Goal: Task Accomplishment & Management: Complete application form

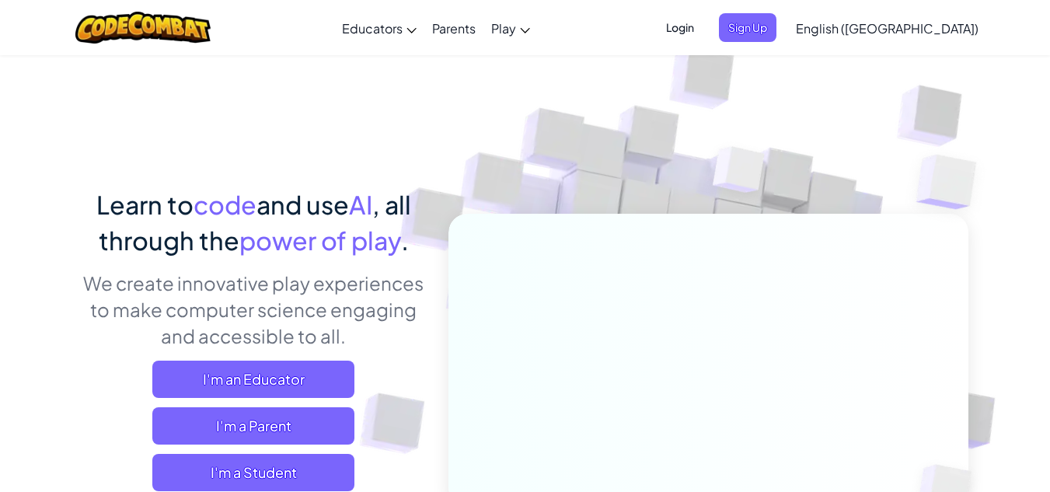
click at [703, 28] on span "Login" at bounding box center [680, 27] width 47 height 29
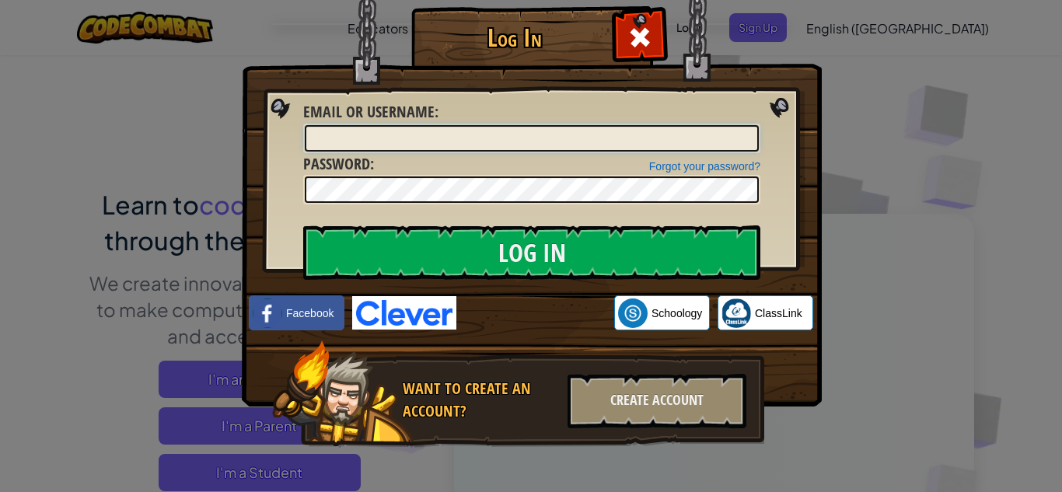
click at [515, 143] on input "Email or Username :" at bounding box center [532, 138] width 454 height 26
click at [559, 142] on input "[EMAIL_ADDRESS][DOMAIN_NAME]" at bounding box center [532, 138] width 454 height 26
drag, startPoint x: 465, startPoint y: 134, endPoint x: 505, endPoint y: 270, distance: 142.6
click at [505, 204] on form "Email or Username : [EMAIL_ADDRESS][DOMAIN_NAME] Forgot your password? Password…" at bounding box center [531, 152] width 457 height 103
click at [462, 131] on input "[EMAIL_ADDRESS][DOMAIN_NAME]" at bounding box center [532, 138] width 454 height 26
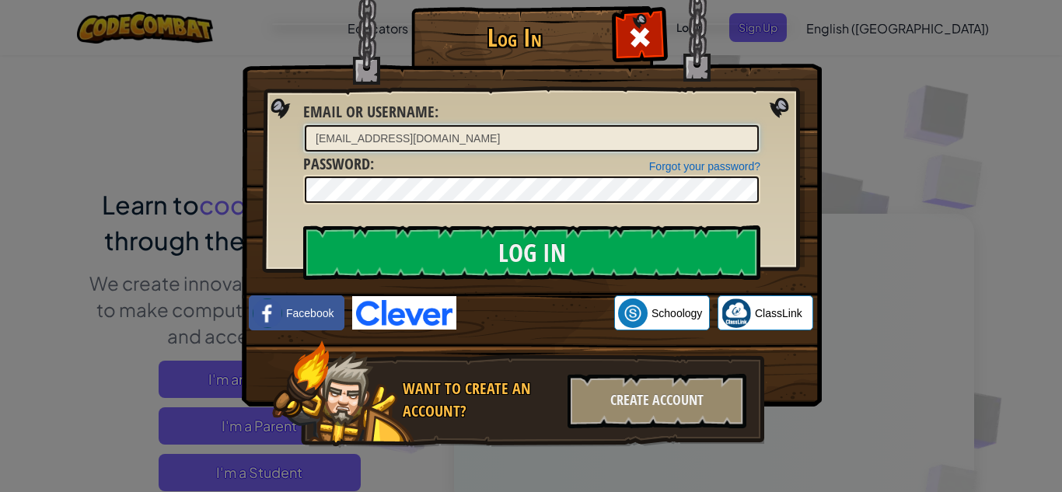
click at [463, 138] on input "[EMAIL_ADDRESS][DOMAIN_NAME]" at bounding box center [532, 138] width 454 height 26
type input "[EMAIL_ADDRESS][DOMAIN_NAME]"
click at [303, 225] on input "Log In" at bounding box center [531, 252] width 457 height 54
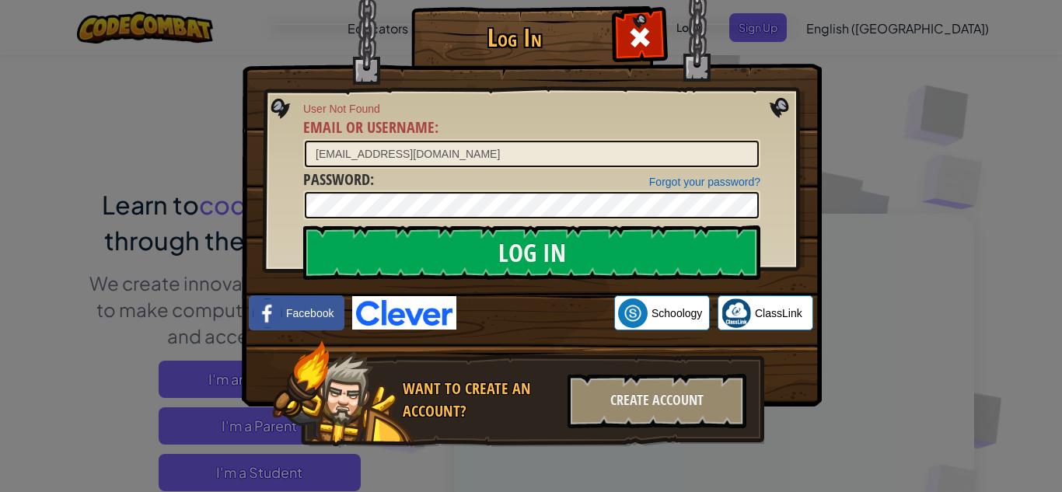
click at [866, 25] on div "Log In User Not Found Email or Username : [EMAIL_ADDRESS][DOMAIN_NAME] Forgot y…" at bounding box center [531, 246] width 1062 height 492
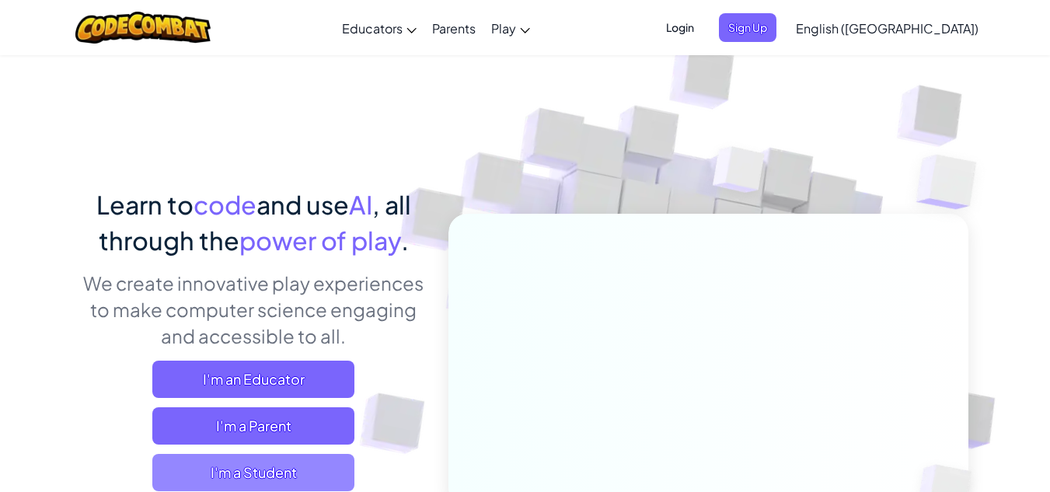
click at [243, 467] on span "I'm a Student" at bounding box center [253, 472] width 202 height 37
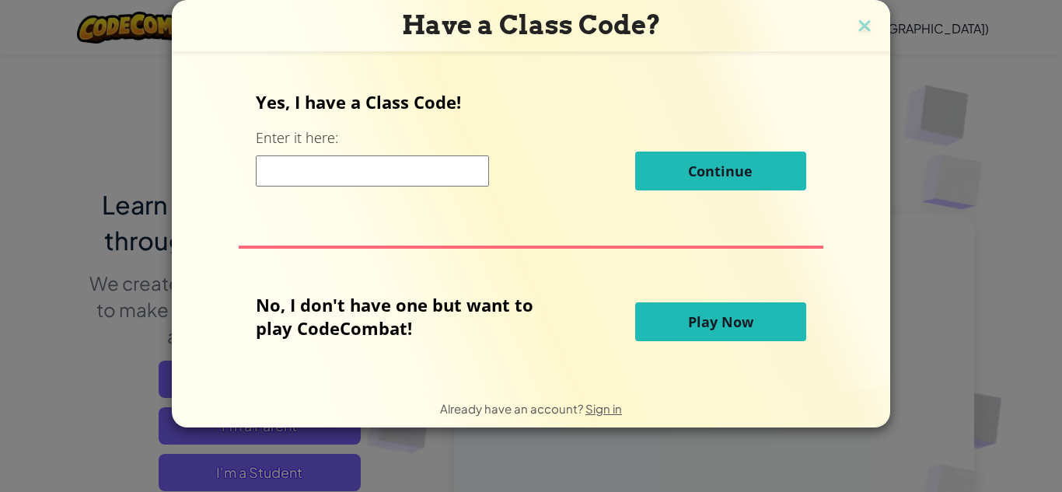
click at [427, 176] on input at bounding box center [372, 170] width 233 height 31
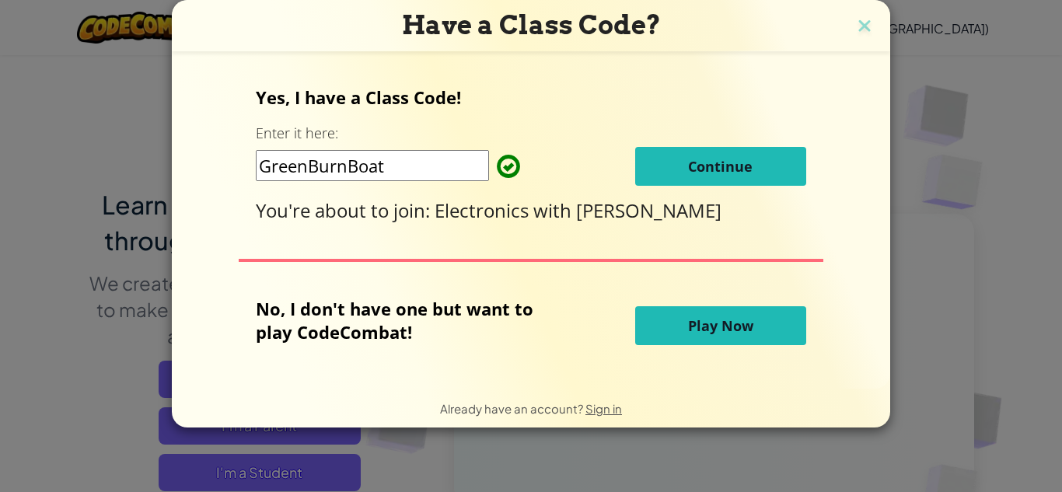
type input "GreenBurnBoat"
click at [766, 168] on button "Continue" at bounding box center [720, 166] width 171 height 39
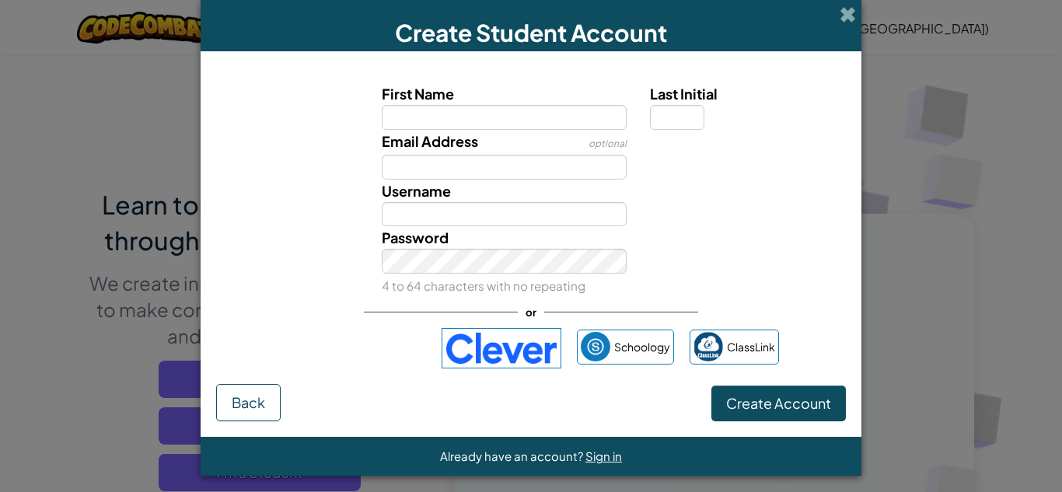
click at [493, 118] on input "First Name" at bounding box center [505, 117] width 246 height 25
type input "m"
type input "[PERSON_NAME]"
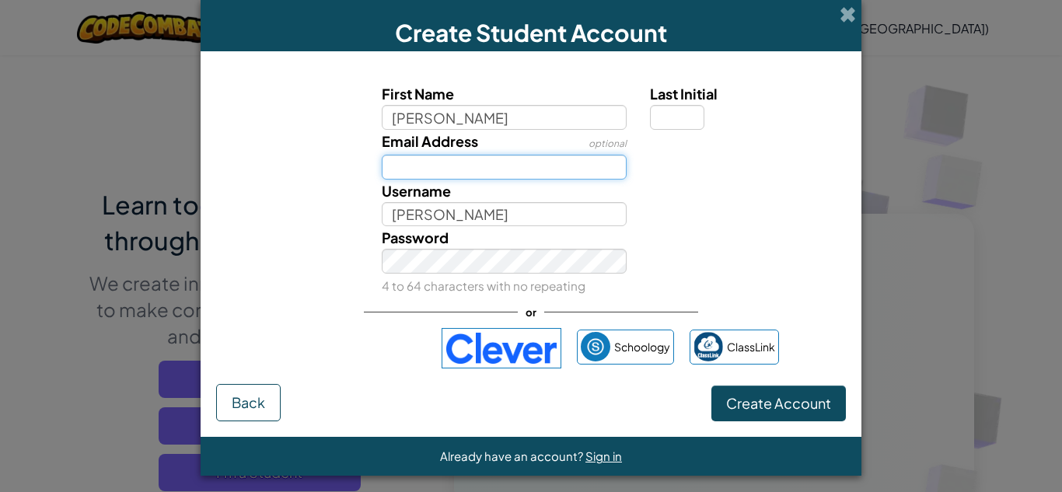
click at [411, 158] on input "Email Address" at bounding box center [505, 167] width 246 height 25
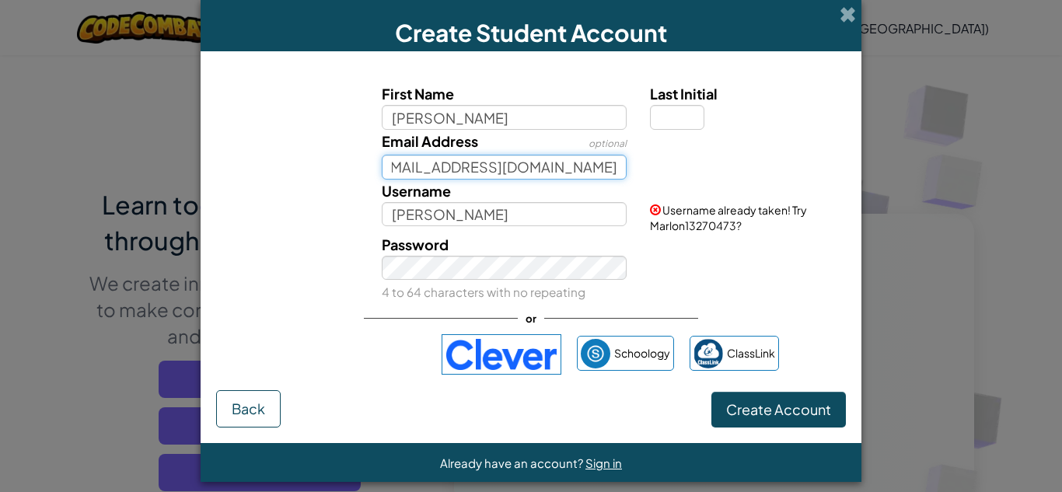
scroll to position [0, 35]
type input "[EMAIL_ADDRESS][DOMAIN_NAME]"
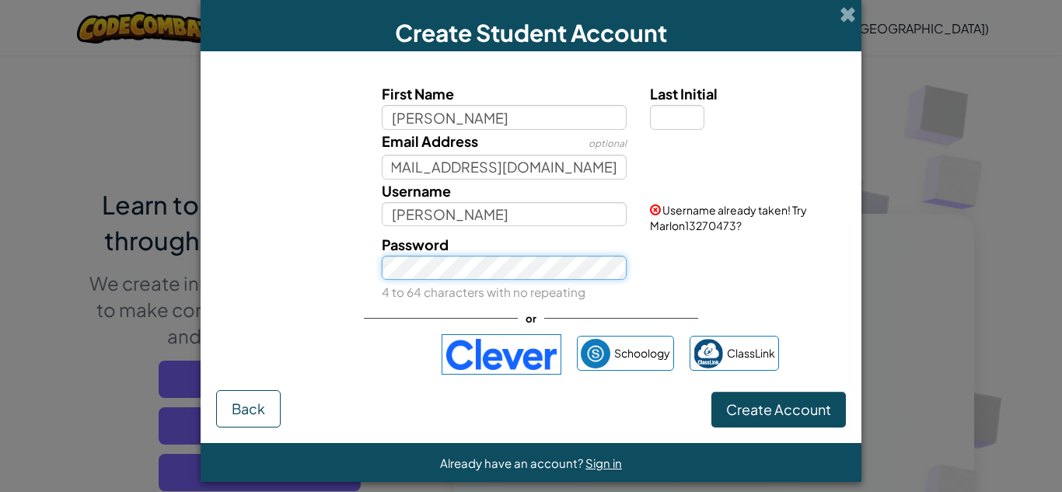
scroll to position [0, 0]
click at [711, 392] on button "Create Account" at bounding box center [778, 410] width 134 height 36
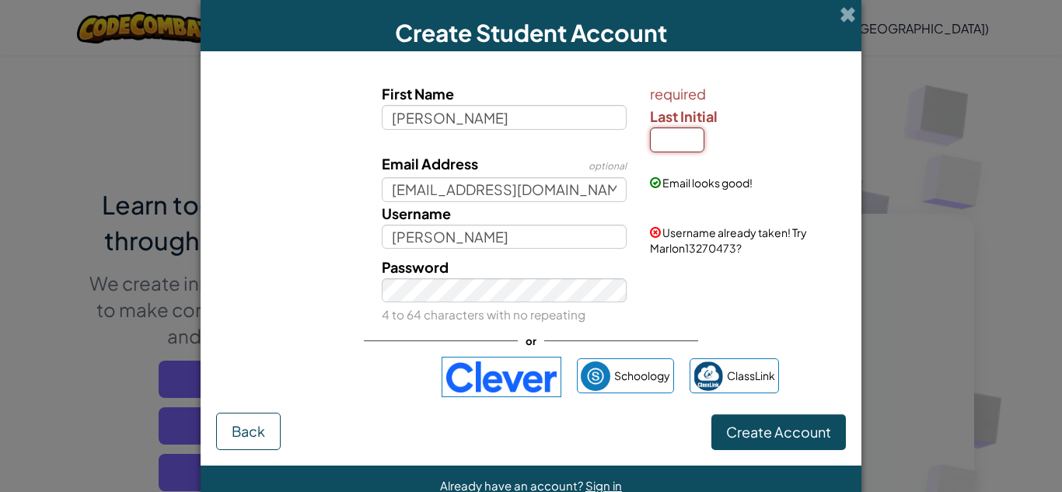
drag, startPoint x: 682, startPoint y: 127, endPoint x: 626, endPoint y: 239, distance: 125.1
click at [626, 239] on div "First Name [PERSON_NAME] required Last Initial Email Address optional [EMAIL_AD…" at bounding box center [531, 203] width 622 height 242
type input "c"
type input "MarlonC"
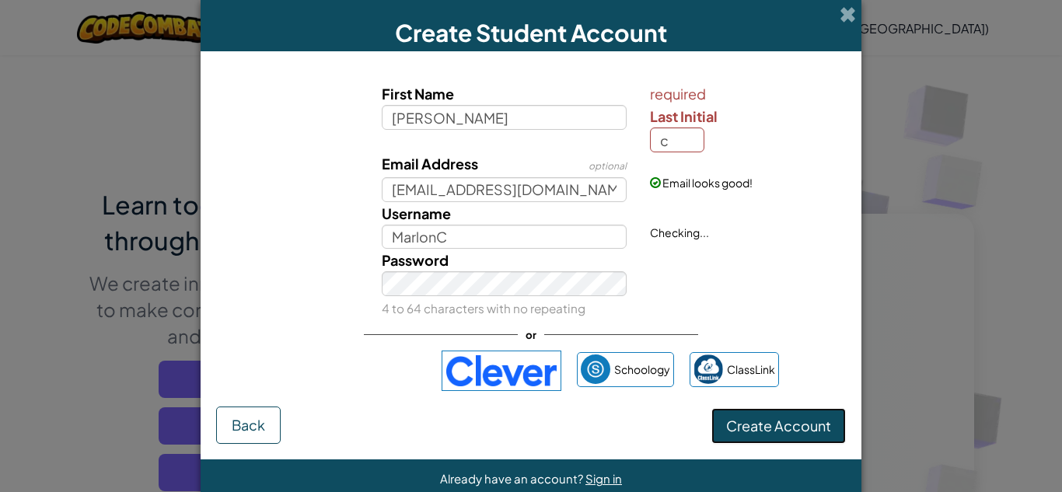
click at [811, 448] on form "First Name [PERSON_NAME] required Last Initial c Email Address optional [EMAIL_…" at bounding box center [531, 255] width 661 height 408
click at [673, 139] on input "c" at bounding box center [677, 139] width 54 height 25
drag, startPoint x: 673, startPoint y: 139, endPoint x: 658, endPoint y: 163, distance: 28.7
click at [658, 163] on div "First Name [PERSON_NAME] required Last Initial c Email Address optional [EMAIL_…" at bounding box center [531, 200] width 622 height 236
click at [762, 438] on button "Create Account" at bounding box center [778, 426] width 134 height 36
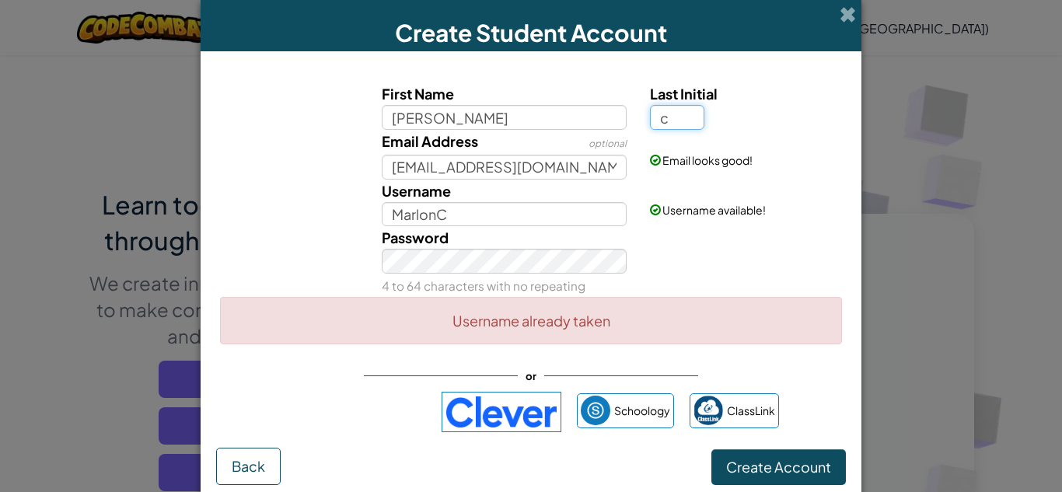
click at [671, 126] on input "c" at bounding box center [677, 117] width 54 height 25
type input "d"
type input "MarlonD"
click at [800, 469] on button "Create Account" at bounding box center [778, 467] width 134 height 36
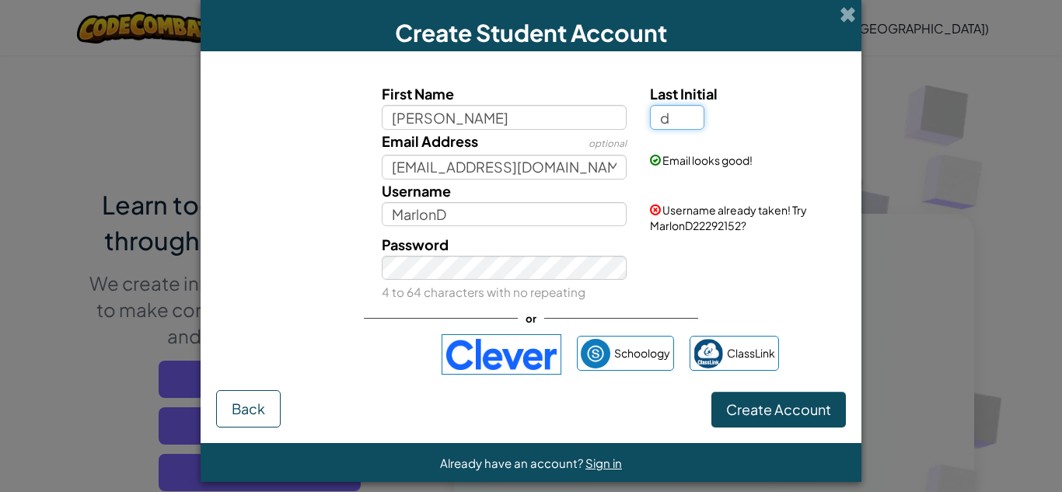
click at [685, 113] on input "d" at bounding box center [677, 117] width 54 height 25
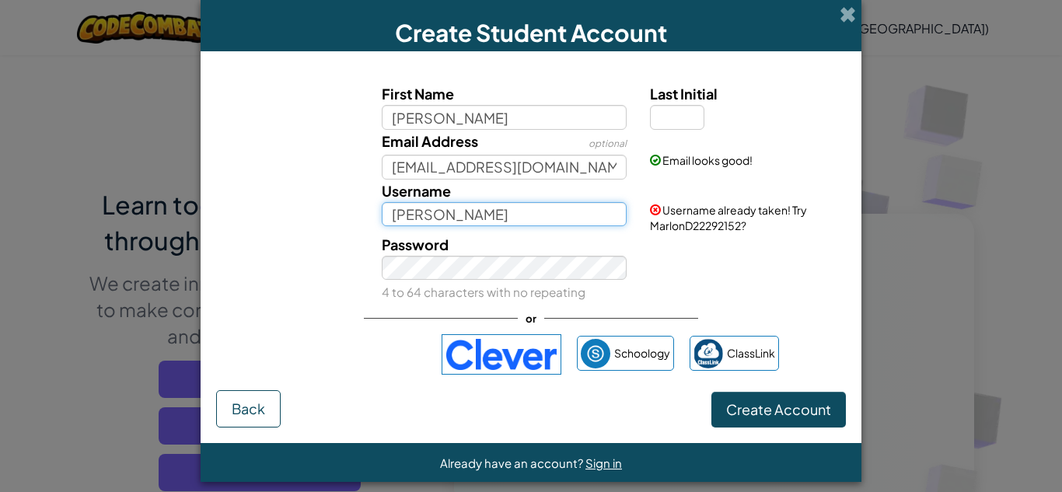
click at [447, 212] on input "[PERSON_NAME]" at bounding box center [505, 214] width 246 height 25
click at [453, 217] on input "Marlonlol" at bounding box center [505, 214] width 246 height 25
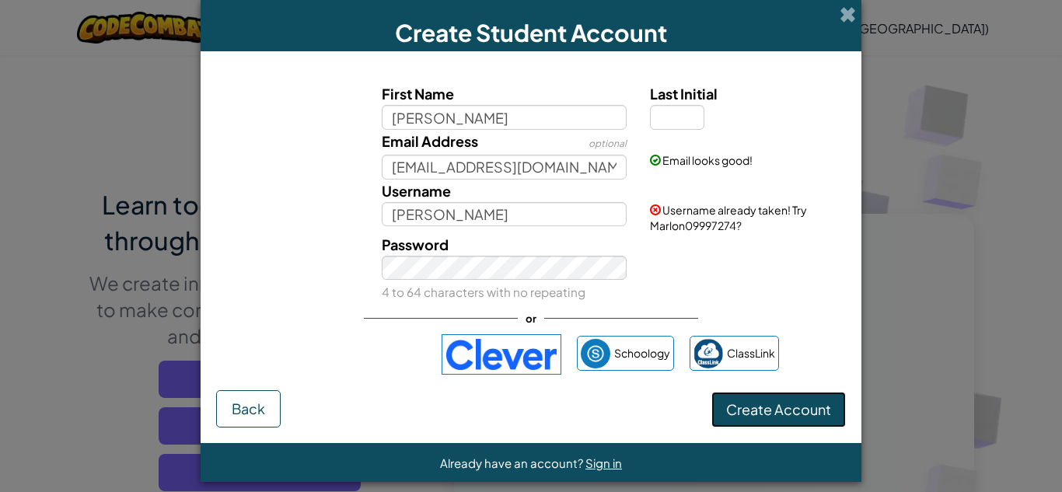
click at [743, 409] on button "Create Account" at bounding box center [778, 410] width 134 height 36
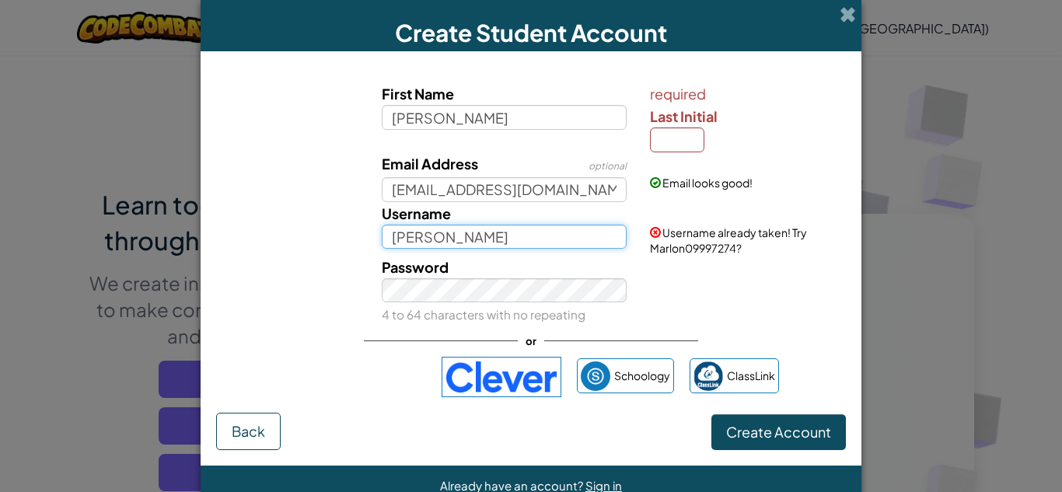
click at [478, 231] on input "[PERSON_NAME]" at bounding box center [505, 237] width 246 height 25
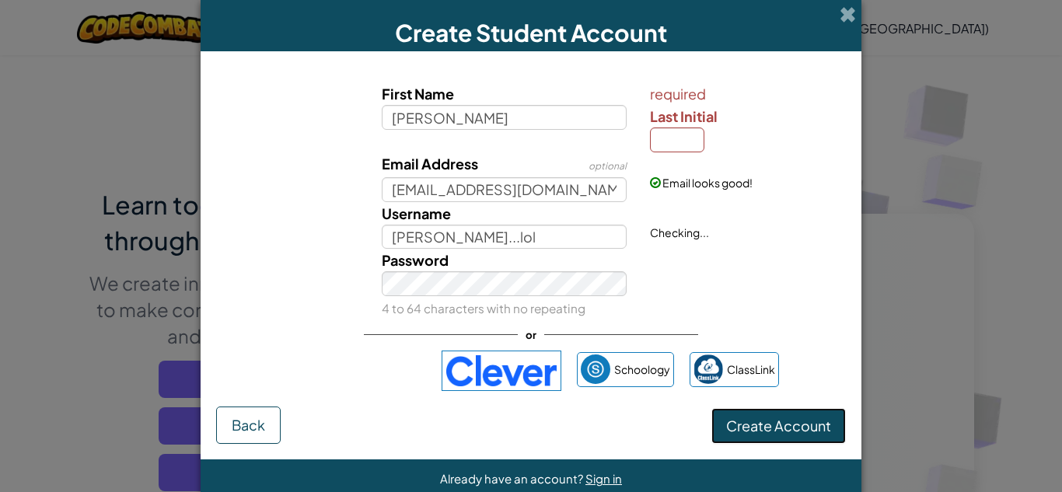
click at [796, 430] on button "Create Account" at bounding box center [778, 426] width 134 height 36
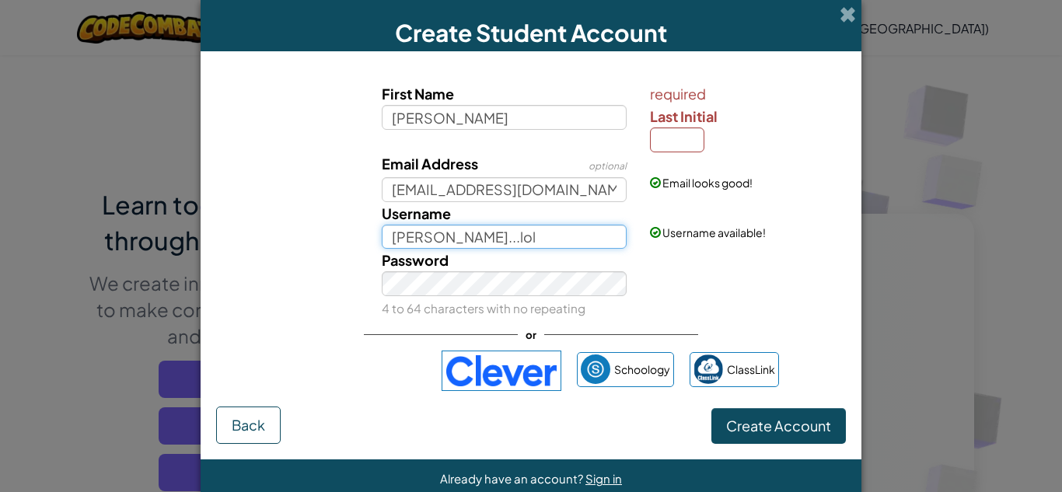
click at [480, 232] on input "[PERSON_NAME]...lol" at bounding box center [505, 237] width 246 height 25
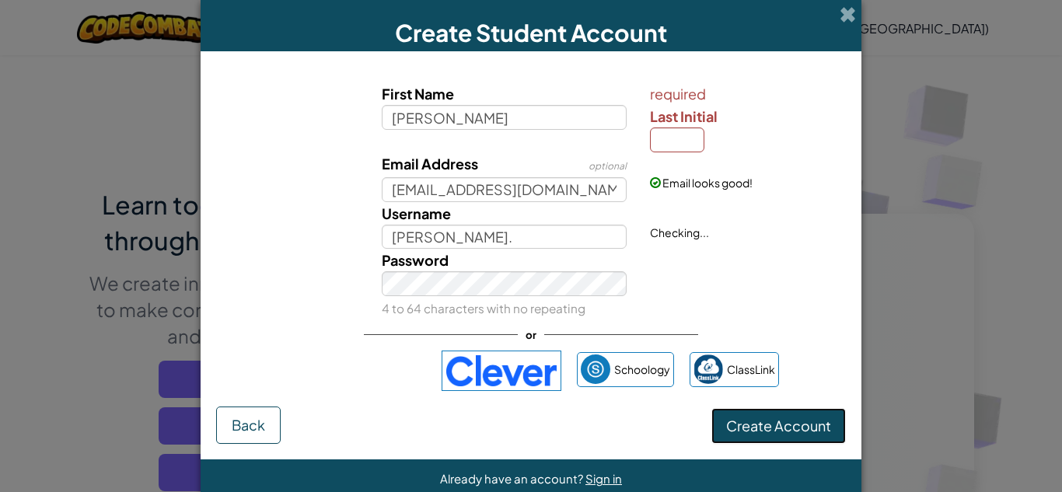
click at [732, 422] on button "Create Account" at bounding box center [778, 426] width 134 height 36
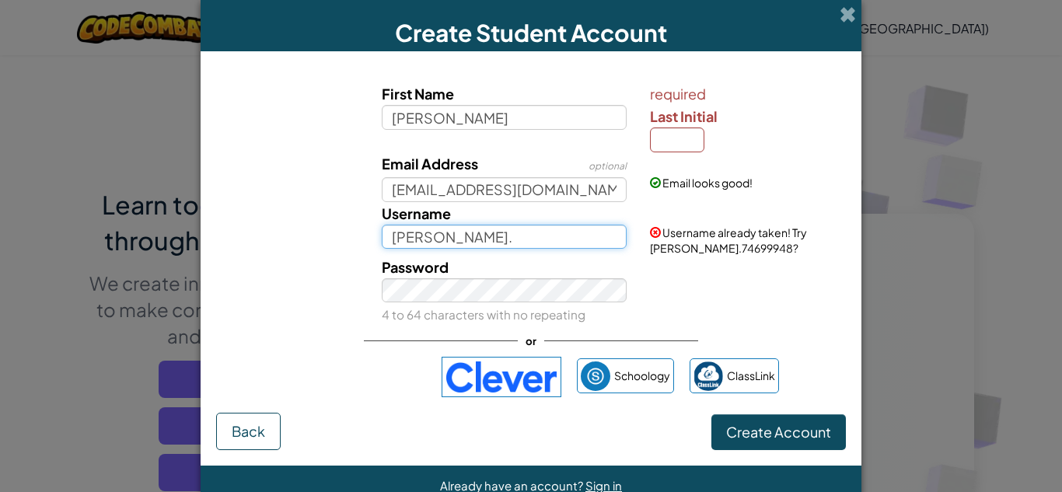
click at [550, 226] on input "[PERSON_NAME]." at bounding box center [505, 237] width 246 height 25
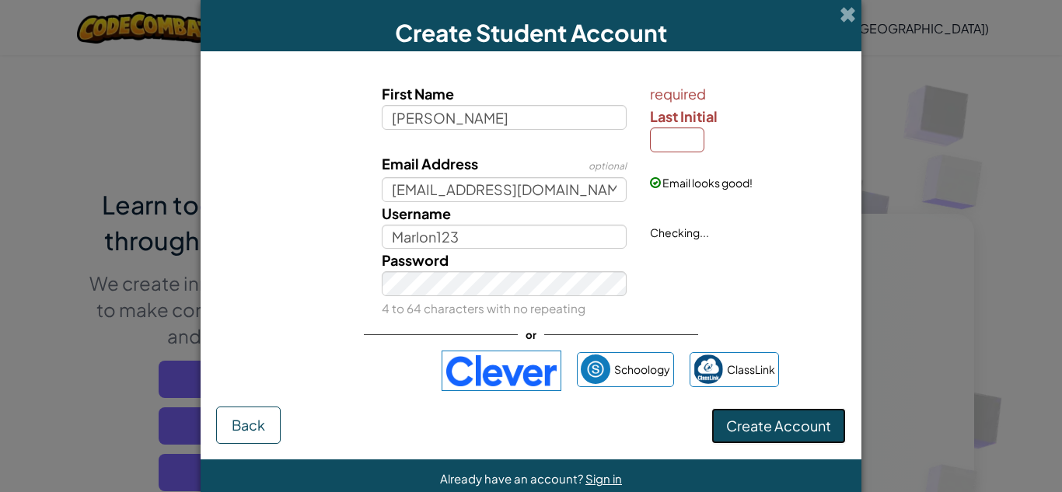
click at [755, 431] on button "Create Account" at bounding box center [778, 426] width 134 height 36
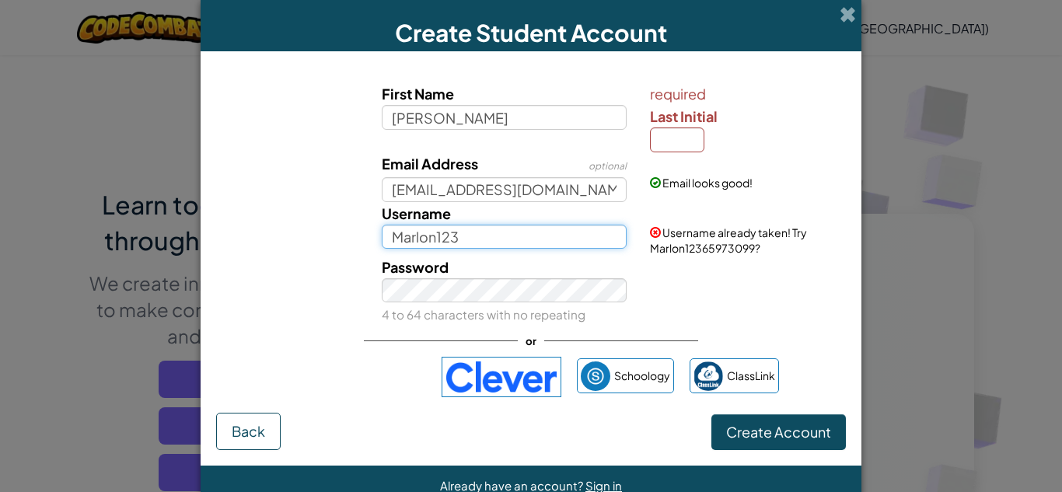
click at [531, 239] on input "Marlon123" at bounding box center [505, 237] width 246 height 25
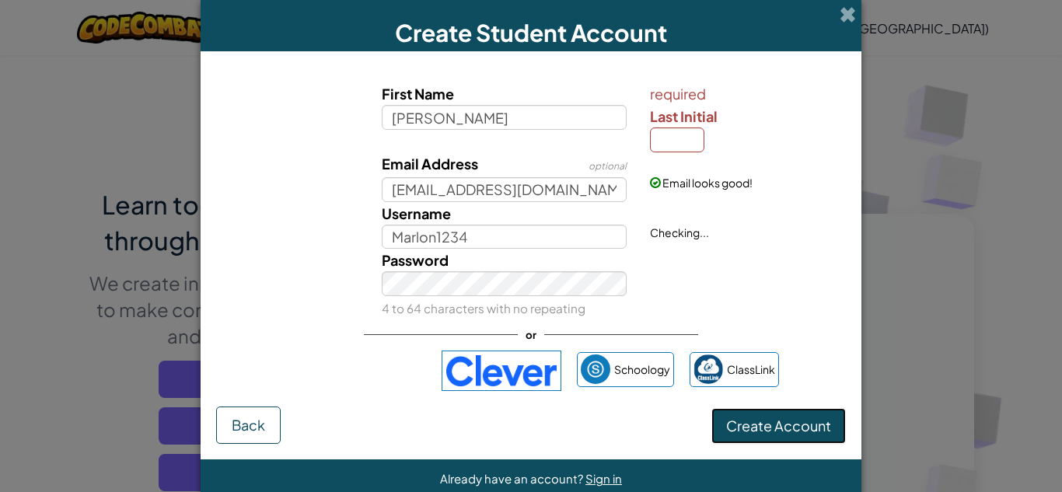
click at [776, 422] on button "Create Account" at bounding box center [778, 426] width 134 height 36
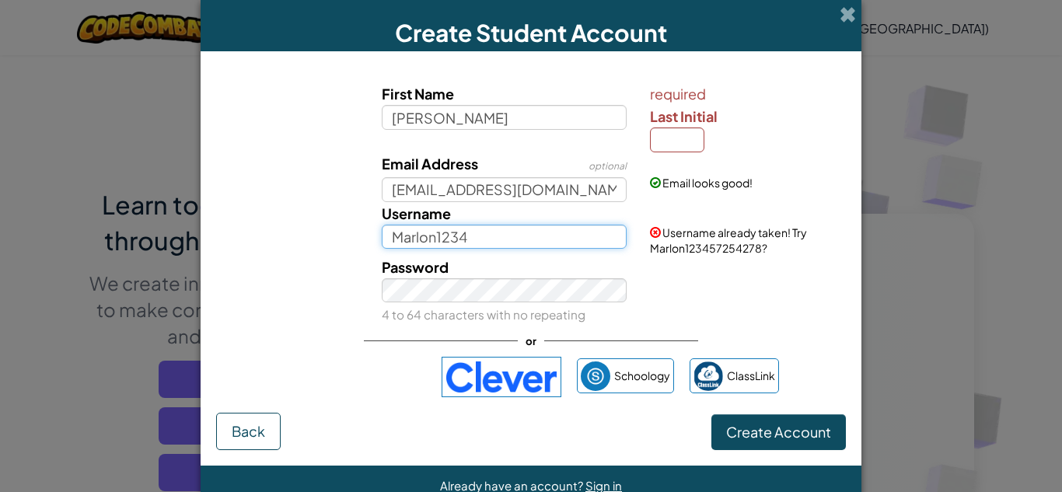
click at [560, 231] on input "Marlon1234" at bounding box center [505, 237] width 246 height 25
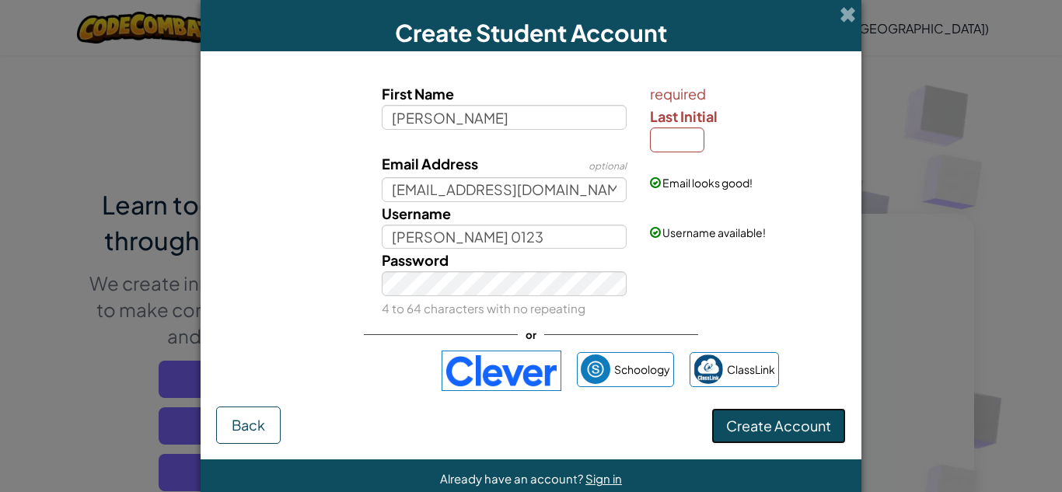
click at [821, 436] on button "Create Account" at bounding box center [778, 426] width 134 height 36
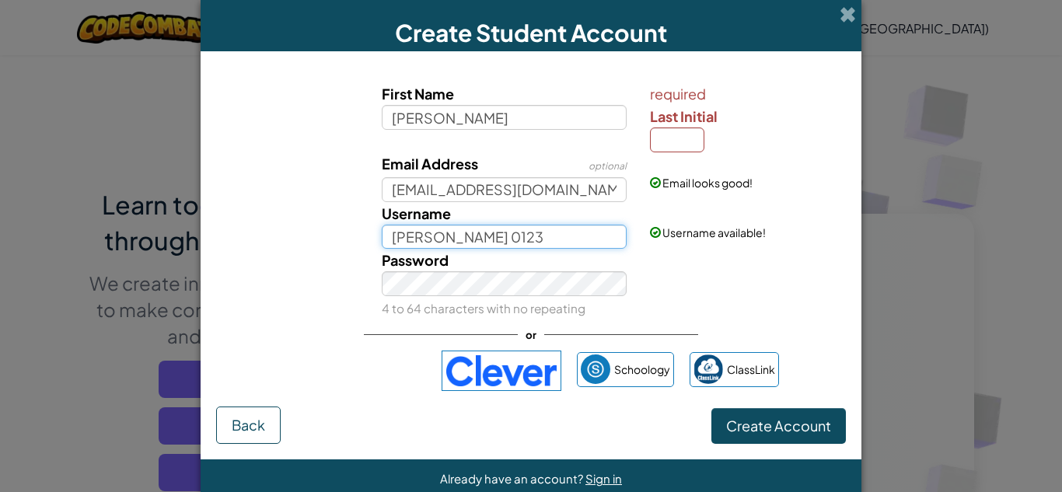
click at [566, 234] on input "[PERSON_NAME] 0123" at bounding box center [505, 237] width 246 height 25
type input "[PERSON_NAME]"
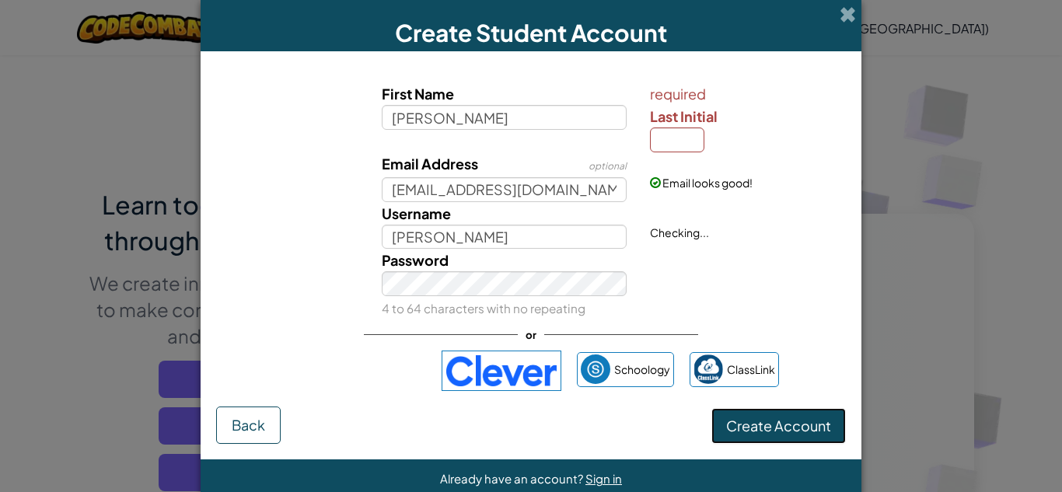
click at [777, 426] on button "Create Account" at bounding box center [778, 426] width 134 height 36
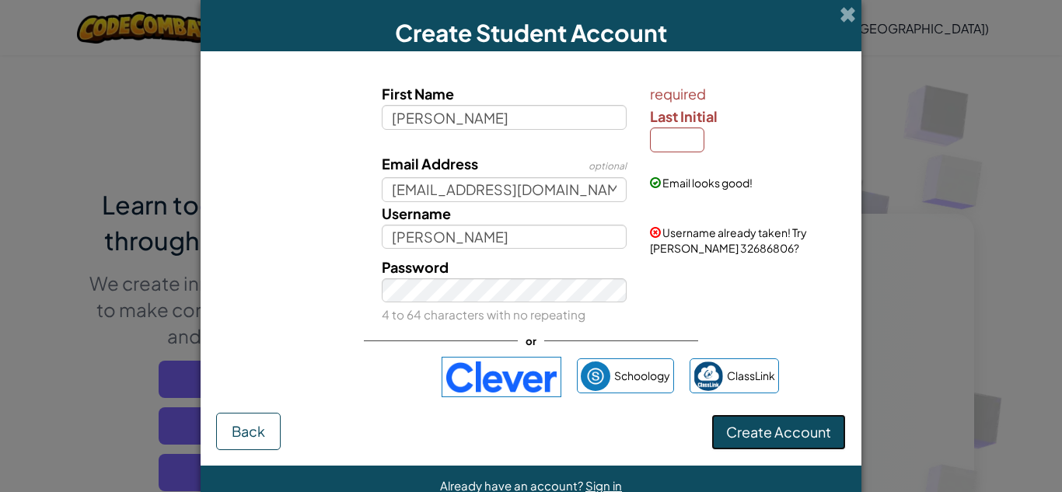
click at [711, 414] on button "Create Account" at bounding box center [778, 432] width 134 height 36
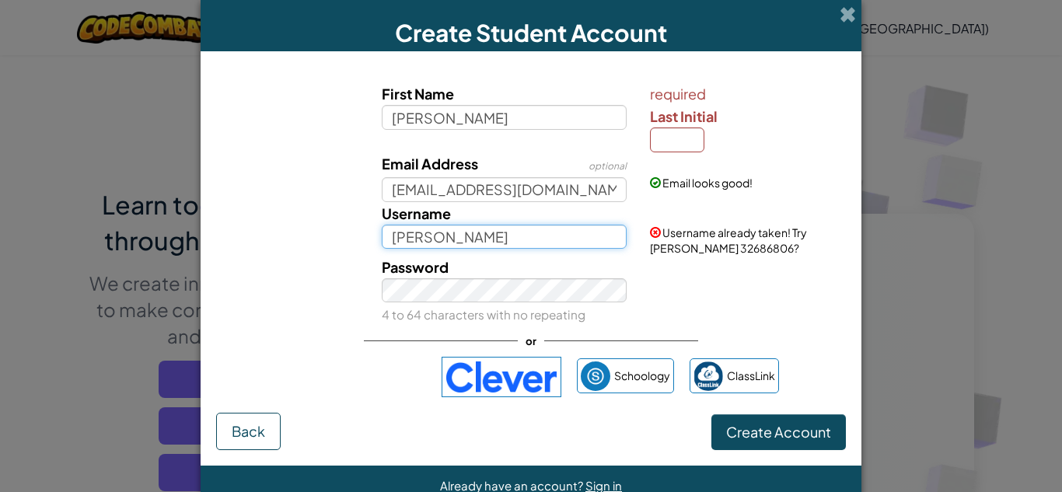
click at [577, 238] on input "[PERSON_NAME]" at bounding box center [505, 237] width 246 height 25
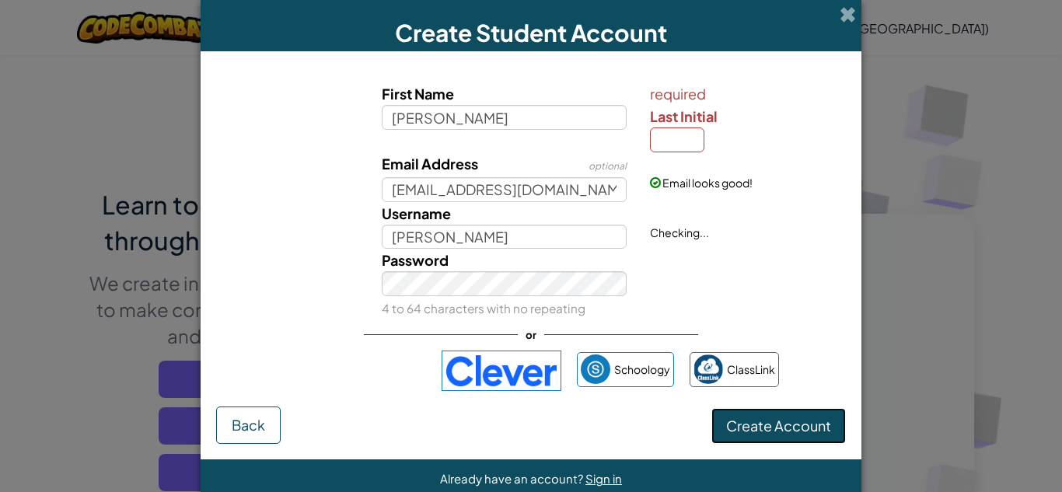
click at [783, 448] on form "First Name [PERSON_NAME] required Last Initial Email Address optional [EMAIL_AD…" at bounding box center [531, 255] width 661 height 408
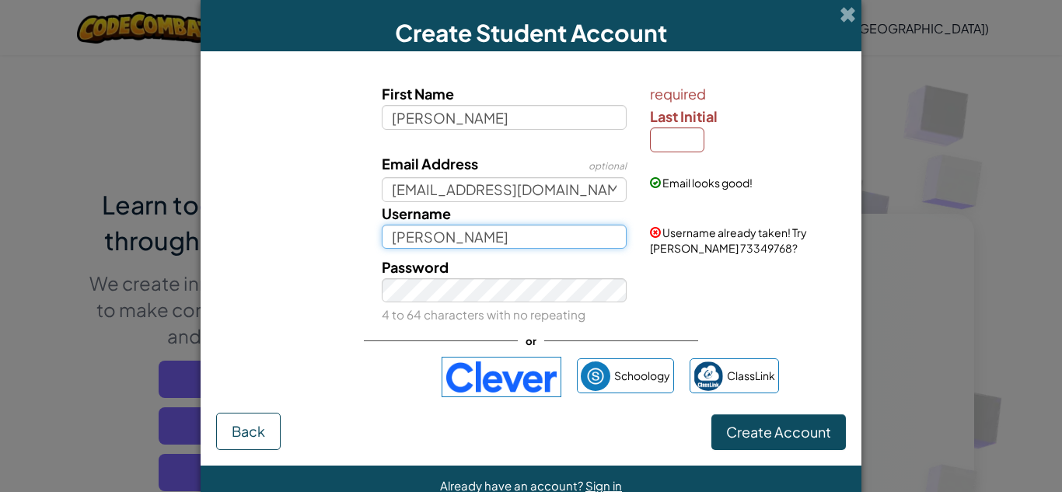
click at [605, 239] on input "[PERSON_NAME]" at bounding box center [505, 237] width 246 height 25
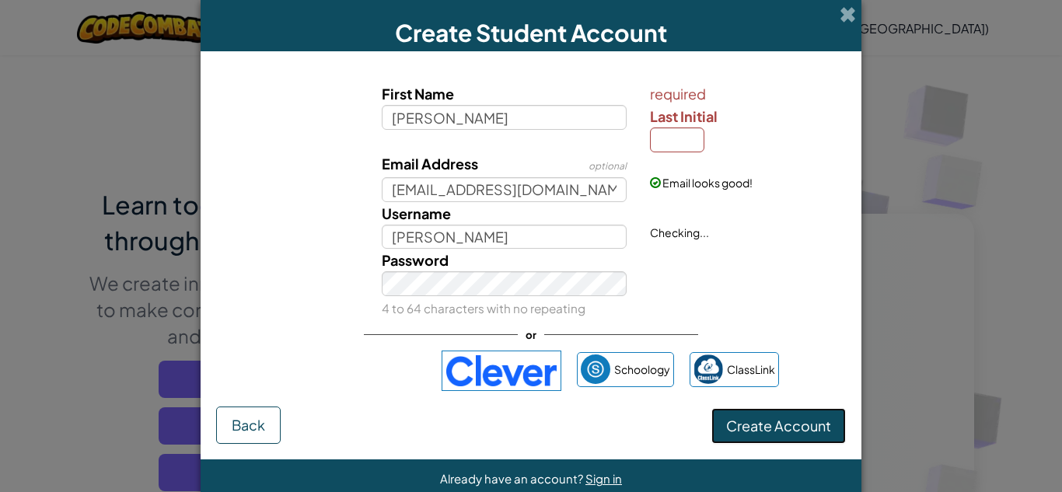
click at [765, 415] on button "Create Account" at bounding box center [778, 426] width 134 height 36
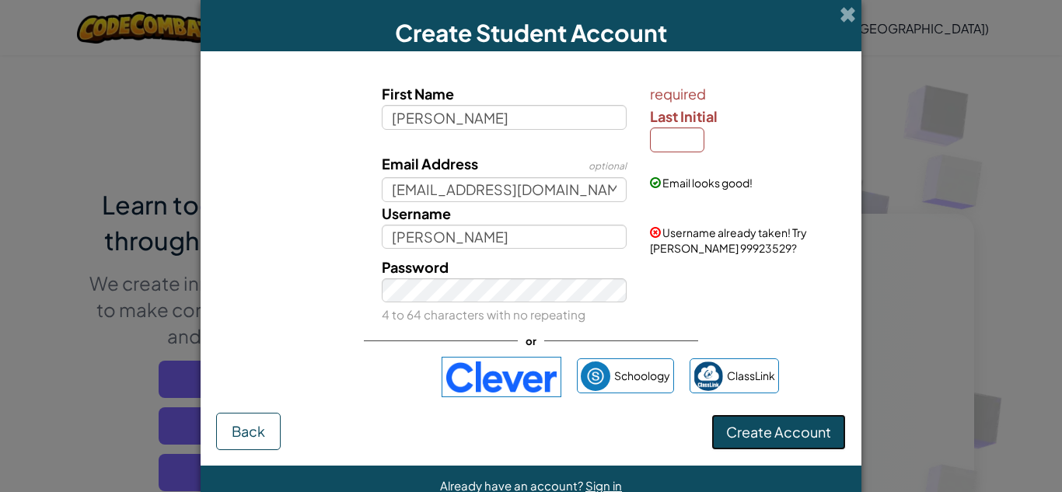
click at [711, 414] on button "Create Account" at bounding box center [778, 432] width 134 height 36
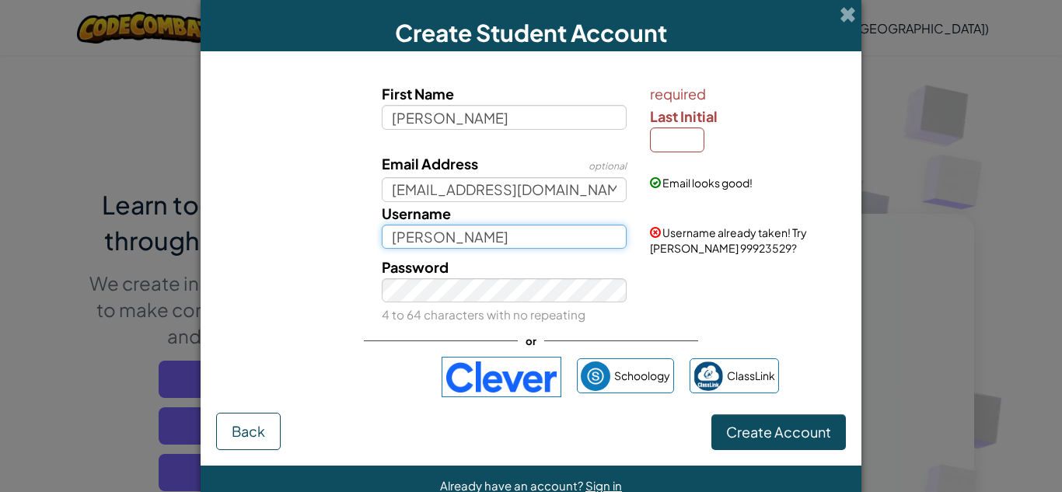
click at [595, 242] on input "[PERSON_NAME]" at bounding box center [505, 237] width 246 height 25
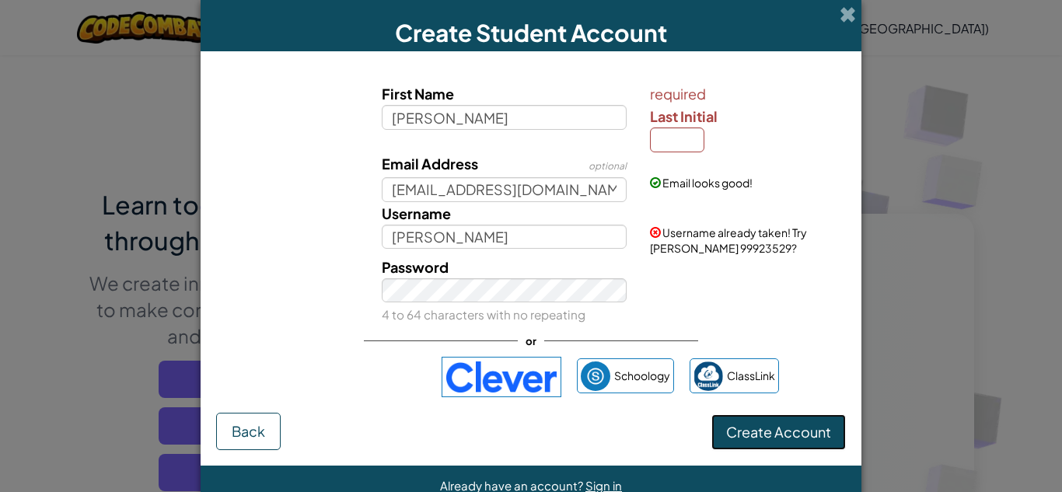
click at [761, 437] on button "Create Account" at bounding box center [778, 432] width 134 height 36
click at [711, 414] on button "Create Account" at bounding box center [778, 432] width 134 height 36
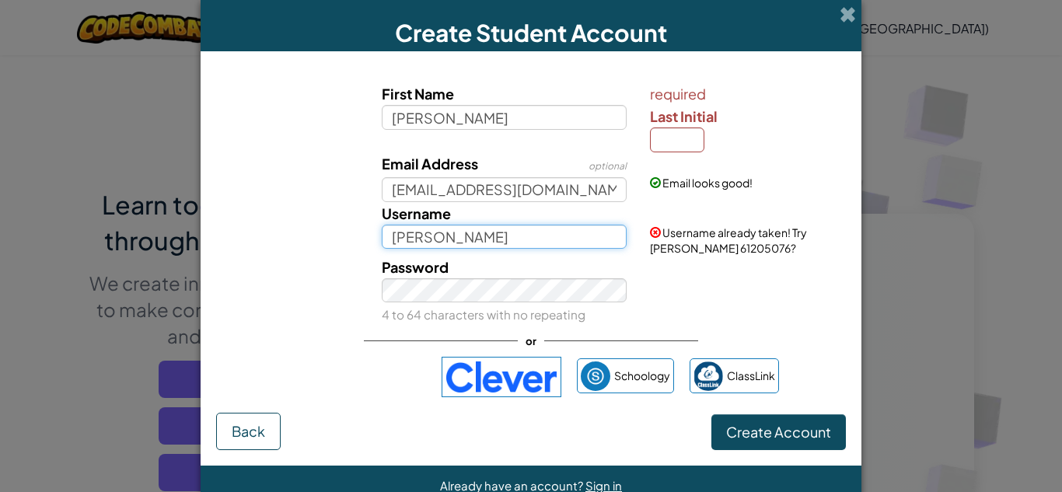
click at [439, 241] on input "[PERSON_NAME]" at bounding box center [505, 237] width 246 height 25
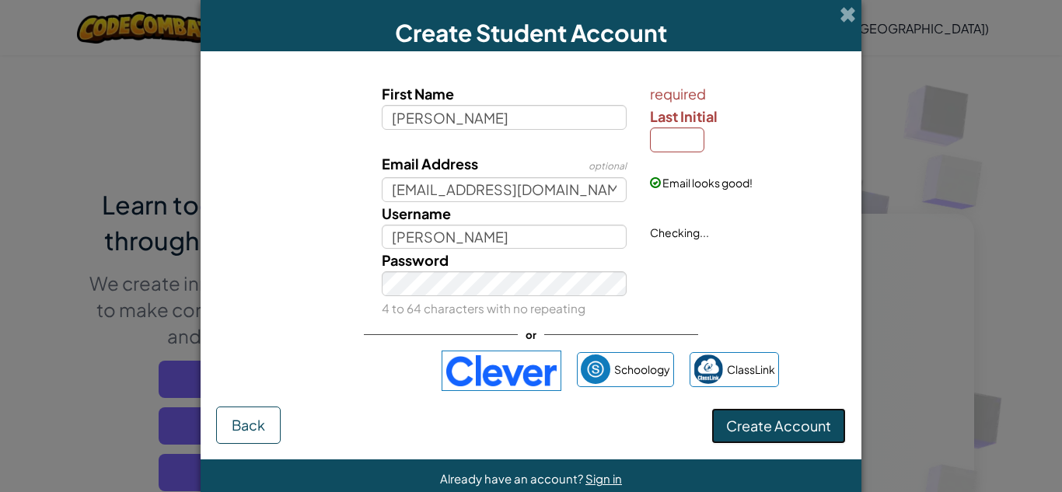
click at [798, 430] on button "Create Account" at bounding box center [778, 426] width 134 height 36
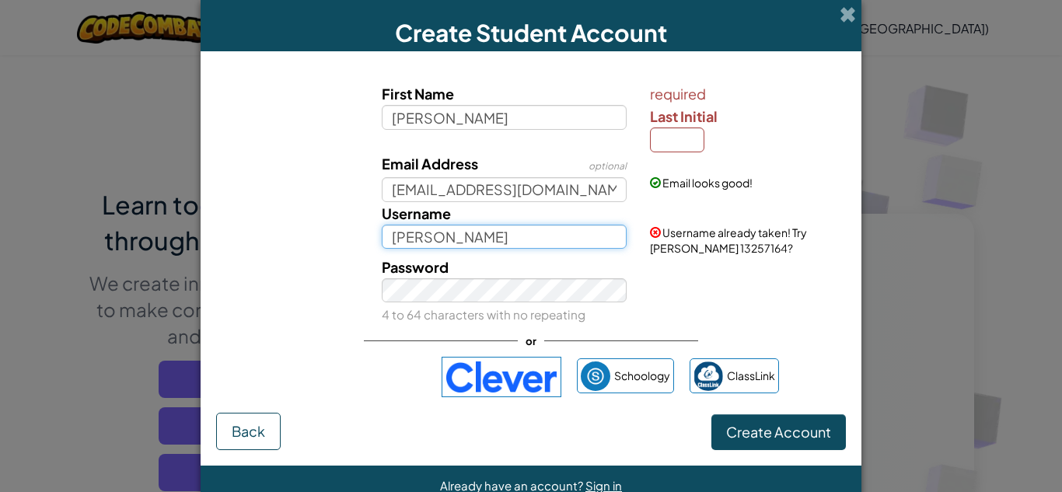
drag, startPoint x: 562, startPoint y: 232, endPoint x: 432, endPoint y: 240, distance: 130.0
click at [432, 240] on input "[PERSON_NAME]" at bounding box center [505, 237] width 246 height 25
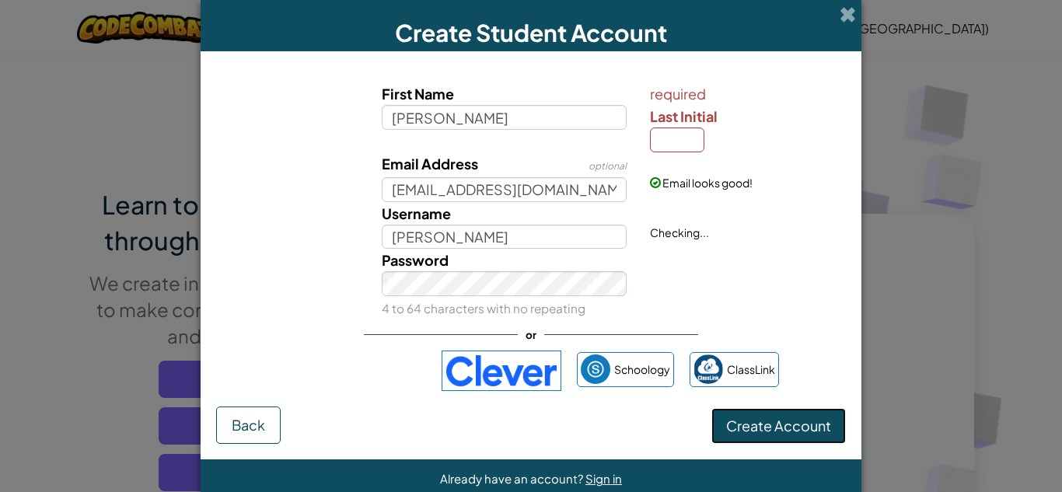
click at [806, 436] on button "Create Account" at bounding box center [778, 426] width 134 height 36
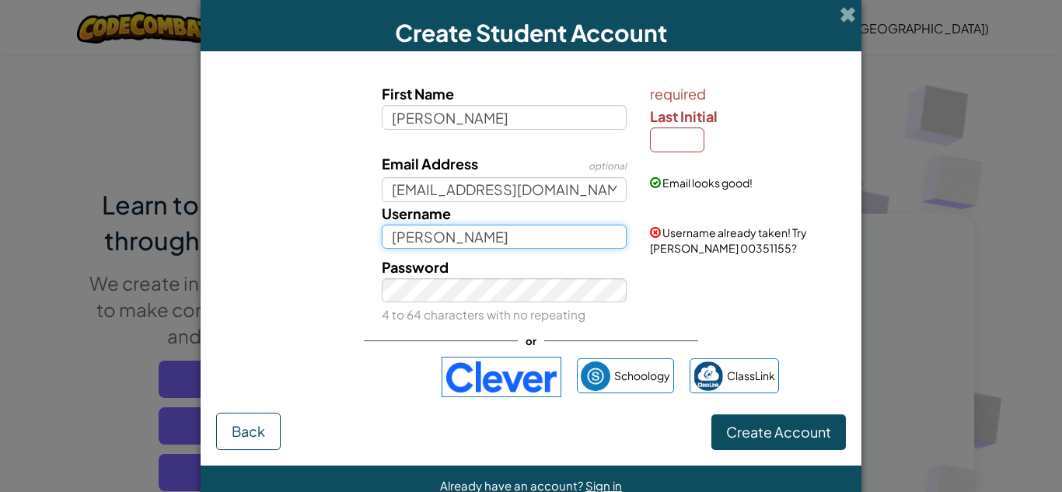
click at [542, 228] on input "[PERSON_NAME]" at bounding box center [505, 237] width 246 height 25
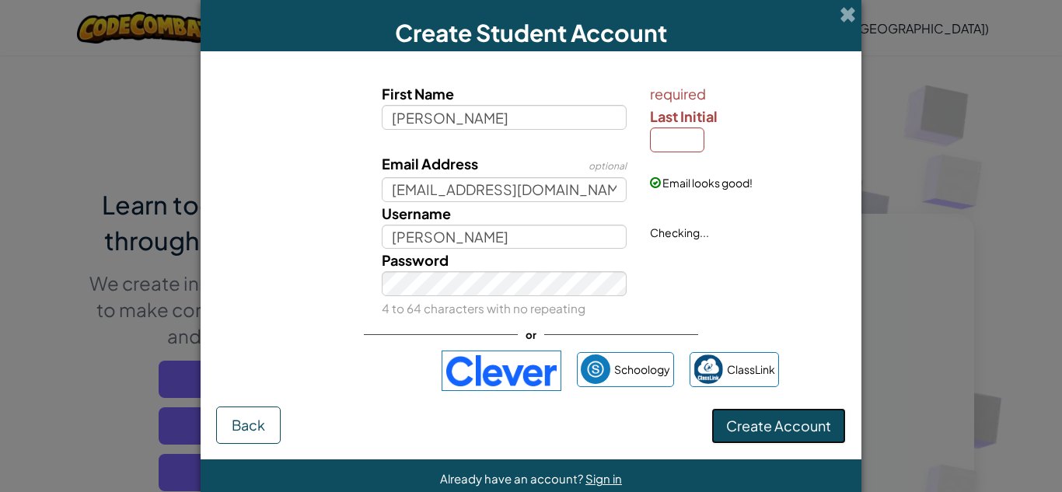
click at [765, 419] on button "Create Account" at bounding box center [778, 426] width 134 height 36
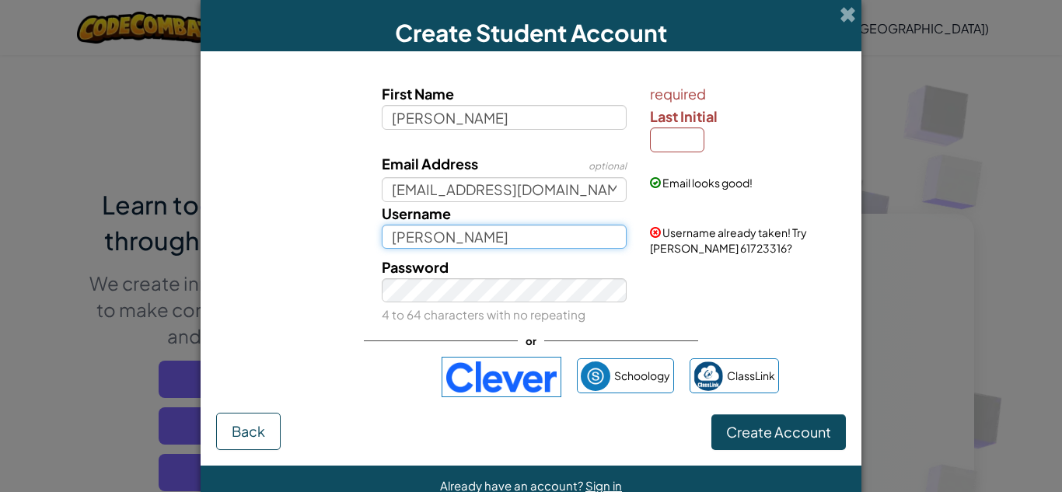
click at [595, 239] on input "[PERSON_NAME]" at bounding box center [505, 237] width 246 height 25
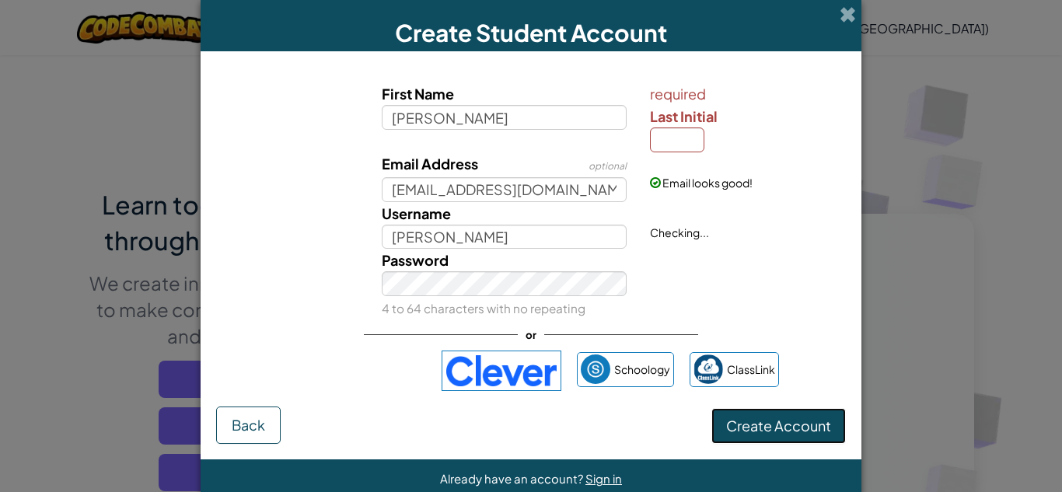
click at [793, 420] on button "Create Account" at bounding box center [778, 426] width 134 height 36
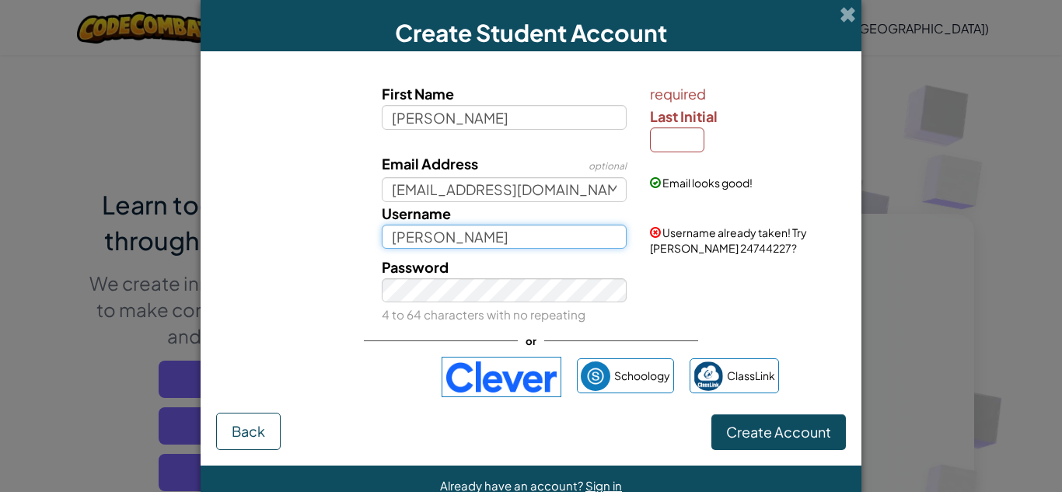
scroll to position [0, 2]
drag, startPoint x: 607, startPoint y: 238, endPoint x: 435, endPoint y: 239, distance: 171.8
click at [435, 239] on input "[PERSON_NAME]" at bounding box center [505, 237] width 246 height 25
click at [546, 231] on input "[PERSON_NAME]" at bounding box center [505, 237] width 246 height 25
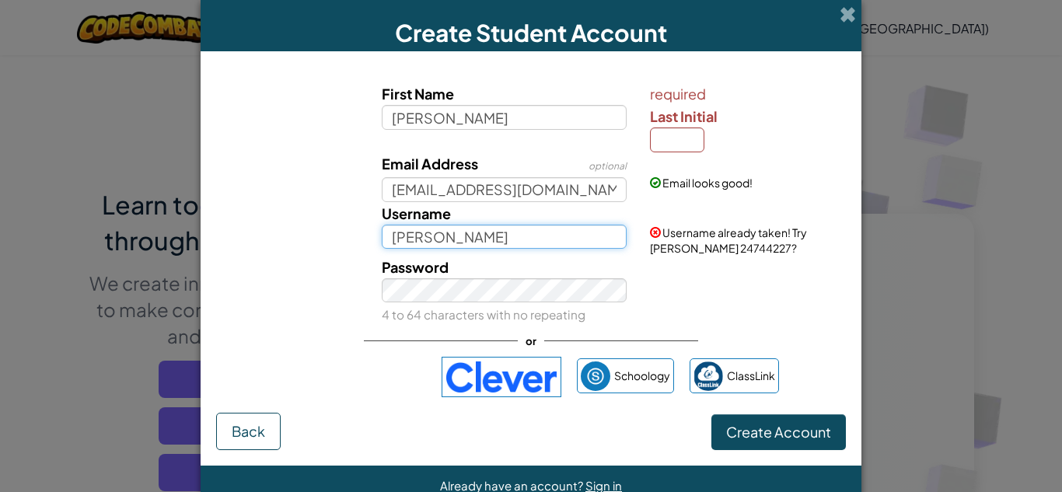
click at [546, 231] on input "[PERSON_NAME]" at bounding box center [505, 237] width 246 height 25
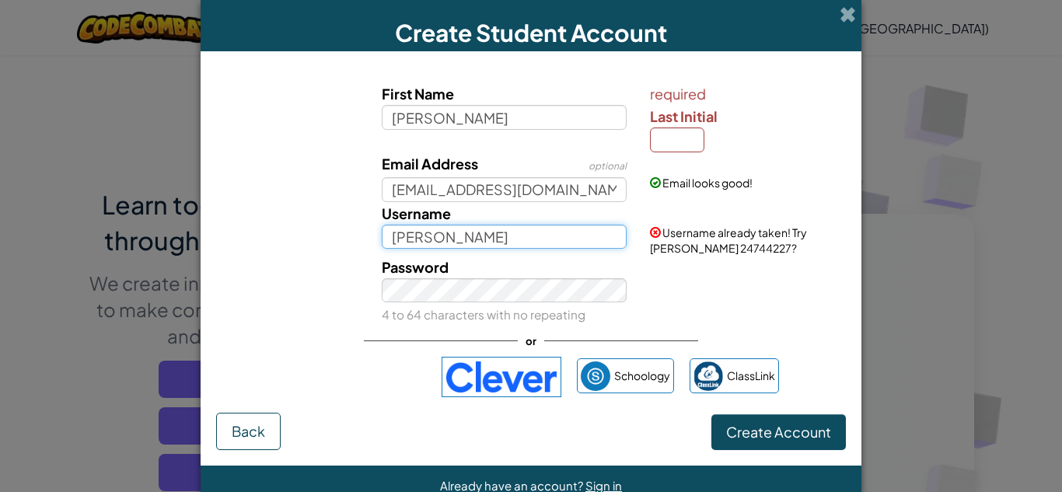
click at [546, 231] on input "[PERSON_NAME]" at bounding box center [505, 237] width 246 height 25
type input "Mxrlxn"
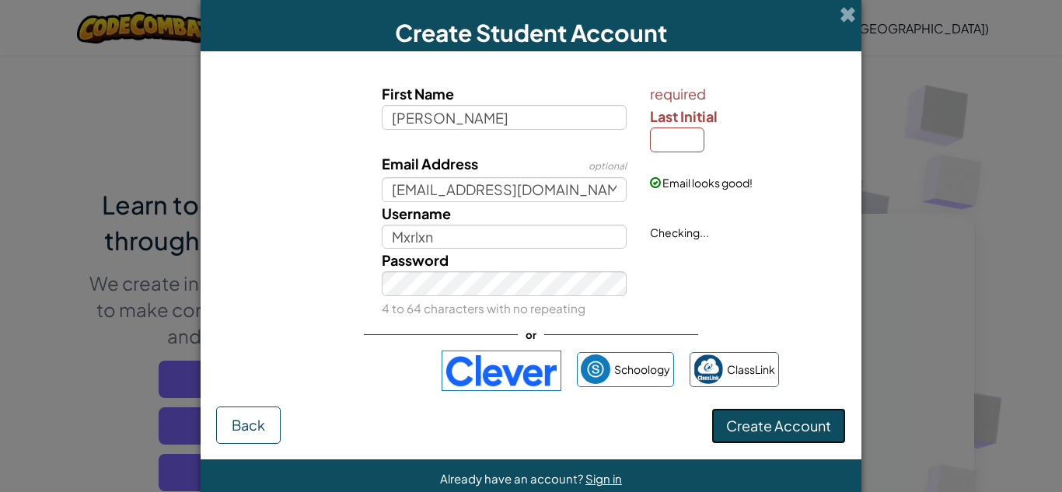
click at [801, 427] on button "Create Account" at bounding box center [778, 426] width 134 height 36
click at [680, 144] on input "Last Initial" at bounding box center [677, 139] width 54 height 25
type input "1"
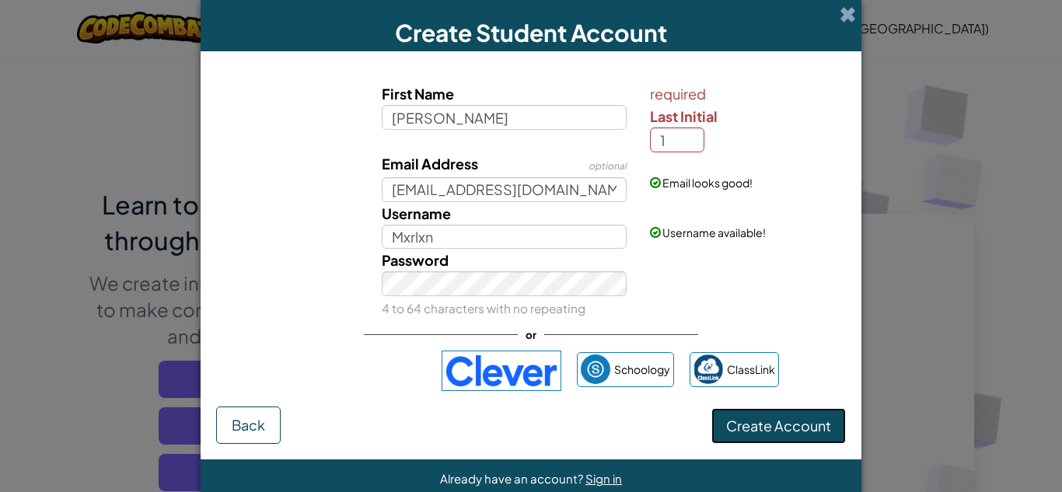
type input "Marlon1"
click at [814, 424] on button "Create Account" at bounding box center [778, 426] width 134 height 36
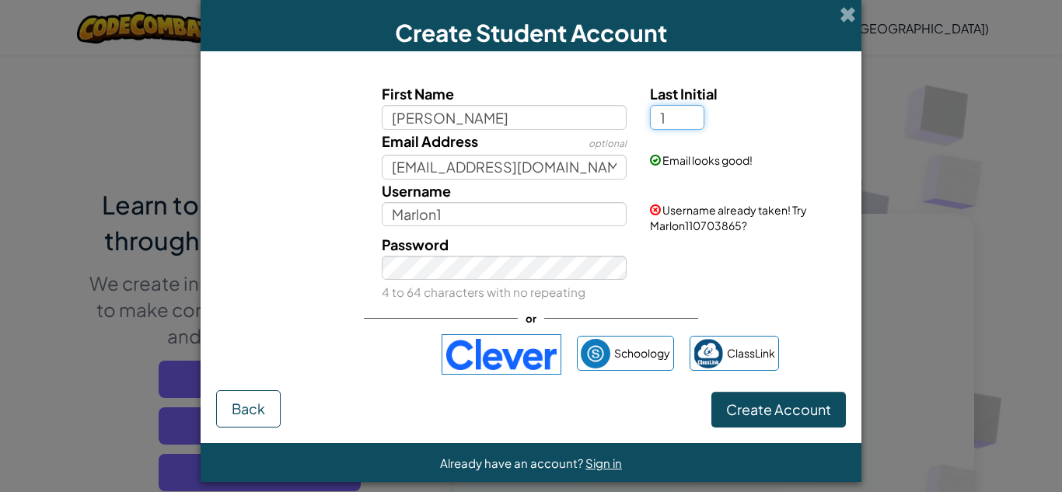
click at [672, 115] on input "1" at bounding box center [677, 117] width 54 height 25
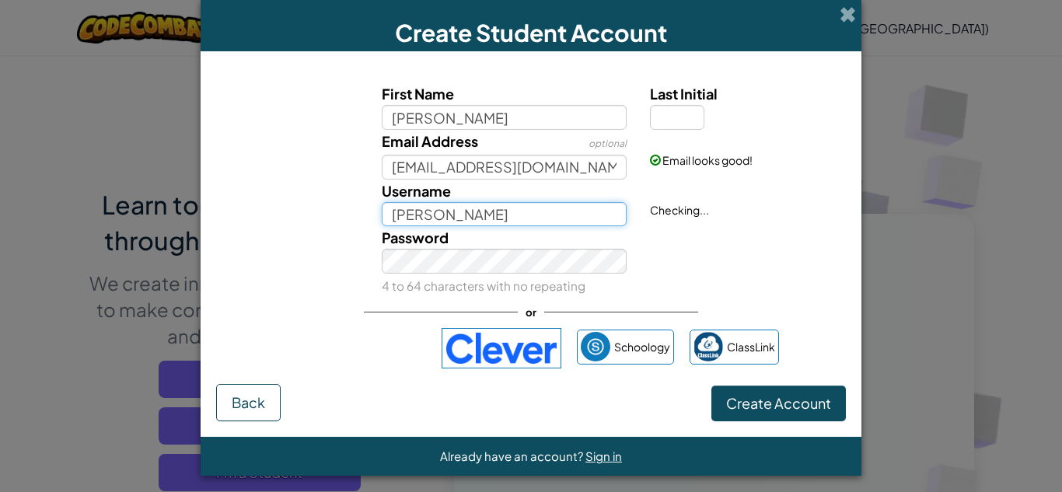
click at [557, 225] on input "[PERSON_NAME]" at bounding box center [505, 214] width 246 height 25
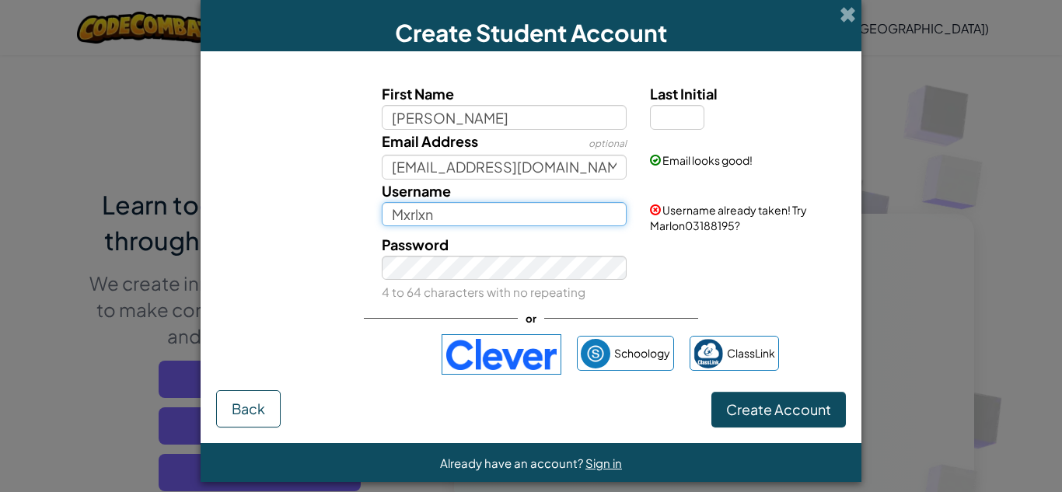
type input "Mxrlxn"
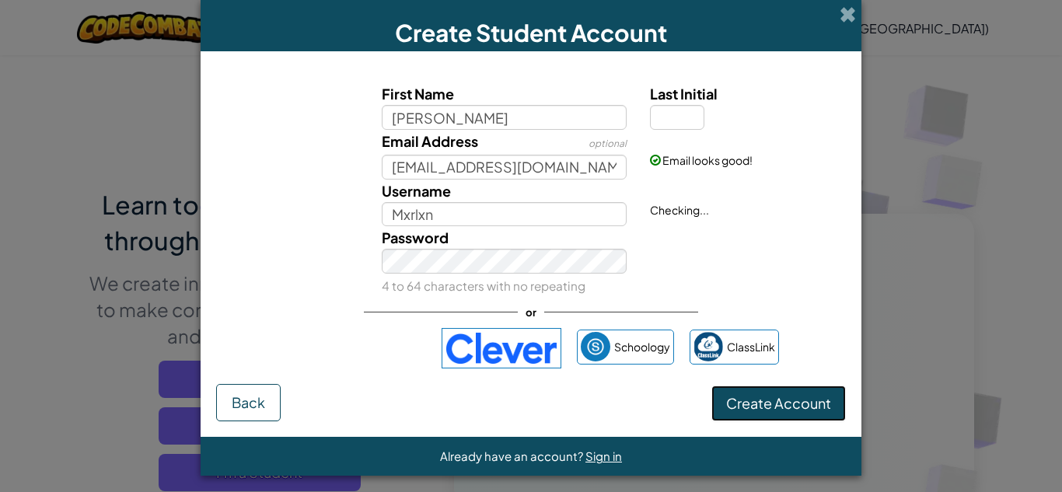
click at [733, 403] on button "Create Account" at bounding box center [778, 404] width 134 height 36
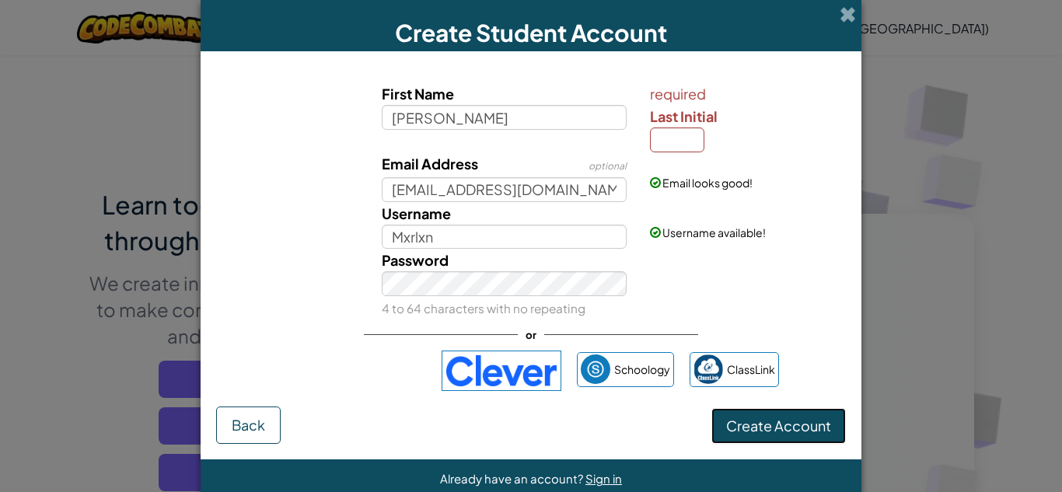
click at [755, 438] on button "Create Account" at bounding box center [778, 426] width 134 height 36
click at [673, 143] on input "Last Initial" at bounding box center [677, 139] width 54 height 25
type input "C"
click at [789, 424] on button "Create Account" at bounding box center [778, 426] width 134 height 36
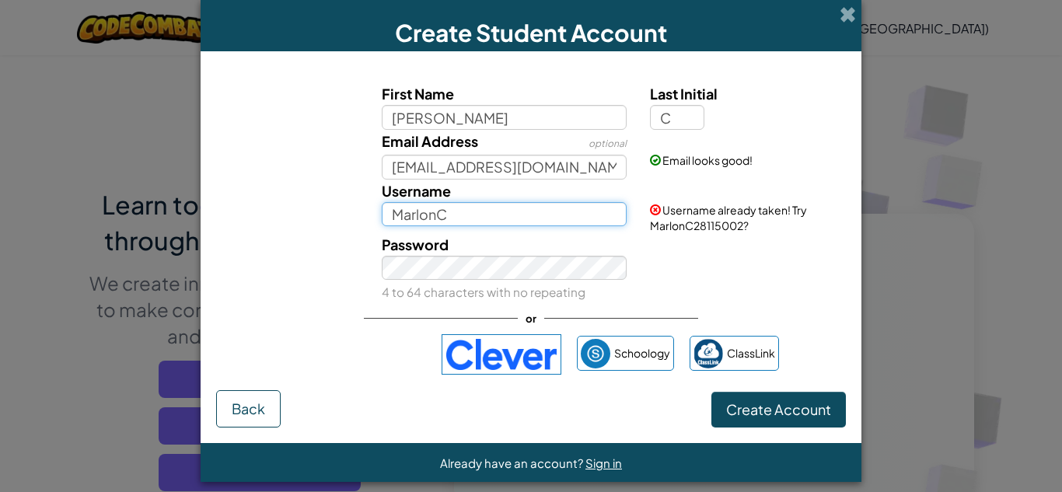
click at [420, 214] on input "MarlonC" at bounding box center [505, 214] width 246 height 25
click at [401, 215] on input "MarlxnC" at bounding box center [505, 214] width 246 height 25
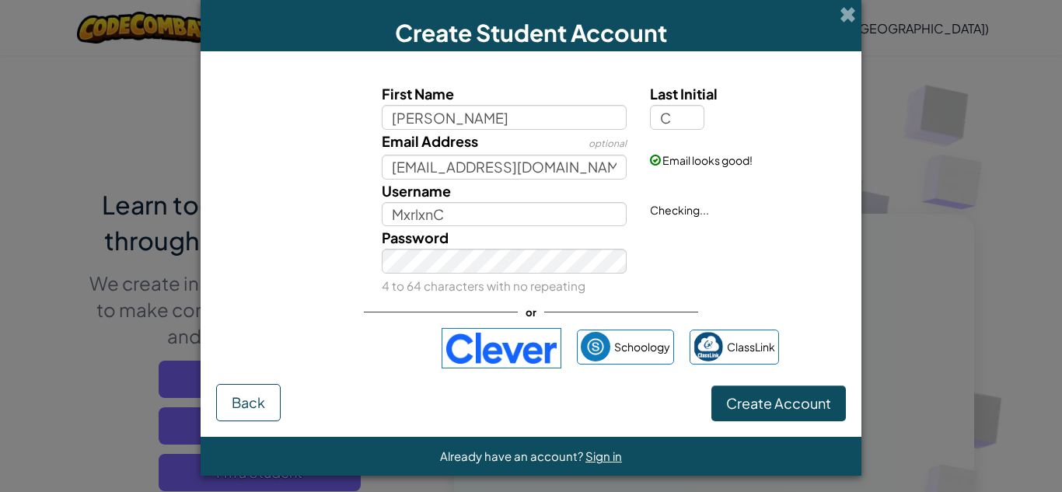
click at [513, 197] on div "Username MxrlxnC" at bounding box center [504, 203] width 269 height 47
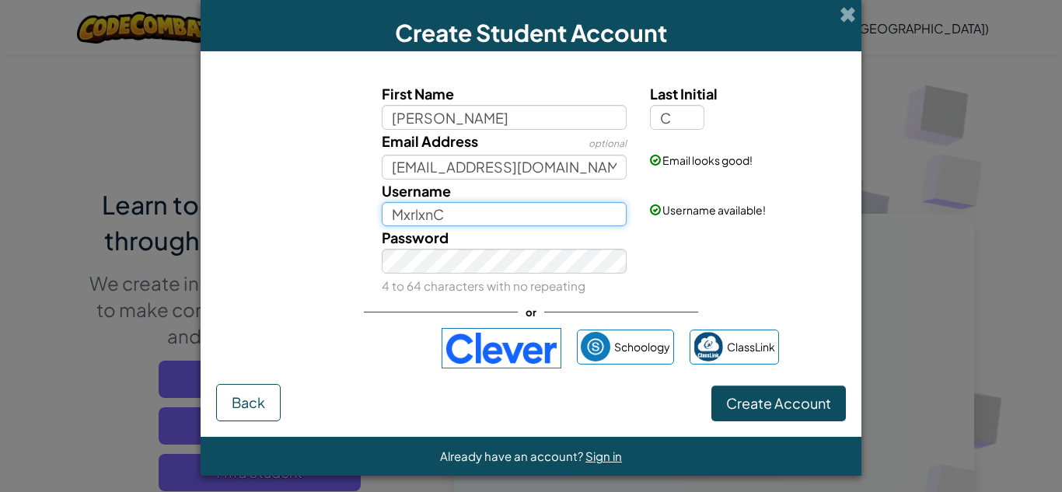
click at [510, 217] on input "MxrlxnC" at bounding box center [505, 214] width 246 height 25
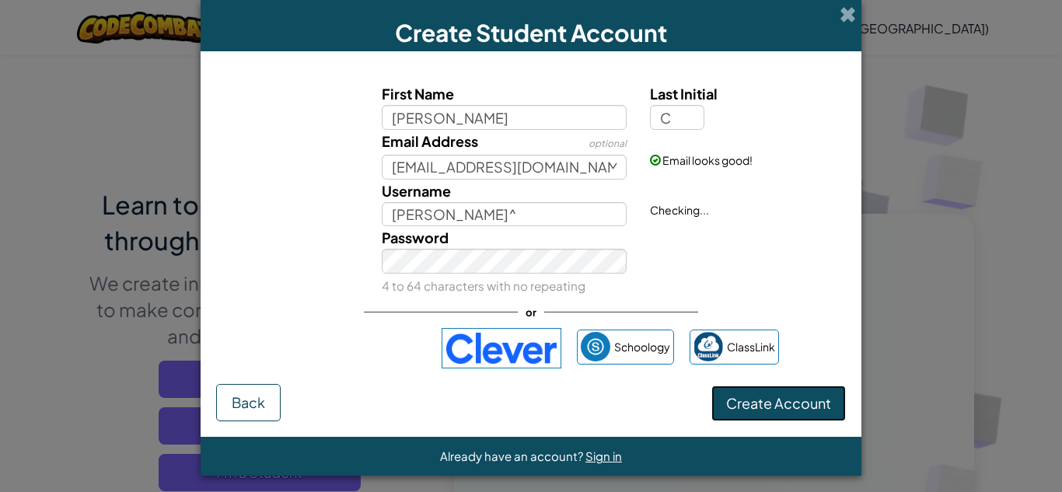
click at [761, 409] on button "Create Account" at bounding box center [778, 404] width 134 height 36
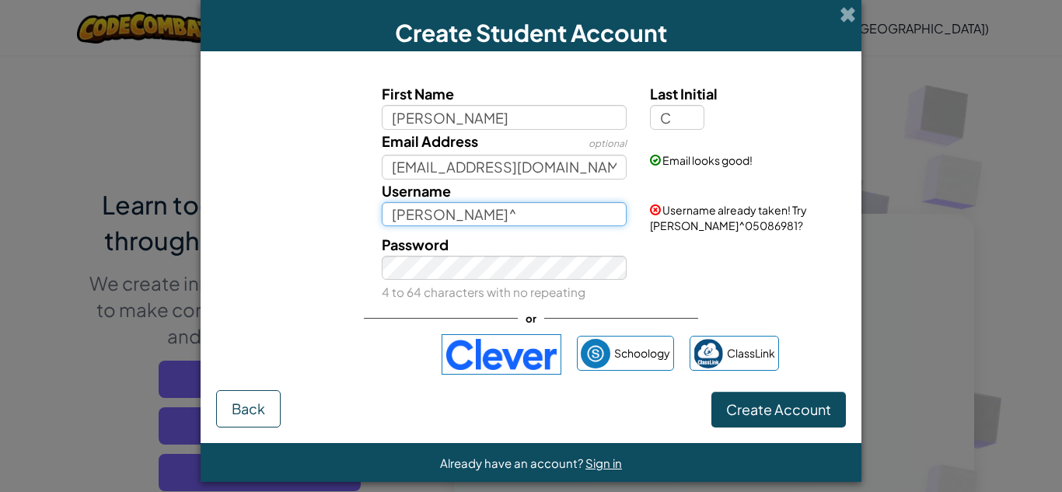
click at [550, 224] on input "[PERSON_NAME]^" at bounding box center [505, 214] width 246 height 25
type input "[PERSON_NAME]"
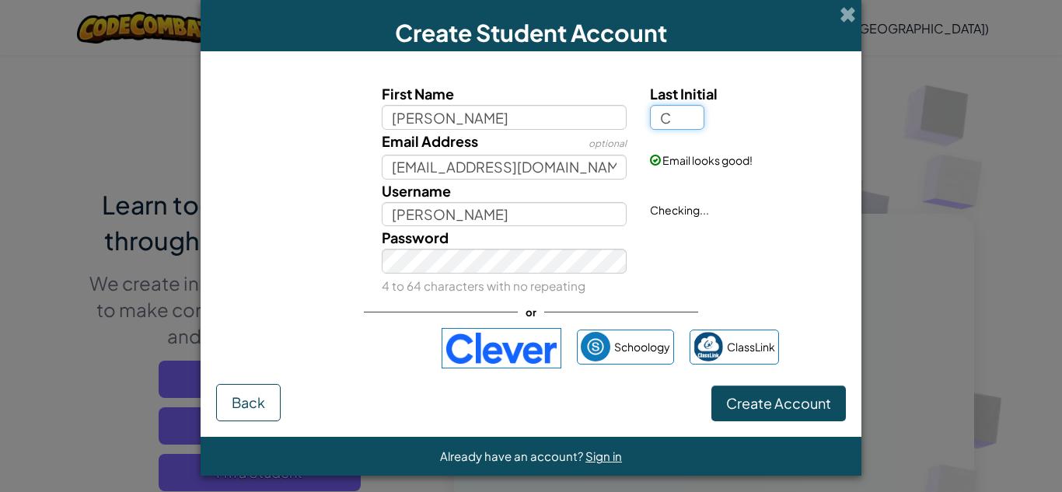
click at [675, 118] on input "C" at bounding box center [677, 117] width 54 height 25
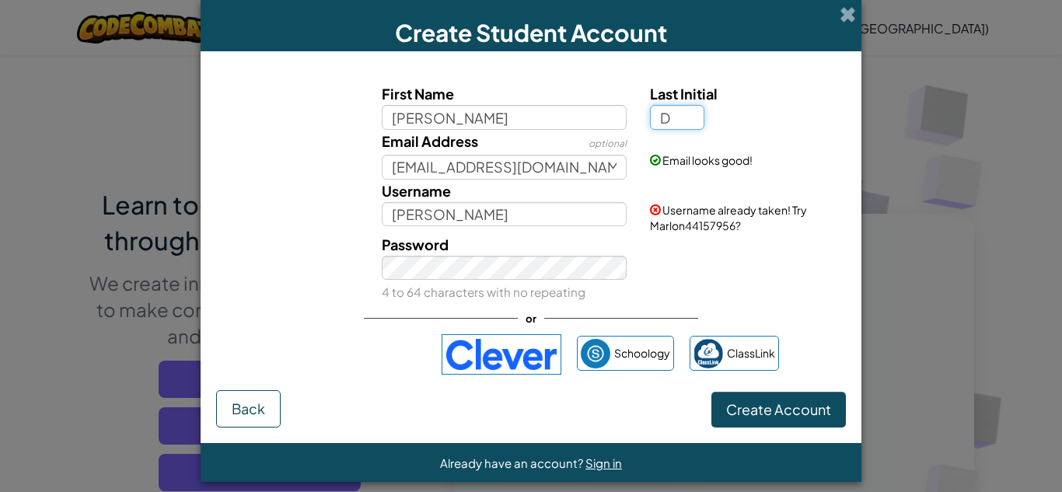
type input "D"
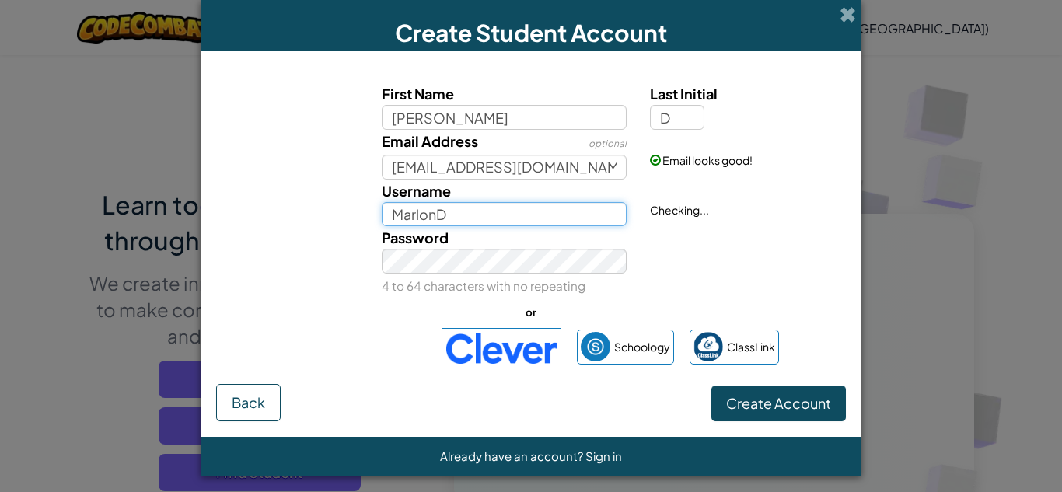
click at [543, 210] on input "MarlonD" at bounding box center [505, 214] width 246 height 25
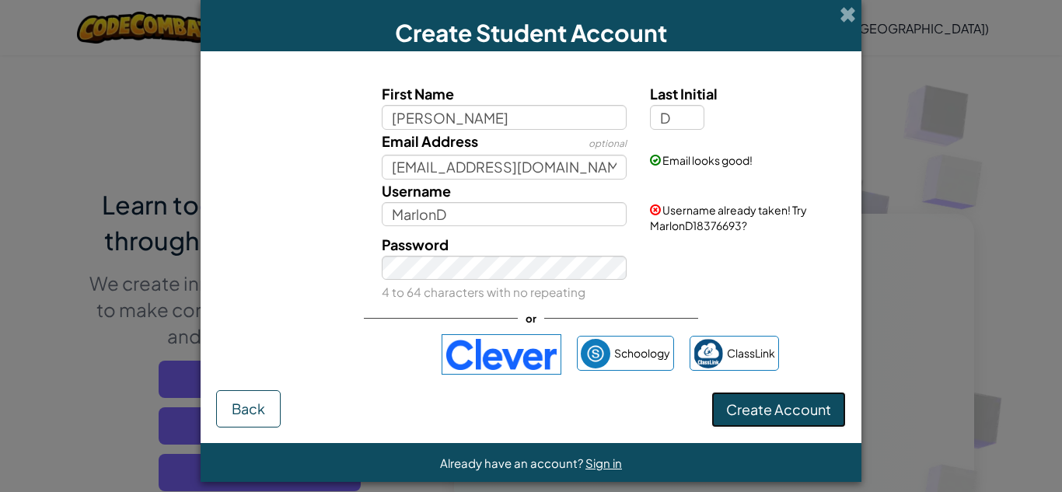
click at [756, 421] on button "Create Account" at bounding box center [778, 410] width 134 height 36
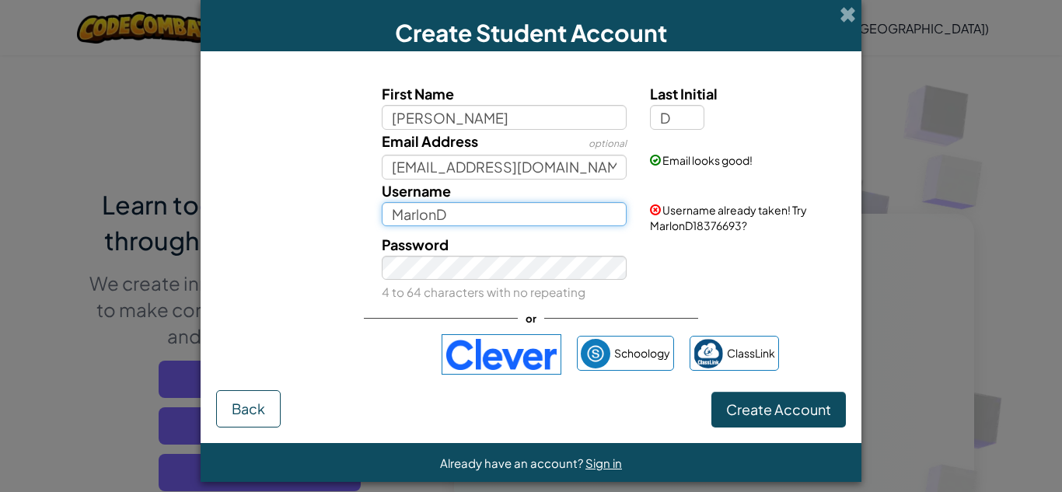
click at [560, 213] on input "MarlonD" at bounding box center [505, 214] width 246 height 25
type input "MarlonD1223"
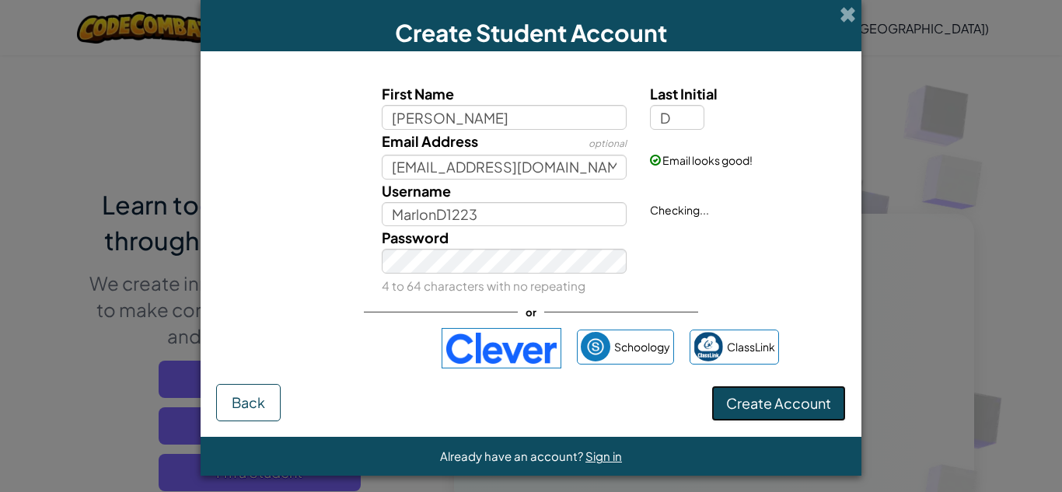
click at [772, 399] on button "Create Account" at bounding box center [778, 404] width 134 height 36
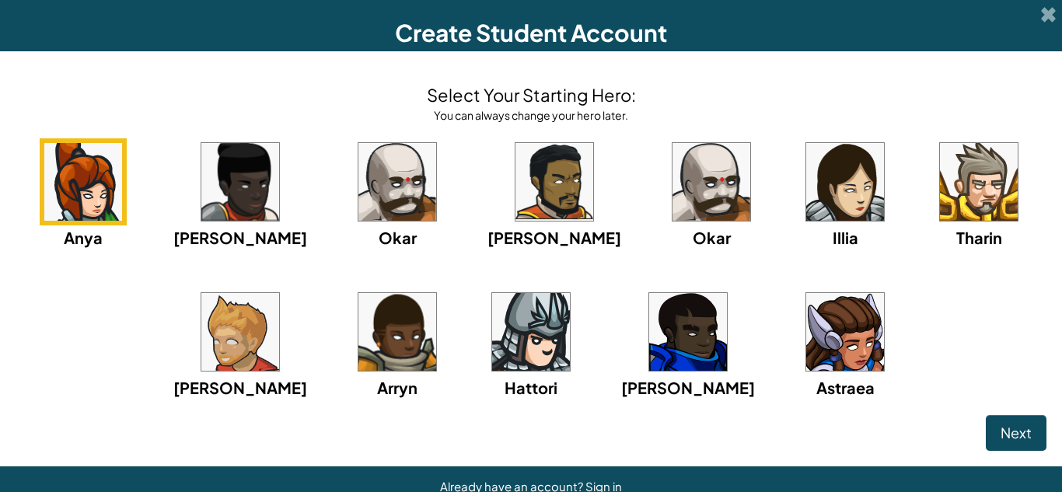
click at [946, 169] on img at bounding box center [979, 182] width 78 height 78
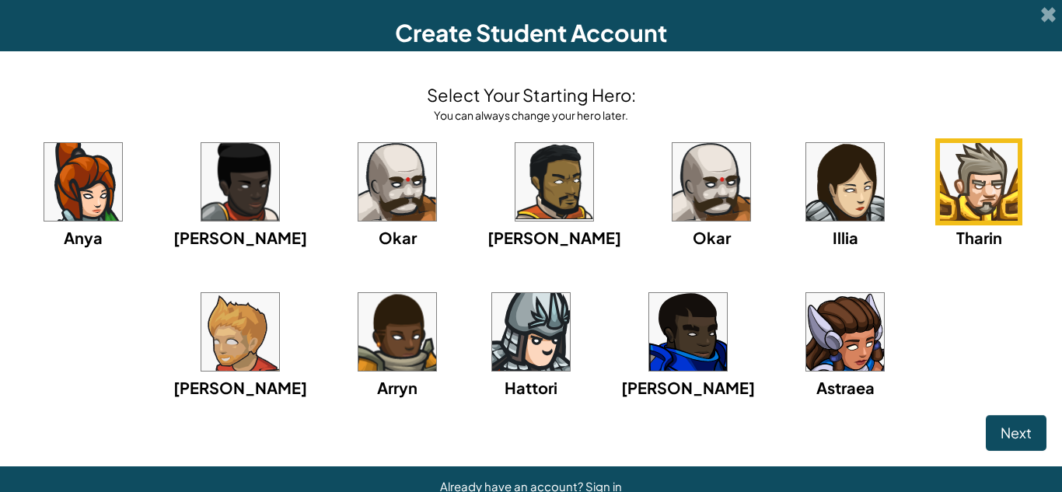
click at [946, 169] on img at bounding box center [979, 182] width 78 height 78
click at [1024, 417] on button "Next" at bounding box center [1016, 433] width 61 height 36
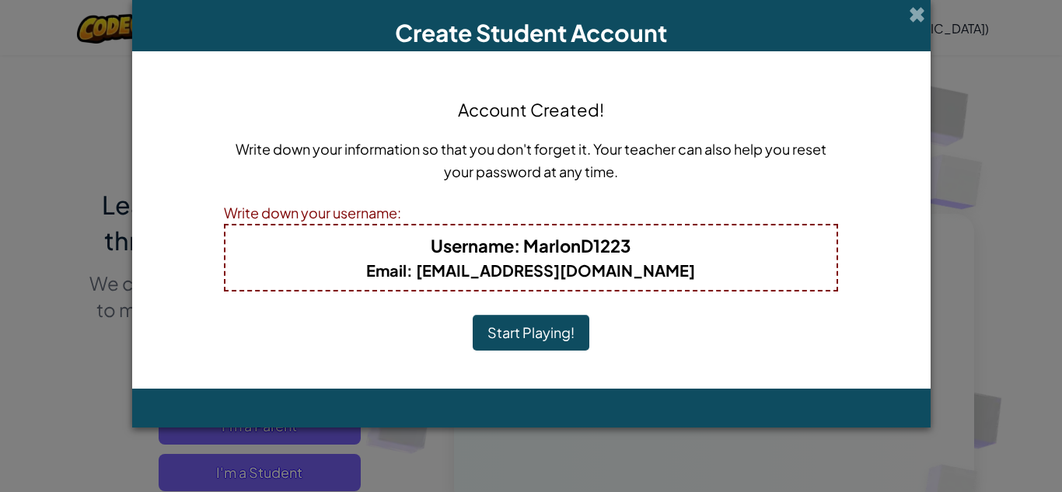
click at [542, 336] on button "Start Playing!" at bounding box center [531, 333] width 117 height 36
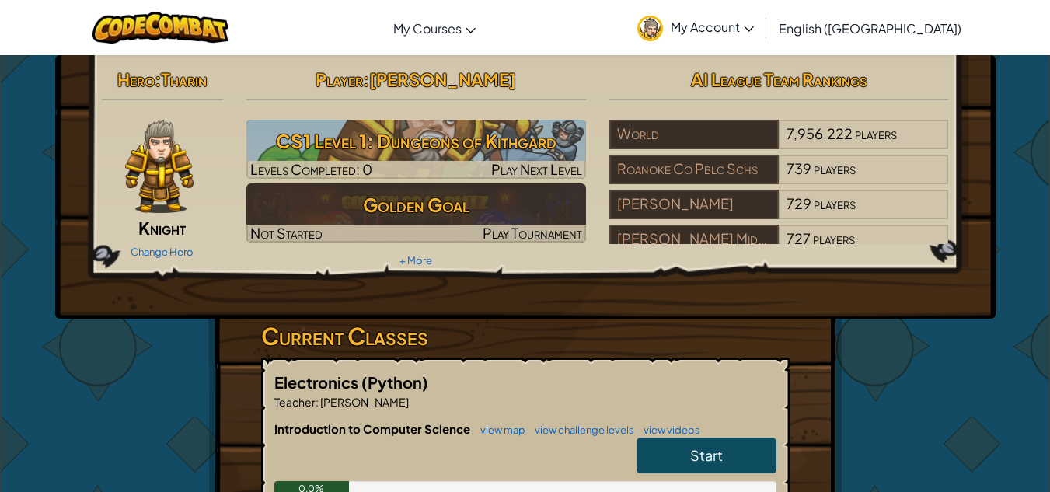
click at [476, 73] on span "[PERSON_NAME]" at bounding box center [442, 79] width 147 height 22
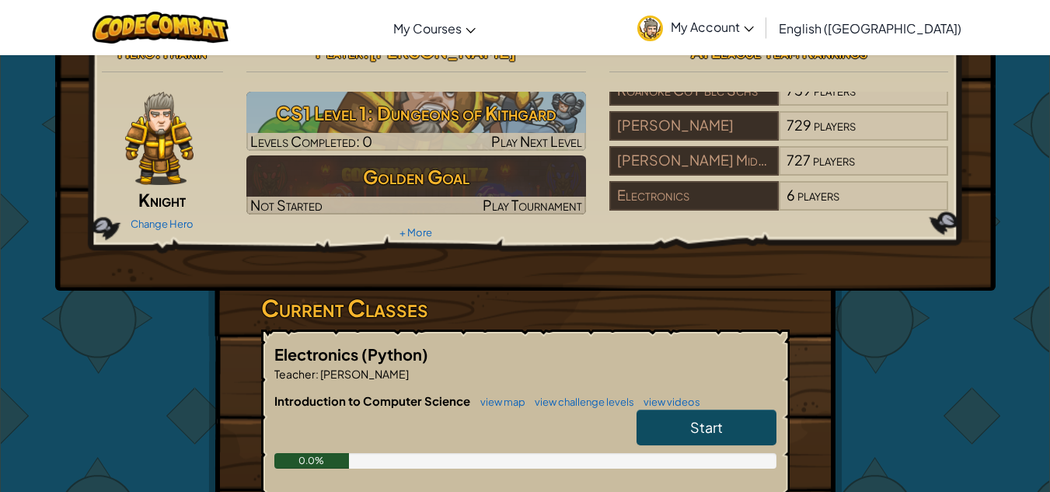
scroll to position [26, 0]
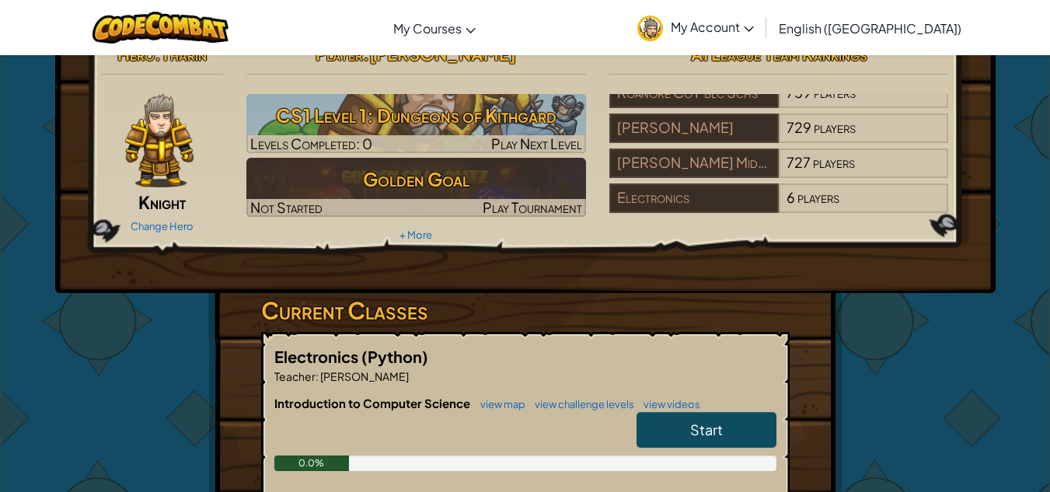
click at [710, 431] on span "Start" at bounding box center [706, 429] width 33 height 18
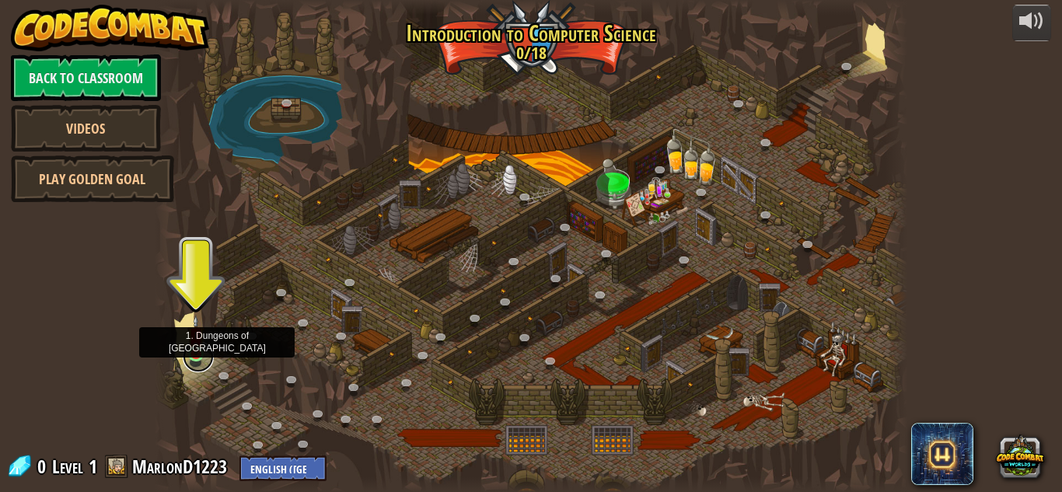
click at [197, 358] on link at bounding box center [198, 356] width 31 height 31
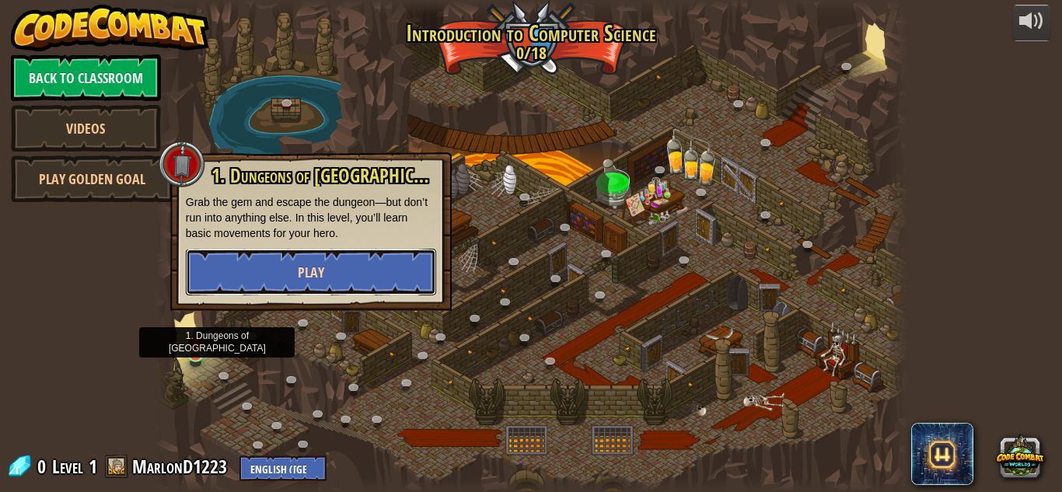
click at [320, 271] on span "Play" at bounding box center [311, 272] width 26 height 19
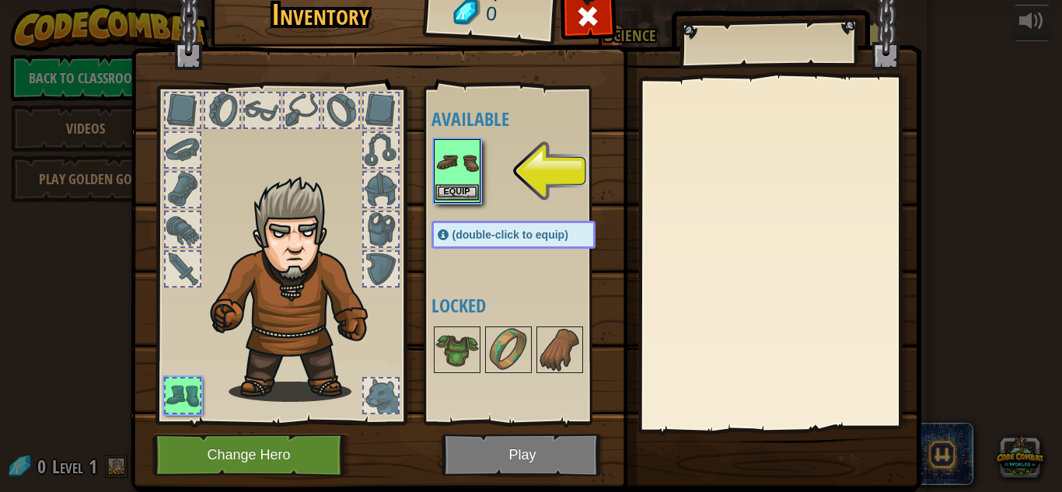
click at [455, 155] on img at bounding box center [457, 163] width 44 height 44
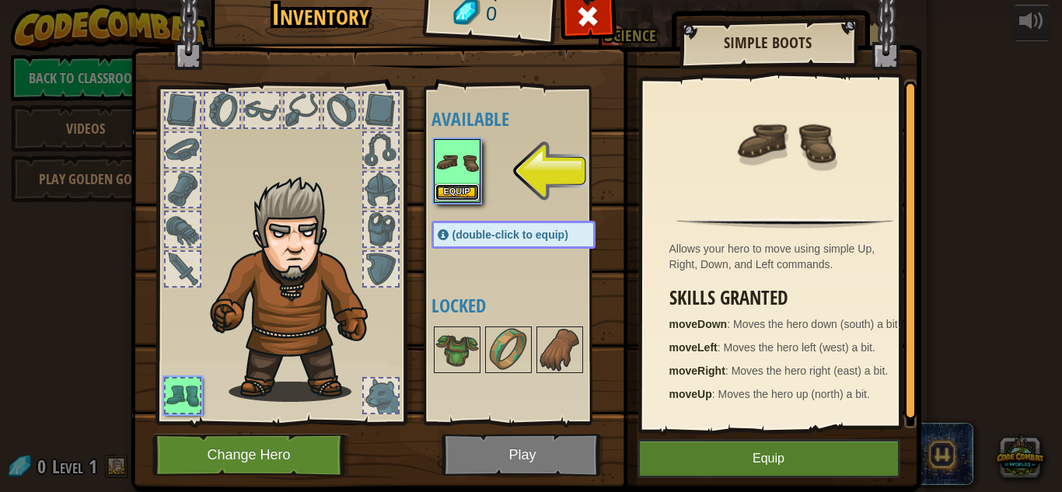
click at [447, 191] on button "Equip" at bounding box center [457, 192] width 44 height 16
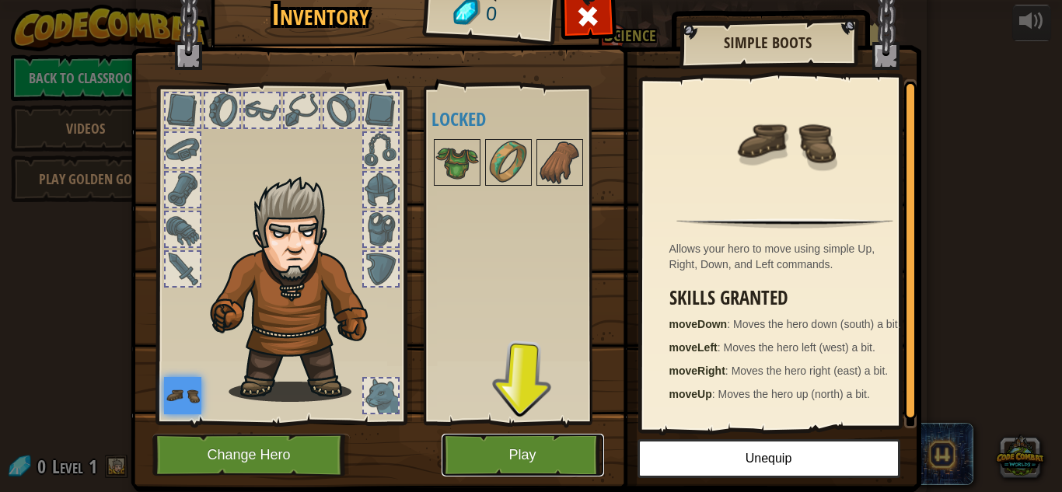
click at [518, 448] on button "Play" at bounding box center [522, 455] width 162 height 43
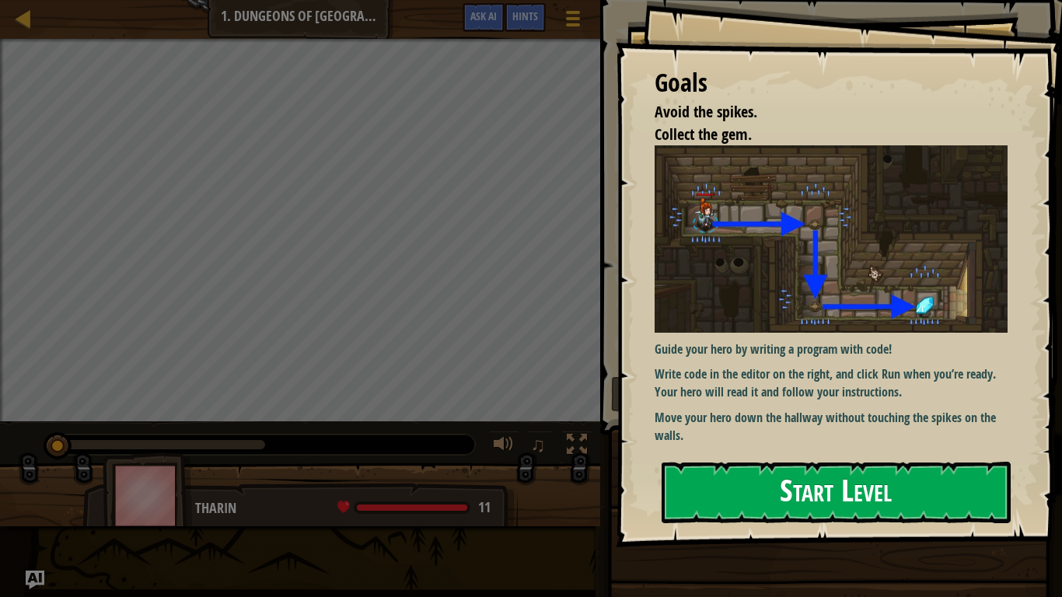
click at [720, 479] on button "Start Level" at bounding box center [835, 492] width 349 height 61
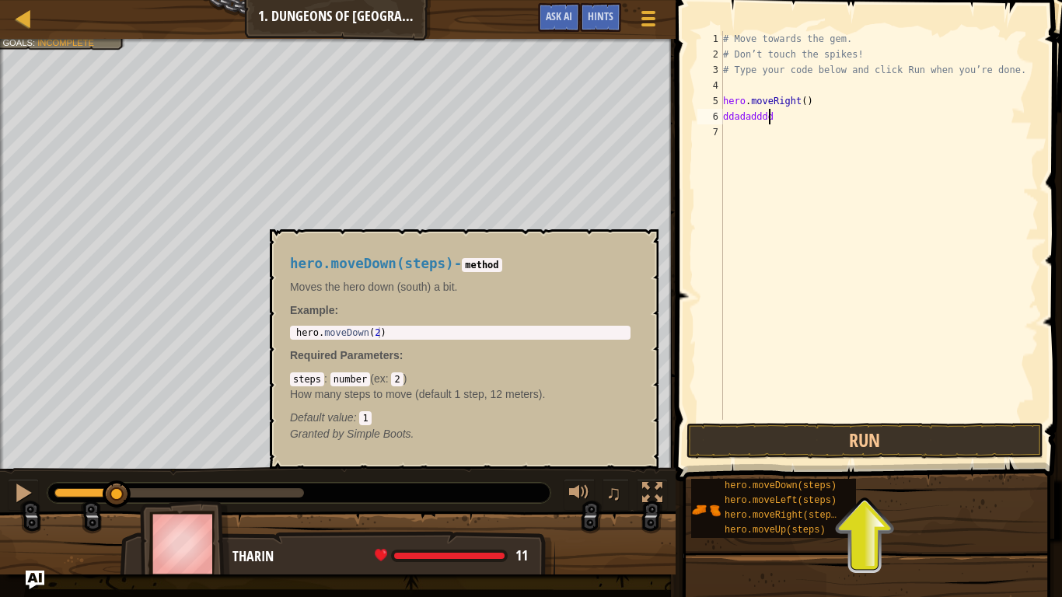
scroll to position [7, 0]
type textarea "d"
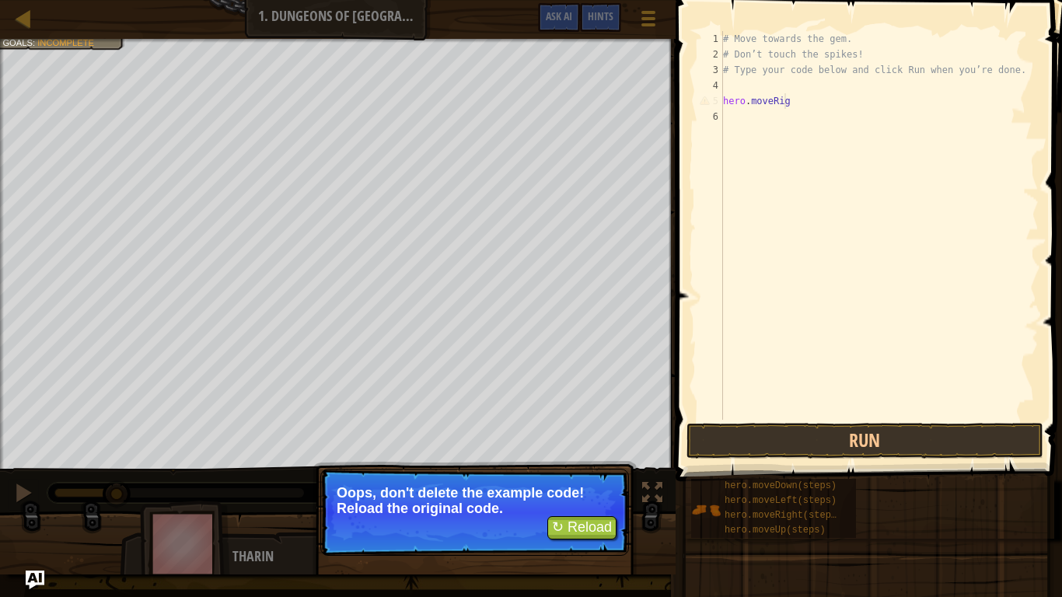
type textarea "hero.moveRig"
click at [591, 491] on button "↻ Reload" at bounding box center [581, 527] width 69 height 23
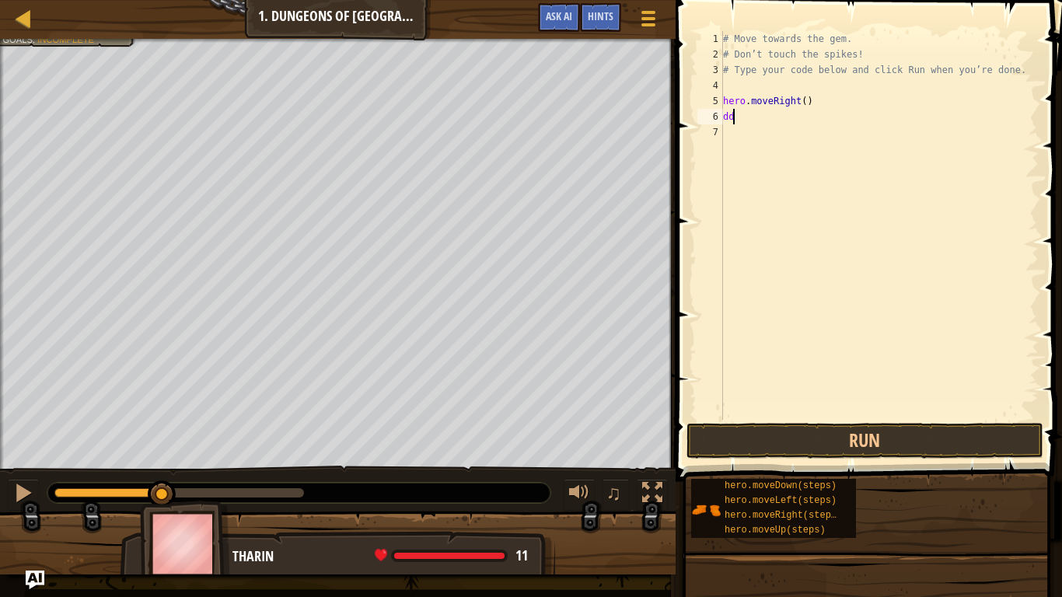
type textarea "d"
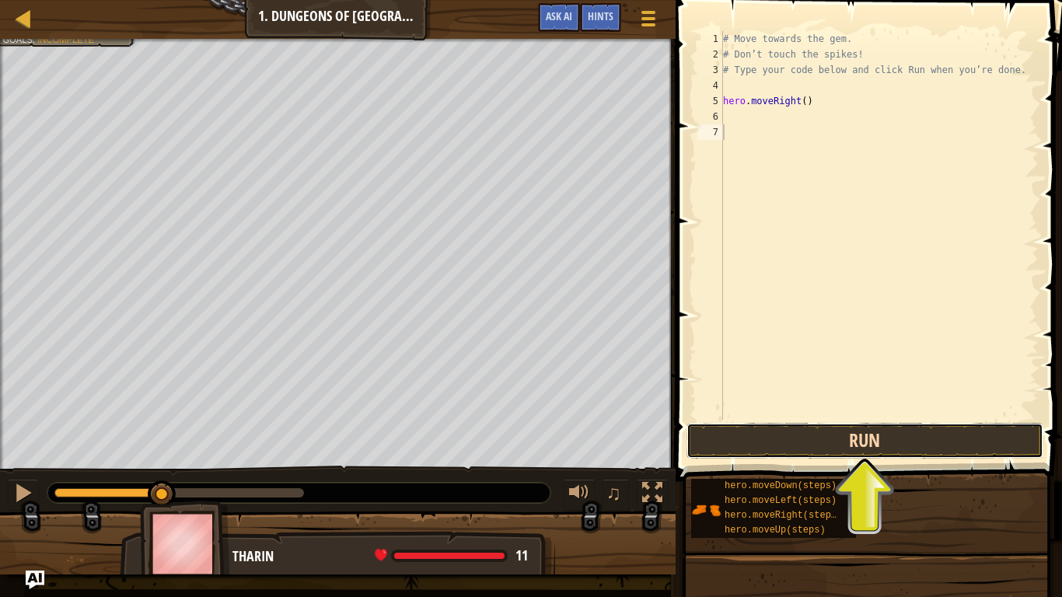
click at [865, 440] on button "Run" at bounding box center [864, 441] width 357 height 36
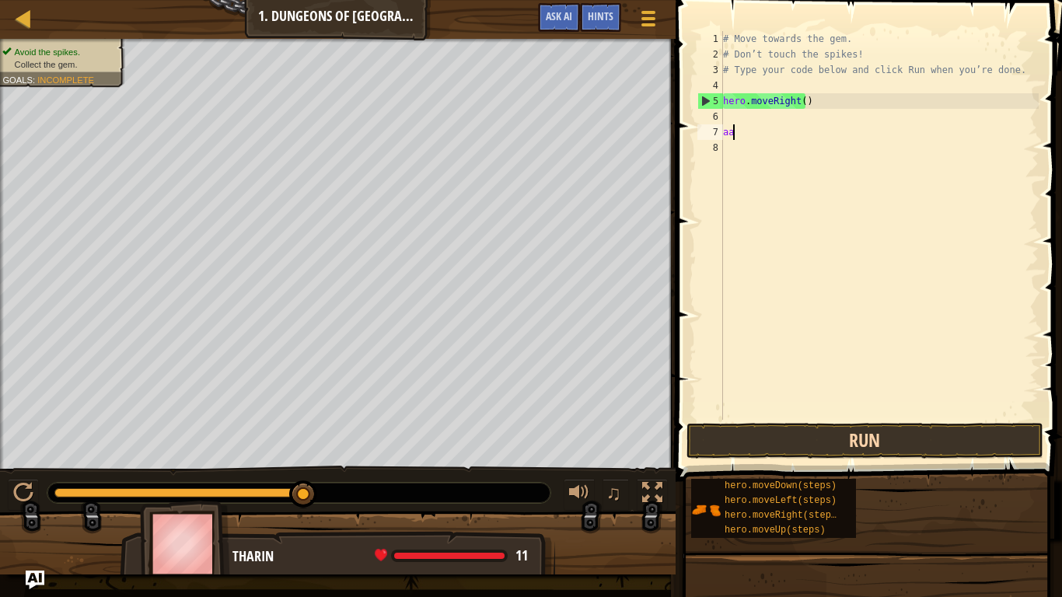
type textarea "a"
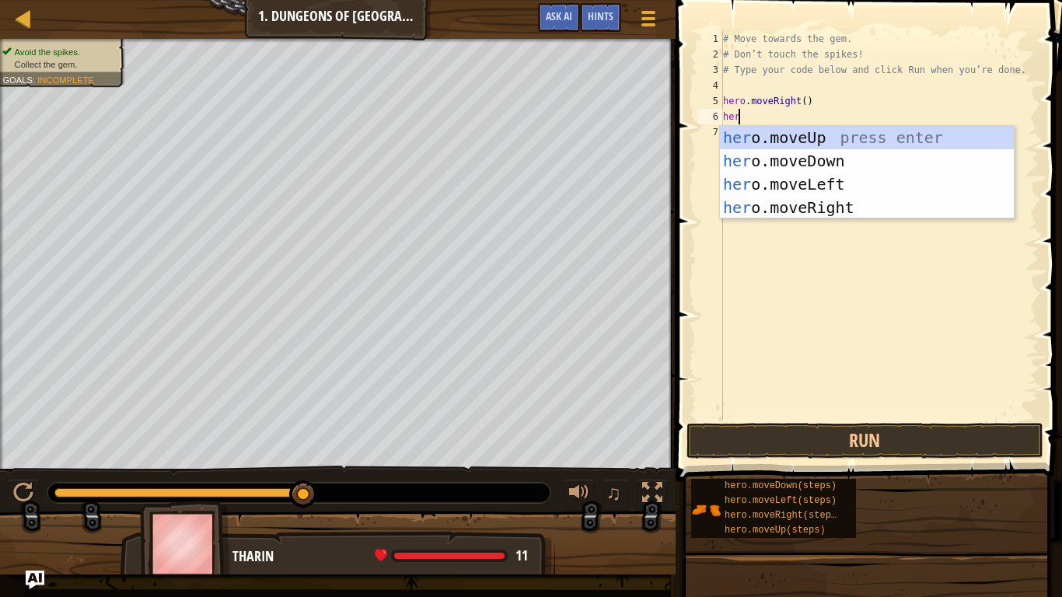
type textarea "hero"
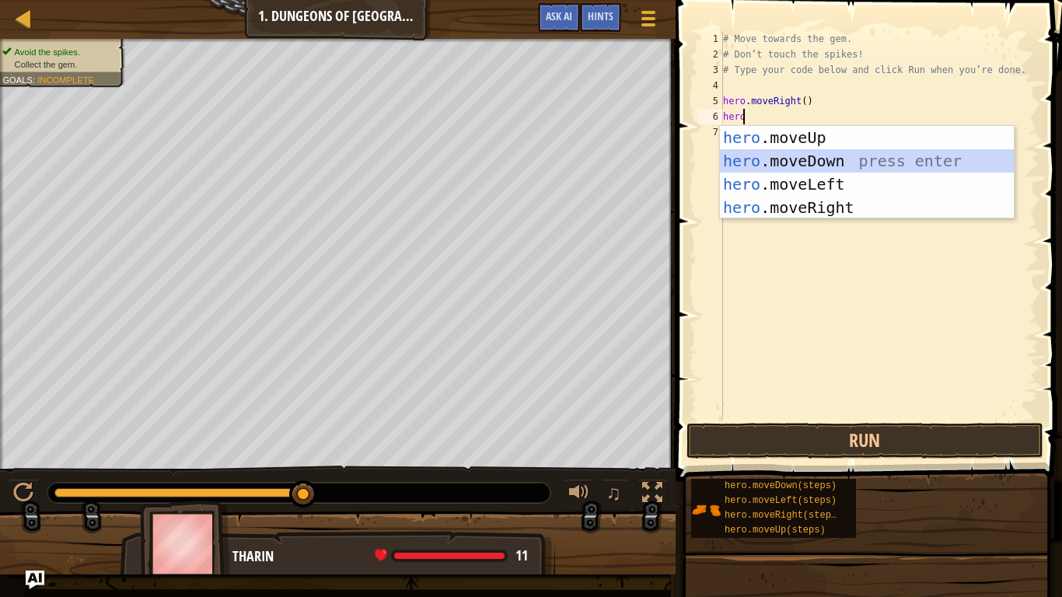
click at [836, 162] on div "hero .moveUp press enter hero .moveDown press enter hero .moveLeft press enter …" at bounding box center [867, 196] width 294 height 140
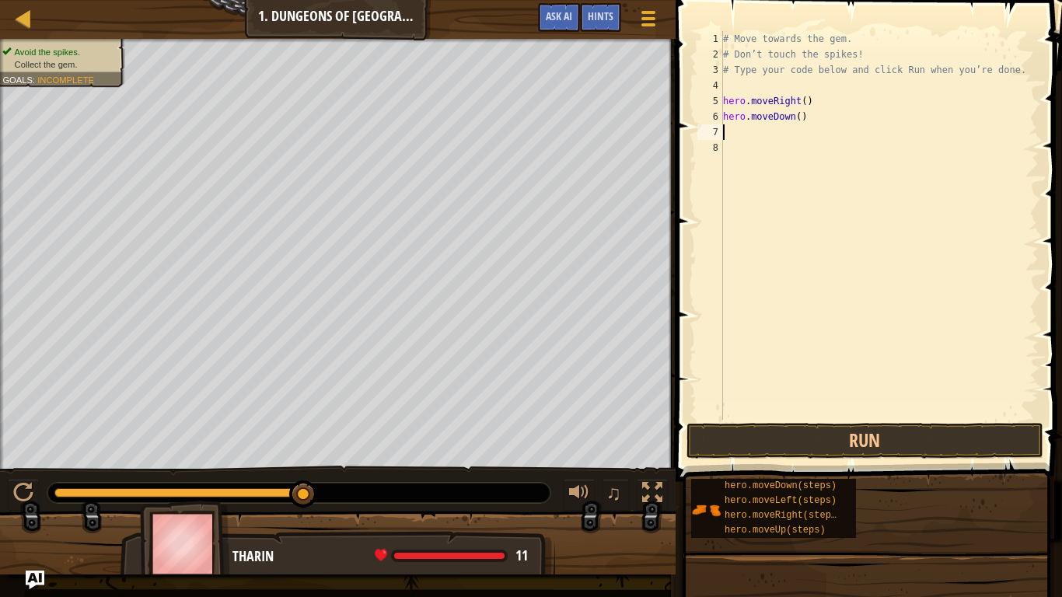
scroll to position [7, 0]
type textarea "w"
click at [801, 445] on button "Run" at bounding box center [864, 441] width 357 height 36
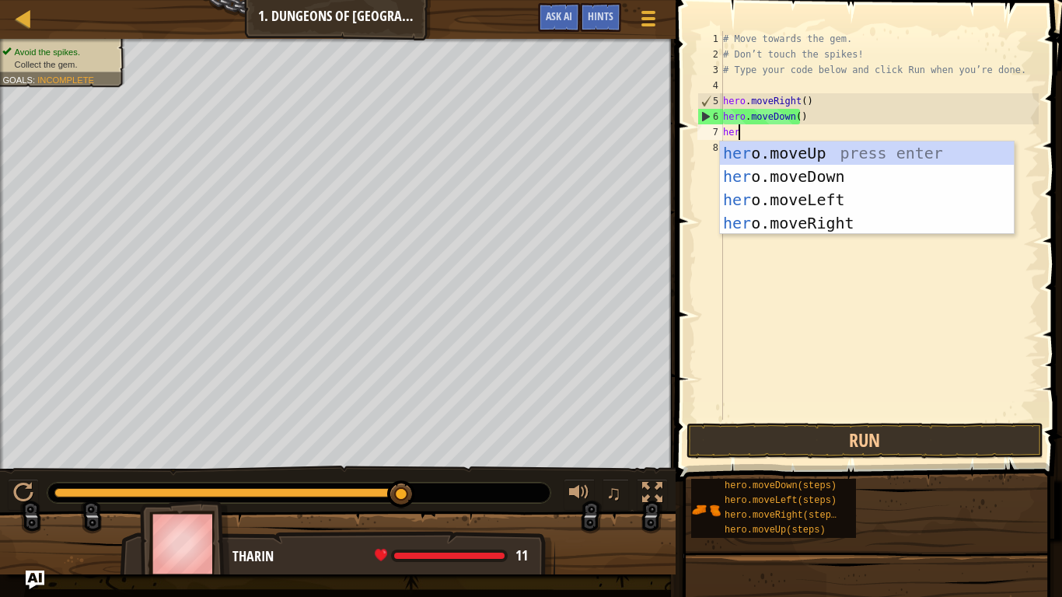
type textarea "hero"
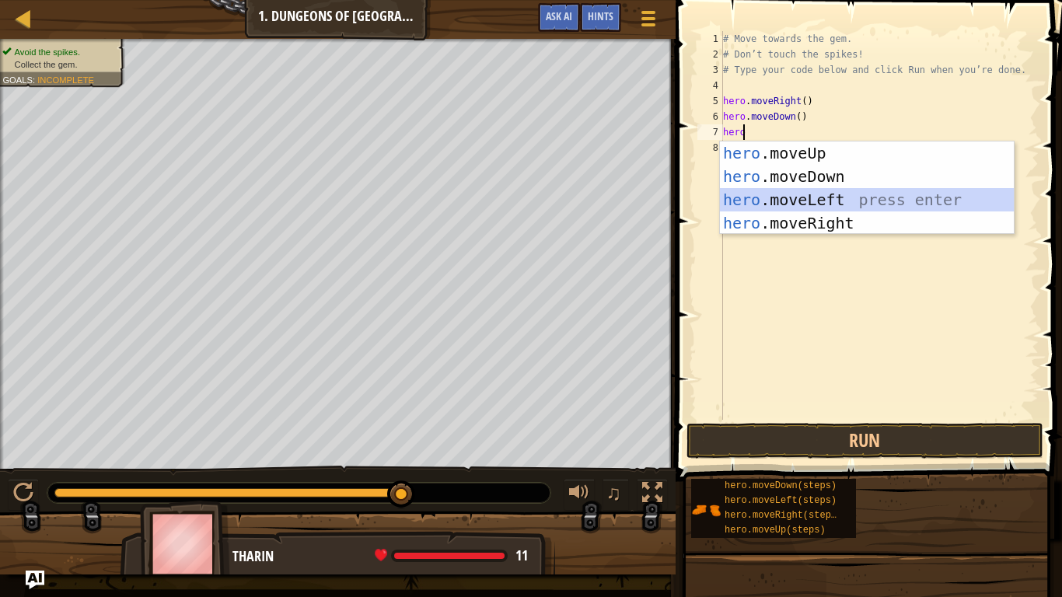
click at [833, 203] on div "hero .moveUp press enter hero .moveDown press enter hero .moveLeft press enter …" at bounding box center [867, 211] width 294 height 140
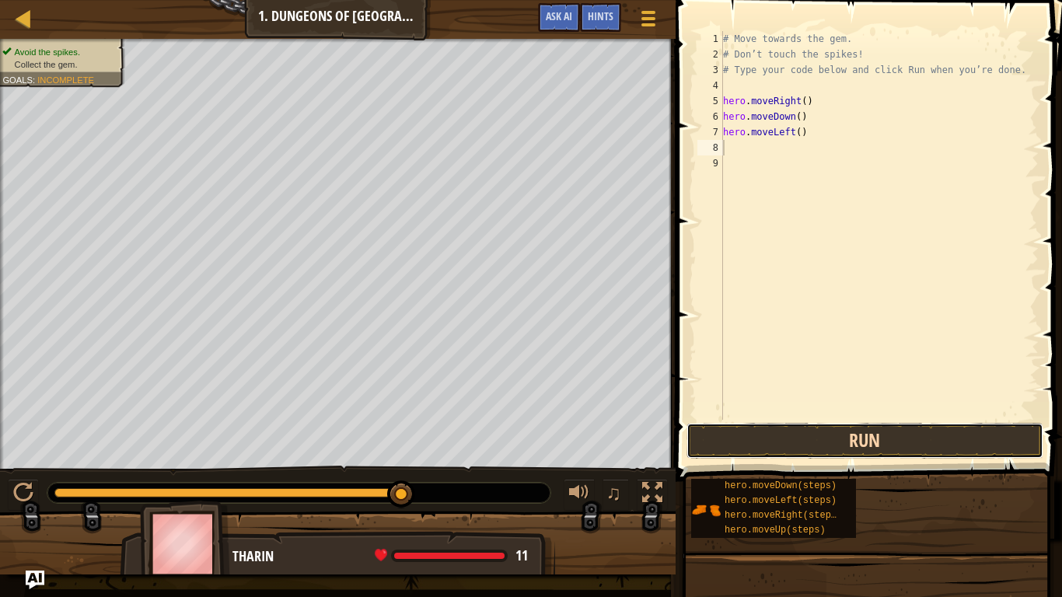
click at [754, 441] on button "Run" at bounding box center [864, 441] width 357 height 36
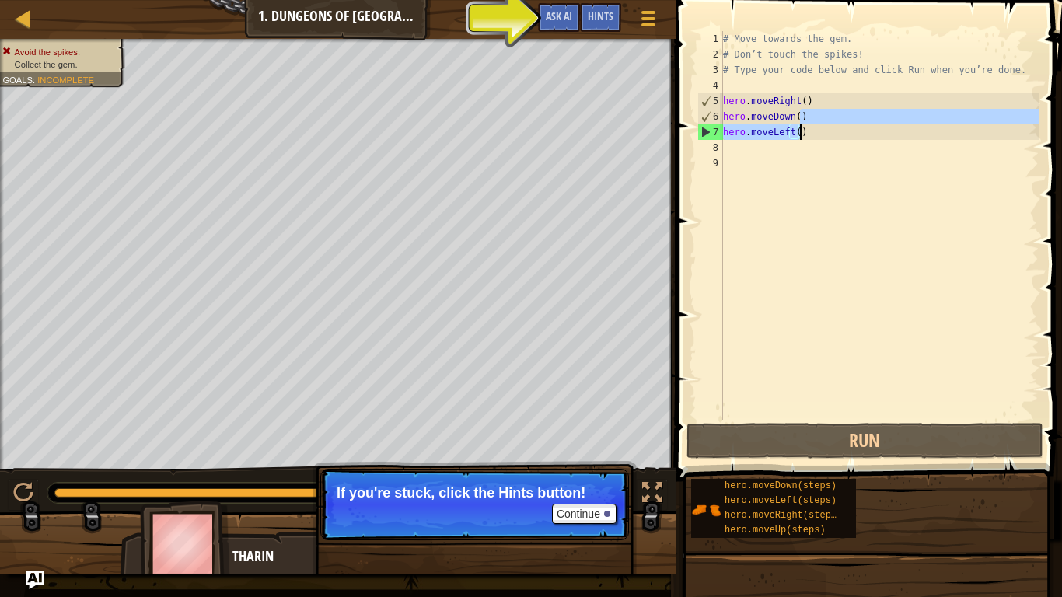
drag, startPoint x: 802, startPoint y: 119, endPoint x: 801, endPoint y: 132, distance: 13.2
click at [801, 132] on div "# Move towards the gem. # Don’t touch the spikes! # Type your code below and cl…" at bounding box center [879, 241] width 319 height 420
click at [801, 132] on div "# Move towards the gem. # Don’t touch the spikes! # Type your code below and cl…" at bounding box center [879, 225] width 319 height 389
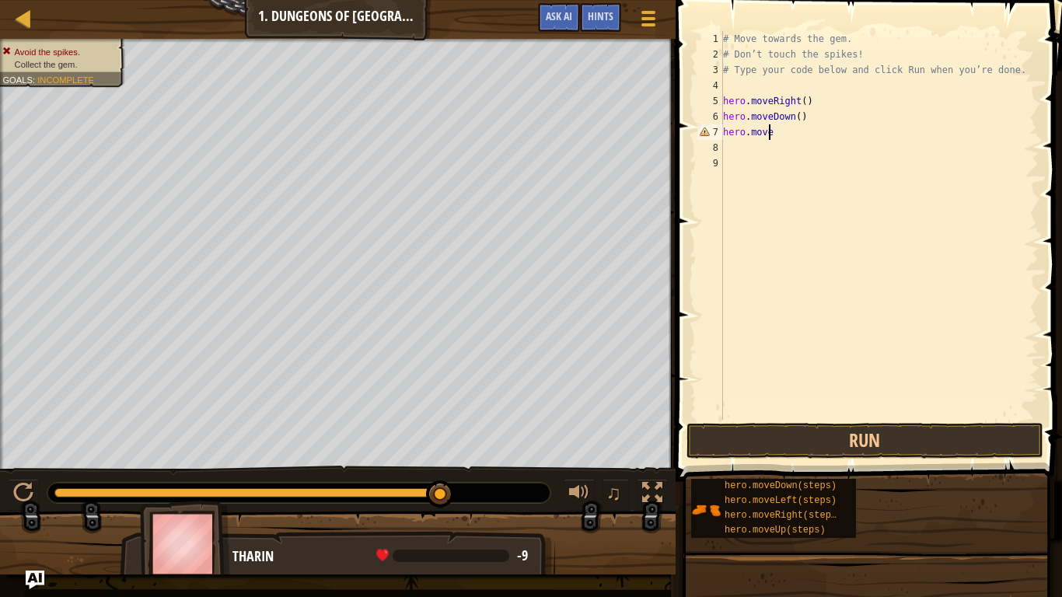
type textarea "hero.moveR"
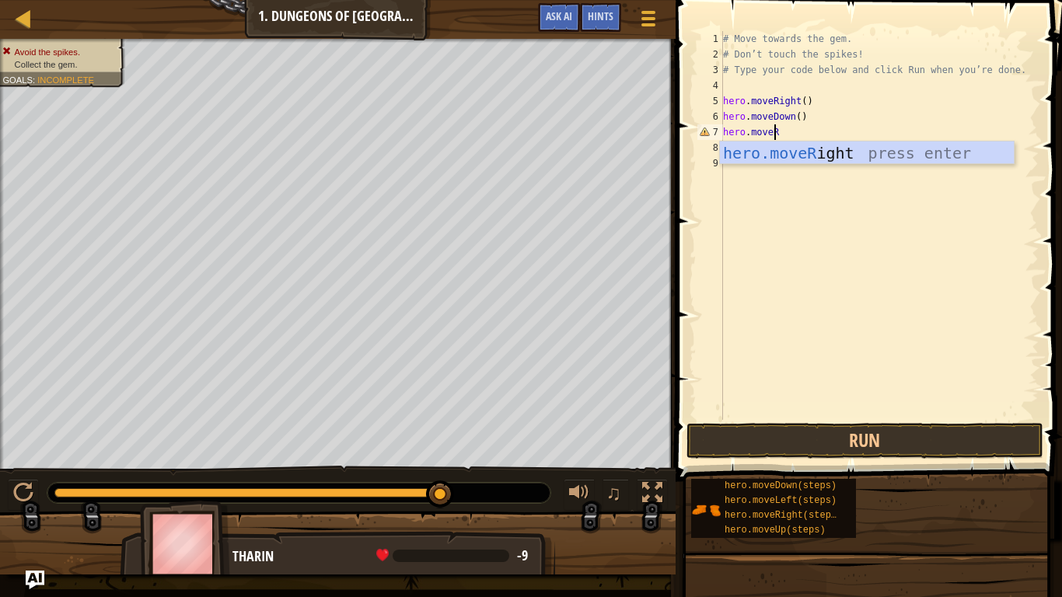
scroll to position [7, 3]
click at [813, 155] on div "hero.moveR ight press enter" at bounding box center [867, 176] width 294 height 70
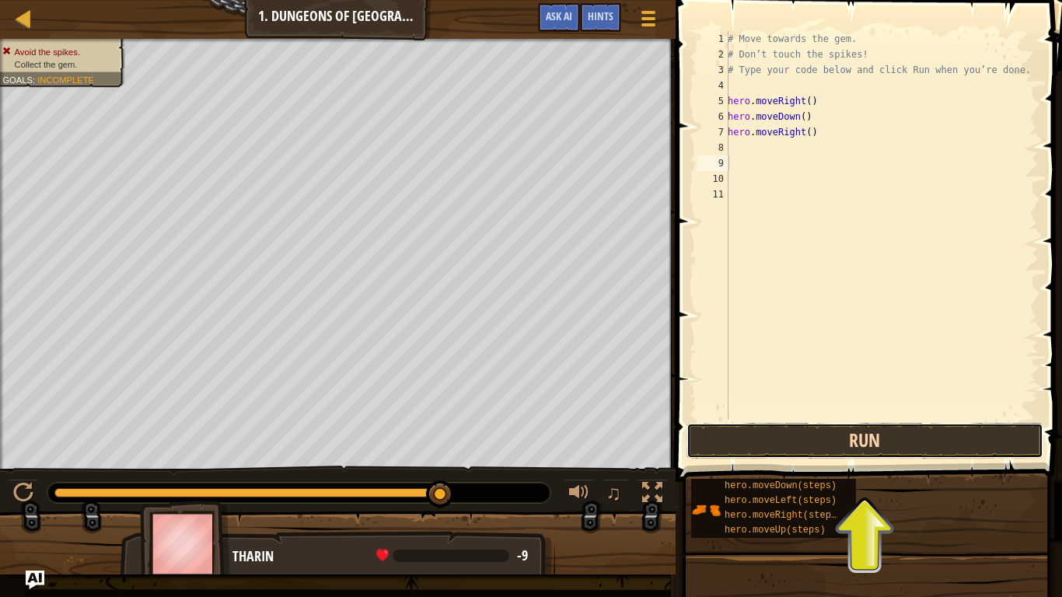
click at [780, 444] on button "Run" at bounding box center [864, 441] width 357 height 36
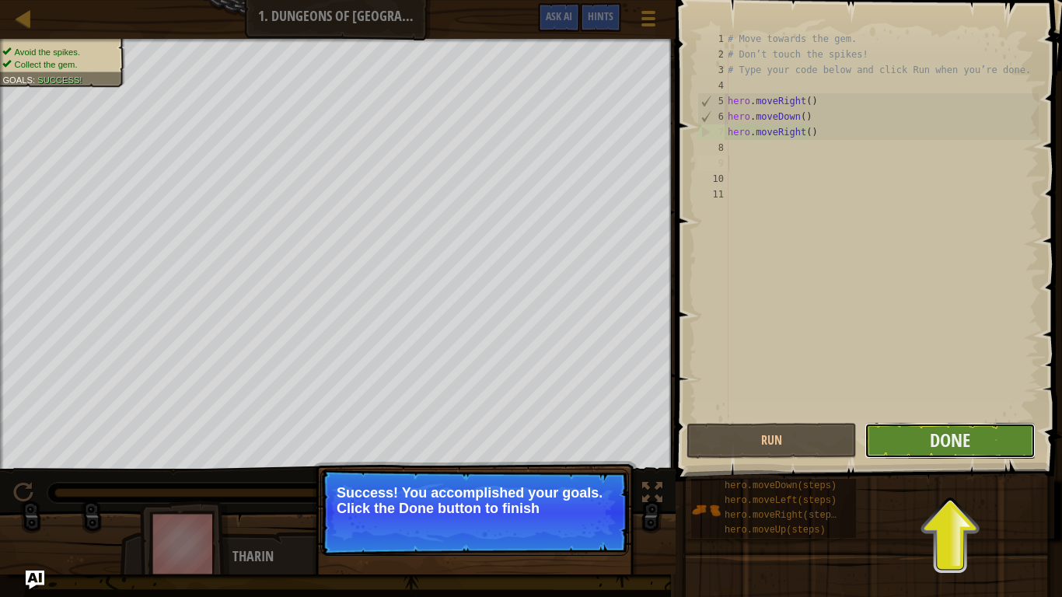
click at [926, 441] on button "Done" at bounding box center [949, 441] width 170 height 36
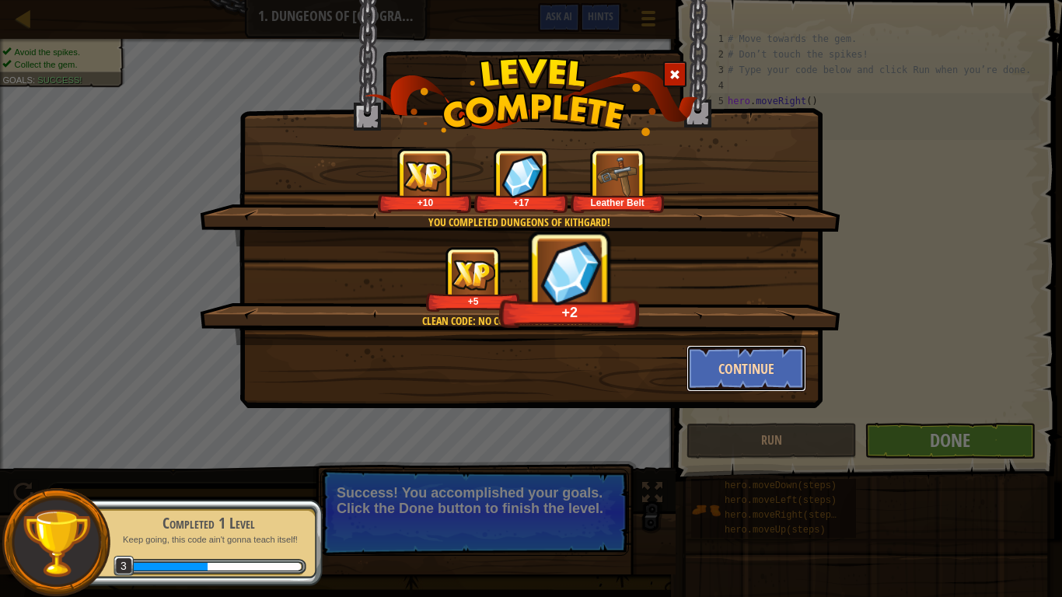
click at [752, 375] on button "Continue" at bounding box center [746, 368] width 120 height 47
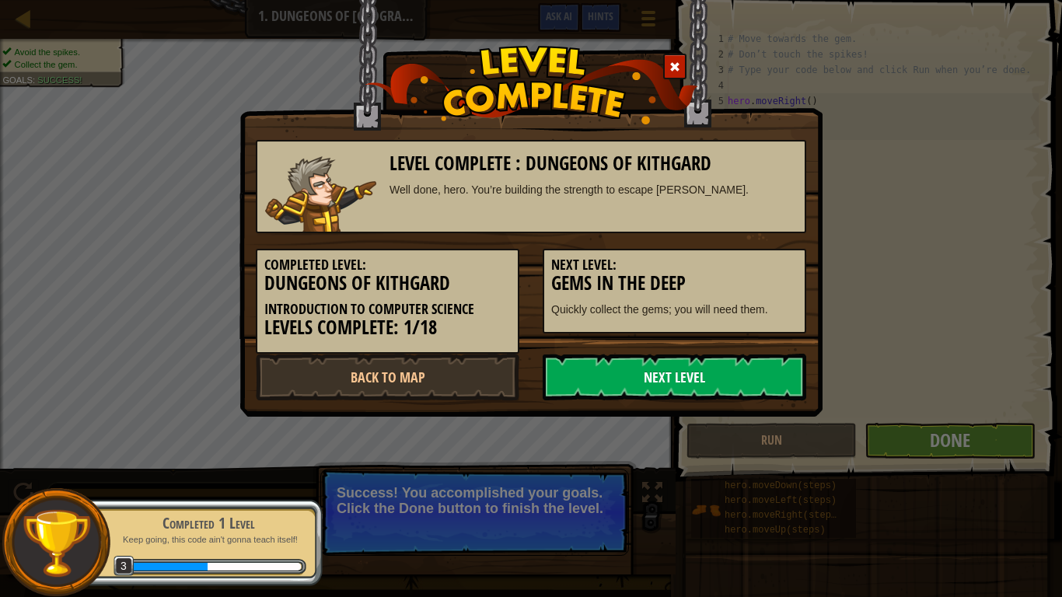
click at [680, 378] on link "Next Level" at bounding box center [674, 377] width 263 height 47
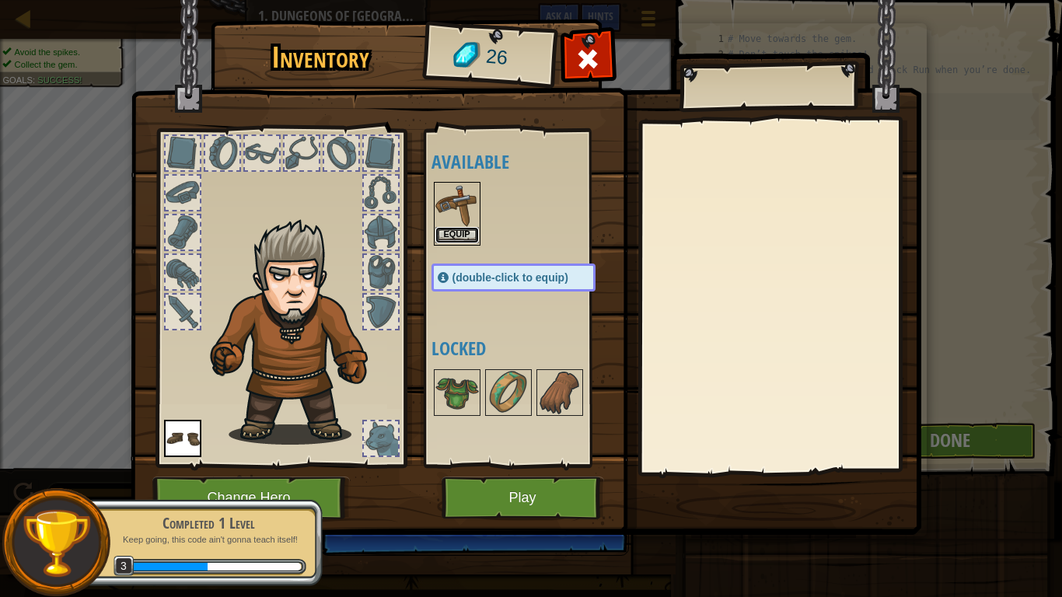
click at [470, 233] on button "Equip" at bounding box center [457, 235] width 44 height 16
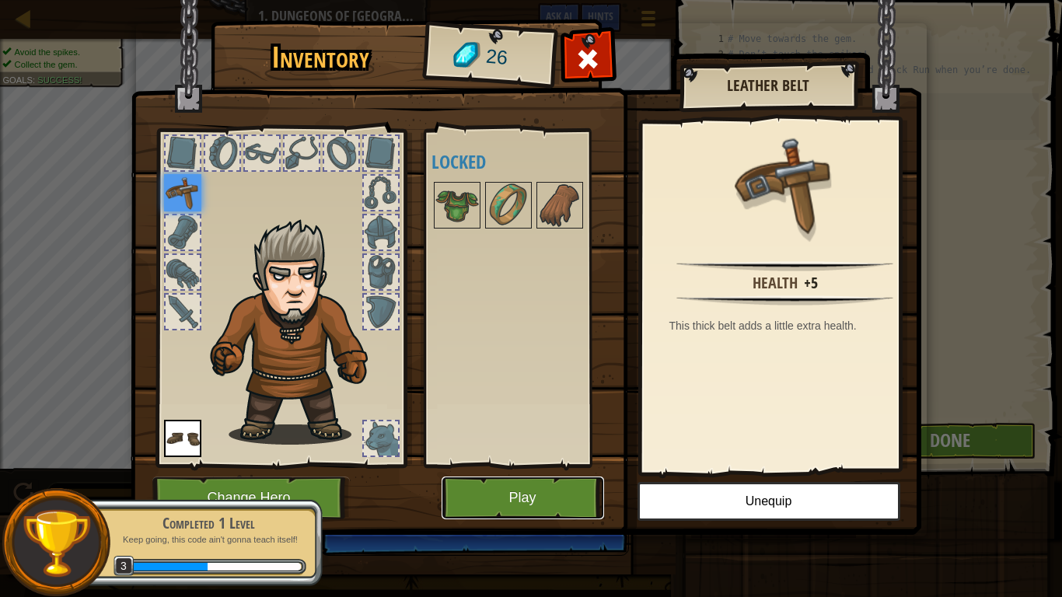
click at [490, 484] on button "Play" at bounding box center [522, 497] width 162 height 43
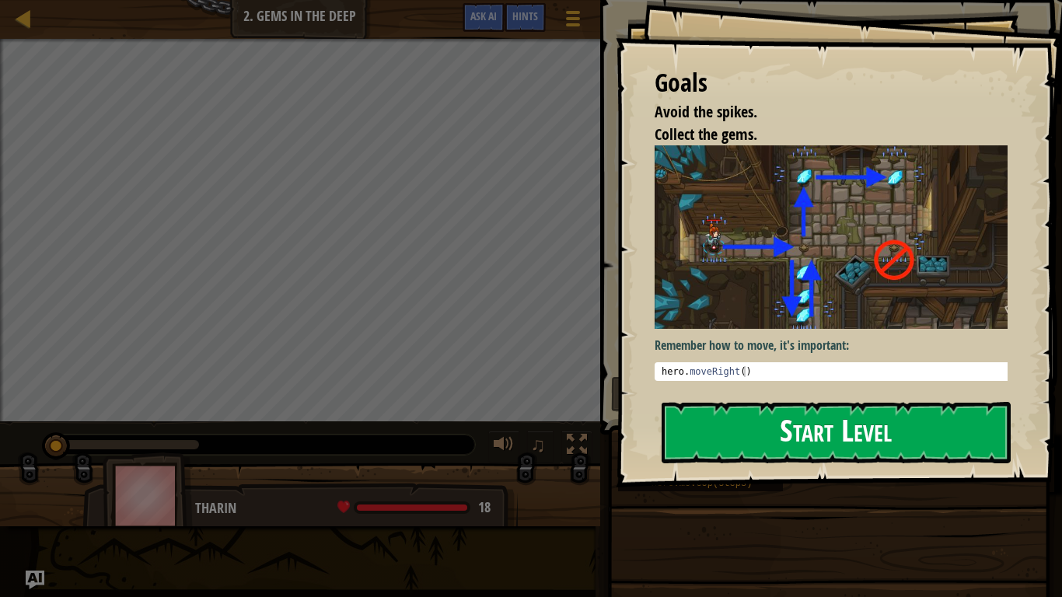
click at [749, 435] on button "Start Level" at bounding box center [835, 432] width 349 height 61
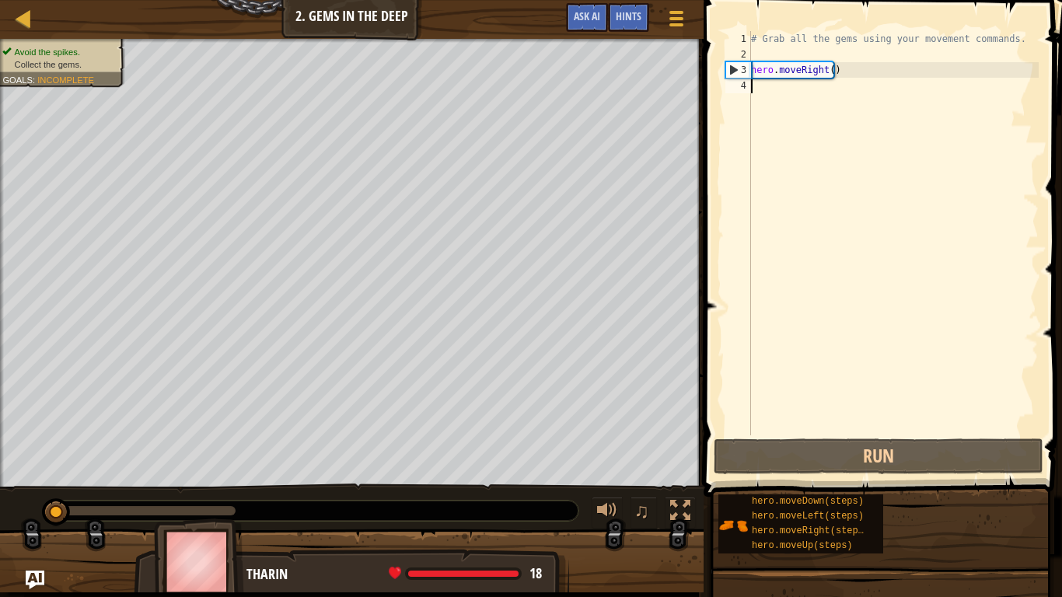
click at [794, 99] on div "# Grab all the gems using your movement commands. hero . moveRight ( )" at bounding box center [893, 248] width 291 height 435
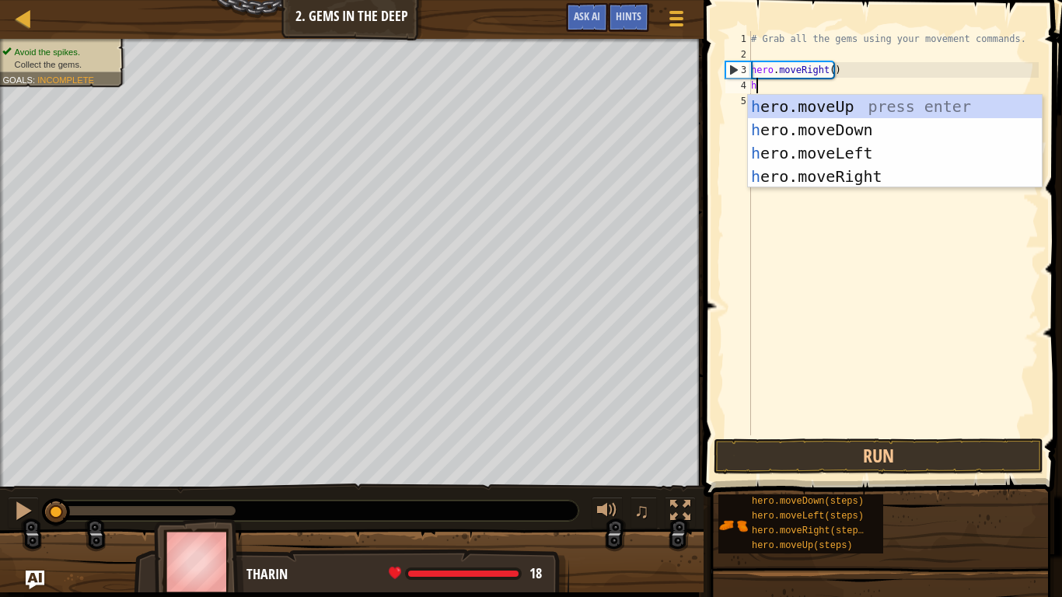
type textarea "he"
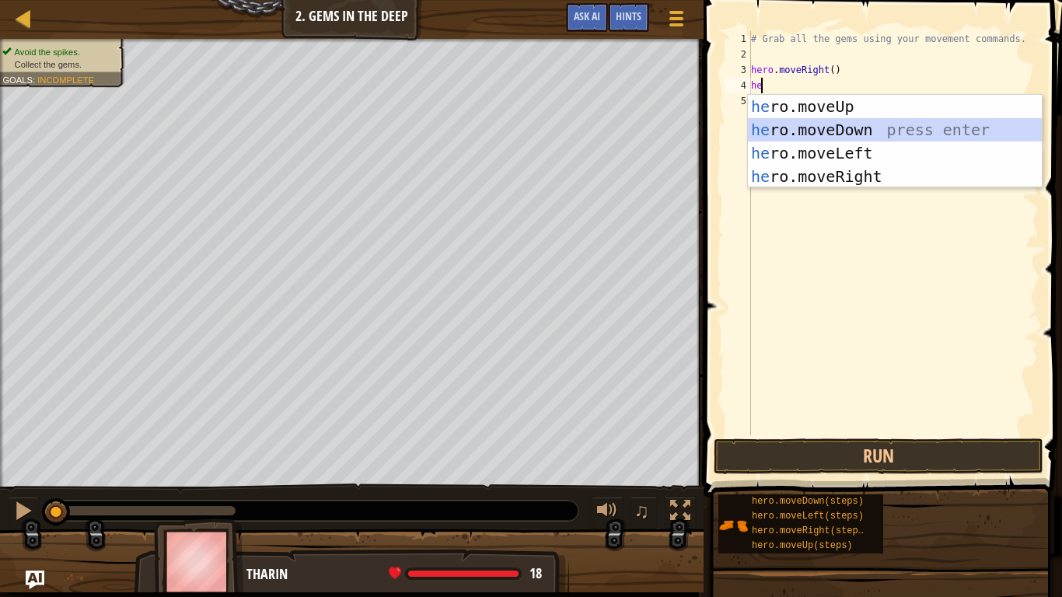
click at [832, 127] on div "he ro.moveUp press enter he ro.moveDown press enter he ro.moveLeft press enter …" at bounding box center [895, 165] width 294 height 140
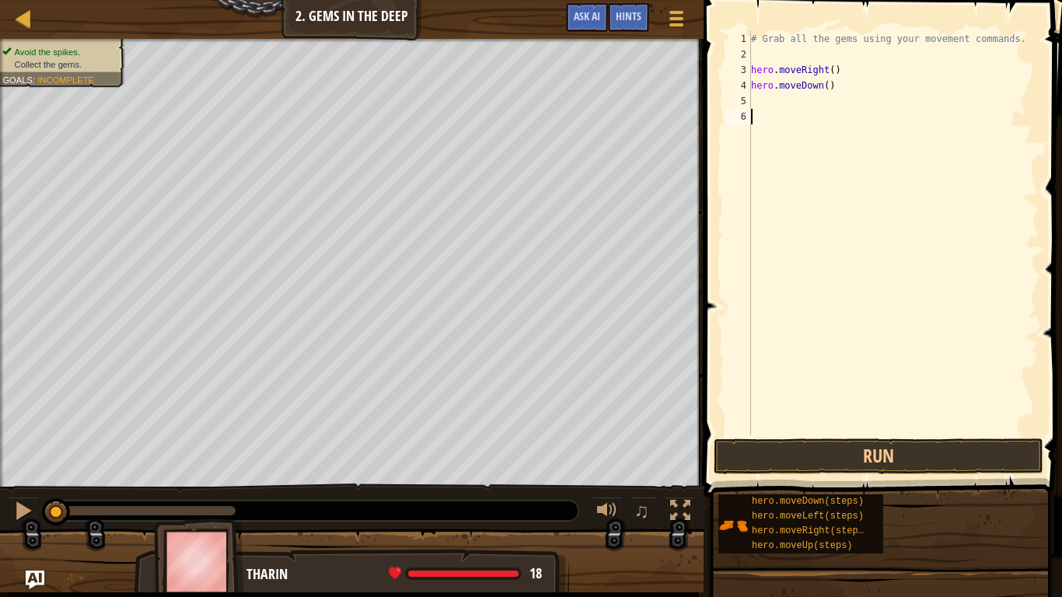
click at [790, 113] on div "# Grab all the gems using your movement commands. hero . moveRight ( ) hero . m…" at bounding box center [893, 248] width 291 height 435
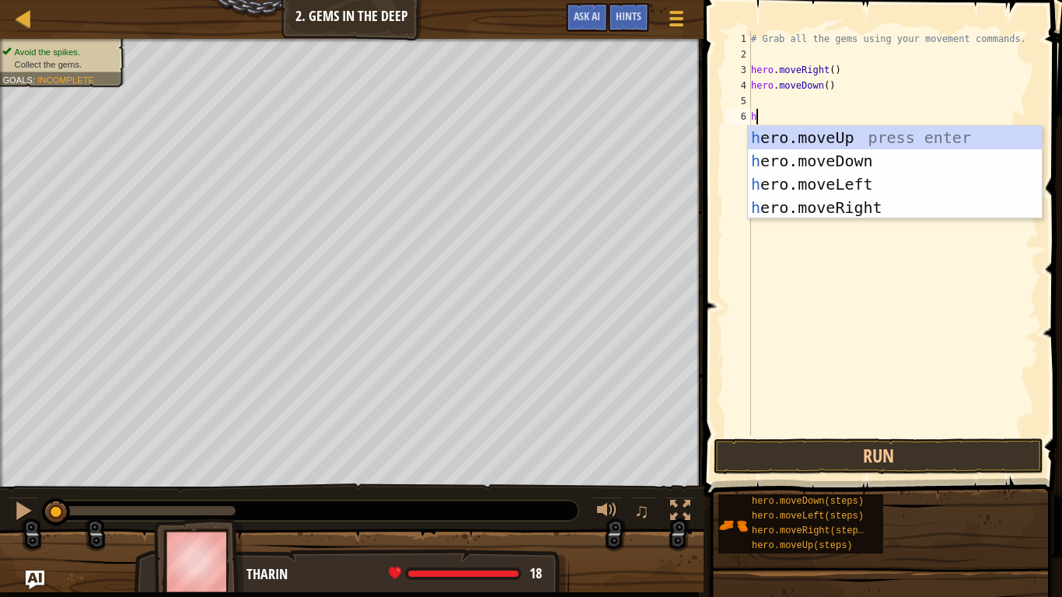
type textarea "he"
click at [827, 135] on div "he ro.moveUp press enter he ro.moveDown press enter he ro.moveLeft press enter …" at bounding box center [895, 196] width 294 height 140
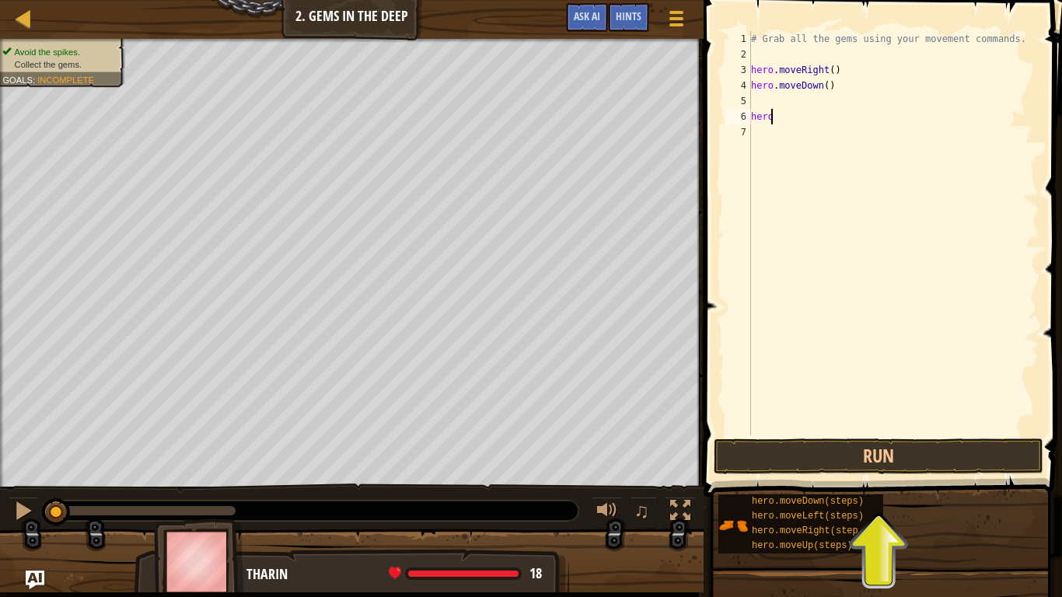
type textarea "h"
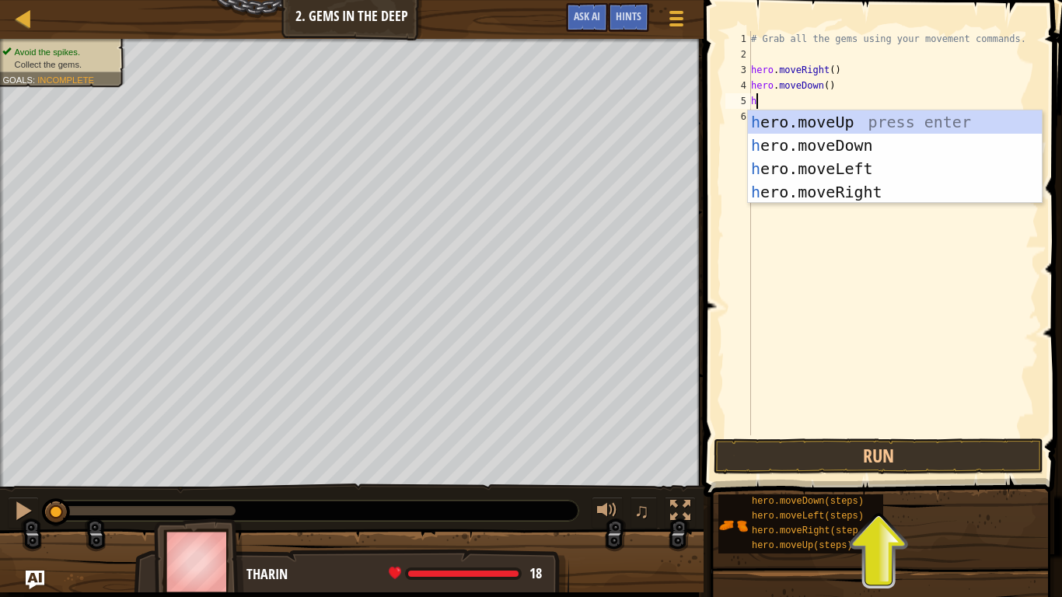
type textarea "he"
click at [837, 120] on div "he ro.moveUp press enter he ro.moveDown press enter he ro.moveLeft press enter …" at bounding box center [895, 180] width 294 height 140
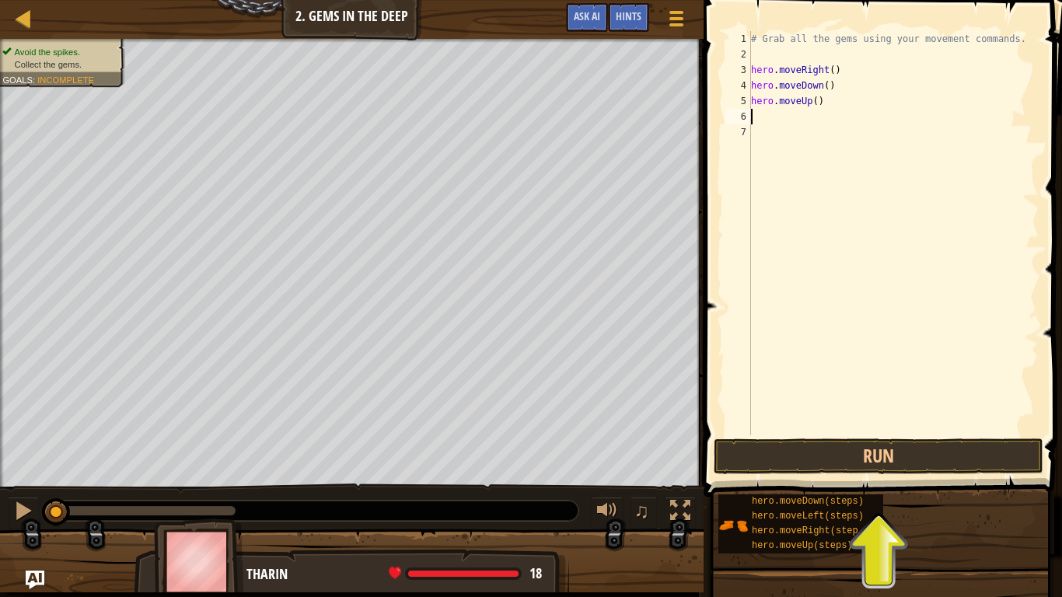
click at [762, 121] on div "# Grab all the gems using your movement commands. hero . moveRight ( ) hero . m…" at bounding box center [893, 248] width 291 height 435
type textarea "he"
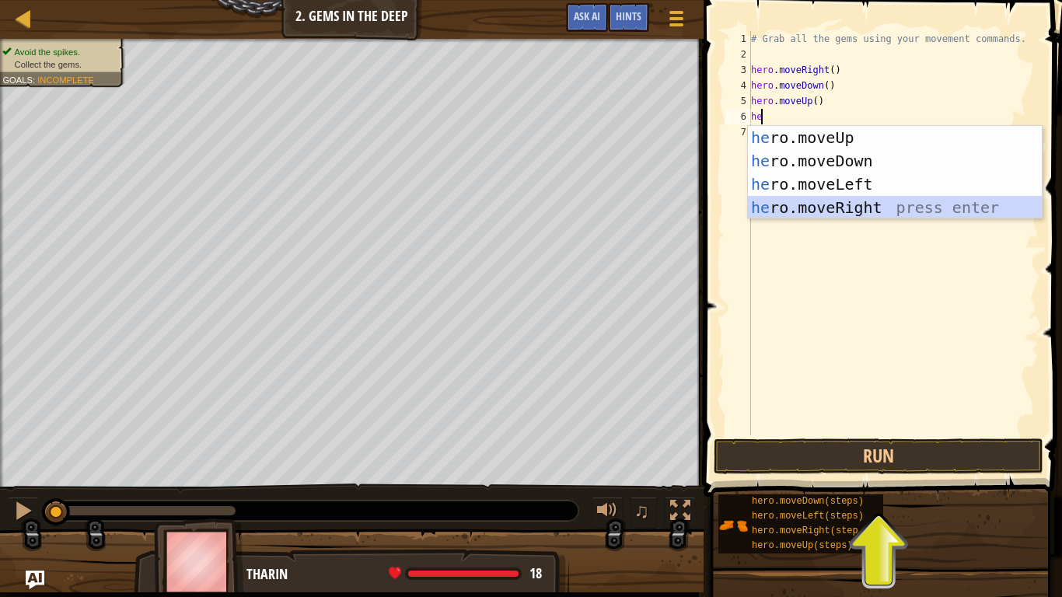
click at [855, 208] on div "he ro.moveUp press enter he ro.moveDown press enter he ro.moveLeft press enter …" at bounding box center [895, 196] width 294 height 140
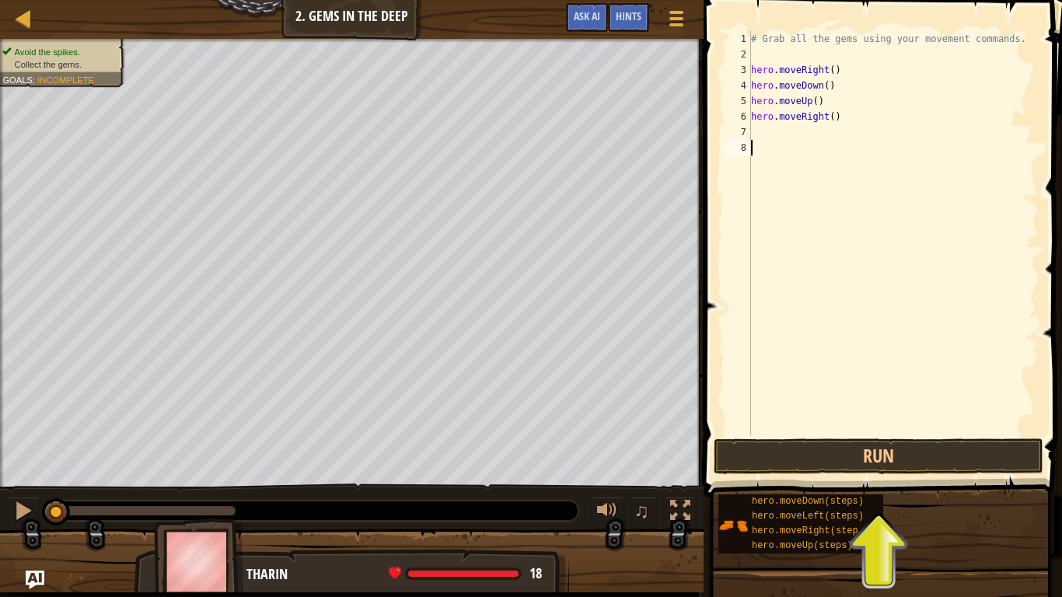
click at [783, 148] on div "# Grab all the gems using your movement commands. hero . moveRight ( ) hero . m…" at bounding box center [893, 248] width 291 height 435
click at [766, 134] on div "# Grab all the gems using your movement commands. hero . moveRight ( ) hero . m…" at bounding box center [893, 248] width 291 height 435
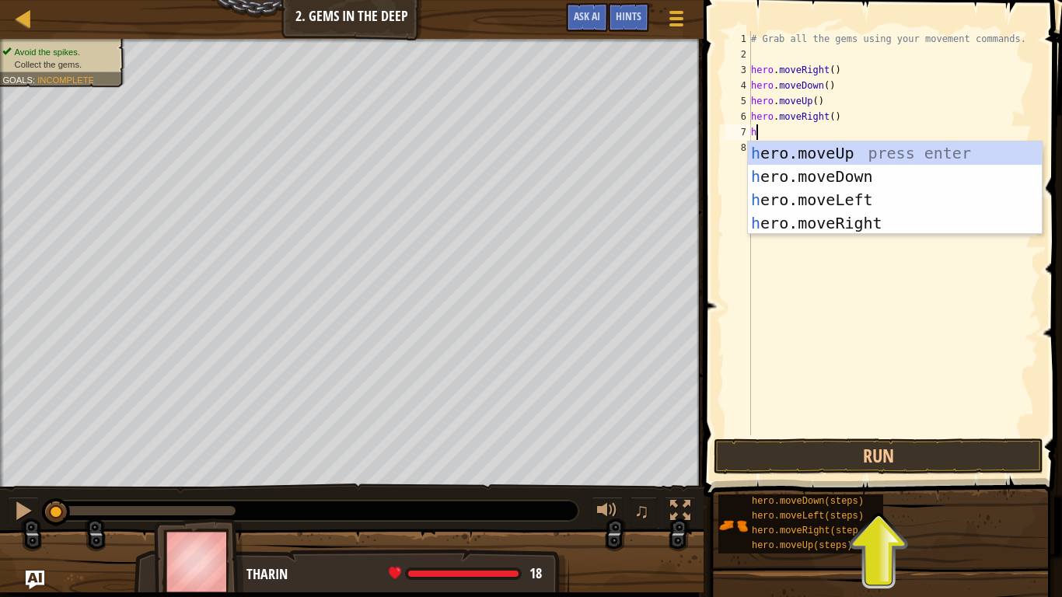
type textarea "he"
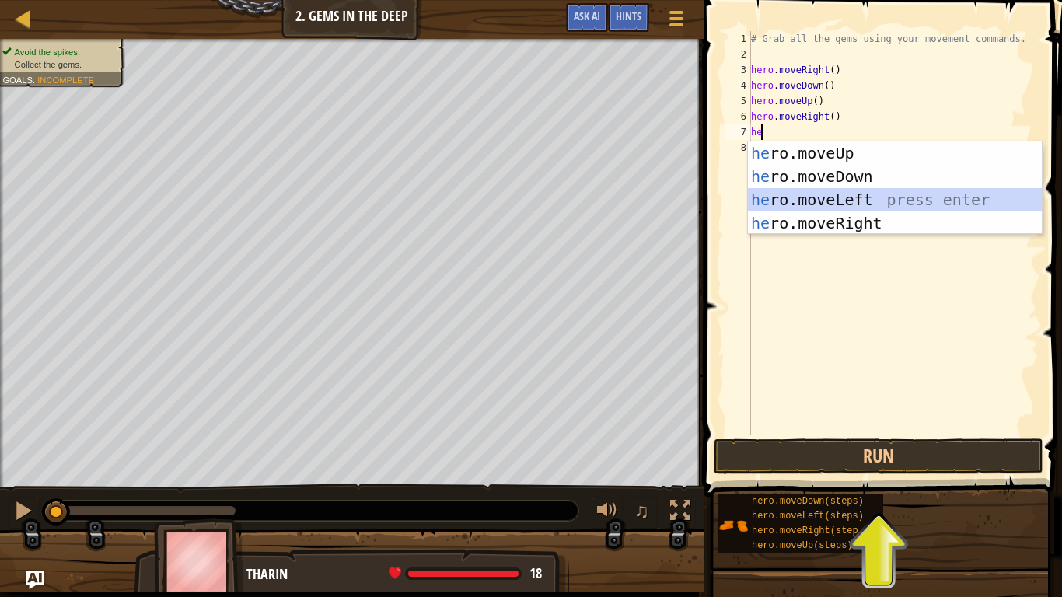
click at [801, 194] on div "he ro.moveUp press enter he ro.moveDown press enter he ro.moveLeft press enter …" at bounding box center [895, 211] width 294 height 140
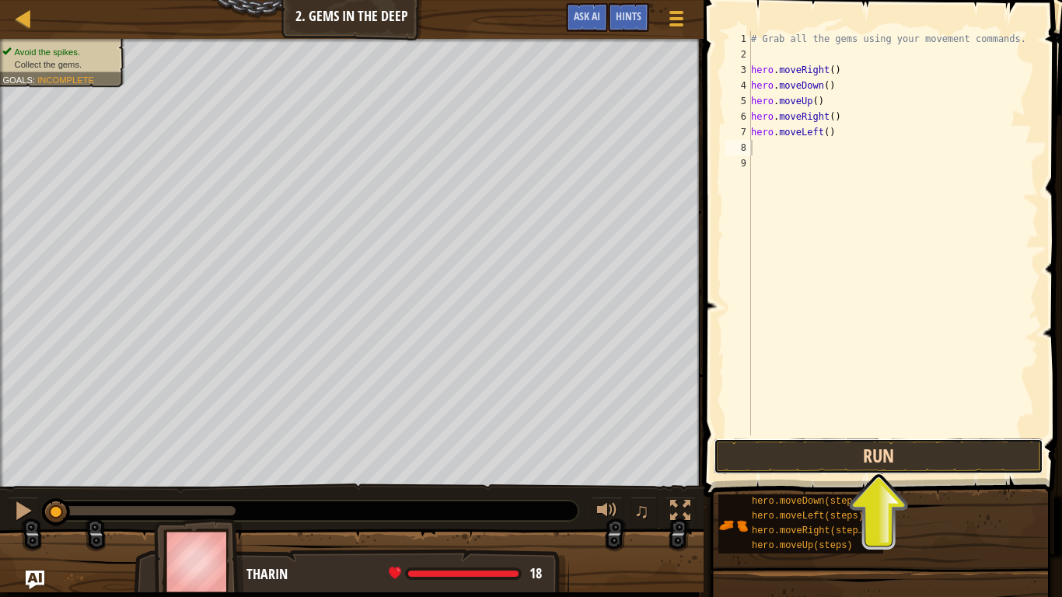
click at [785, 452] on button "Run" at bounding box center [878, 456] width 330 height 36
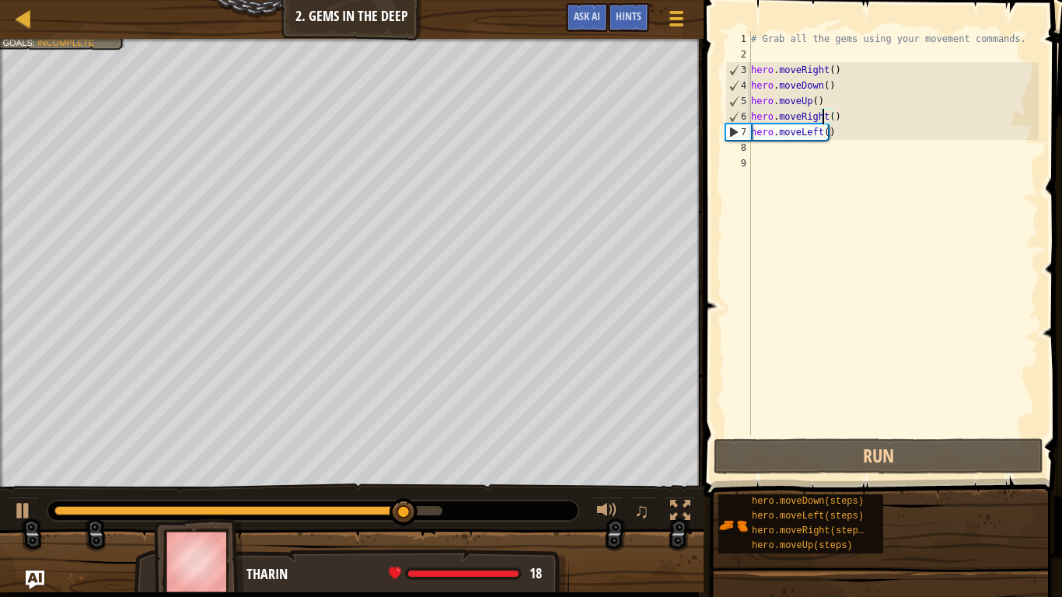
click at [822, 114] on div "# Grab all the gems using your movement commands. hero . moveRight ( ) hero . m…" at bounding box center [893, 248] width 291 height 435
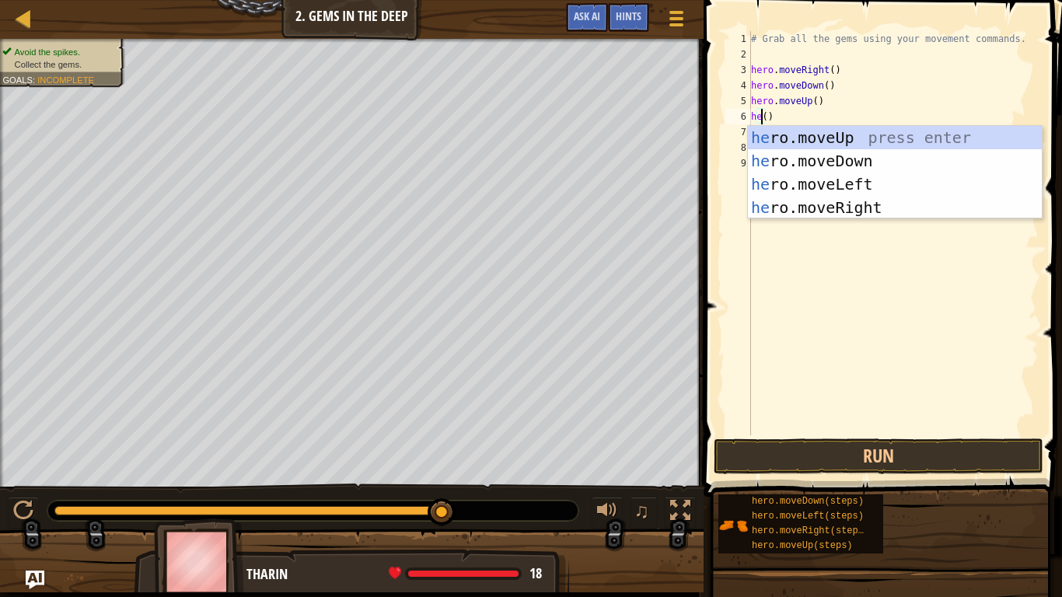
scroll to position [7, 1]
click at [844, 131] on div "he ro.moveUp press enter he ro.moveDown press enter he ro.moveLeft press enter …" at bounding box center [895, 196] width 294 height 140
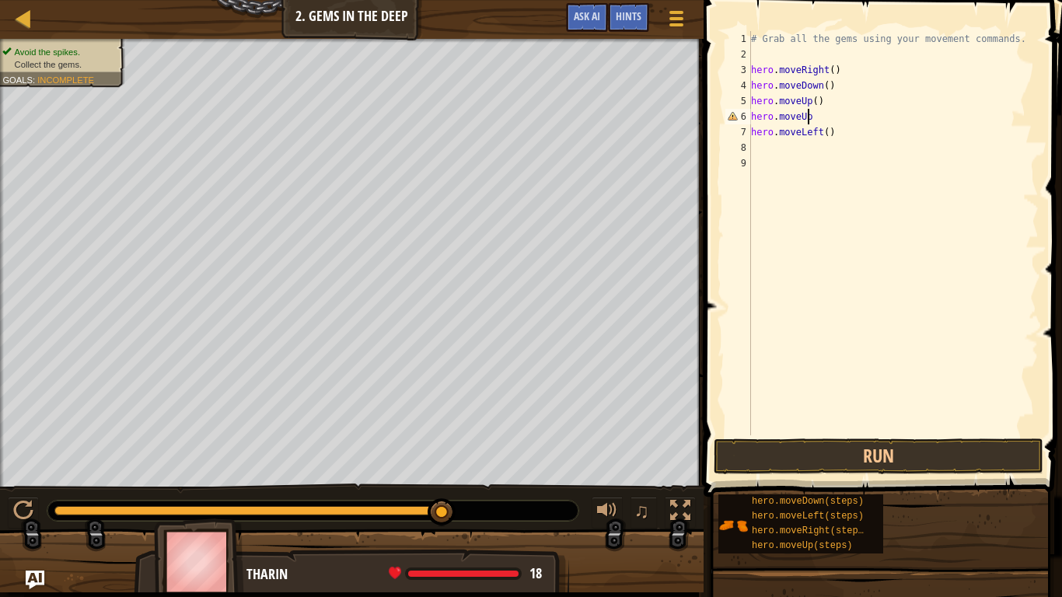
click at [810, 119] on div "# Grab all the gems using your movement commands. hero . moveRight ( ) hero . m…" at bounding box center [893, 248] width 291 height 435
type textarea "hero.moveUp()"
click at [781, 150] on div "# Grab all the gems using your movement commands. hero . moveRight ( ) hero . m…" at bounding box center [893, 248] width 291 height 435
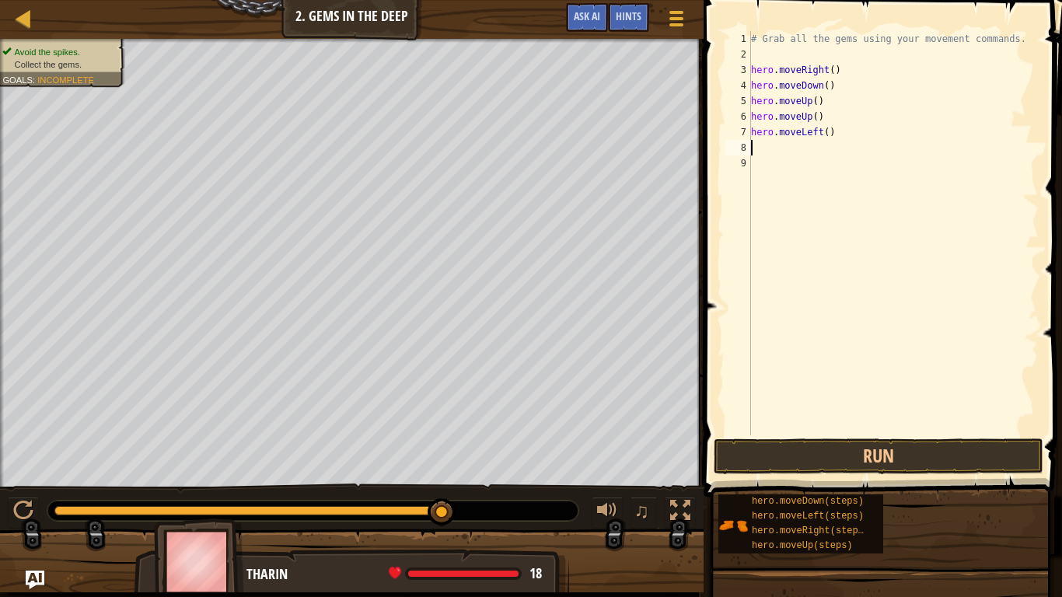
click at [766, 155] on div "# Grab all the gems using your movement commands. hero . moveRight ( ) hero . m…" at bounding box center [893, 248] width 291 height 435
click at [757, 145] on div "# Grab all the gems using your movement commands. hero . moveRight ( ) hero . m…" at bounding box center [893, 248] width 291 height 435
type textarea "h"
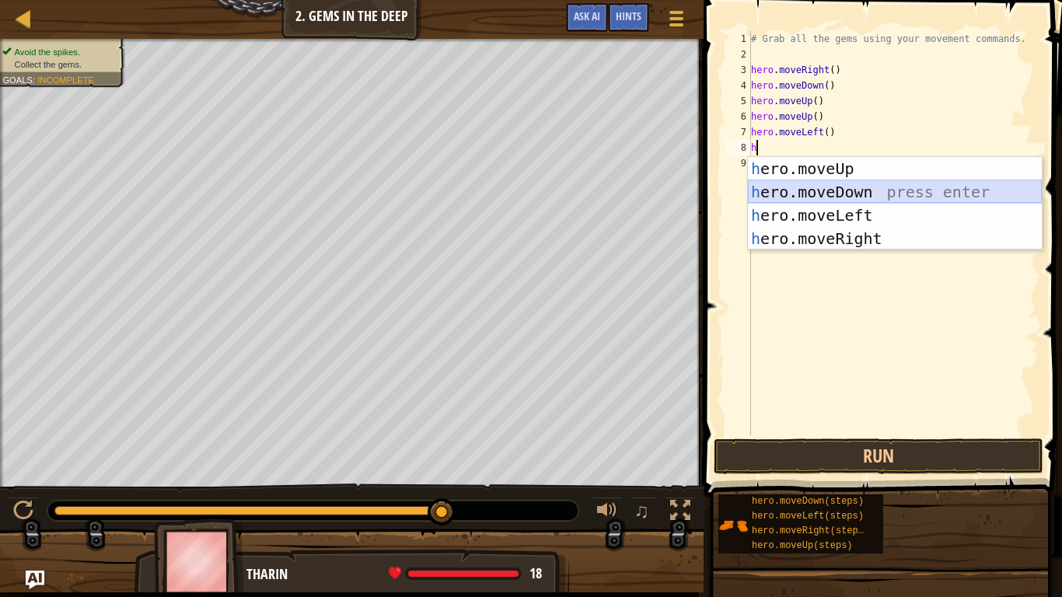
drag, startPoint x: 836, startPoint y: 197, endPoint x: 848, endPoint y: 190, distance: 13.6
click at [848, 190] on div "h ero.moveUp press enter h ero.moveDown press enter h ero.moveLeft press enter …" at bounding box center [895, 227] width 294 height 140
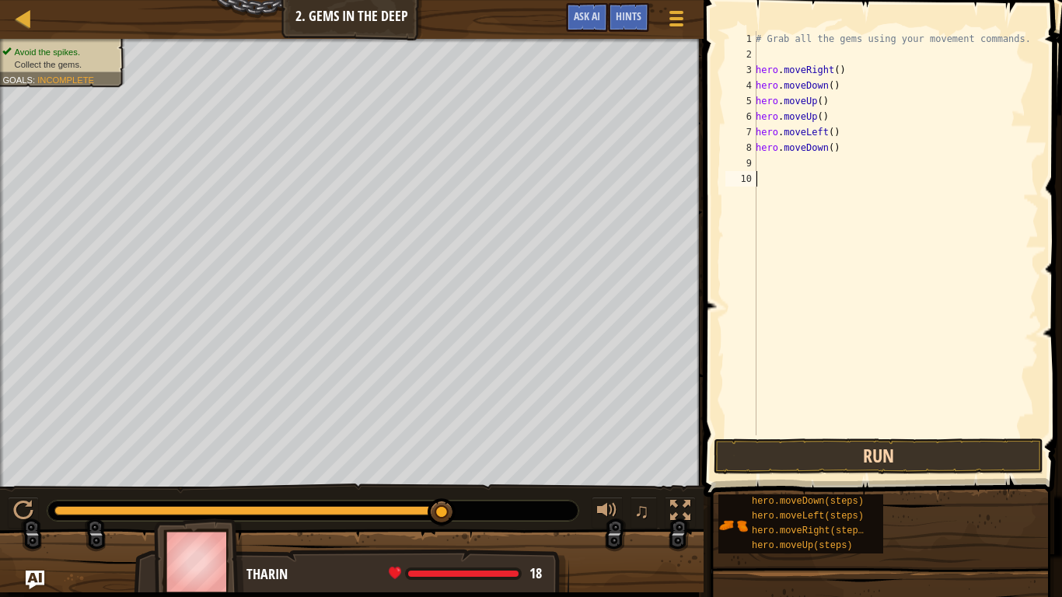
drag, startPoint x: 848, startPoint y: 190, endPoint x: 791, endPoint y: 451, distance: 266.5
click at [791, 451] on div "1 2 3 4 5 6 7 8 9 10 # Grab all the gems using your movement commands. hero . m…" at bounding box center [880, 279] width 363 height 543
click at [791, 451] on button "Run" at bounding box center [878, 456] width 330 height 36
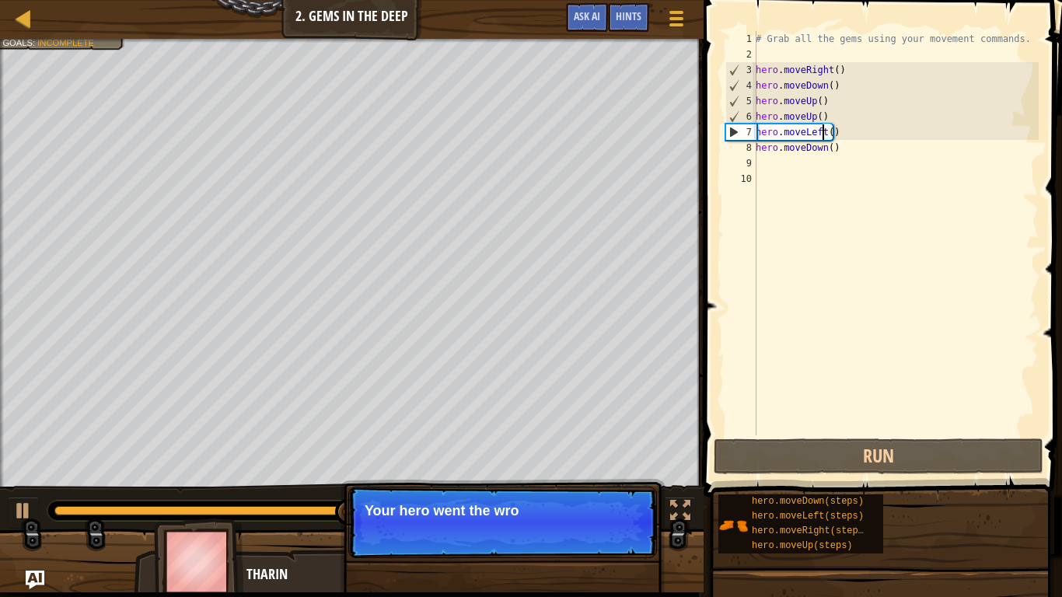
click at [823, 130] on div "# Grab all the gems using your movement commands. hero . moveRight ( ) hero . m…" at bounding box center [895, 248] width 286 height 435
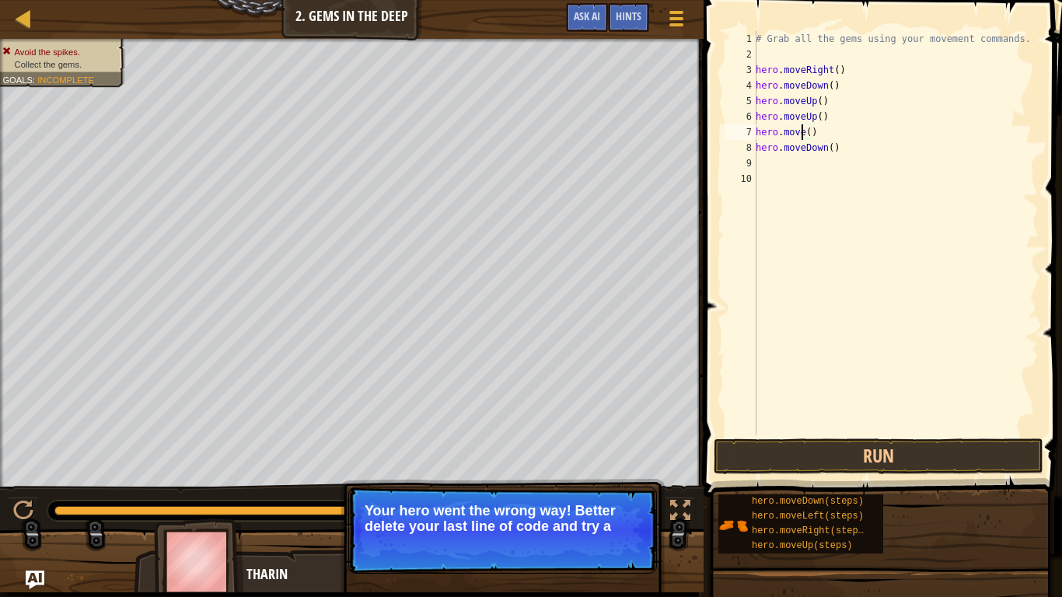
scroll to position [7, 4]
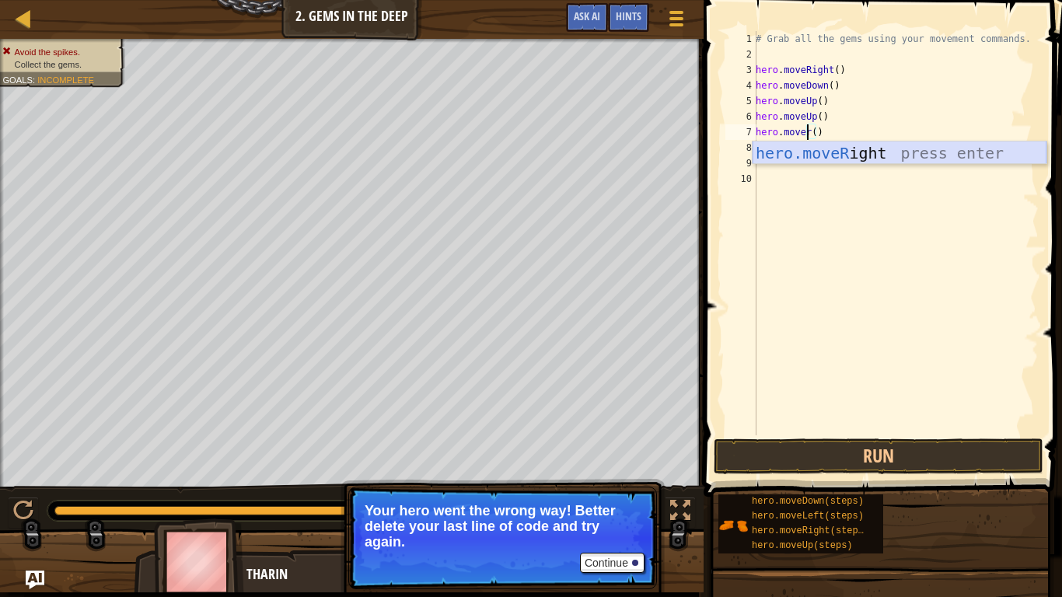
click at [833, 152] on div "hero.moveR ight press enter" at bounding box center [899, 176] width 294 height 70
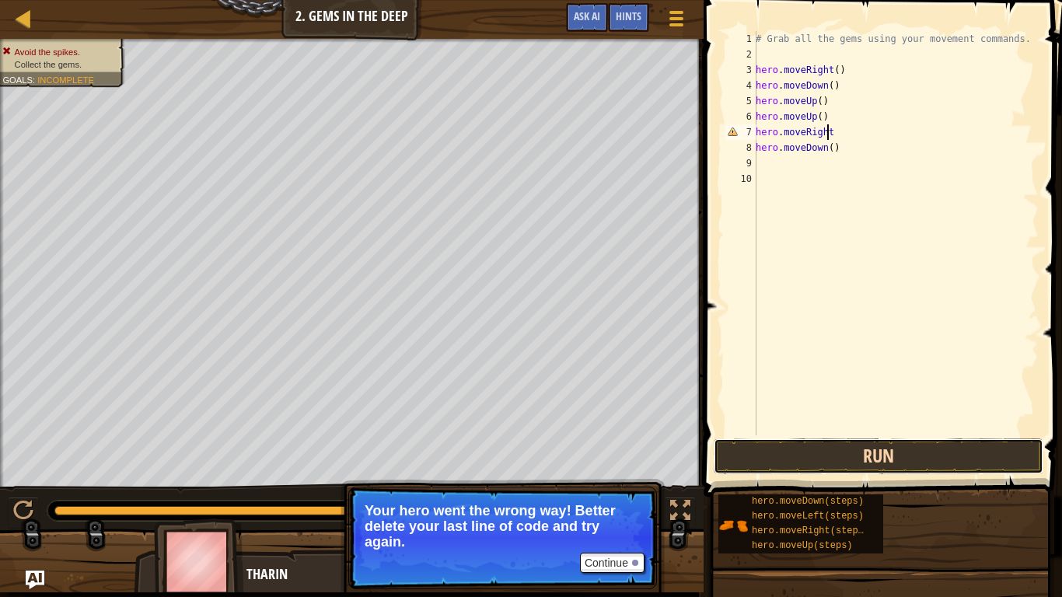
click at [838, 462] on button "Run" at bounding box center [878, 456] width 330 height 36
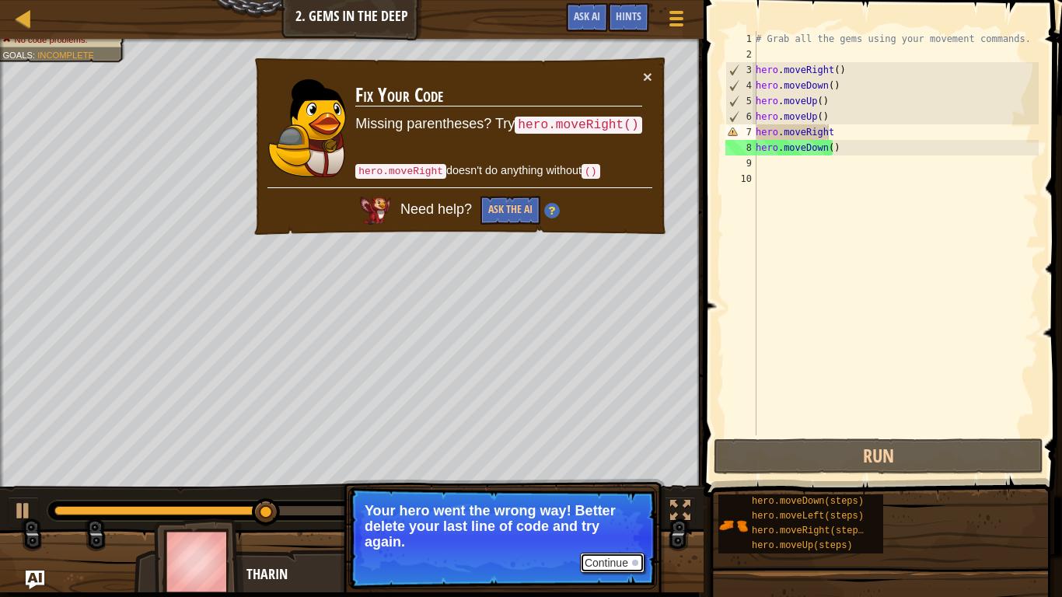
click at [615, 491] on button "Continue" at bounding box center [612, 563] width 65 height 20
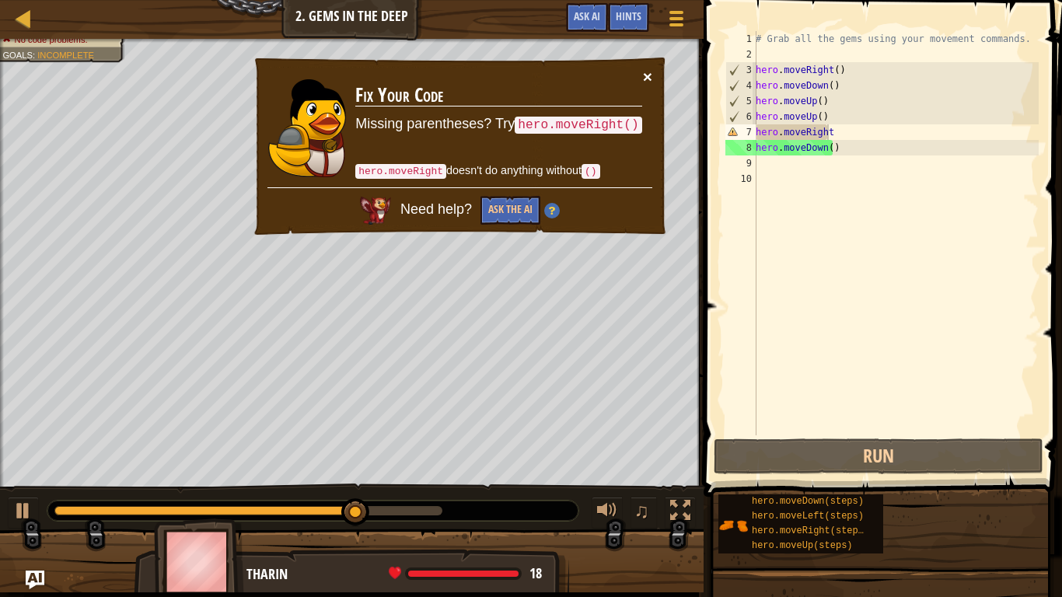
click at [645, 72] on button "×" at bounding box center [647, 76] width 9 height 16
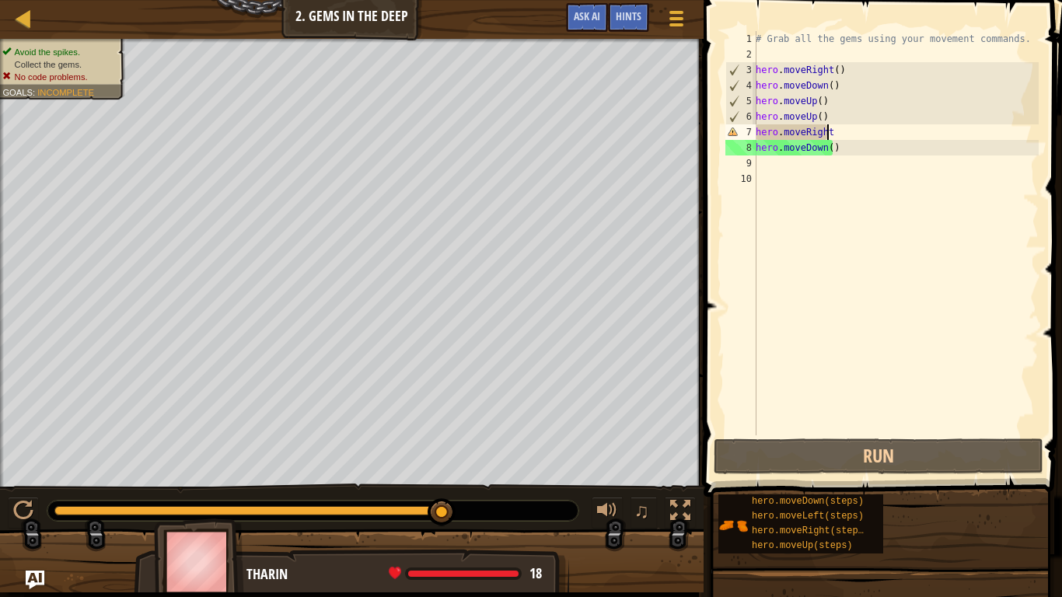
scroll to position [7, 5]
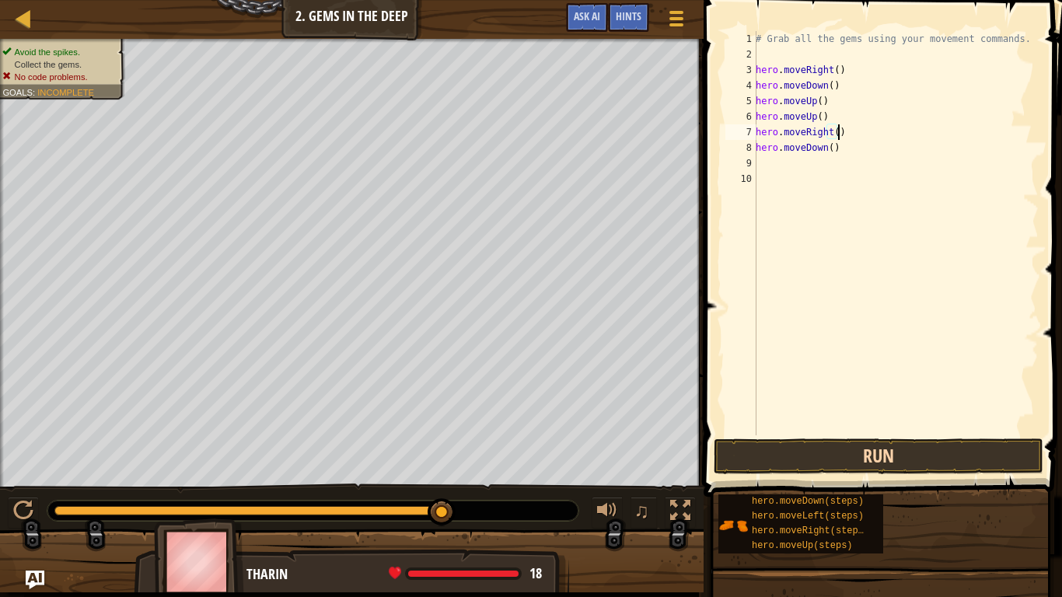
type textarea "hero.moveRight()"
click at [834, 441] on button "Run" at bounding box center [878, 456] width 330 height 36
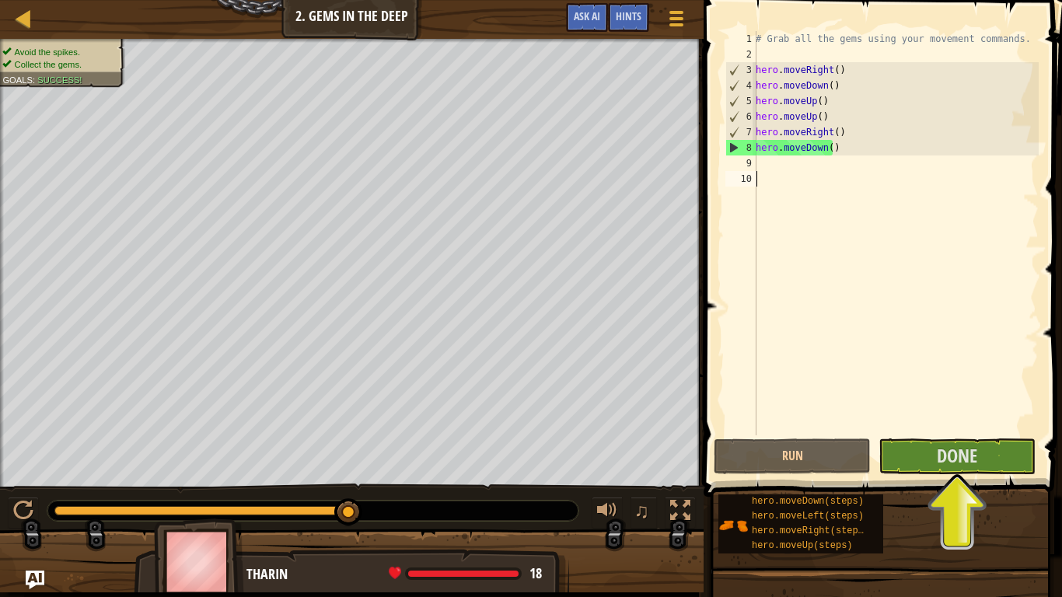
click at [801, 190] on div "# Grab all the gems using your movement commands. hero . moveRight ( ) hero . m…" at bounding box center [895, 248] width 286 height 435
click at [769, 166] on div "# Grab all the gems using your movement commands. hero . moveRight ( ) hero . m…" at bounding box center [895, 248] width 286 height 435
type textarea "h"
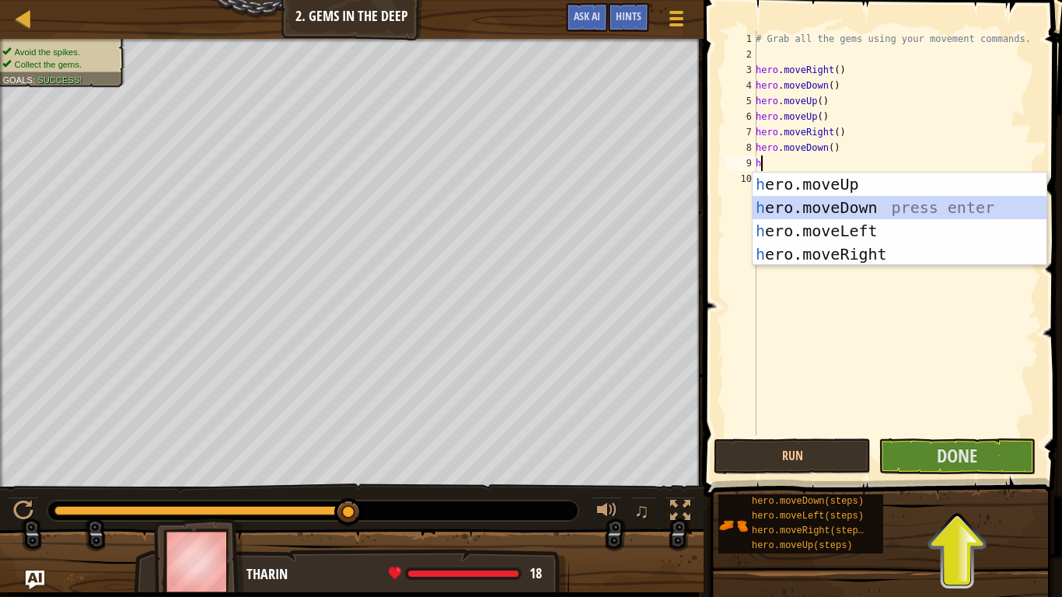
click at [829, 207] on div "h ero.moveUp press enter h ero.moveDown press enter h ero.moveLeft press enter …" at bounding box center [899, 243] width 294 height 140
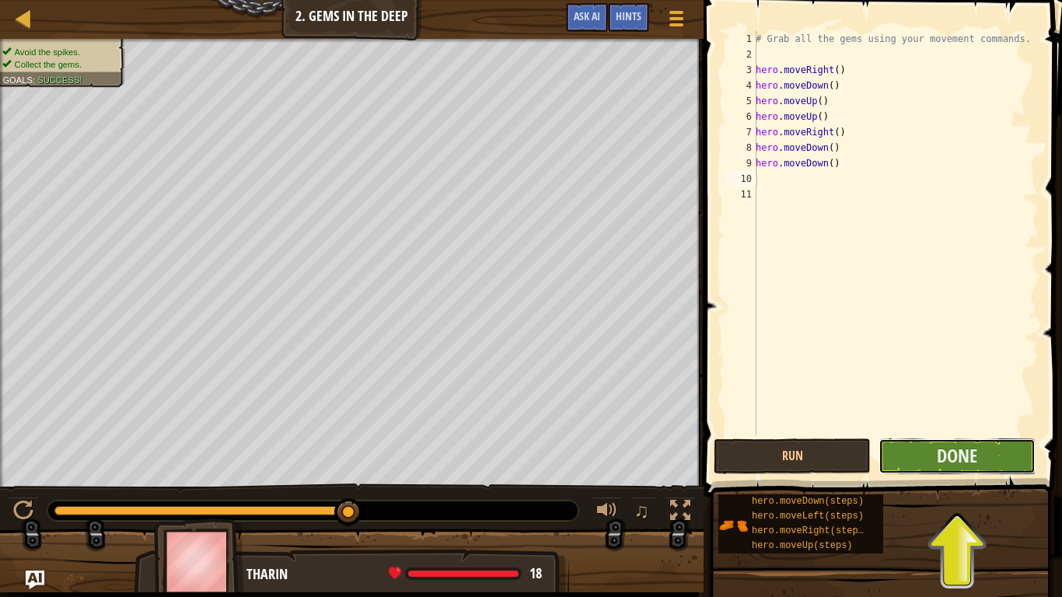
click at [930, 455] on button "Done" at bounding box center [956, 456] width 157 height 36
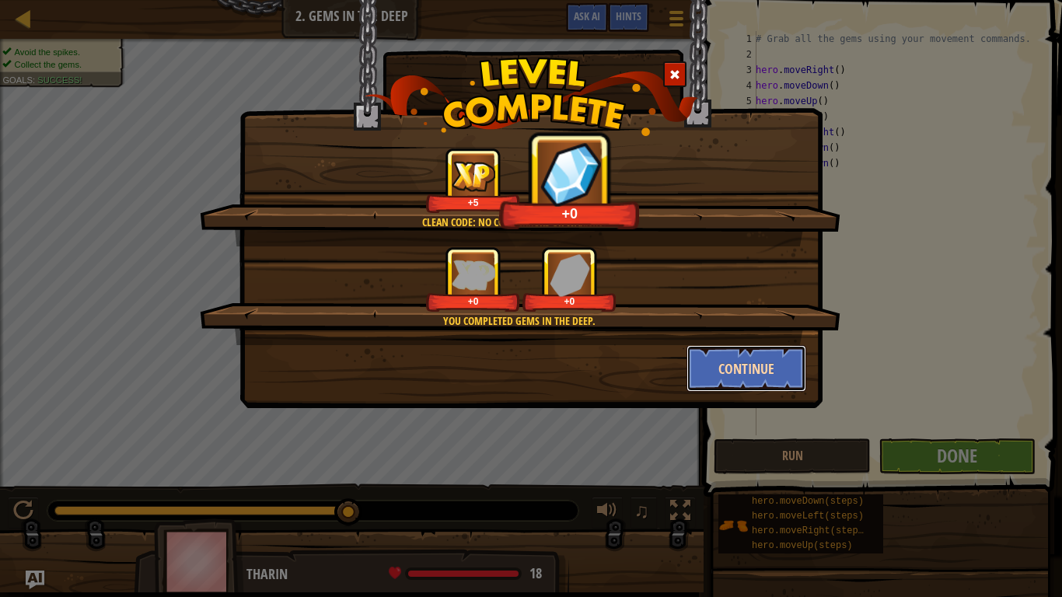
click at [755, 359] on button "Continue" at bounding box center [746, 368] width 120 height 47
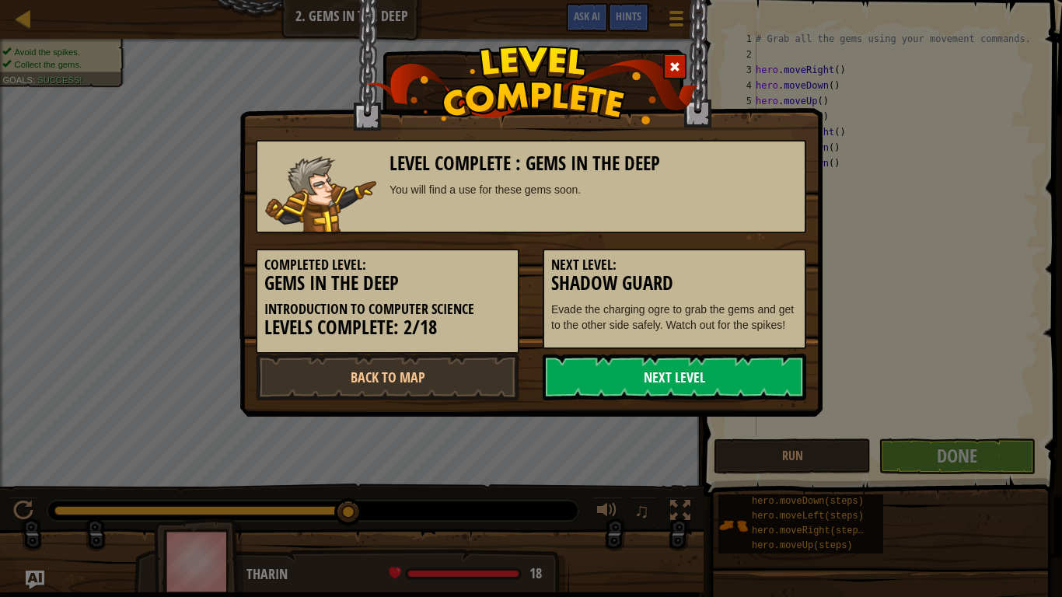
click at [720, 384] on link "Next Level" at bounding box center [674, 377] width 263 height 47
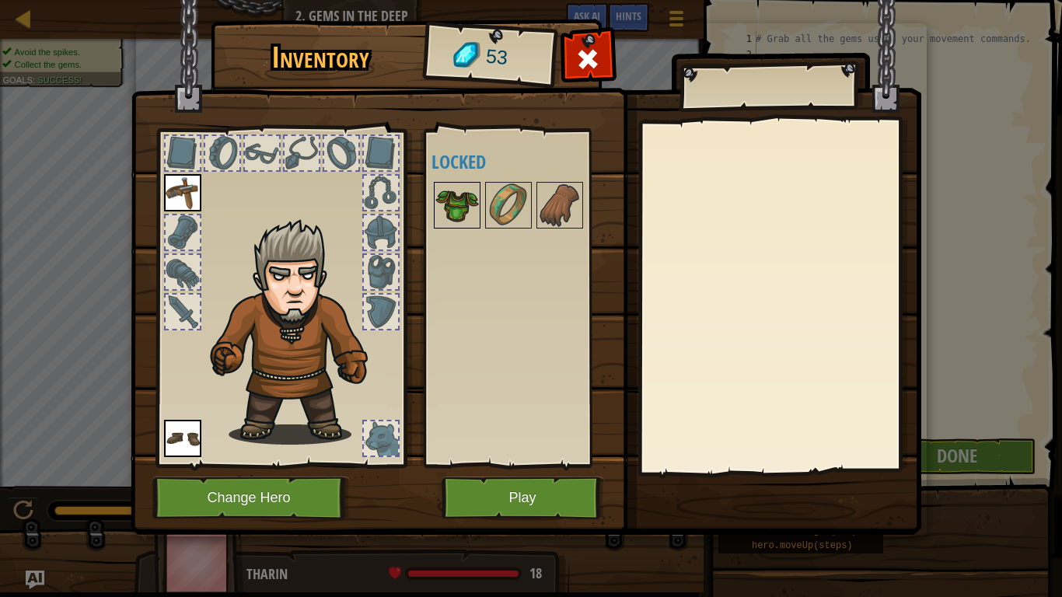
click at [458, 211] on img at bounding box center [457, 205] width 44 height 44
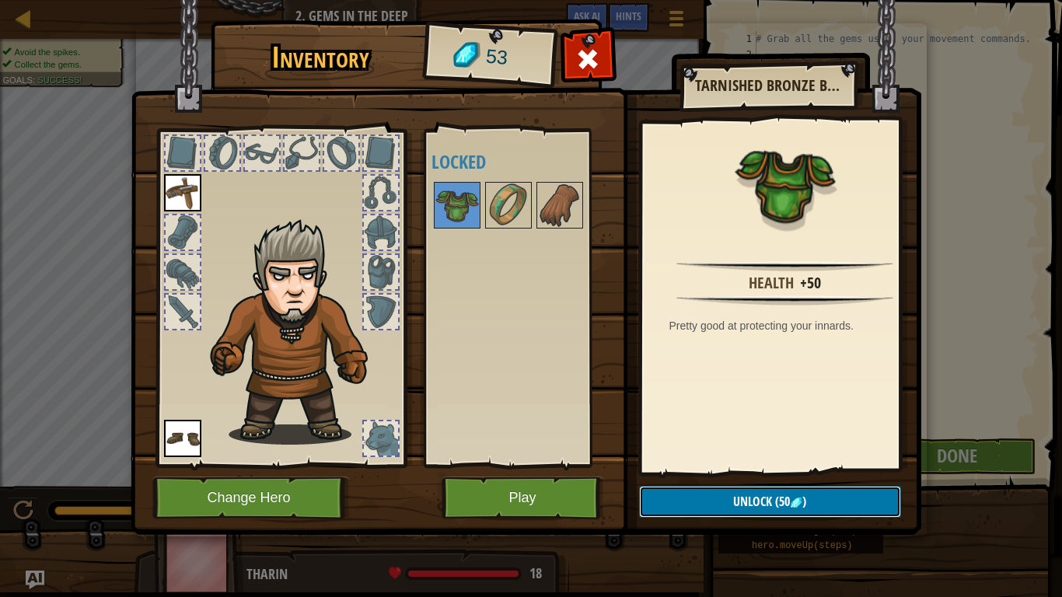
click at [741, 491] on span "Unlock" at bounding box center [752, 501] width 39 height 17
drag, startPoint x: 731, startPoint y: 496, endPoint x: 558, endPoint y: 500, distance: 172.6
click at [558, 491] on div "Inventory 53 Available Equip Equip (double-click to equip) Locked Tarnished Bro…" at bounding box center [531, 279] width 790 height 513
click at [558, 491] on button "Play" at bounding box center [522, 497] width 162 height 43
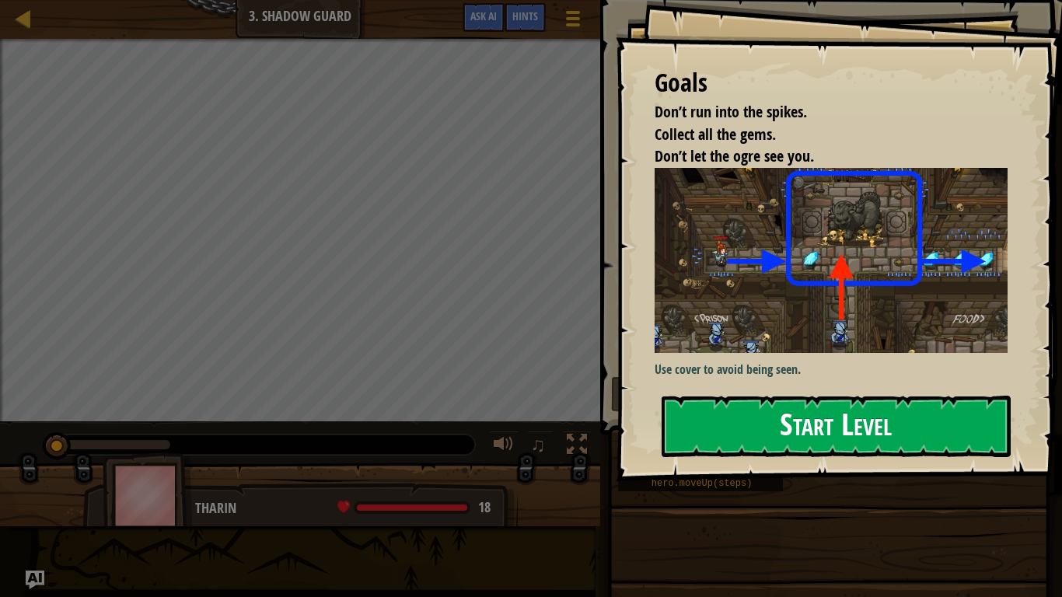
click at [843, 433] on button "Start Level" at bounding box center [835, 426] width 349 height 61
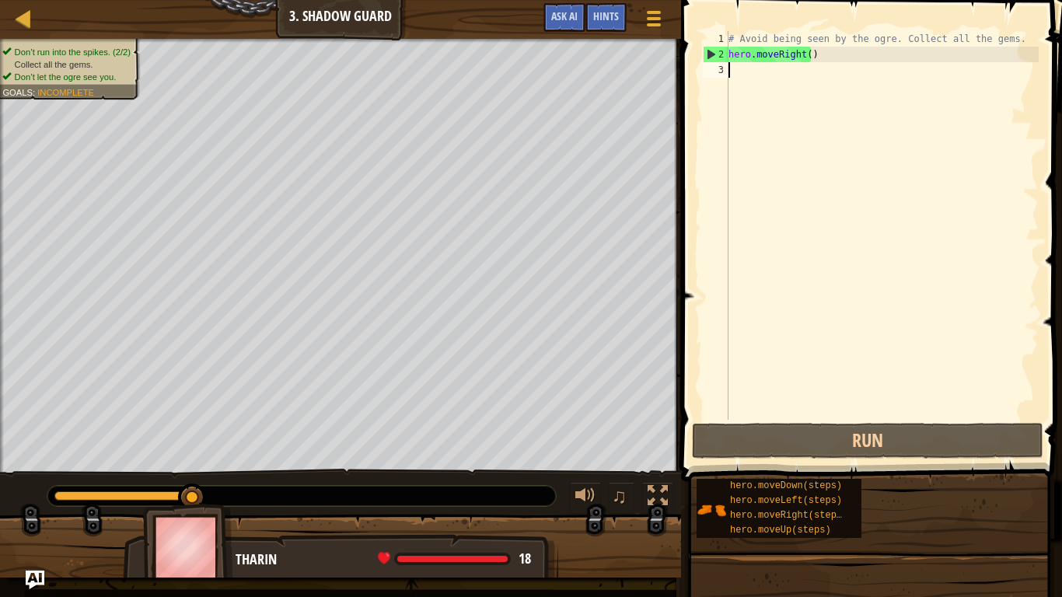
click at [759, 75] on div "# Avoid being seen by the ogre. Collect all the gems. hero . moveRight ( )" at bounding box center [881, 241] width 313 height 420
type textarea "h"
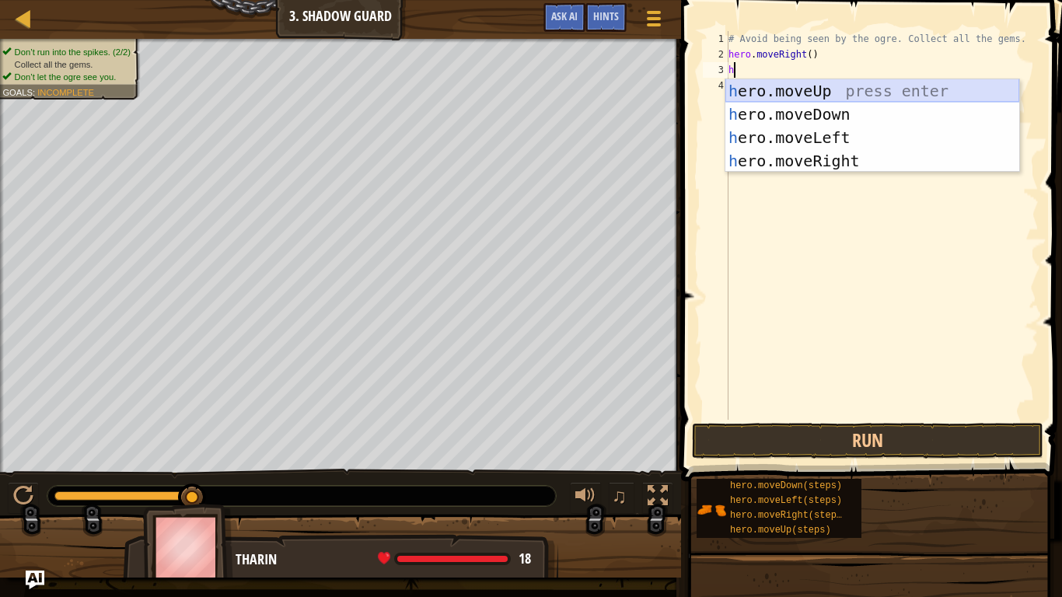
click at [818, 85] on div "h ero.moveUp press enter h ero.moveDown press enter h ero.moveLeft press enter …" at bounding box center [872, 149] width 294 height 140
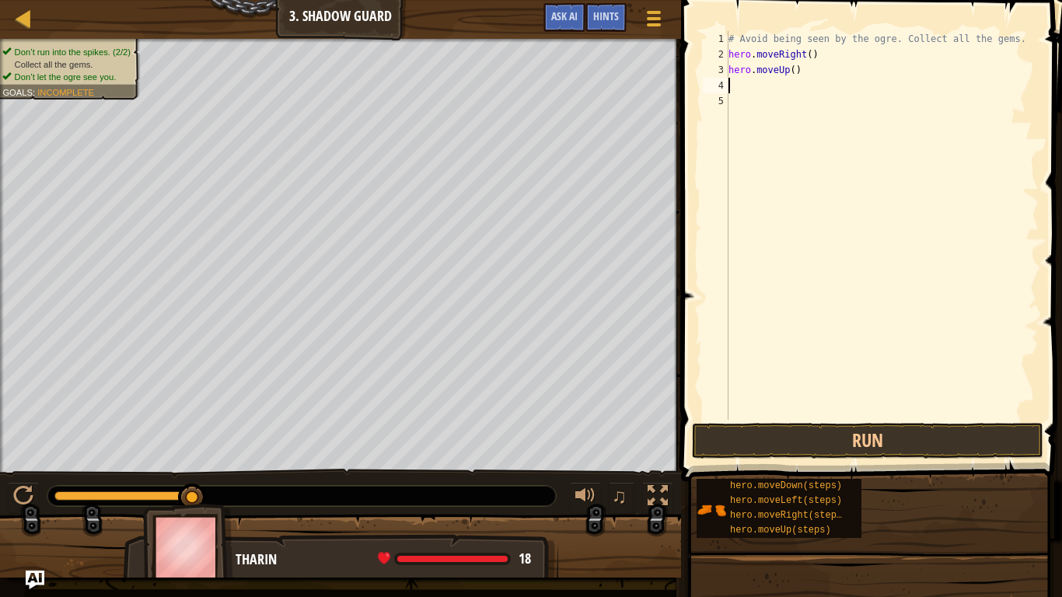
click at [770, 90] on div "# Avoid being seen by the ogre. Collect all the gems. hero . moveRight ( ) hero…" at bounding box center [881, 241] width 313 height 420
type textarea "h"
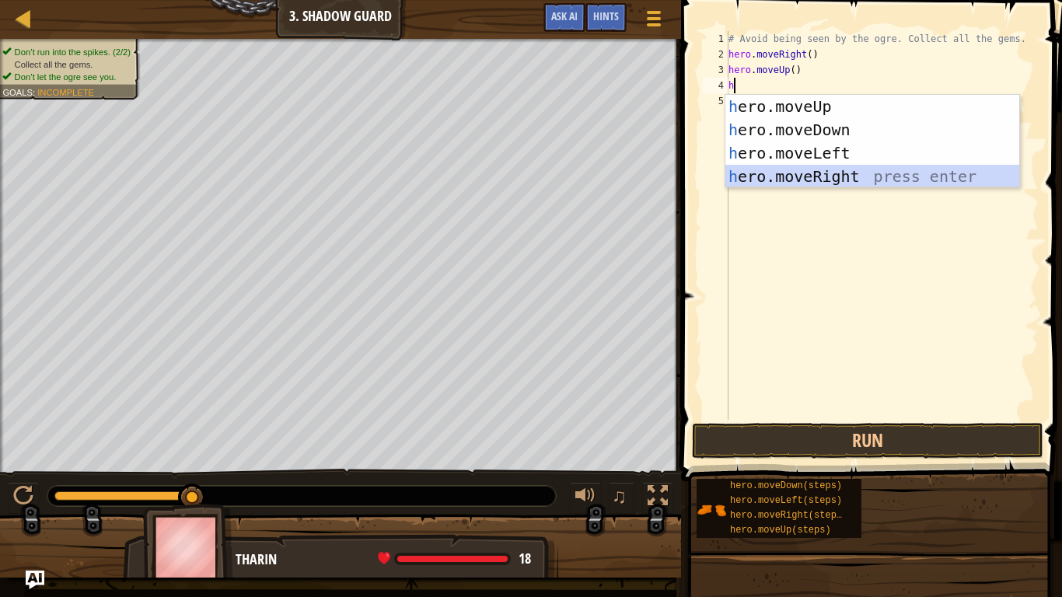
click at [778, 173] on div "h ero.moveUp press enter h ero.moveDown press enter h ero.moveLeft press enter …" at bounding box center [872, 165] width 294 height 140
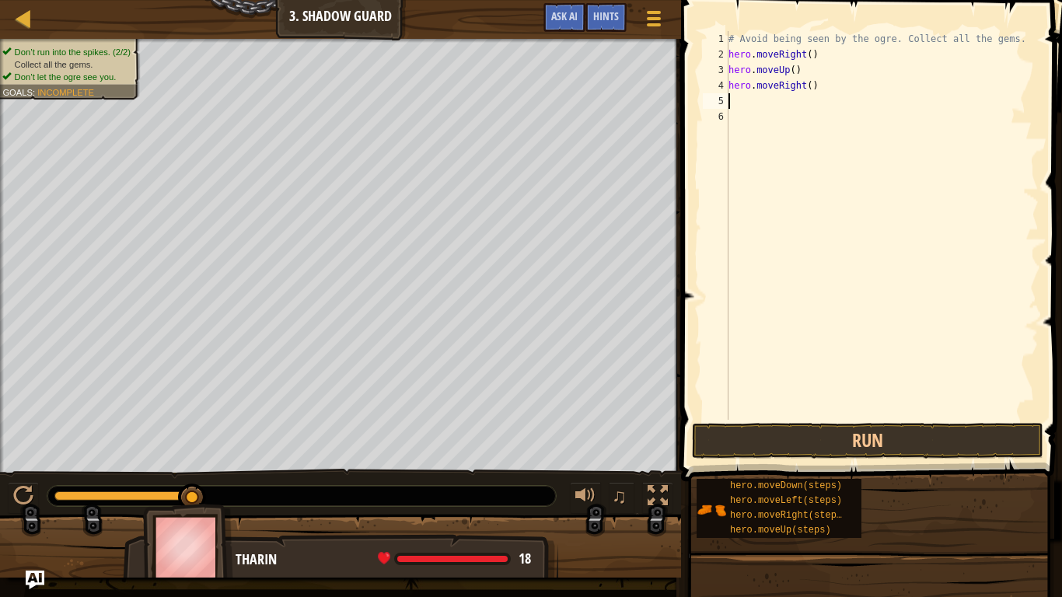
type textarea "h"
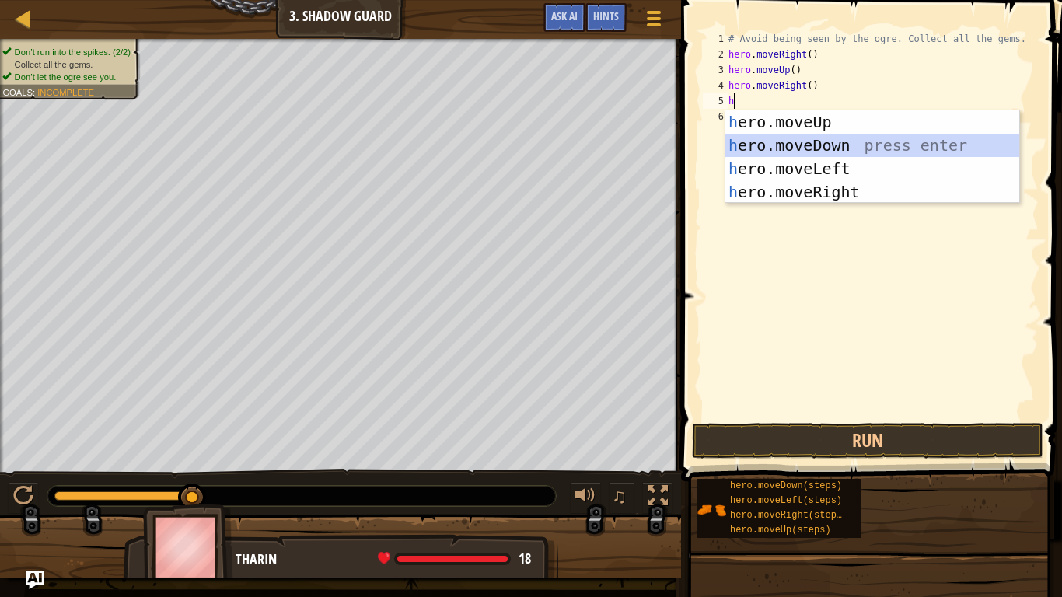
click at [789, 145] on div "h ero.moveUp press enter h ero.moveDown press enter h ero.moveLeft press enter …" at bounding box center [872, 180] width 294 height 140
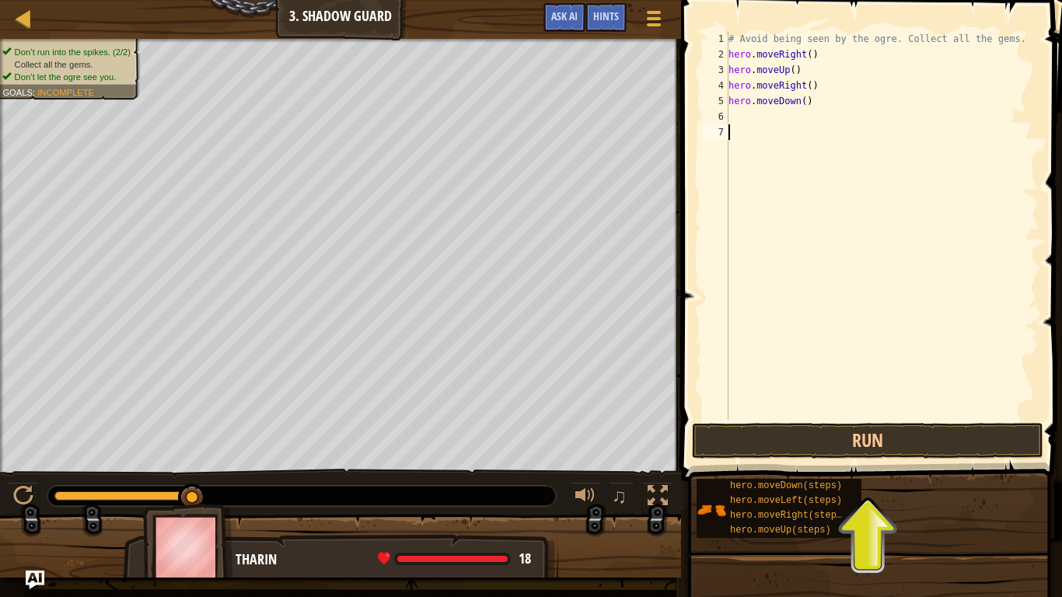
click at [755, 126] on div "# Avoid being seen by the ogre. Collect all the gems. hero . moveRight ( ) hero…" at bounding box center [881, 241] width 313 height 420
type textarea "h"
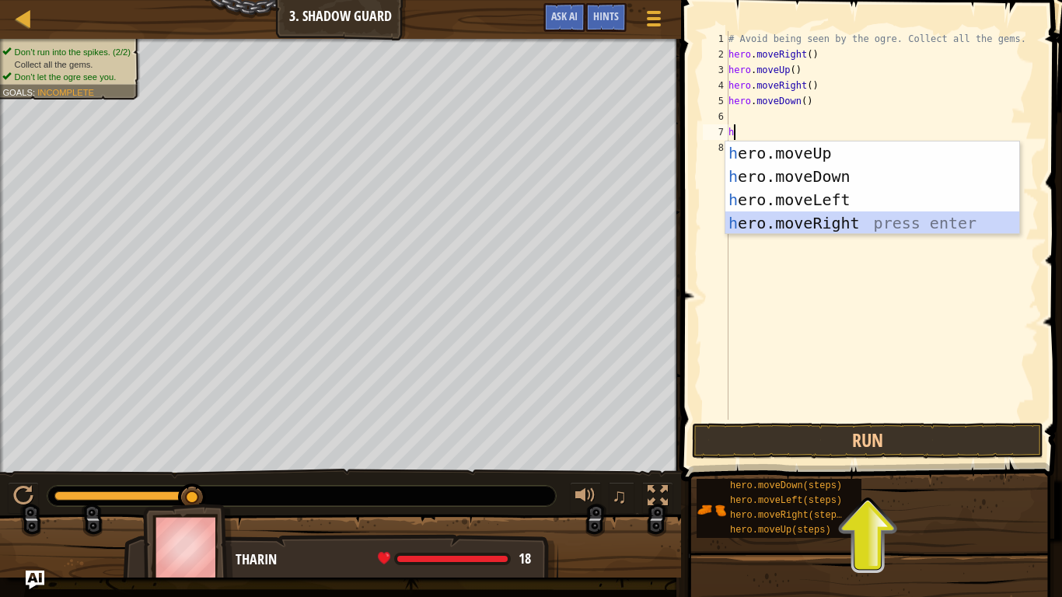
click at [819, 225] on div "h ero.moveUp press enter h ero.moveDown press enter h ero.moveLeft press enter …" at bounding box center [872, 211] width 294 height 140
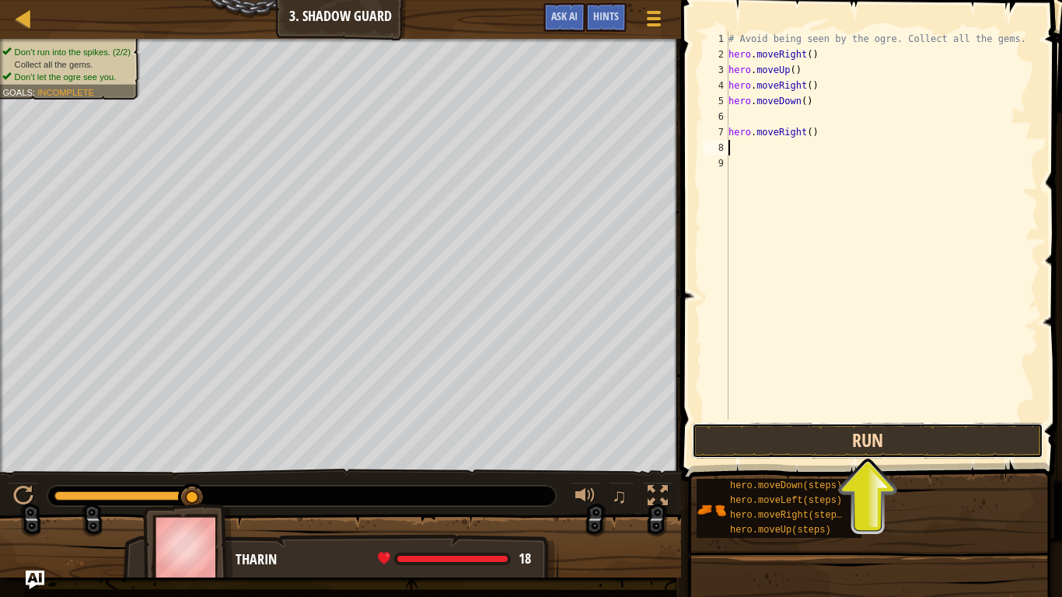
click at [851, 445] on button "Run" at bounding box center [867, 441] width 351 height 36
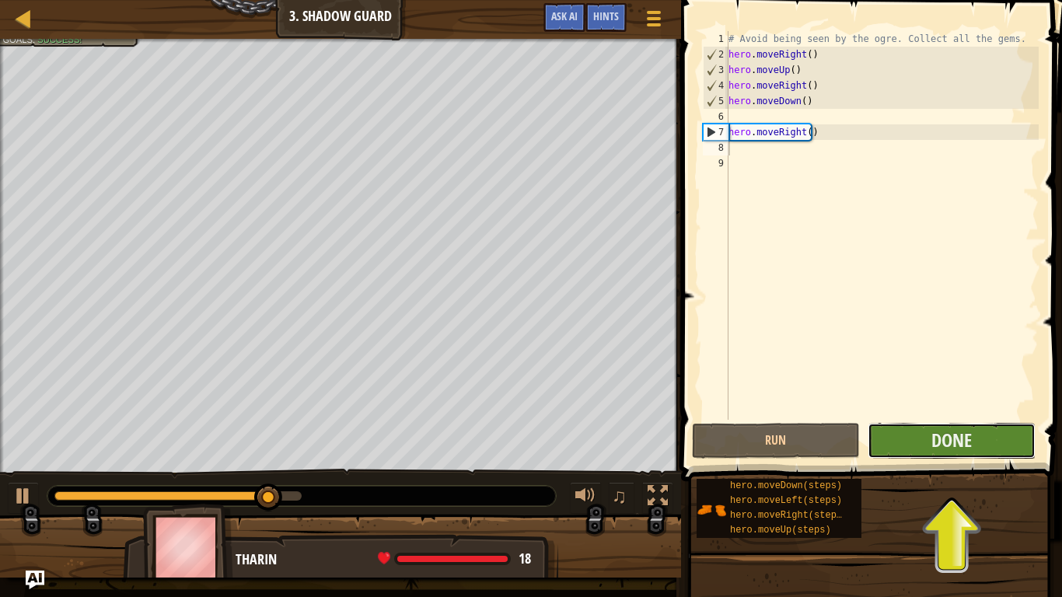
click at [996, 435] on button "Done" at bounding box center [951, 441] width 168 height 36
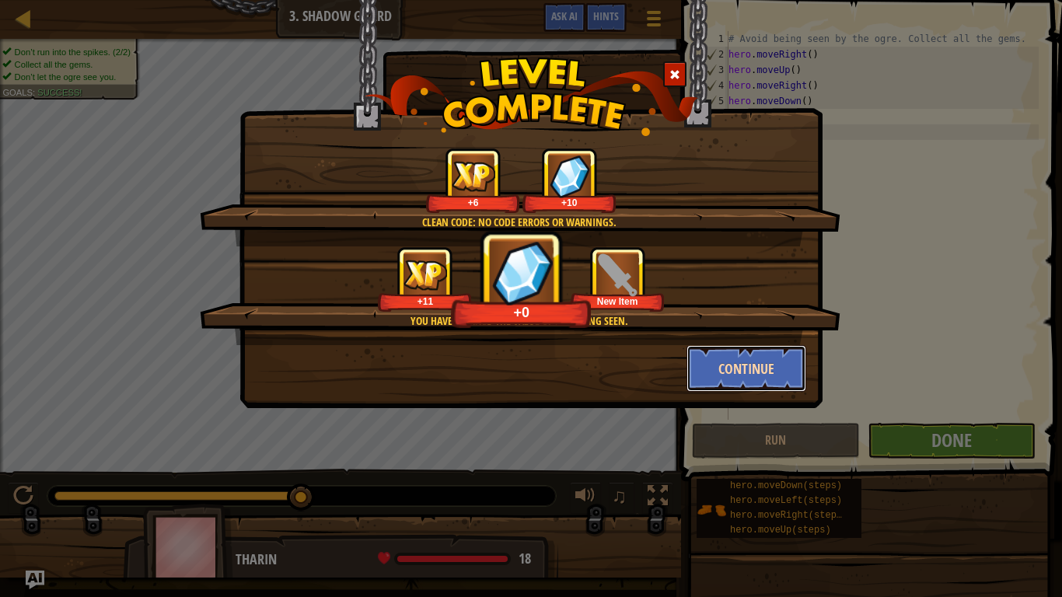
click at [720, 382] on button "Continue" at bounding box center [746, 368] width 120 height 47
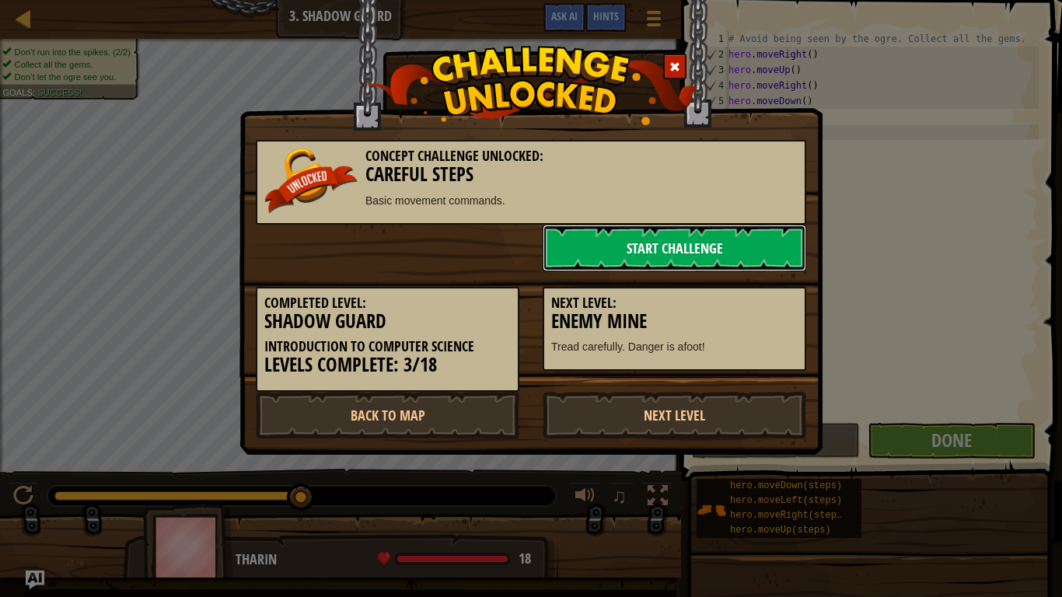
click at [686, 243] on link "Start Challenge" at bounding box center [674, 248] width 263 height 47
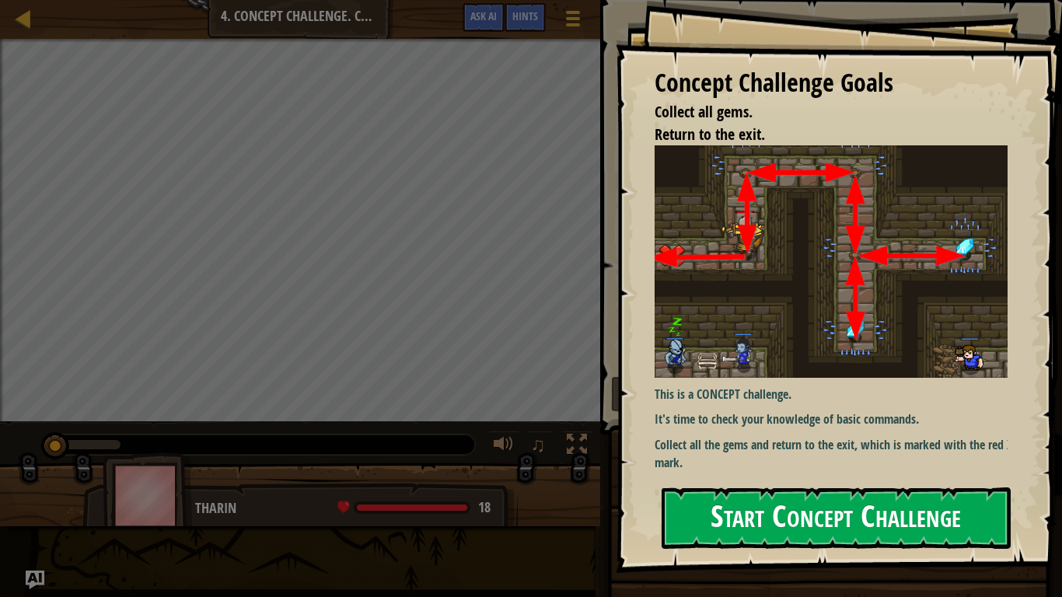
click at [759, 491] on button "Start Concept Challenge" at bounding box center [835, 517] width 349 height 61
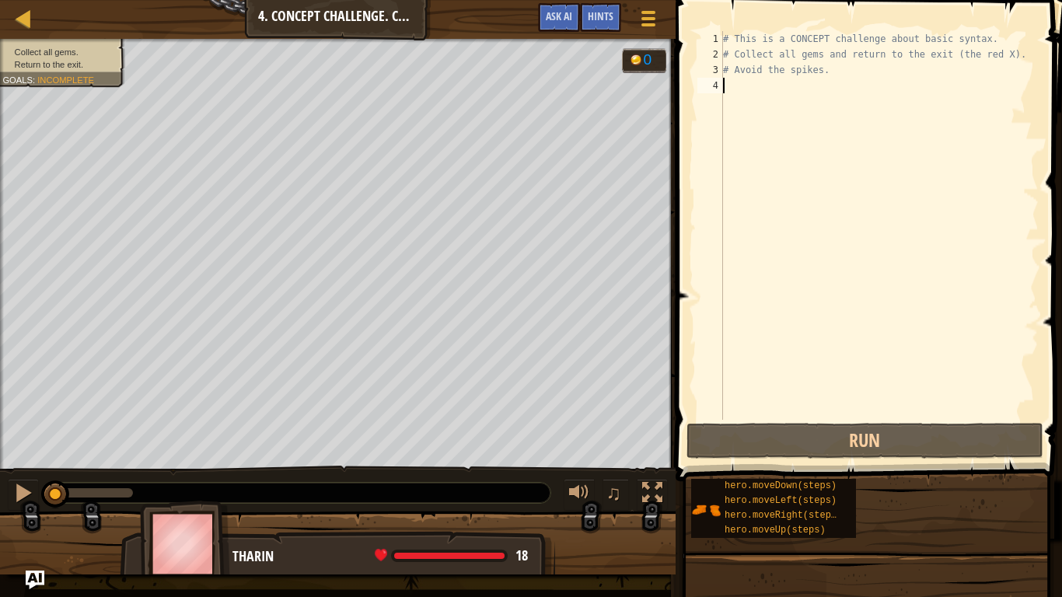
click at [784, 89] on div "# This is a CONCEPT challenge about basic syntax. # Collect all gems and return…" at bounding box center [879, 241] width 319 height 420
type textarea "h"
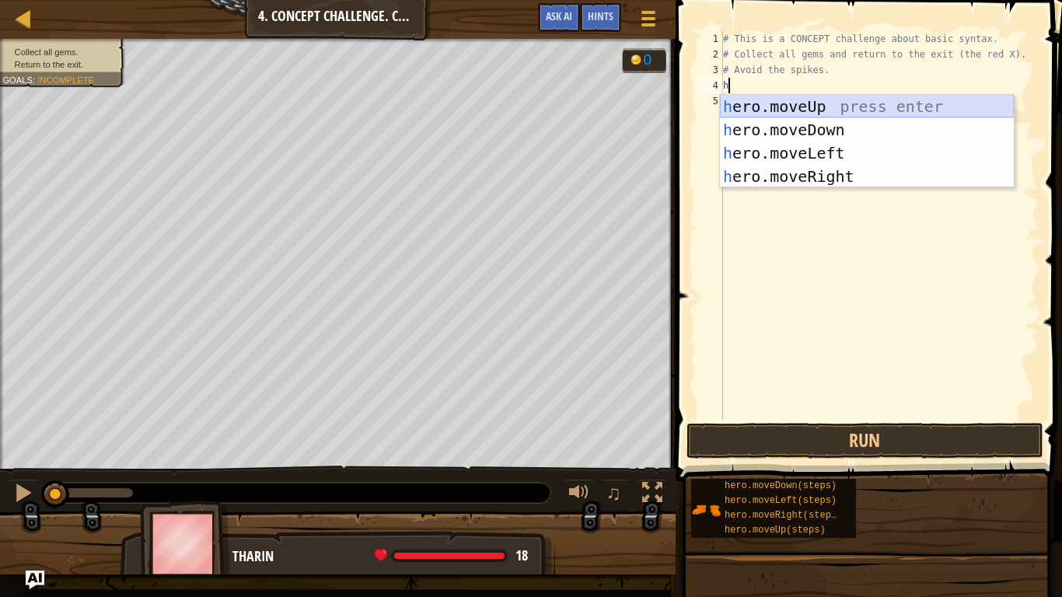
click at [842, 104] on div "h ero.moveUp press enter h ero.moveDown press enter h ero.moveLeft press enter …" at bounding box center [867, 165] width 294 height 140
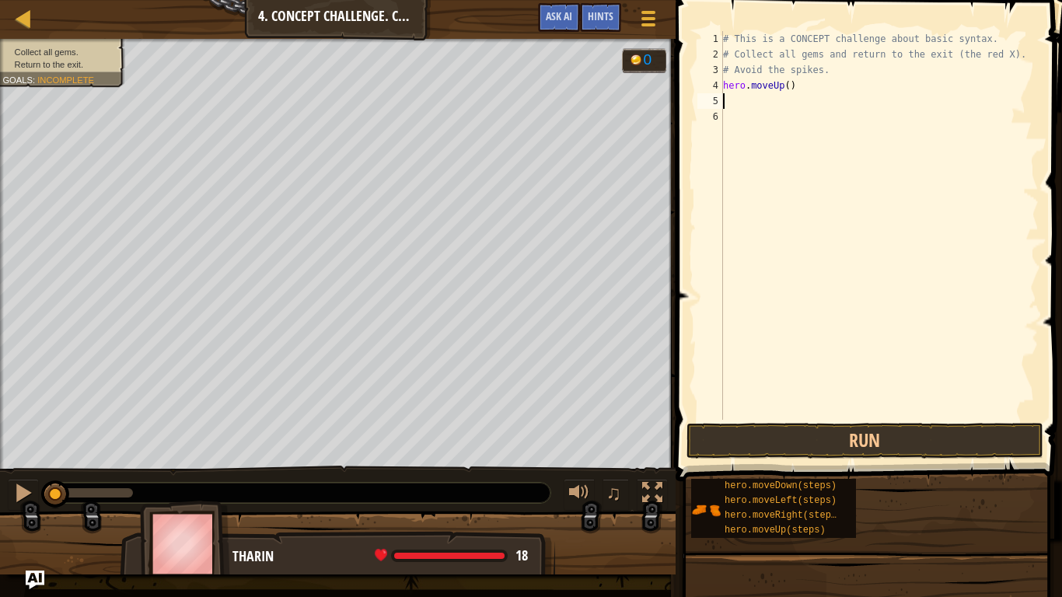
type textarea "h"
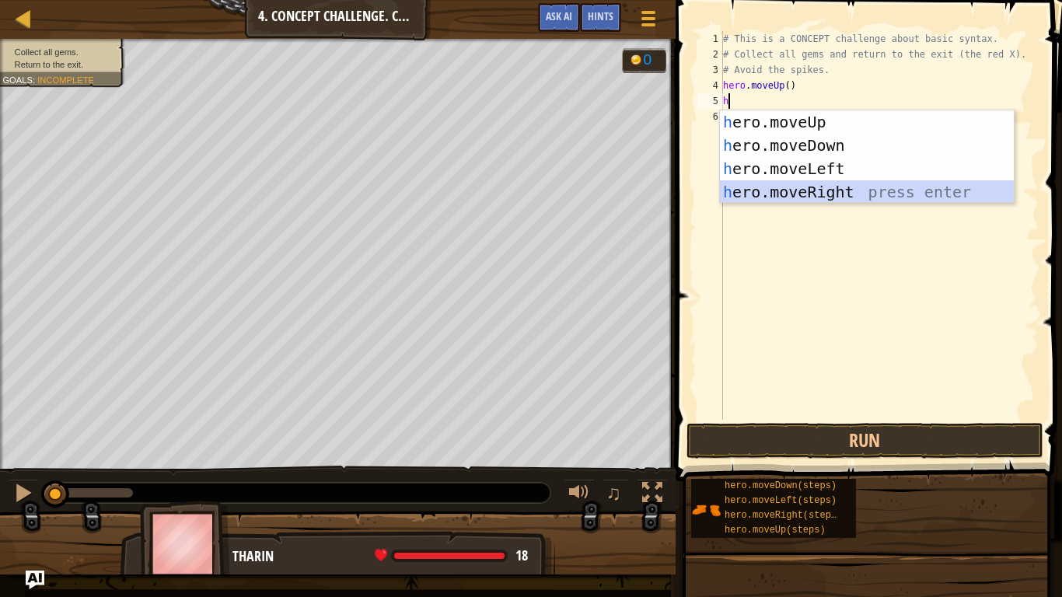
click at [810, 189] on div "h ero.moveUp press enter h ero.moveDown press enter h ero.moveLeft press enter …" at bounding box center [867, 180] width 294 height 140
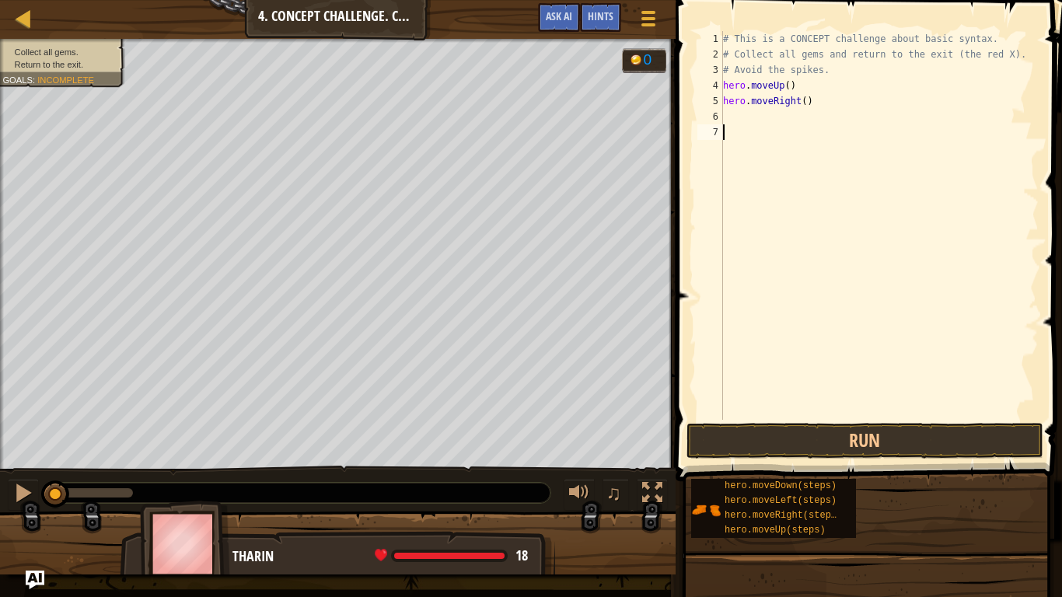
click at [752, 124] on div "# This is a CONCEPT challenge about basic syntax. # Collect all gems and return…" at bounding box center [879, 241] width 319 height 420
click at [731, 117] on div "# This is a CONCEPT challenge about basic syntax. # Collect all gems and return…" at bounding box center [879, 241] width 319 height 420
type textarea "h"
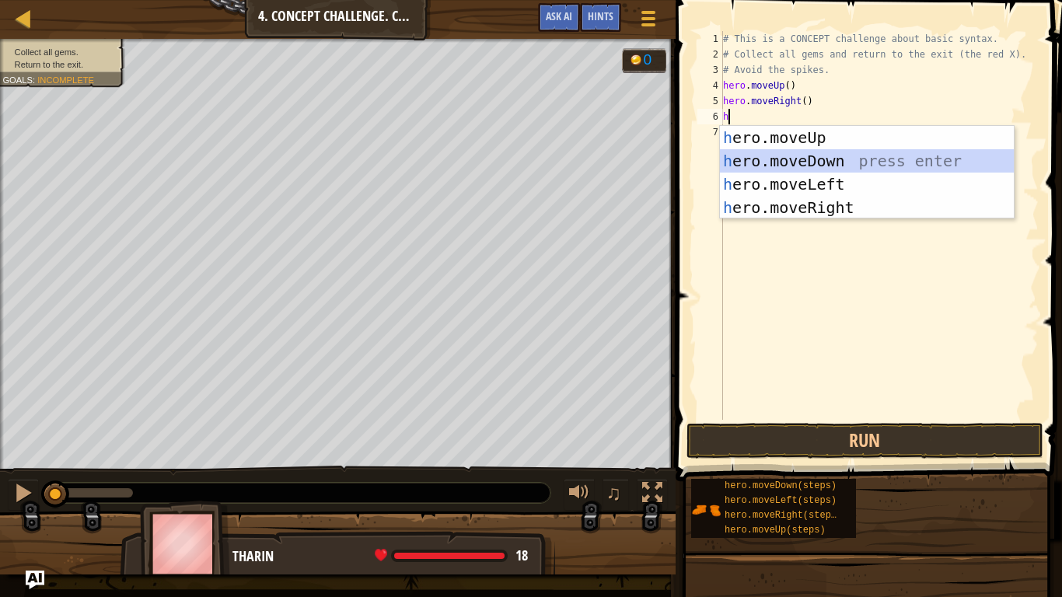
click at [801, 155] on div "h ero.moveUp press enter h ero.moveDown press enter h ero.moveLeft press enter …" at bounding box center [867, 196] width 294 height 140
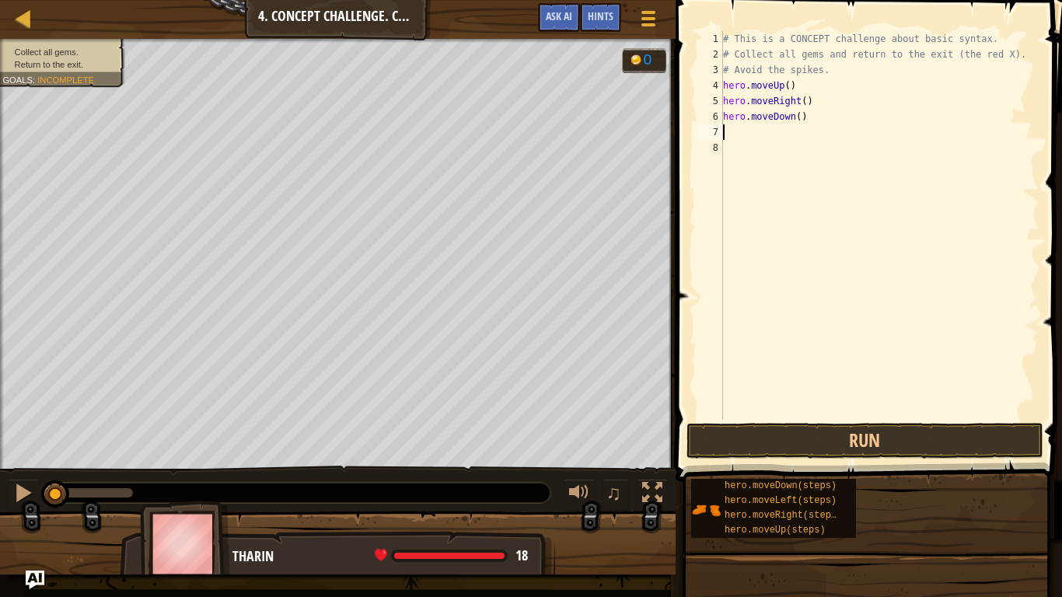
click at [731, 134] on div "# This is a CONCEPT challenge about basic syntax. # Collect all gems and return…" at bounding box center [879, 241] width 319 height 420
type textarea "h"
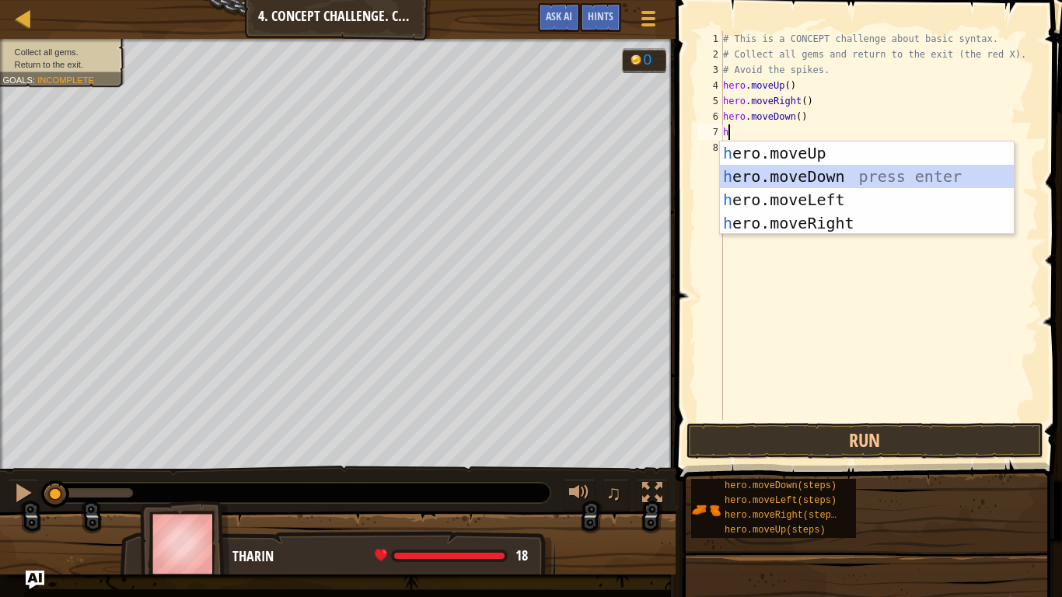
click at [766, 180] on div "h ero.moveUp press enter h ero.moveDown press enter h ero.moveLeft press enter …" at bounding box center [867, 211] width 294 height 140
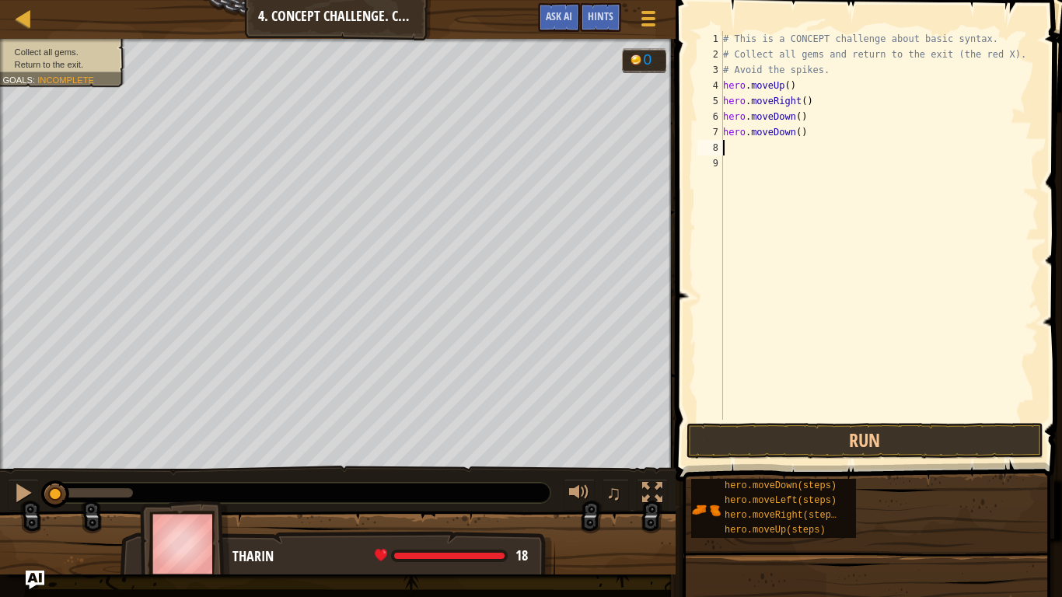
click at [747, 151] on div "# This is a CONCEPT challenge about basic syntax. # Collect all gems and return…" at bounding box center [879, 241] width 319 height 420
type textarea "h"
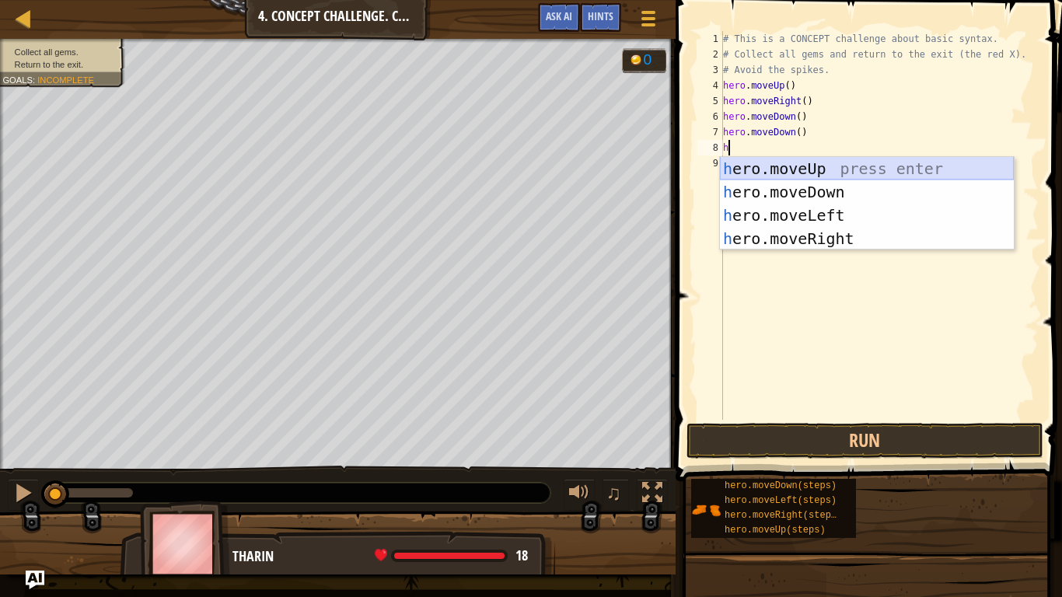
click at [767, 170] on div "h ero.moveUp press enter h ero.moveDown press enter h ero.moveLeft press enter …" at bounding box center [867, 227] width 294 height 140
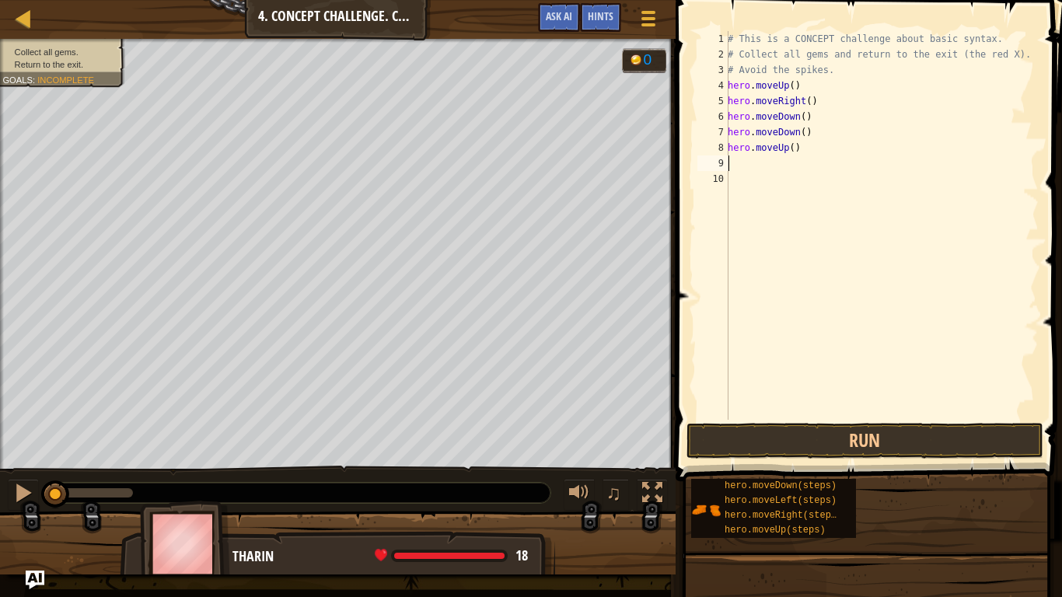
click at [752, 170] on div "# This is a CONCEPT challenge about basic syntax. # Collect all gems and return…" at bounding box center [881, 241] width 314 height 420
type textarea "h"
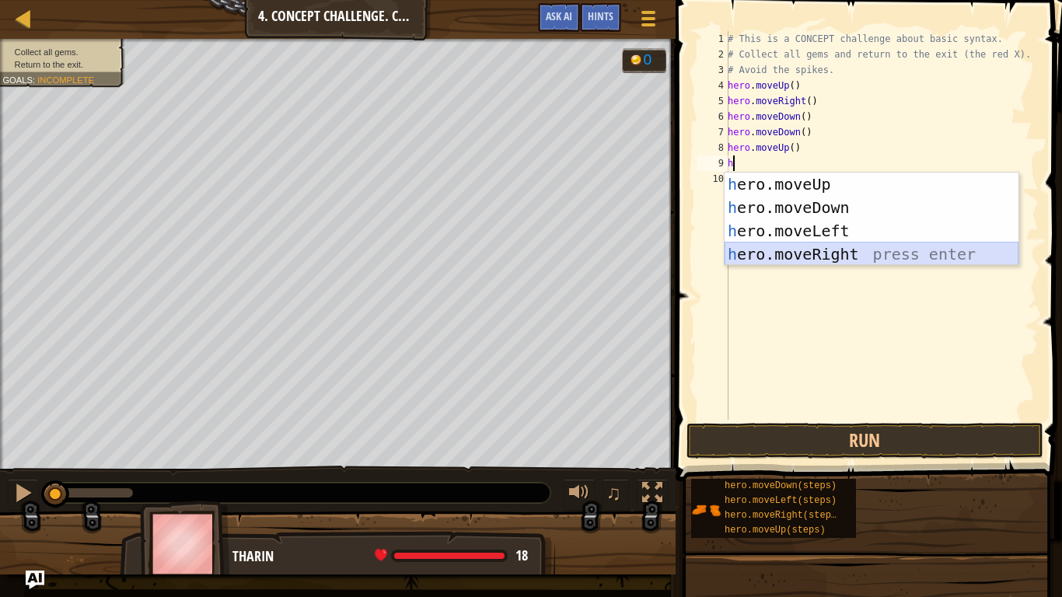
drag, startPoint x: 807, startPoint y: 254, endPoint x: 789, endPoint y: 255, distance: 17.9
click at [789, 255] on div "h ero.moveUp press enter h ero.moveDown press enter h ero.moveLeft press enter …" at bounding box center [871, 243] width 294 height 140
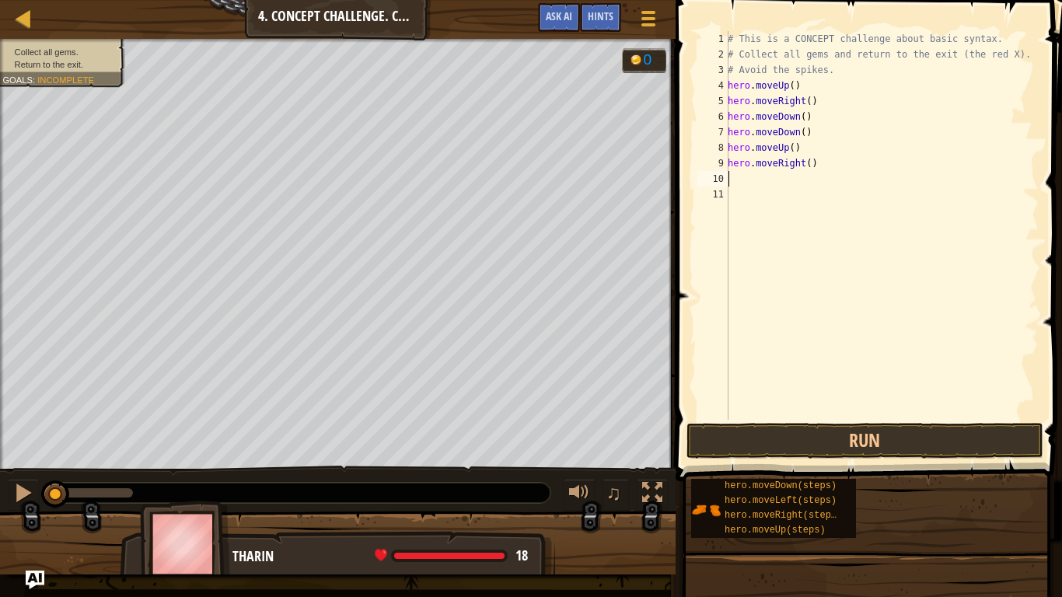
click at [748, 180] on div "# This is a CONCEPT challenge about basic syntax. # Collect all gems and return…" at bounding box center [881, 241] width 314 height 420
type textarea "h"
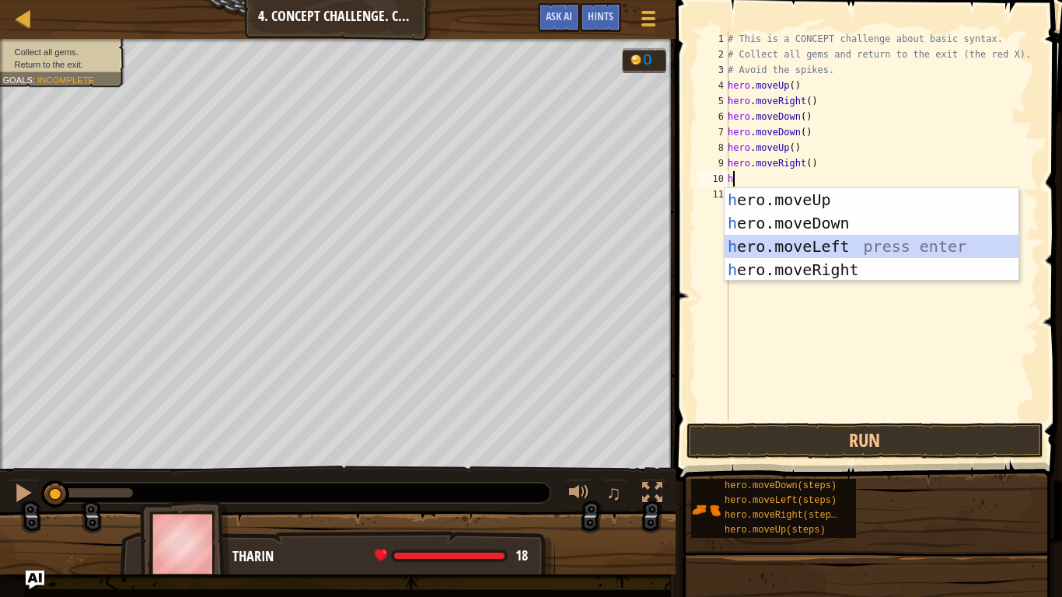
click at [755, 239] on div "h ero.moveUp press enter h ero.moveDown press enter h ero.moveLeft press enter …" at bounding box center [871, 258] width 294 height 140
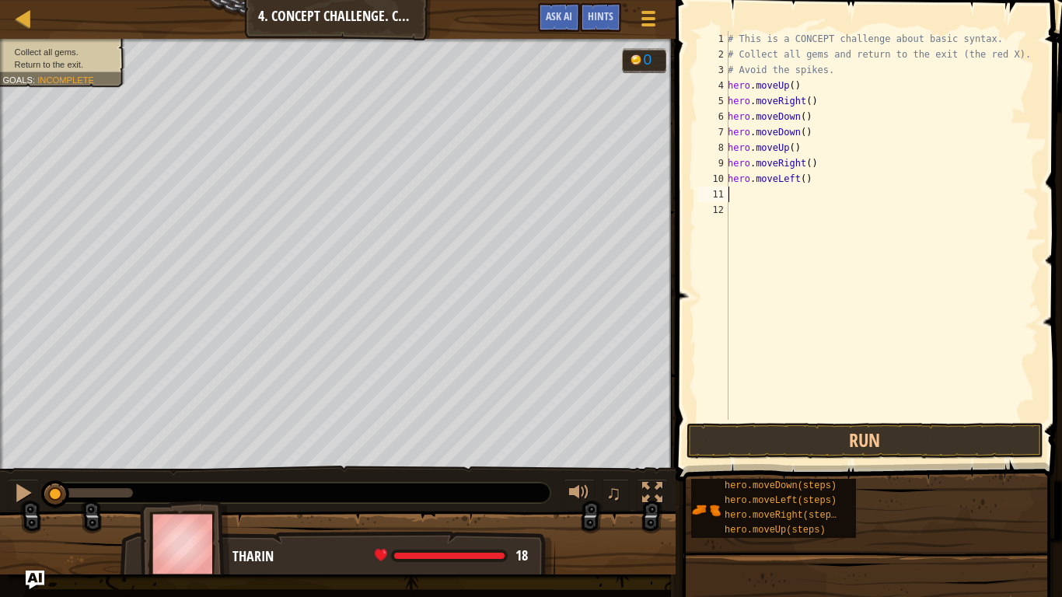
click at [737, 198] on div "# This is a CONCEPT challenge about basic syntax. # Collect all gems and return…" at bounding box center [881, 241] width 314 height 420
type textarea "h"
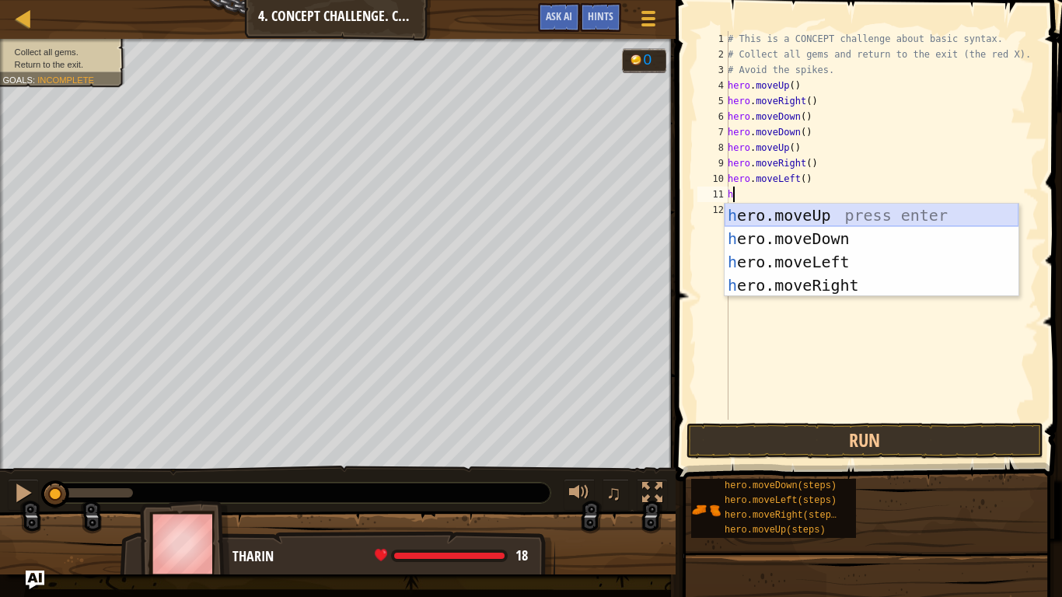
click at [788, 217] on div "h ero.moveUp press enter h ero.moveDown press enter h ero.moveLeft press enter …" at bounding box center [871, 274] width 294 height 140
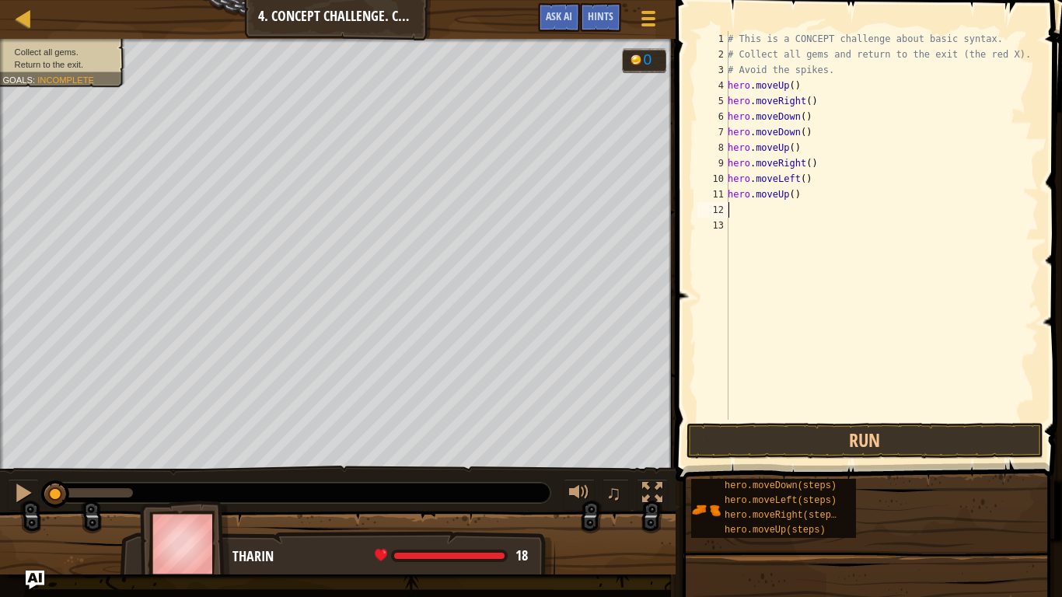
click at [738, 215] on div "# This is a CONCEPT challenge about basic syntax. # Collect all gems and return…" at bounding box center [881, 241] width 314 height 420
type textarea "h"
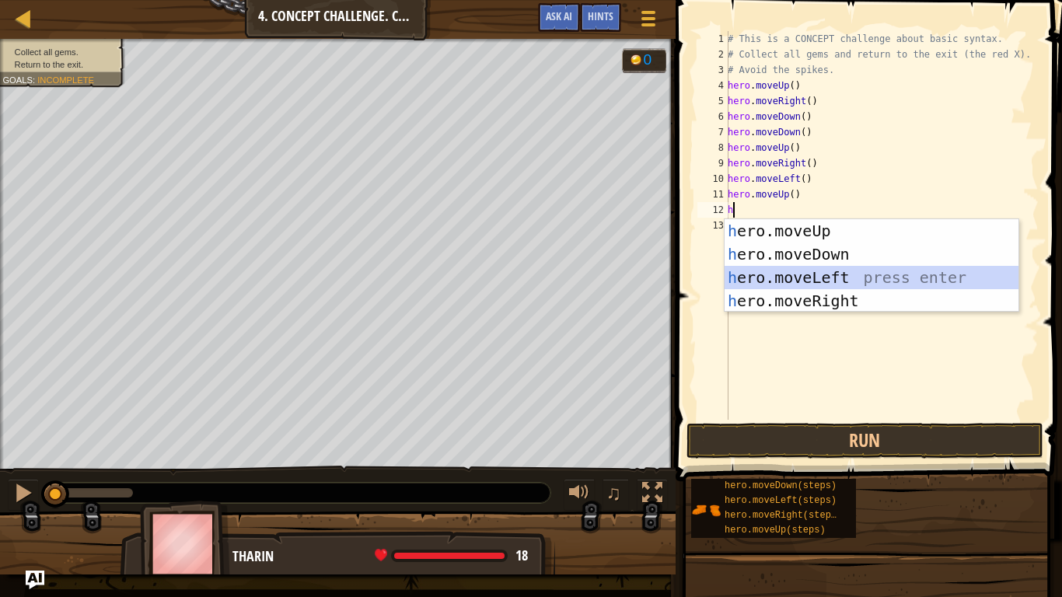
click at [781, 274] on div "h ero.moveUp press enter h ero.moveDown press enter h ero.moveLeft press enter …" at bounding box center [871, 289] width 294 height 140
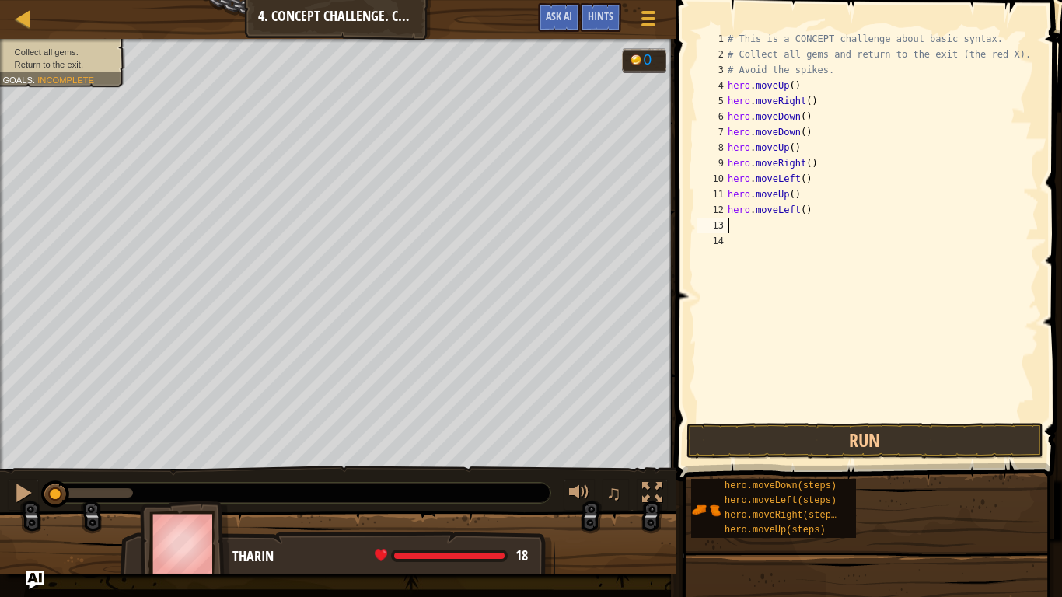
click at [751, 231] on div "# This is a CONCEPT challenge about basic syntax. # Collect all gems and return…" at bounding box center [881, 241] width 314 height 420
type textarea "h"
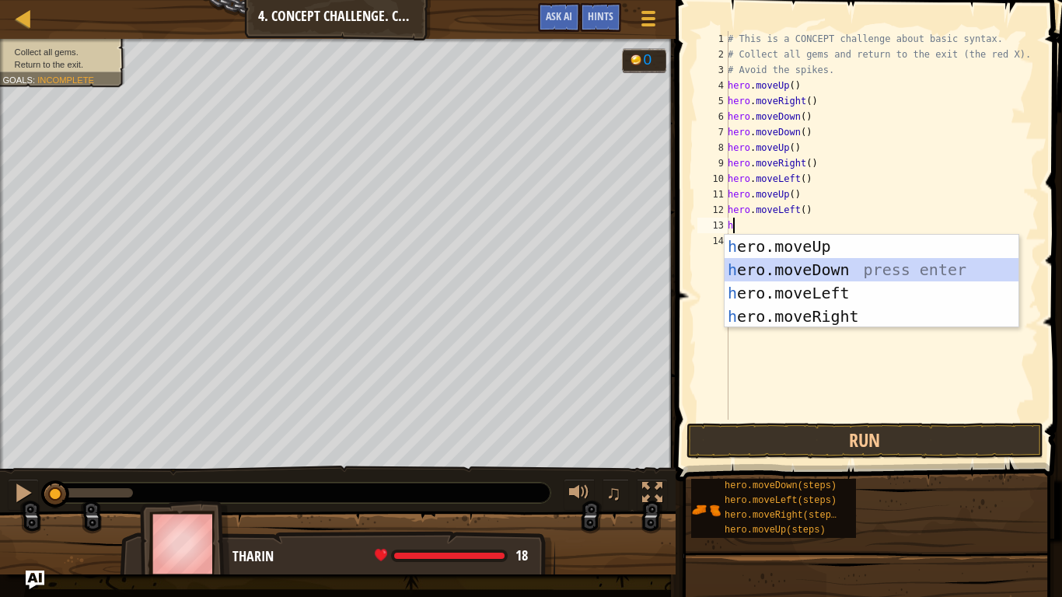
click at [781, 263] on div "h ero.moveUp press enter h ero.moveDown press enter h ero.moveLeft press enter …" at bounding box center [871, 305] width 294 height 140
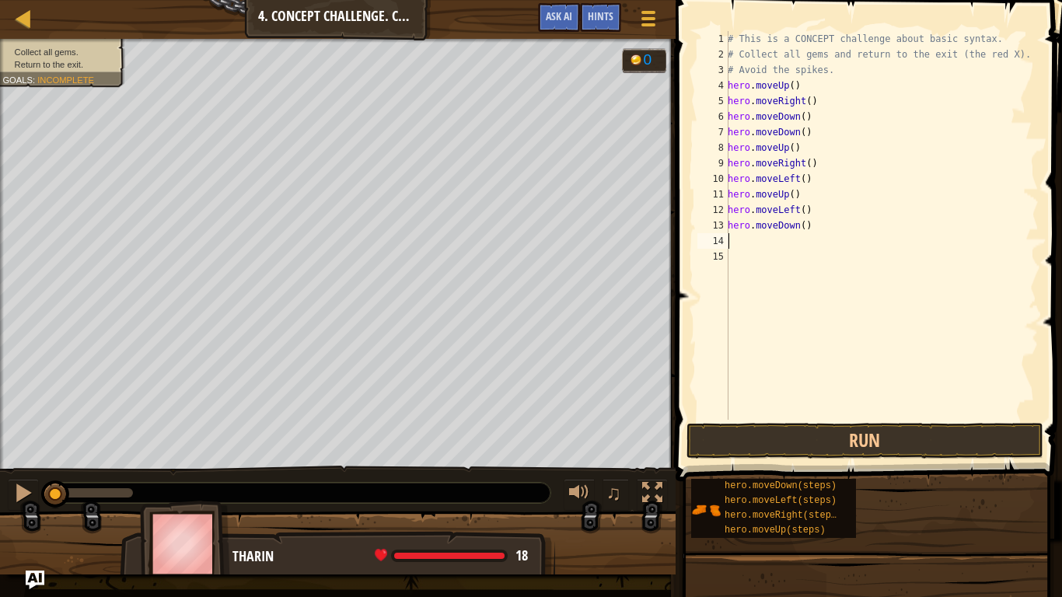
click at [742, 242] on div "# This is a CONCEPT challenge about basic syntax. # Collect all gems and return…" at bounding box center [881, 241] width 314 height 420
type textarea "h"
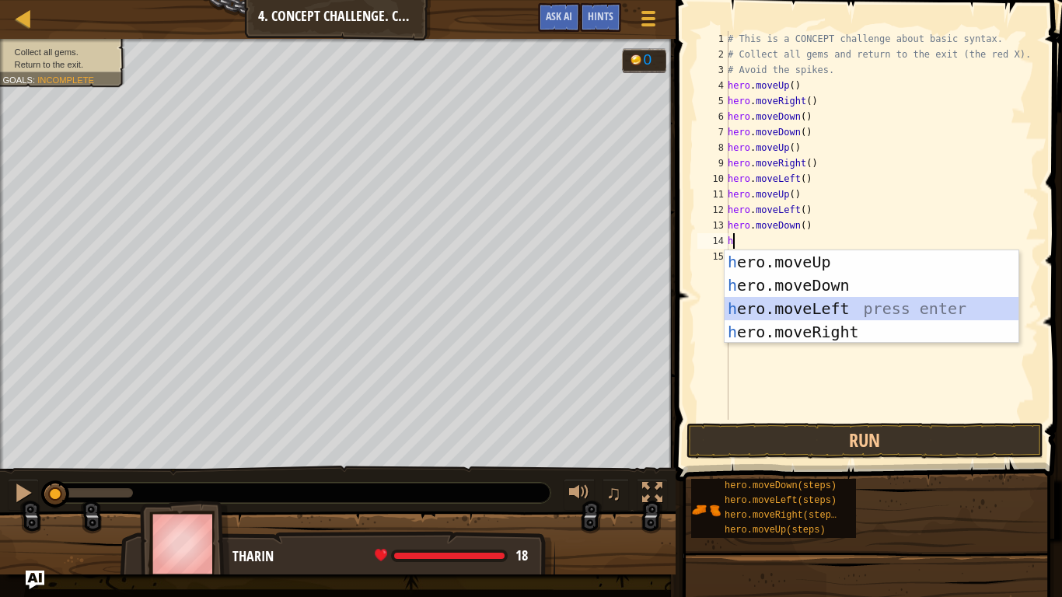
click at [756, 305] on div "h ero.moveUp press enter h ero.moveDown press enter h ero.moveLeft press enter …" at bounding box center [871, 320] width 294 height 140
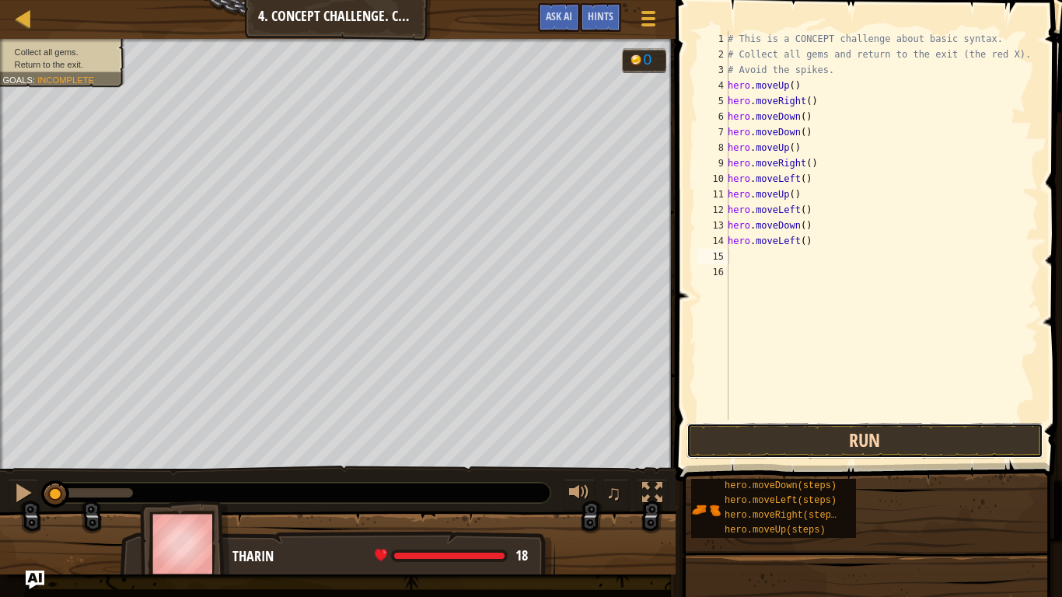
click at [796, 439] on button "Run" at bounding box center [864, 441] width 357 height 36
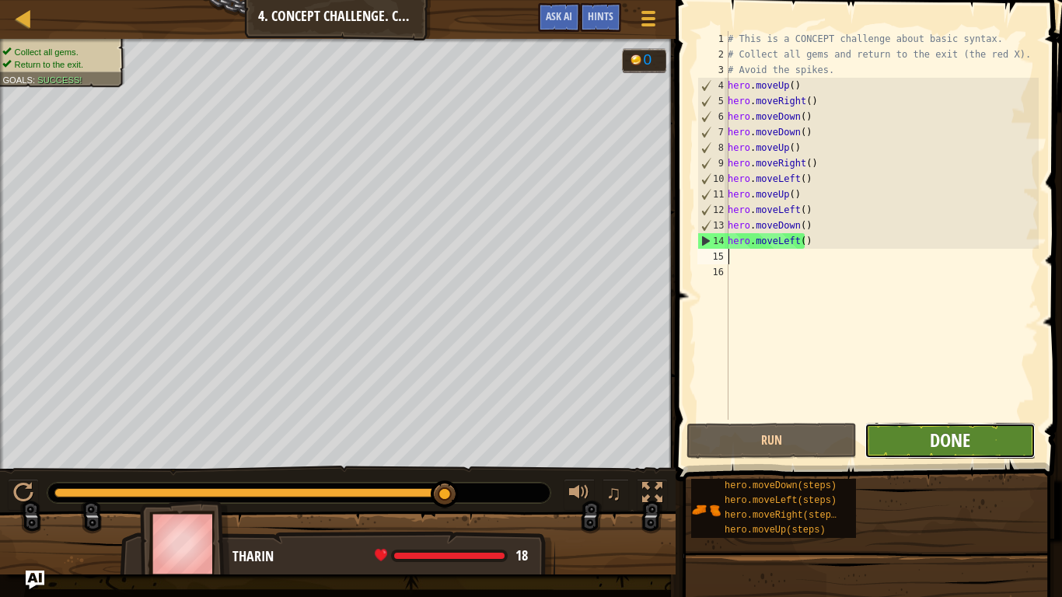
click at [944, 433] on span "Done" at bounding box center [950, 439] width 40 height 25
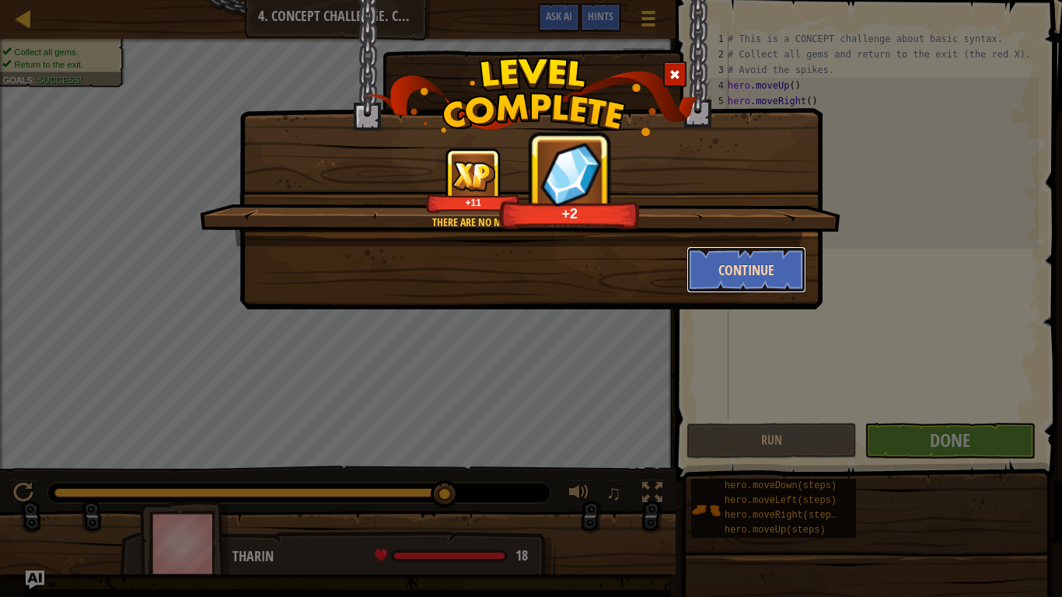
click at [746, 268] on button "Continue" at bounding box center [746, 269] width 120 height 47
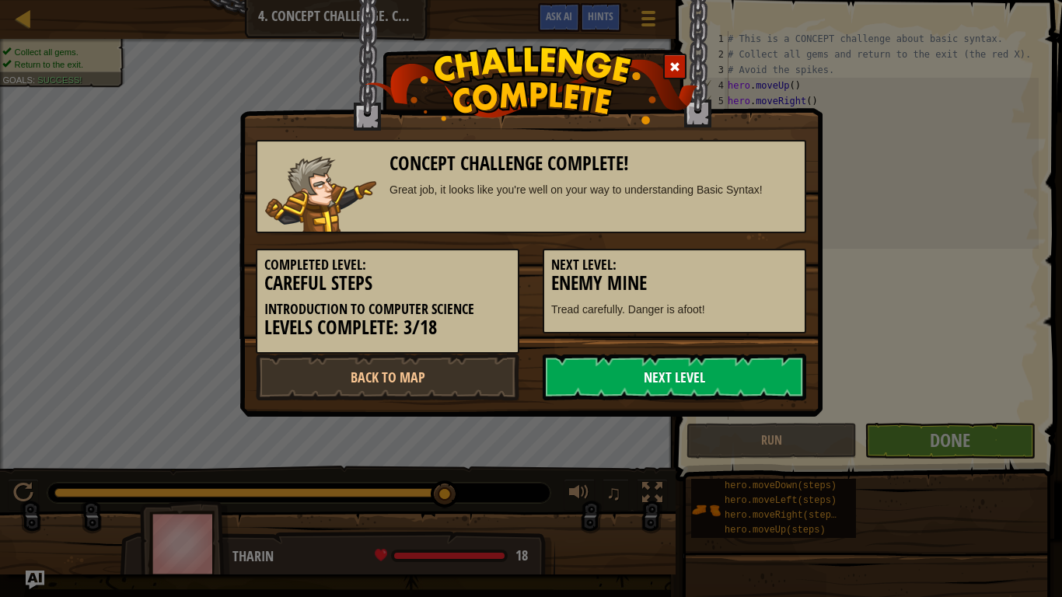
click at [693, 375] on link "Next Level" at bounding box center [674, 377] width 263 height 47
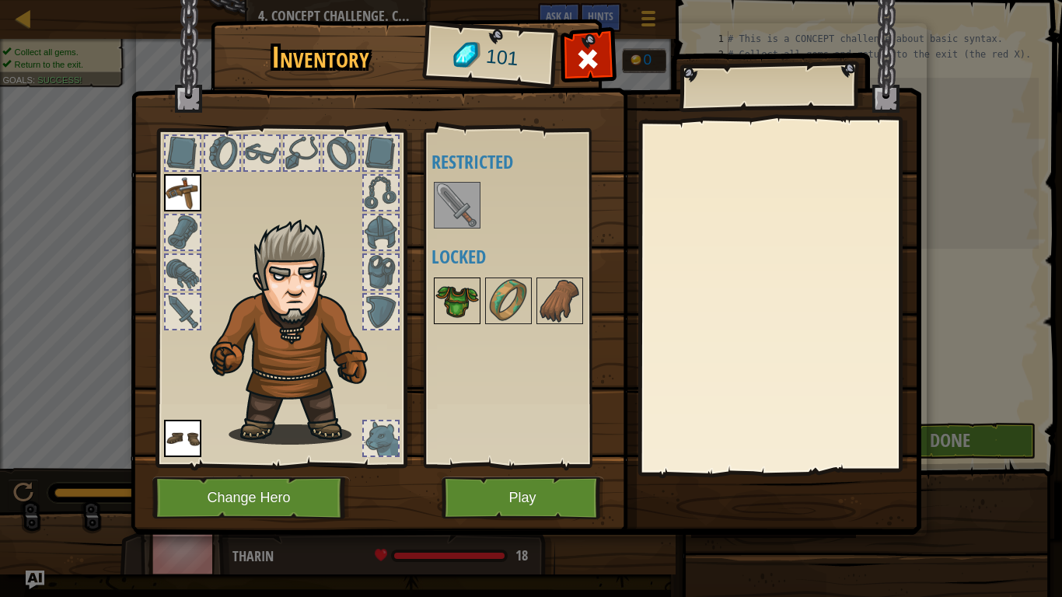
click at [459, 298] on img at bounding box center [457, 301] width 44 height 44
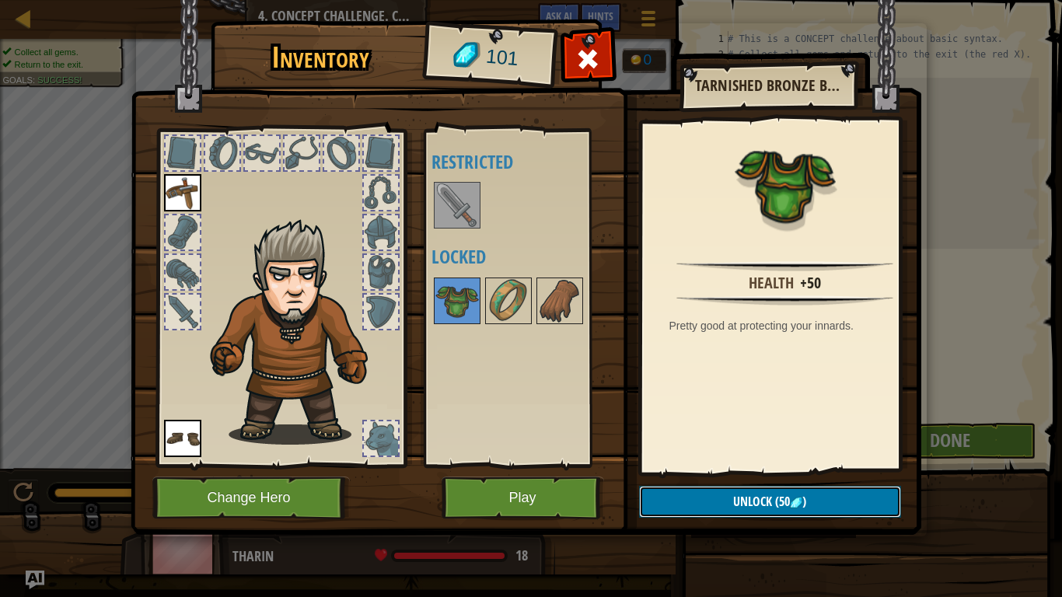
click at [727, 491] on button "Unlock (50 )" at bounding box center [770, 502] width 262 height 32
click at [738, 491] on button "Confirm" at bounding box center [770, 502] width 262 height 32
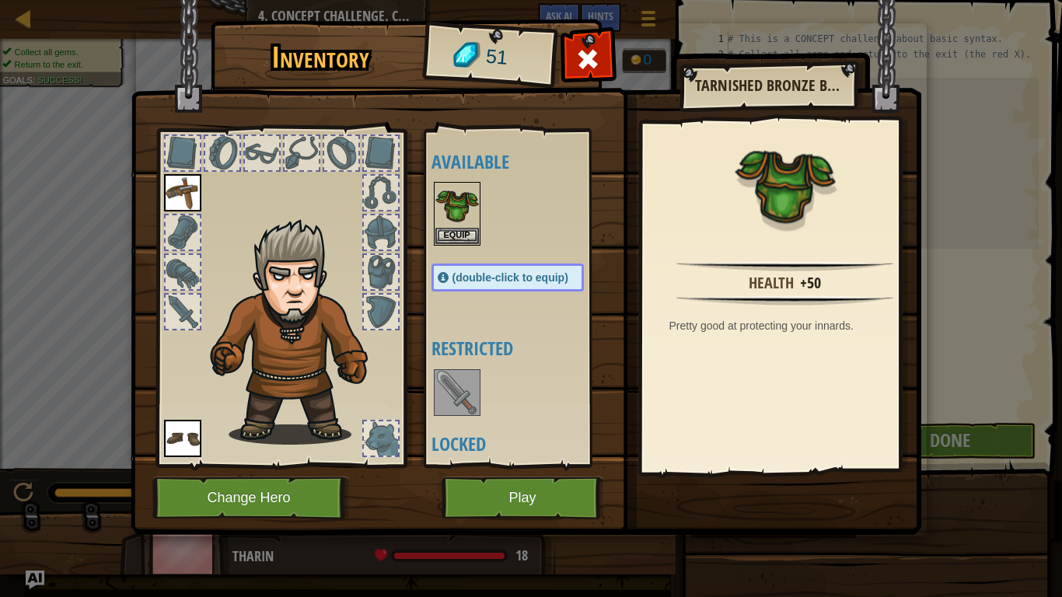
click at [454, 393] on img at bounding box center [457, 393] width 44 height 44
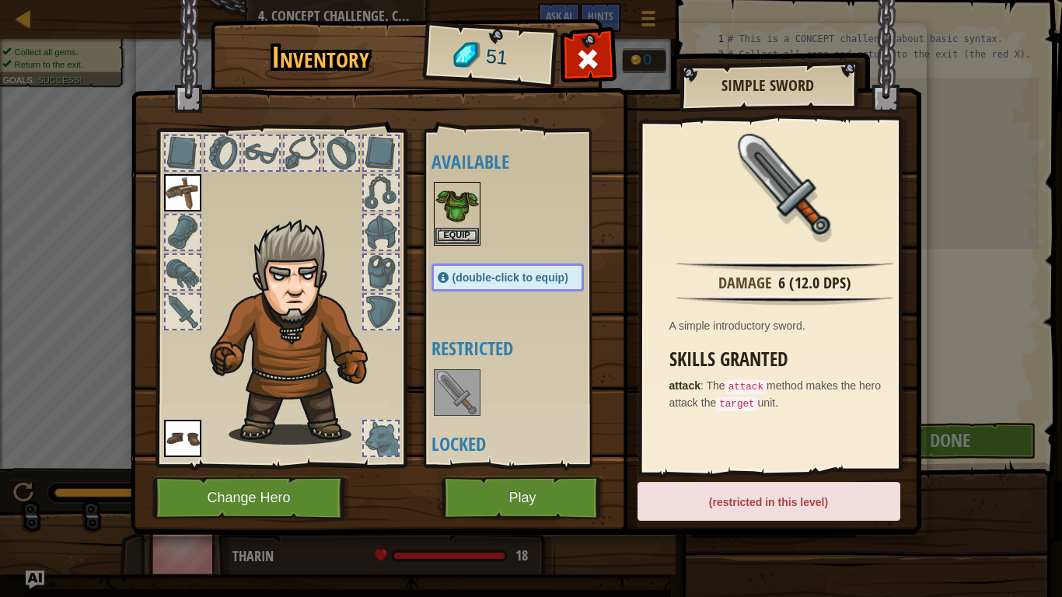
click at [516, 277] on span "(double-click to equip)" at bounding box center [510, 277] width 116 height 12
drag, startPoint x: 516, startPoint y: 277, endPoint x: 465, endPoint y: 208, distance: 86.7
click at [465, 208] on div "Available Equip Equip Equip (double-click to equip) Restricted Locked" at bounding box center [522, 298] width 183 height 324
click at [465, 208] on img at bounding box center [457, 205] width 44 height 44
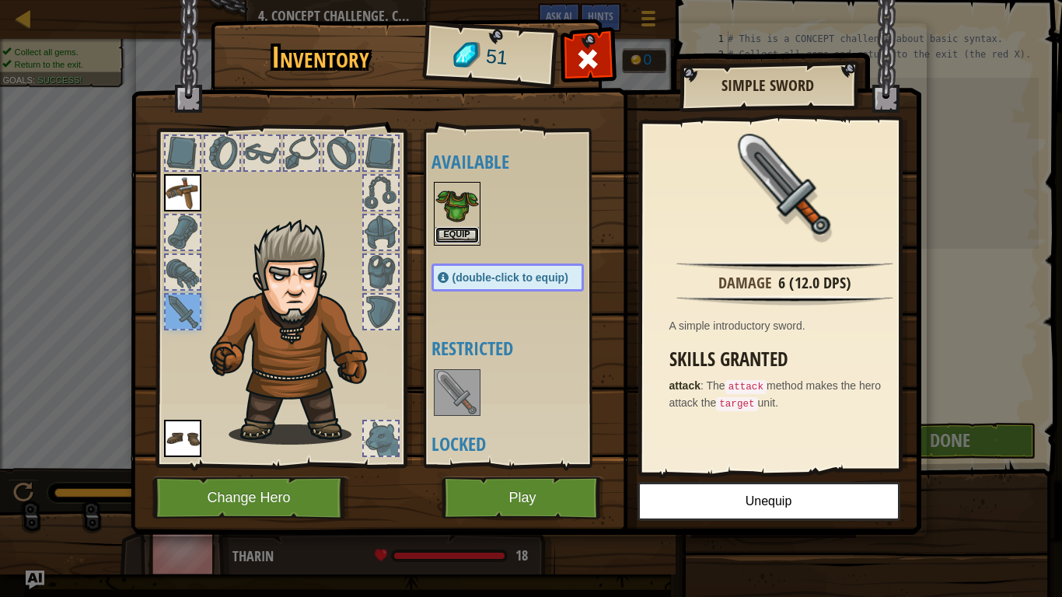
click at [456, 232] on button "Equip" at bounding box center [457, 235] width 44 height 16
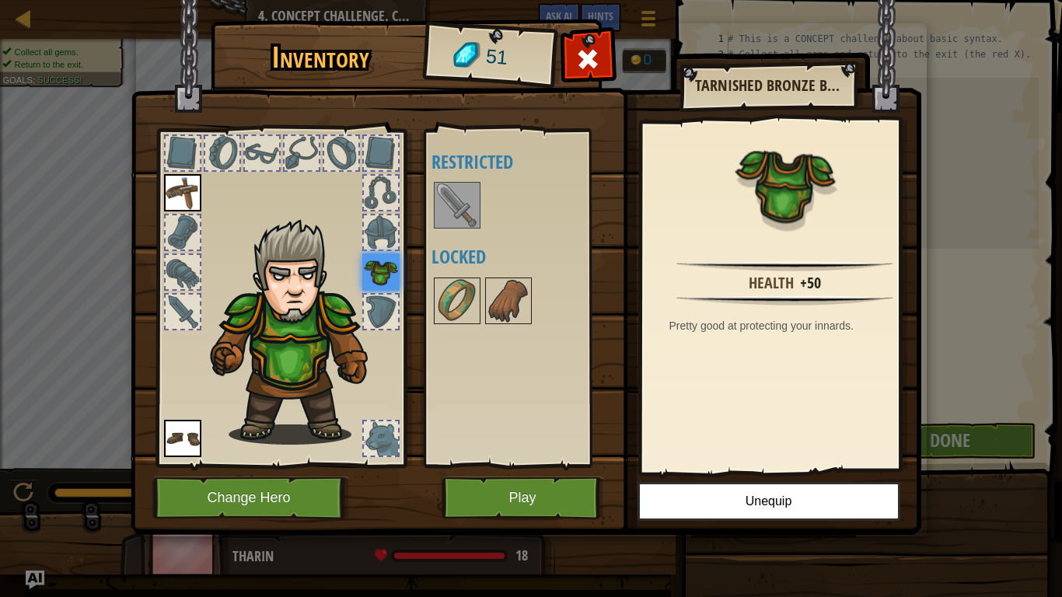
click at [462, 207] on img at bounding box center [457, 205] width 44 height 44
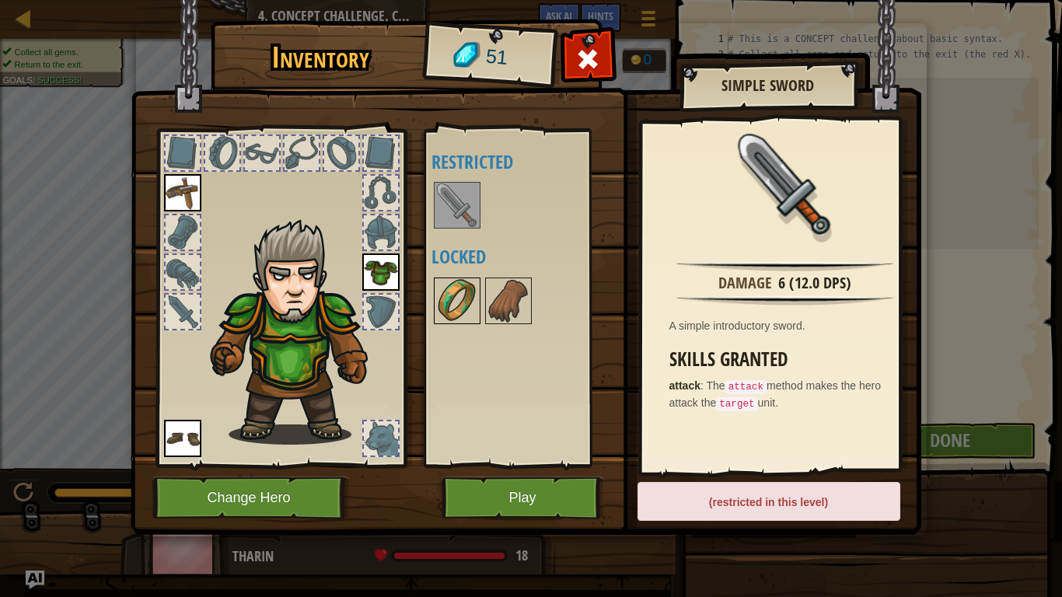
drag, startPoint x: 445, startPoint y: 187, endPoint x: 452, endPoint y: 296, distance: 109.0
click at [452, 296] on div "Available Equip Equip Equip (double-click to equip) Restricted Locked" at bounding box center [522, 298] width 183 height 324
click at [452, 296] on img at bounding box center [457, 301] width 44 height 44
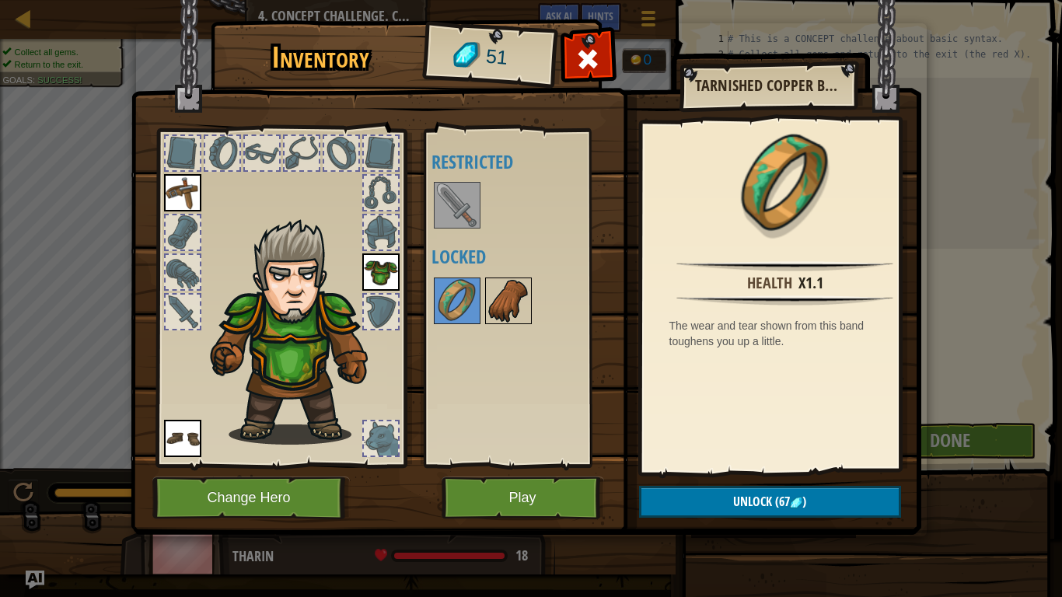
click at [520, 302] on img at bounding box center [509, 301] width 44 height 44
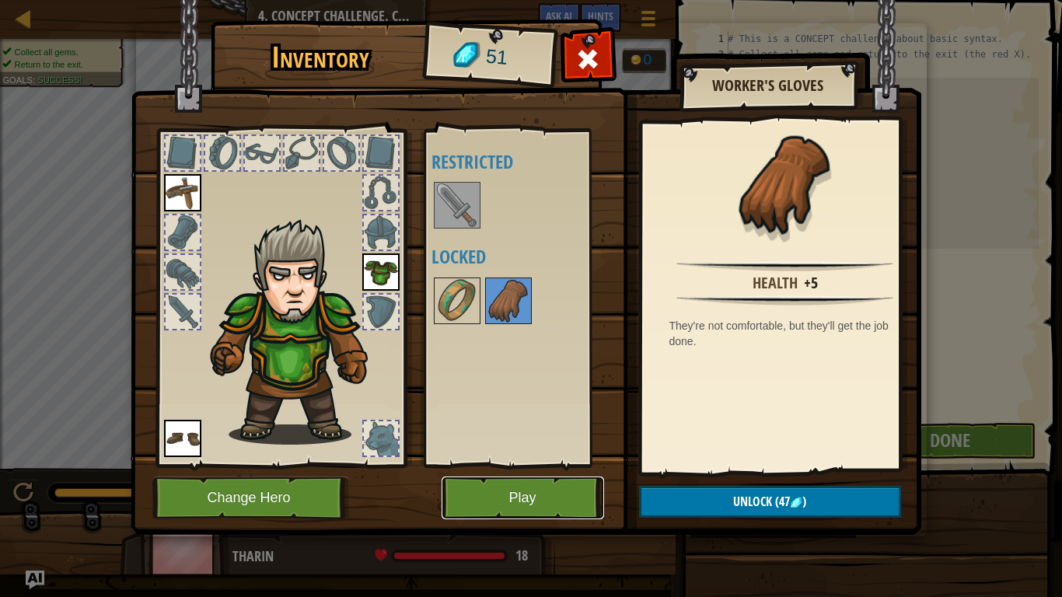
click at [559, 491] on button "Play" at bounding box center [522, 497] width 162 height 43
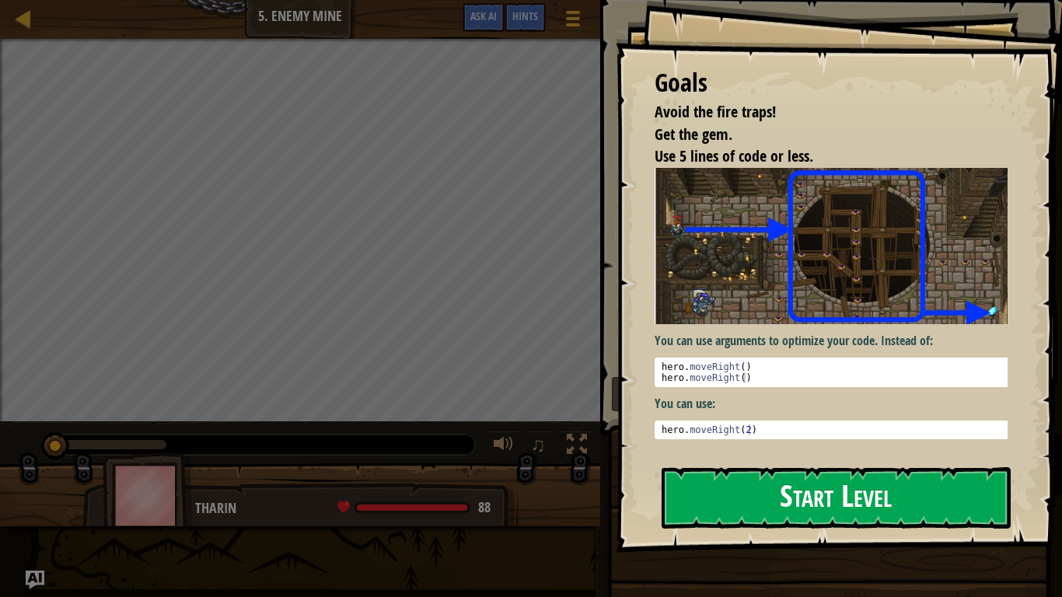
click at [776, 491] on button "Start Level" at bounding box center [835, 497] width 349 height 61
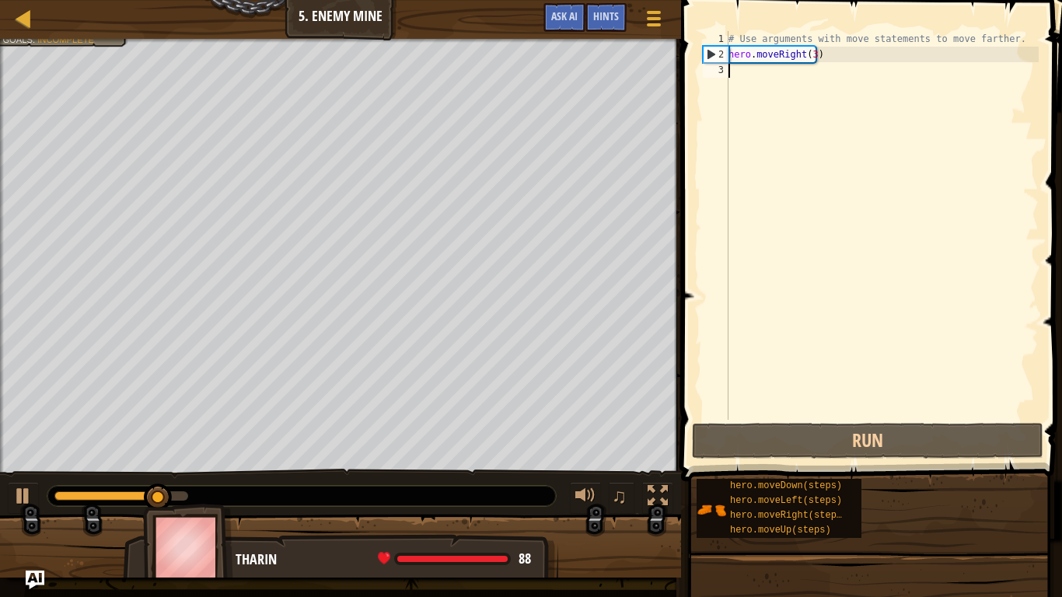
type textarea "h"
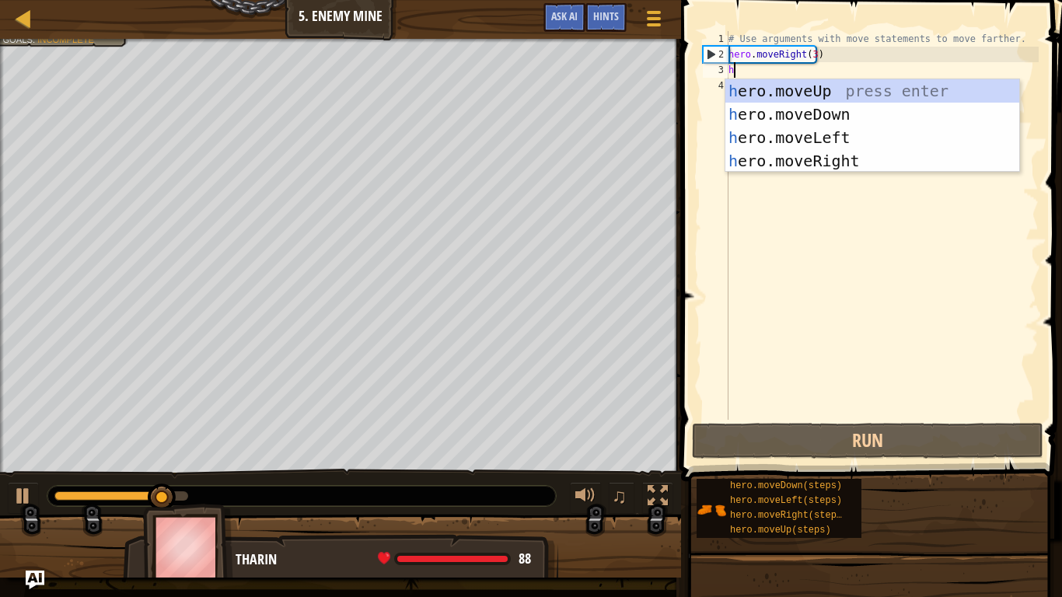
scroll to position [7, 0]
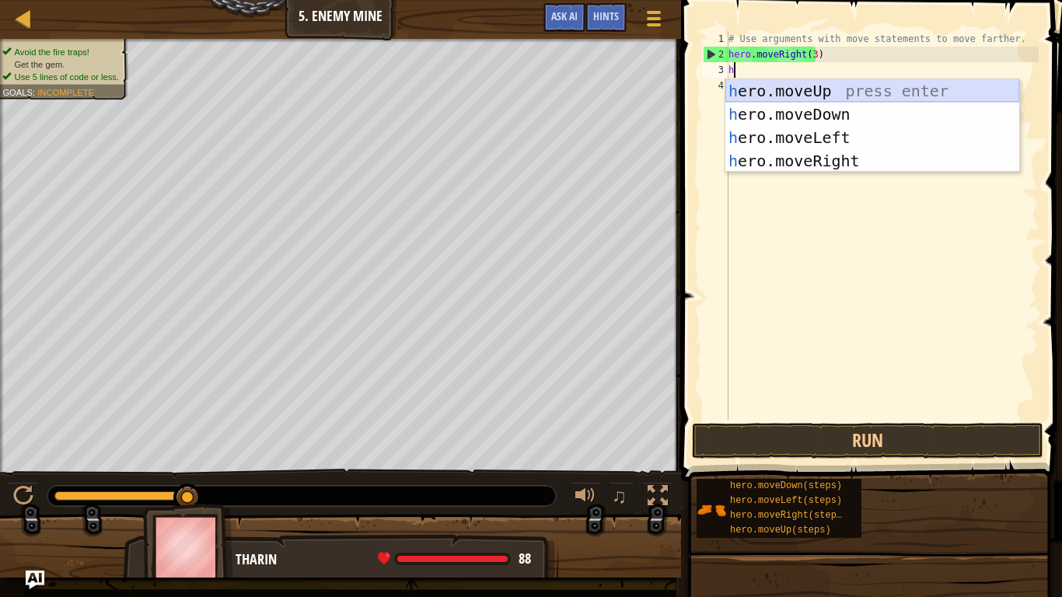
click at [816, 85] on div "h ero.moveUp press enter h ero.moveDown press enter h ero.moveLeft press enter …" at bounding box center [872, 149] width 294 height 140
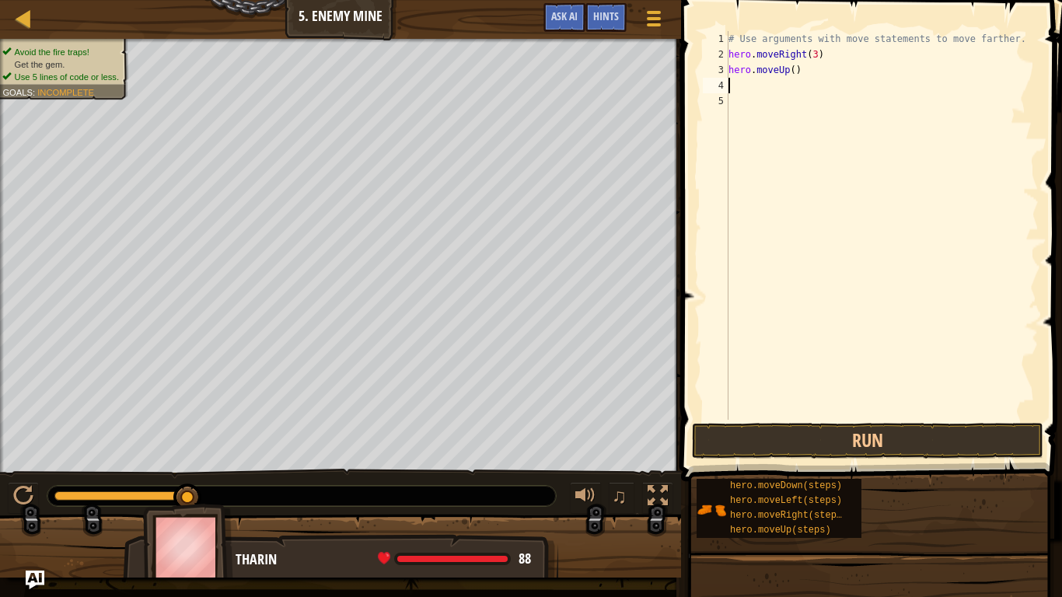
type textarea "h"
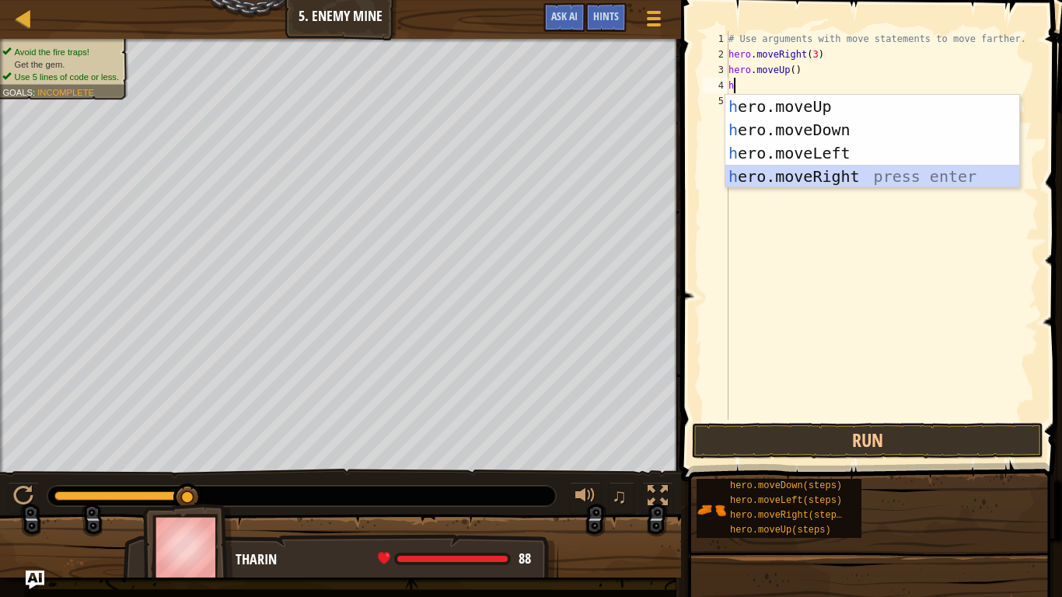
click at [828, 171] on div "h ero.moveUp press enter h ero.moveDown press enter h ero.moveLeft press enter …" at bounding box center [872, 165] width 294 height 140
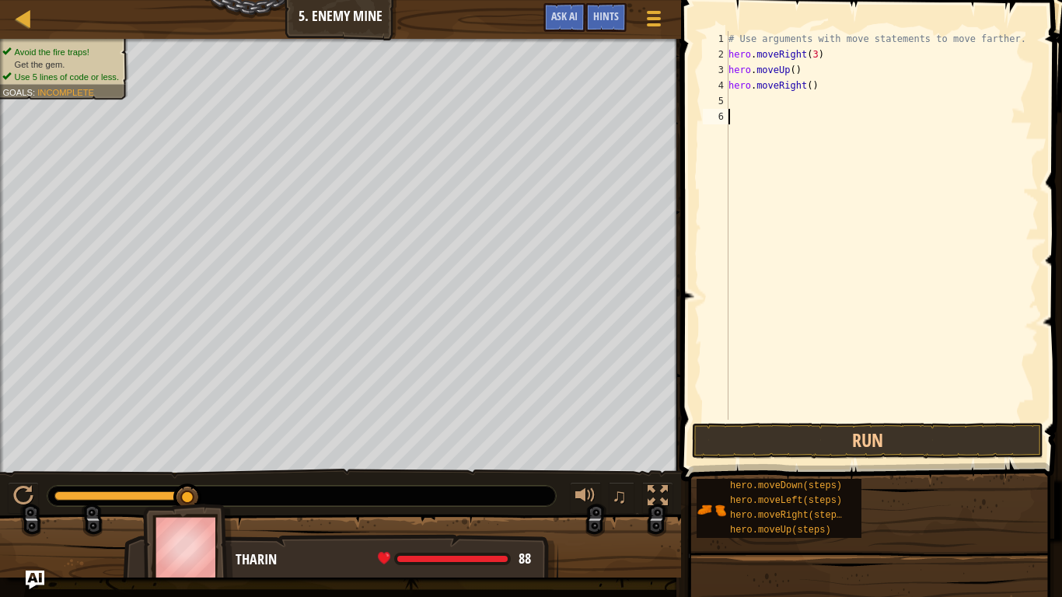
click at [765, 117] on div "# Use arguments with move statements to move farther. hero . moveRight ( 3 ) he…" at bounding box center [881, 241] width 313 height 420
type textarea "h"
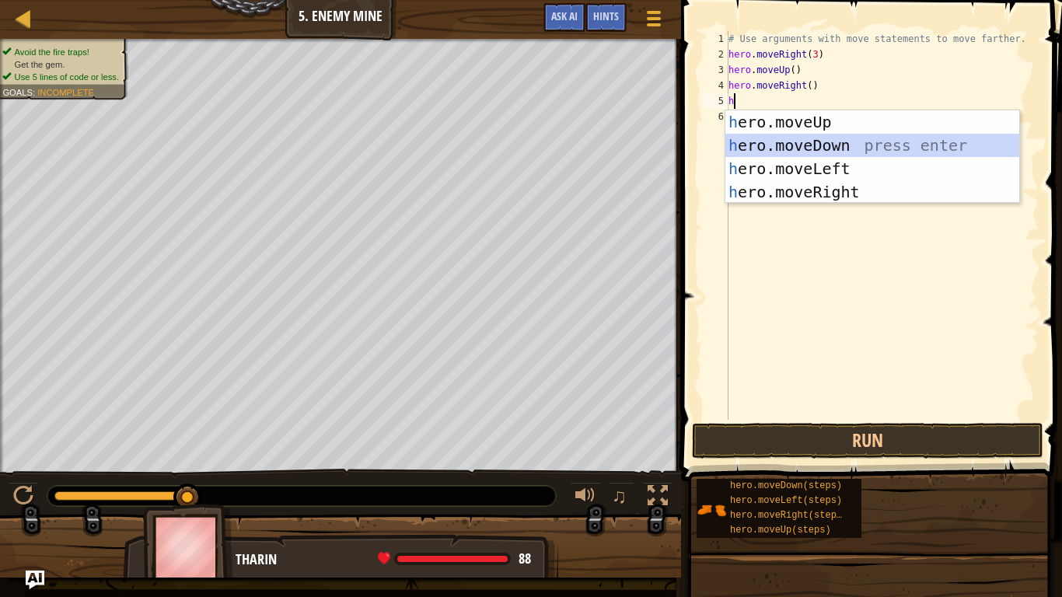
click at [813, 136] on div "h ero.moveUp press enter h ero.moveDown press enter h ero.moveLeft press enter …" at bounding box center [872, 180] width 294 height 140
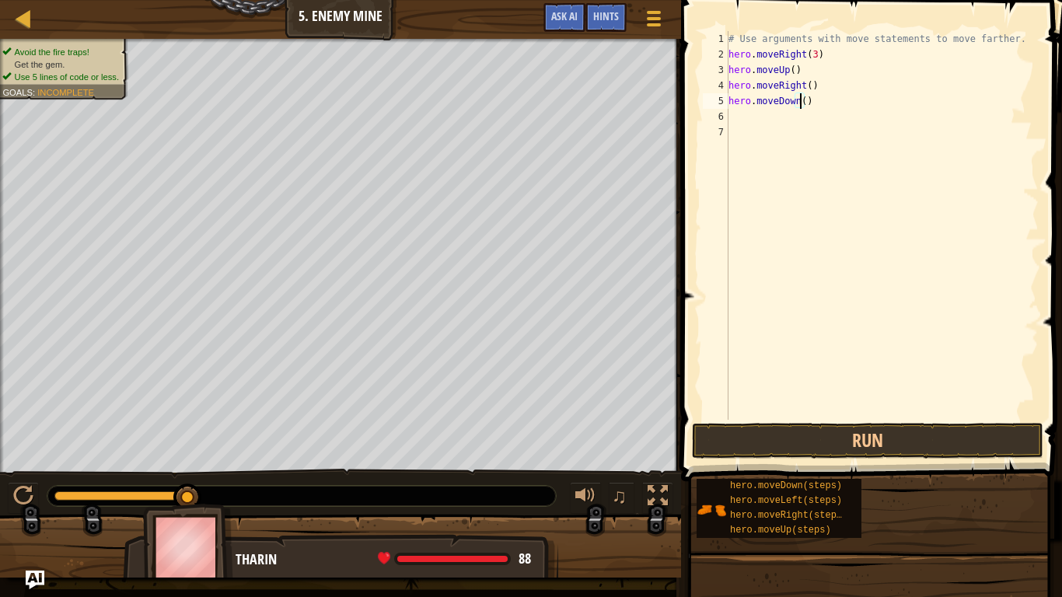
click at [801, 98] on div "# Use arguments with move statements to move farther. hero . moveRight ( 3 ) he…" at bounding box center [881, 241] width 313 height 420
type textarea "hero.moveDown(3)"
click at [762, 120] on div "# Use arguments with move statements to move farther. hero . moveRight ( 3 ) he…" at bounding box center [881, 241] width 313 height 420
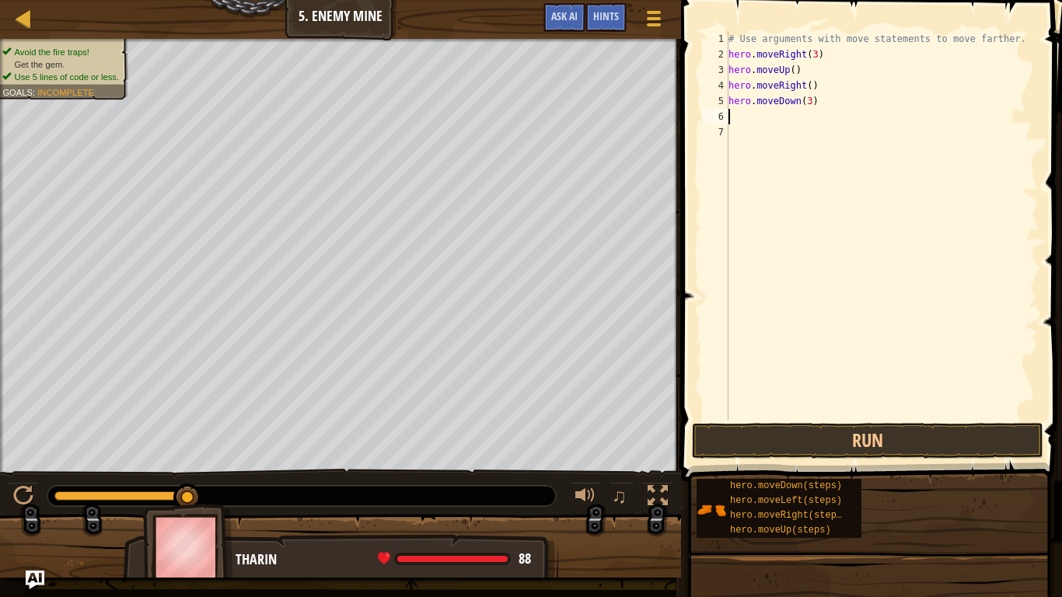
type textarea "h"
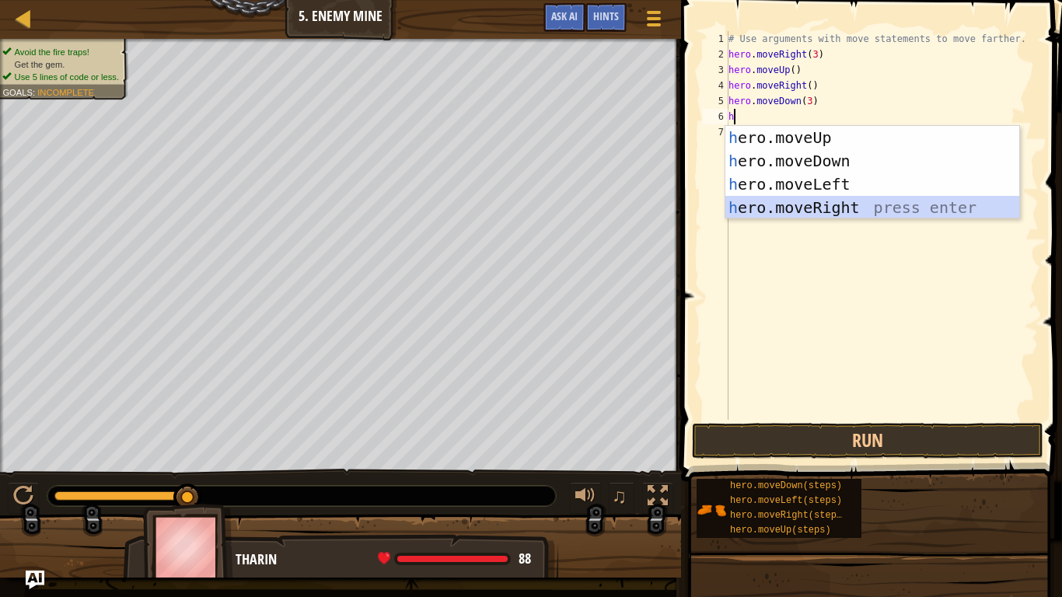
click at [835, 210] on div "h ero.moveUp press enter h ero.moveDown press enter h ero.moveLeft press enter …" at bounding box center [872, 196] width 294 height 140
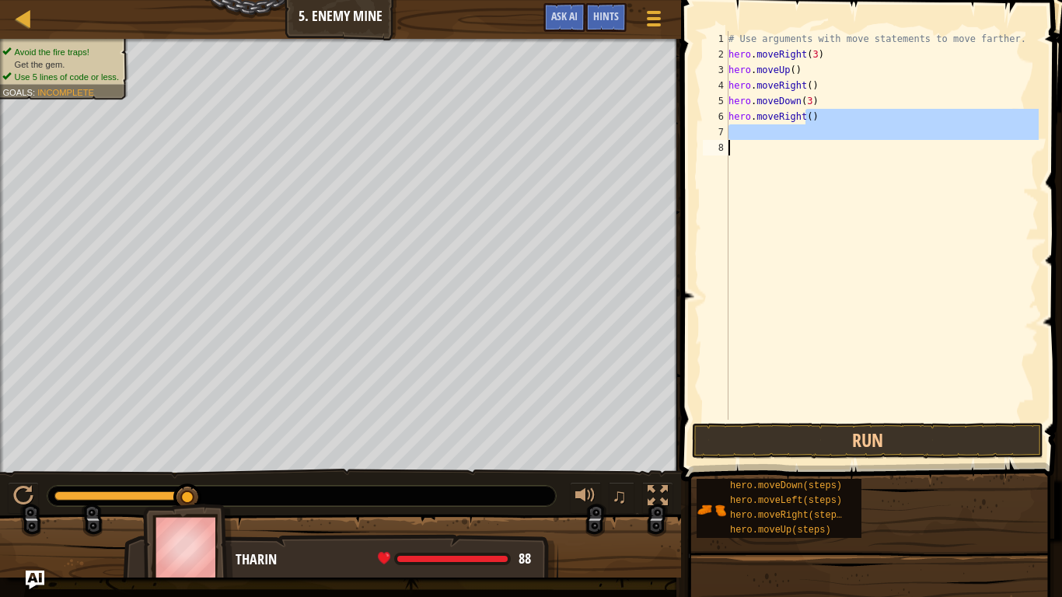
drag, startPoint x: 803, startPoint y: 115, endPoint x: 825, endPoint y: 218, distance: 104.9
click at [825, 218] on div "# Use arguments with move statements to move farther. hero . moveRight ( 3 ) he…" at bounding box center [881, 241] width 313 height 420
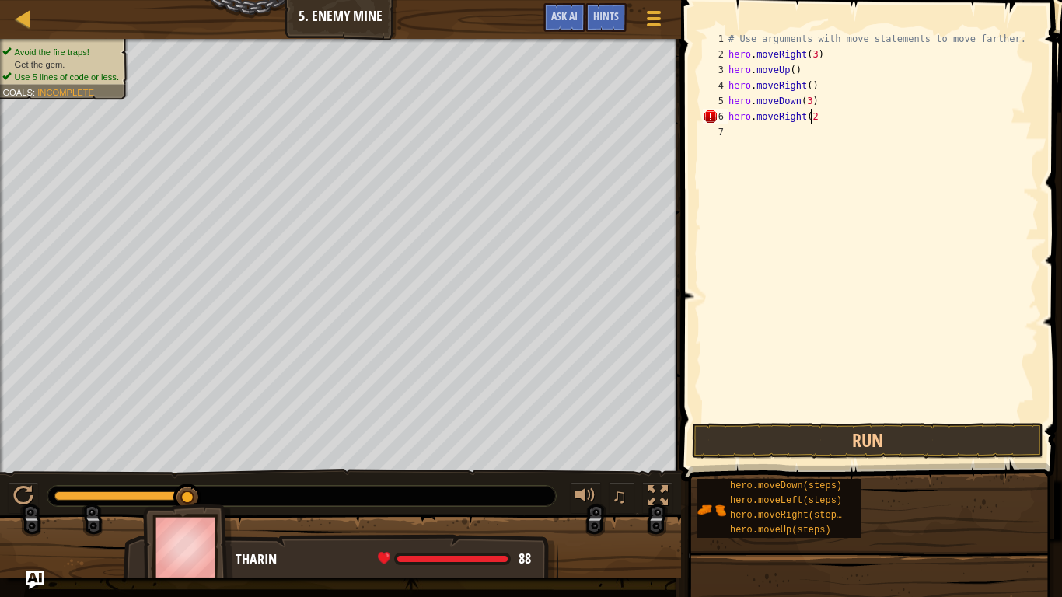
scroll to position [7, 6]
type textarea "hero.moveRight(2)"
click at [821, 438] on button "Run" at bounding box center [867, 441] width 351 height 36
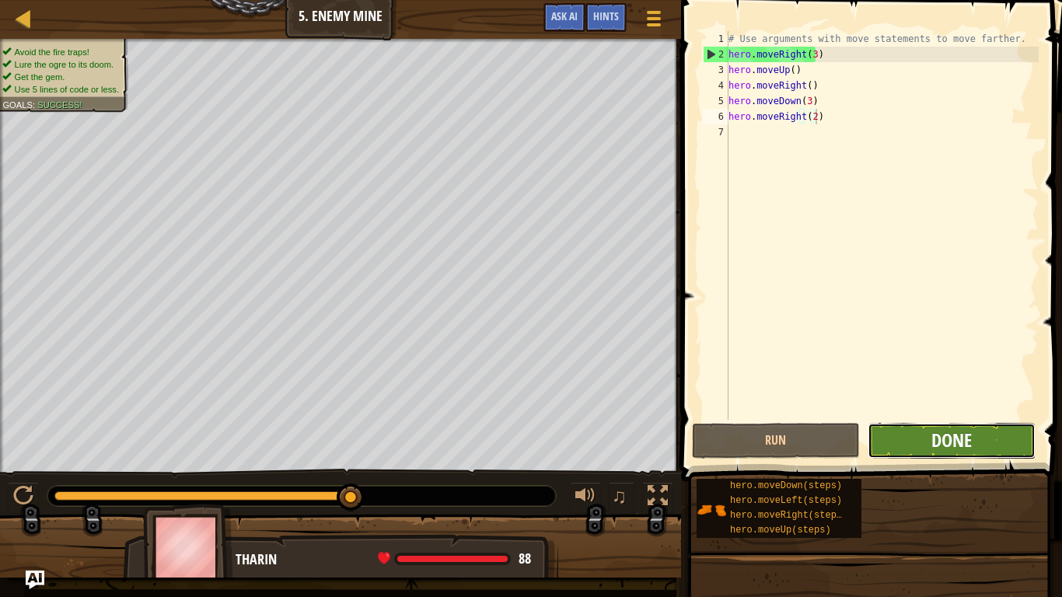
click at [965, 438] on span "Done" at bounding box center [951, 439] width 40 height 25
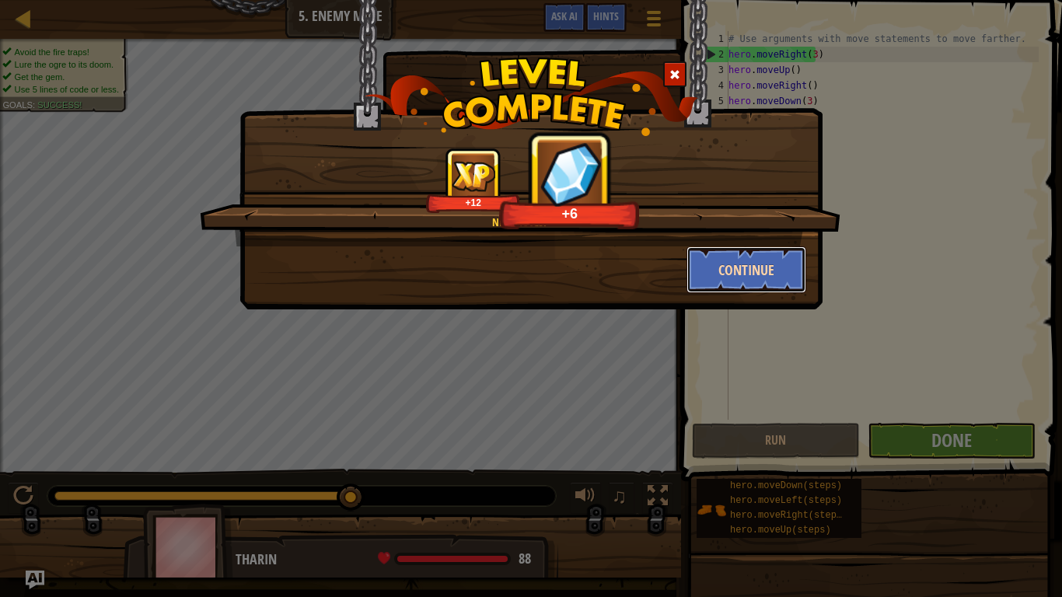
click at [782, 272] on button "Continue" at bounding box center [746, 269] width 120 height 47
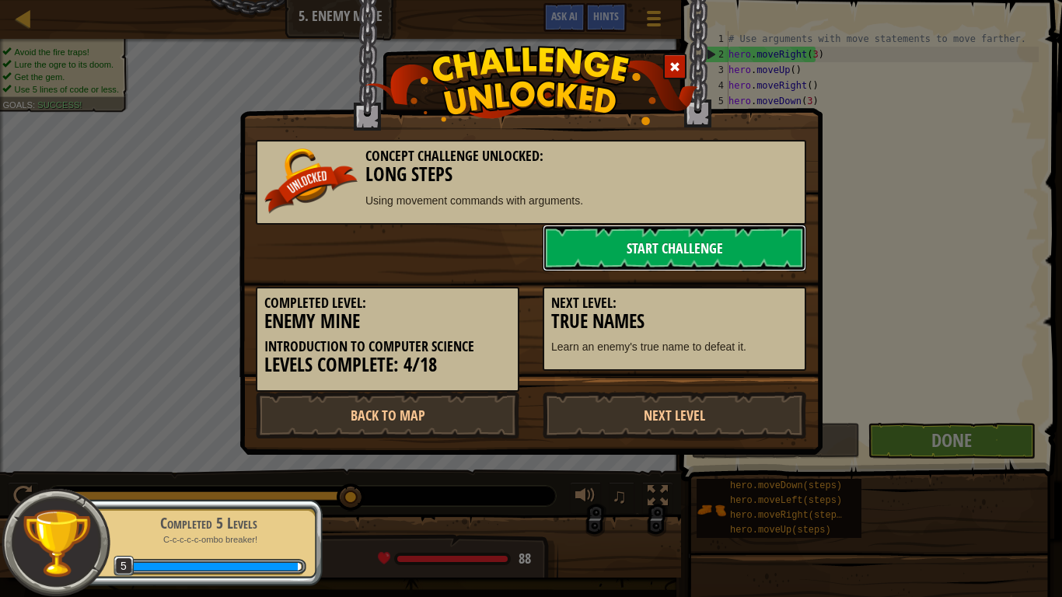
click at [693, 251] on link "Start Challenge" at bounding box center [674, 248] width 263 height 47
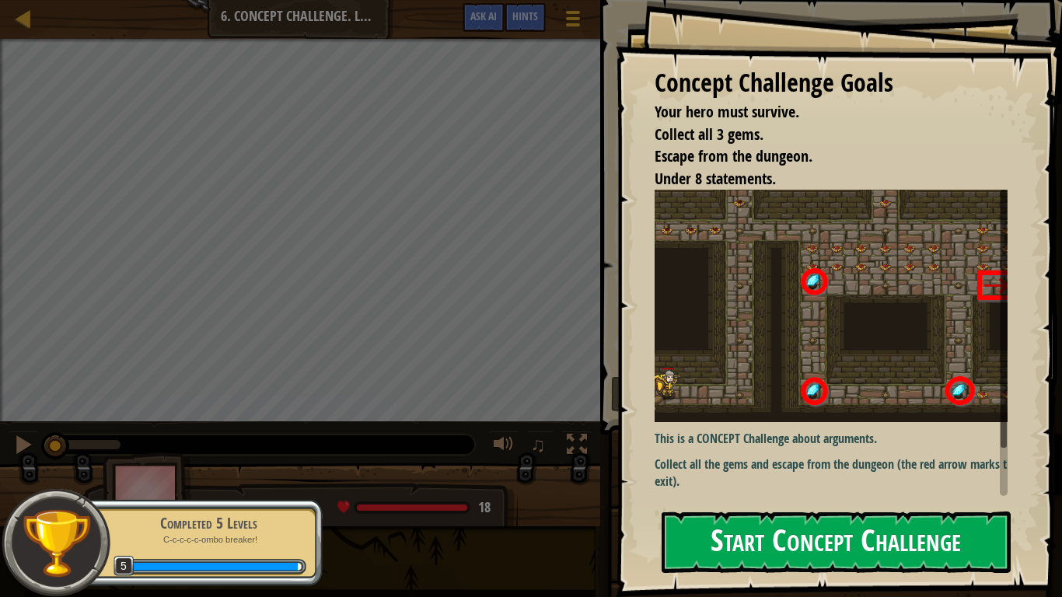
click at [783, 491] on button "Start Concept Challenge" at bounding box center [835, 541] width 349 height 61
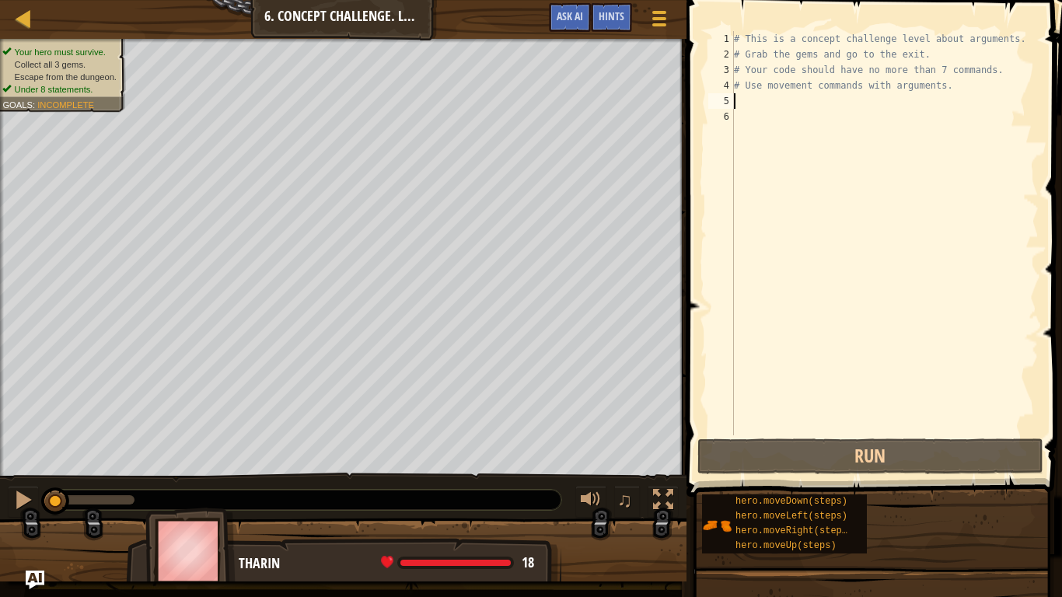
click at [755, 101] on div "# This is a concept challenge level about arguments. # Grab the gems and go to …" at bounding box center [885, 248] width 308 height 435
type textarea "h"
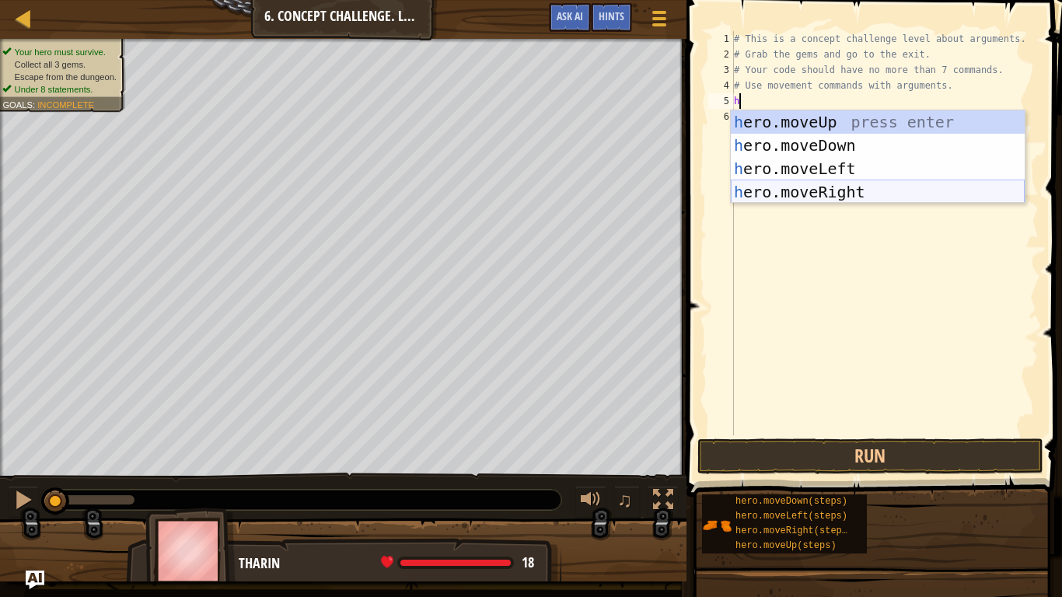
click at [800, 190] on div "h ero.moveUp press enter h ero.moveDown press enter h ero.moveLeft press enter …" at bounding box center [878, 180] width 294 height 140
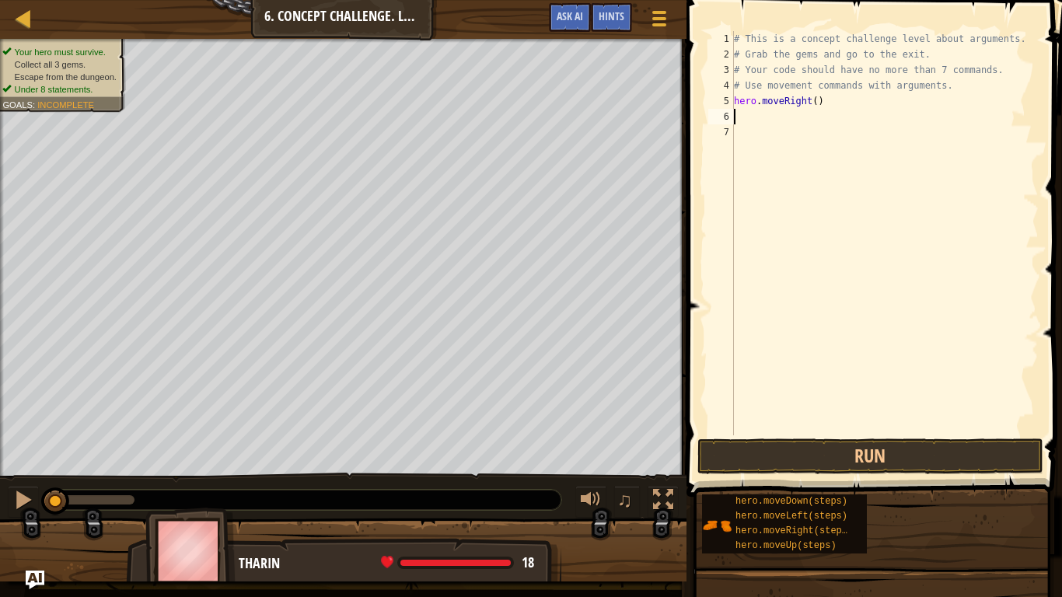
type textarea "h"
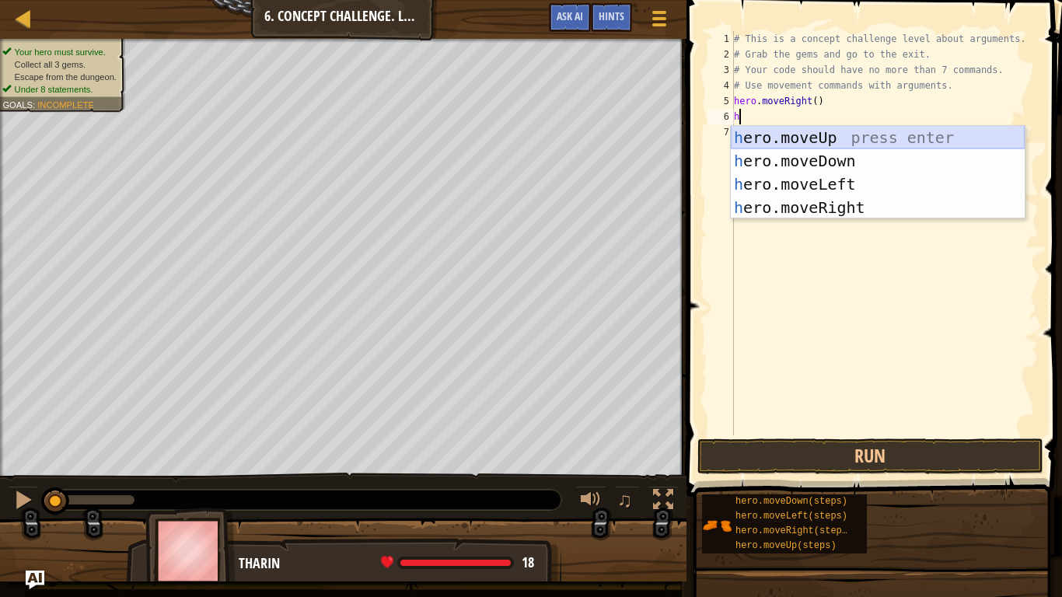
click at [817, 141] on div "h ero.moveUp press enter h ero.moveDown press enter h ero.moveLeft press enter …" at bounding box center [878, 196] width 294 height 140
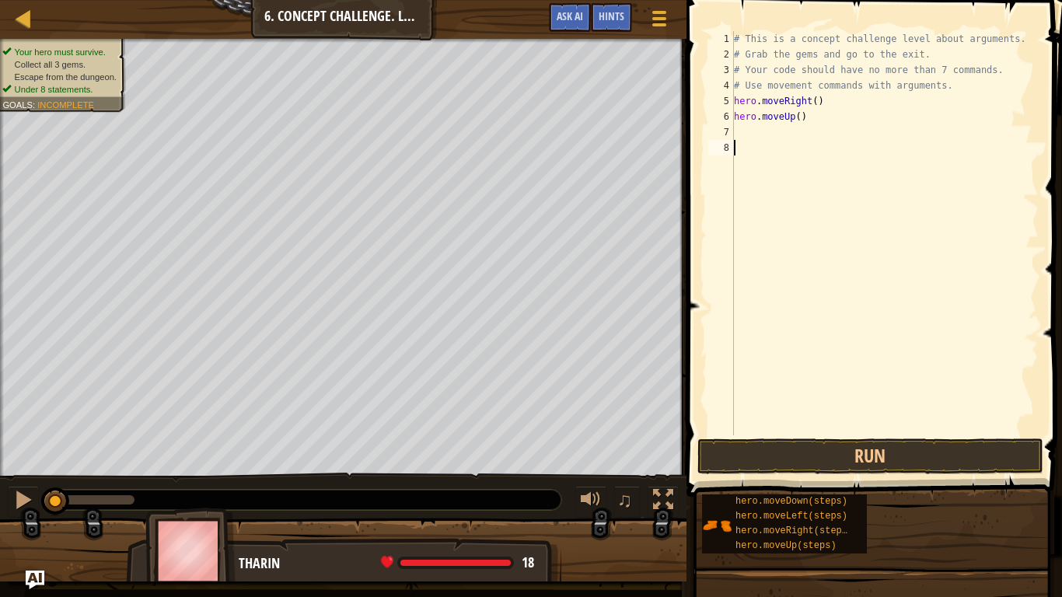
click at [817, 141] on div "# This is a concept challenge level about arguments. # Grab the gems and go to …" at bounding box center [885, 248] width 308 height 435
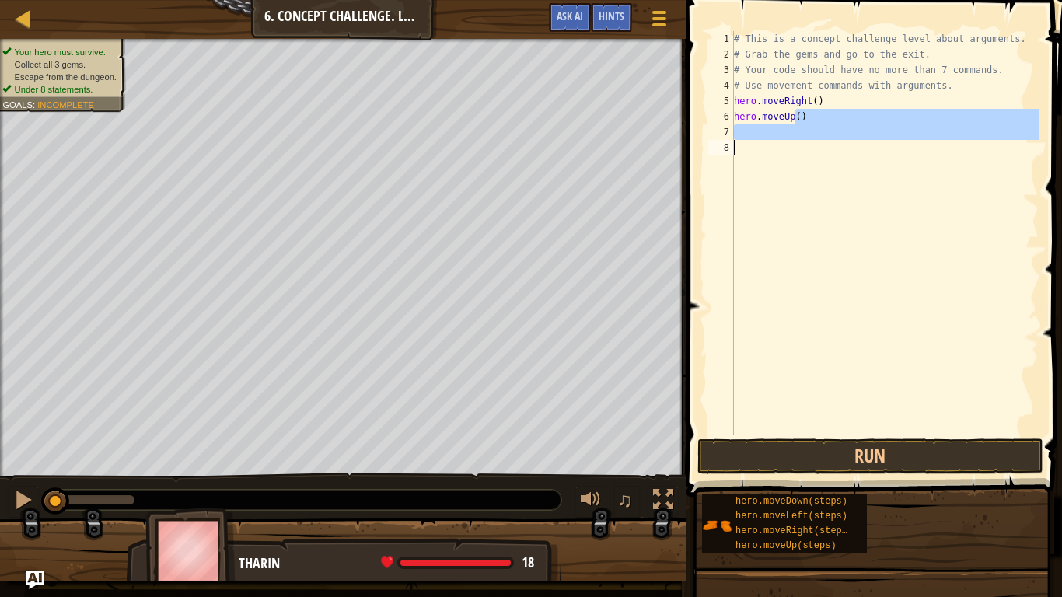
click at [794, 120] on div "# This is a concept challenge level about arguments. # Grab the gems and go to …" at bounding box center [885, 248] width 308 height 435
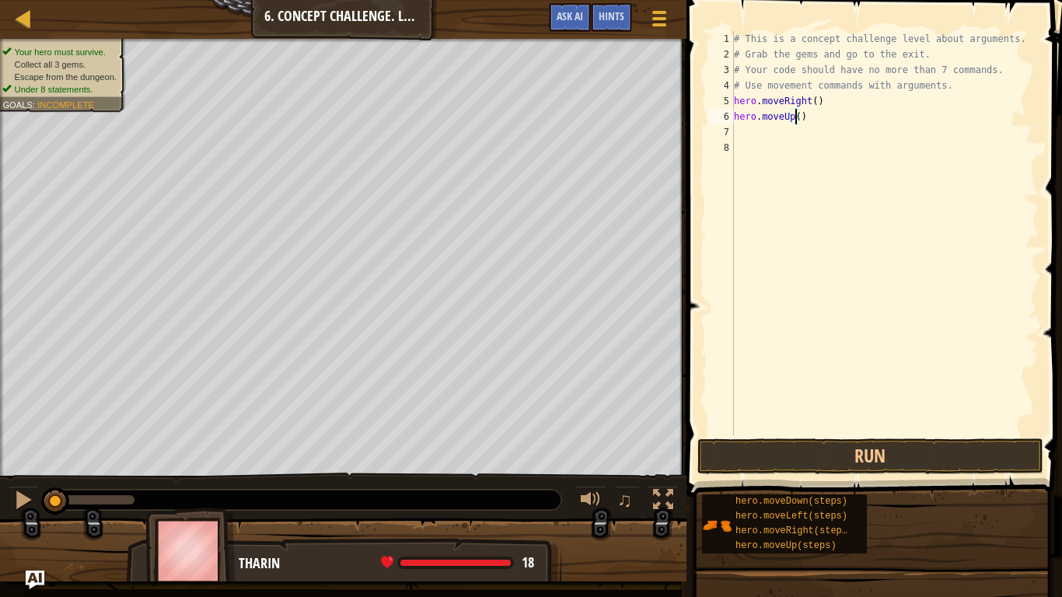
click at [794, 120] on div "# This is a concept challenge level about arguments. # Grab the gems and go to …" at bounding box center [885, 248] width 308 height 435
type textarea "hero.moveUp(3)"
click at [742, 134] on div "# This is a concept challenge level about arguments. # Grab the gems and go to …" at bounding box center [885, 248] width 308 height 435
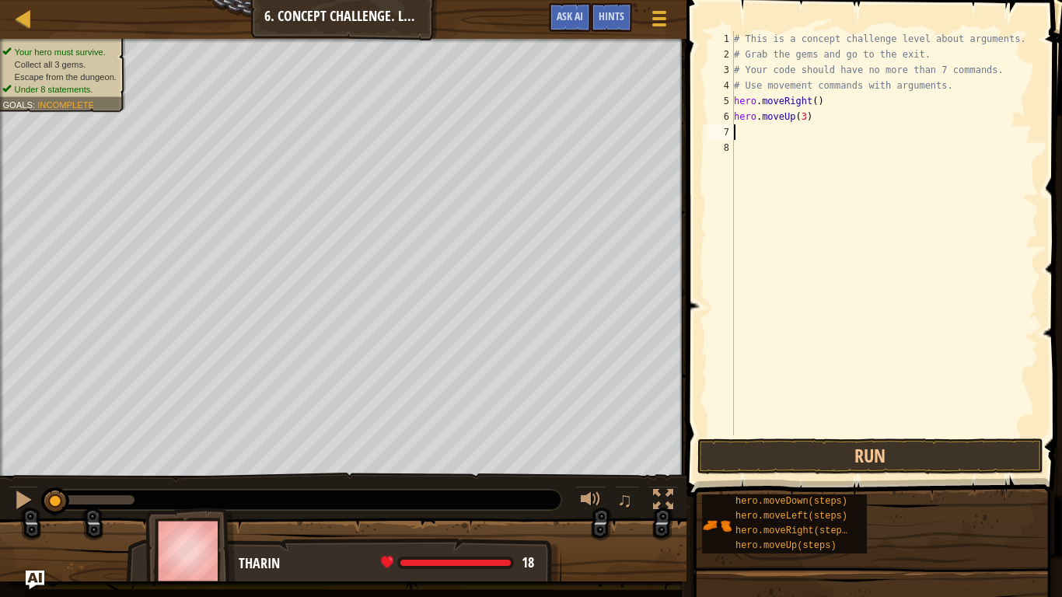
type textarea "h"
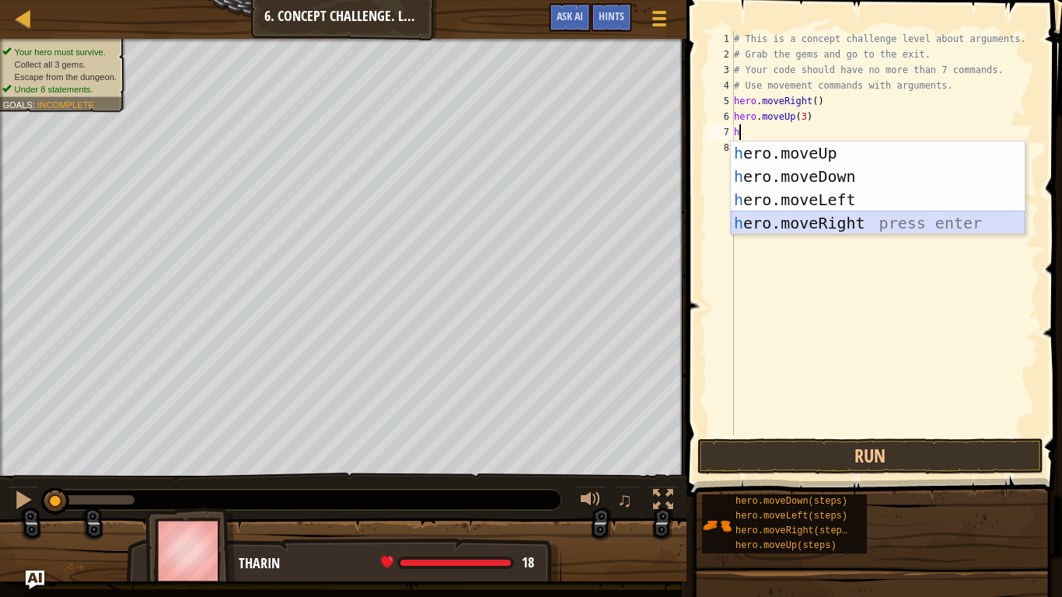
click at [800, 218] on div "h ero.moveUp press enter h ero.moveDown press enter h ero.moveLeft press enter …" at bounding box center [878, 211] width 294 height 140
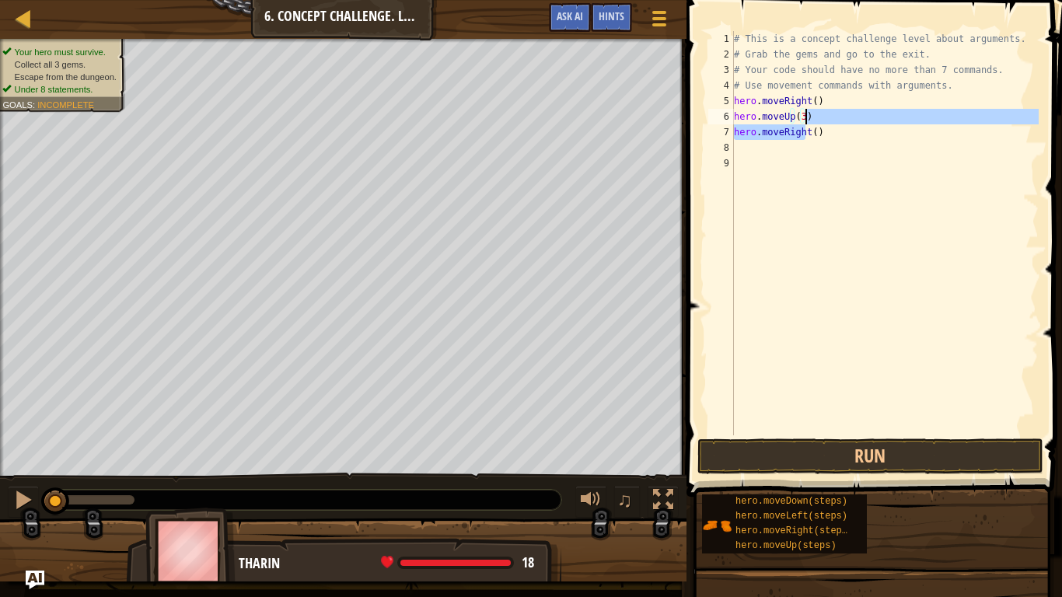
drag, startPoint x: 808, startPoint y: 129, endPoint x: 815, endPoint y: 114, distance: 16.0
click at [815, 114] on div "# This is a concept challenge level about arguments. # Grab the gems and go to …" at bounding box center [885, 248] width 308 height 435
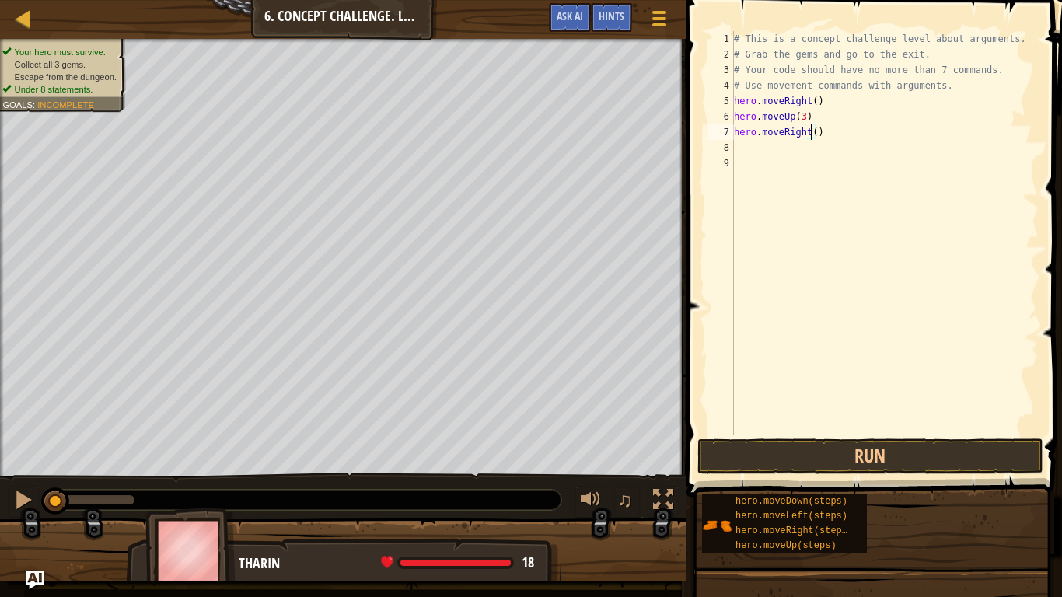
click at [813, 130] on div "# This is a concept challenge level about arguments. # Grab the gems and go to …" at bounding box center [885, 248] width 308 height 435
type textarea "hero.moveRight(2)"
click at [745, 152] on div "# This is a concept challenge level about arguments. # Grab the gems and go to …" at bounding box center [885, 248] width 308 height 435
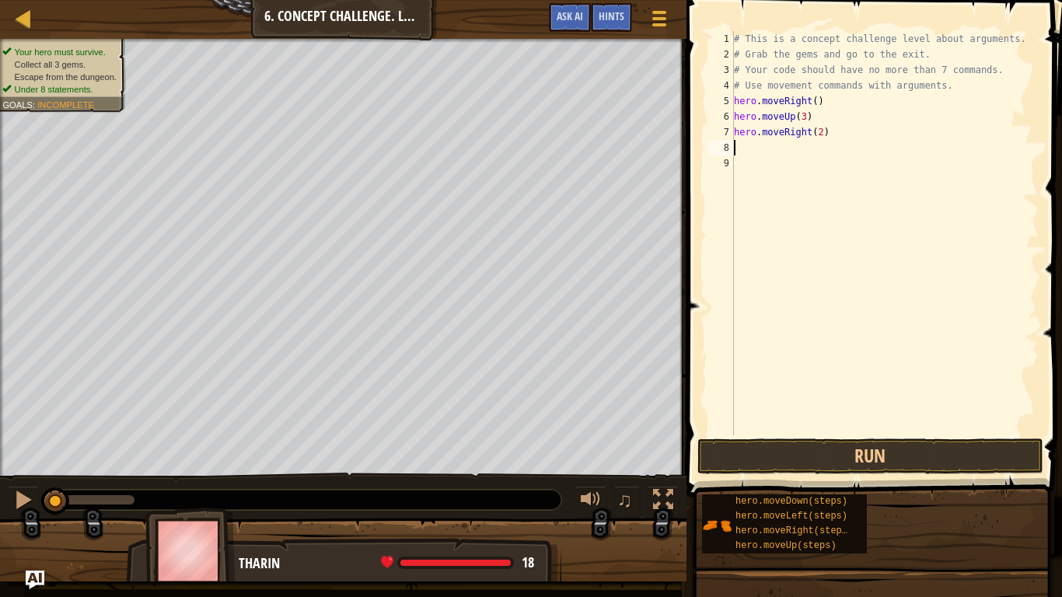
type textarea "h"
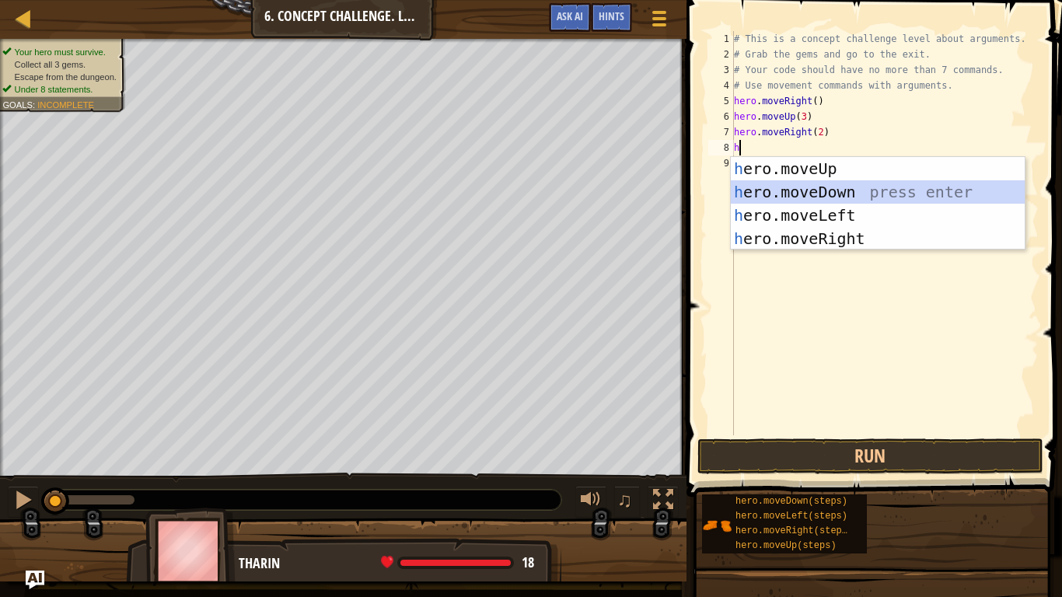
click at [836, 191] on div "h ero.moveUp press enter h ero.moveDown press enter h ero.moveLeft press enter …" at bounding box center [878, 227] width 294 height 140
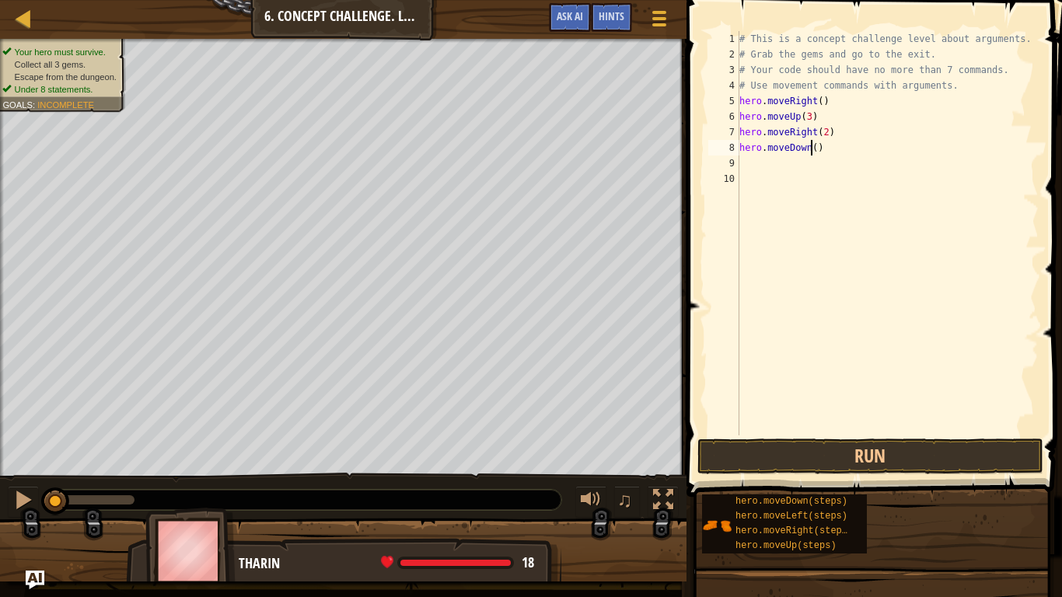
click at [811, 148] on div "# This is a concept challenge level about arguments. # Grab the gems and go to …" at bounding box center [887, 248] width 303 height 435
type textarea "hero.moveDown(3)"
drag, startPoint x: 742, startPoint y: 166, endPoint x: 779, endPoint y: 218, distance: 63.6
click at [779, 218] on div "# This is a concept challenge level about arguments. # Grab the gems and go to …" at bounding box center [887, 248] width 303 height 435
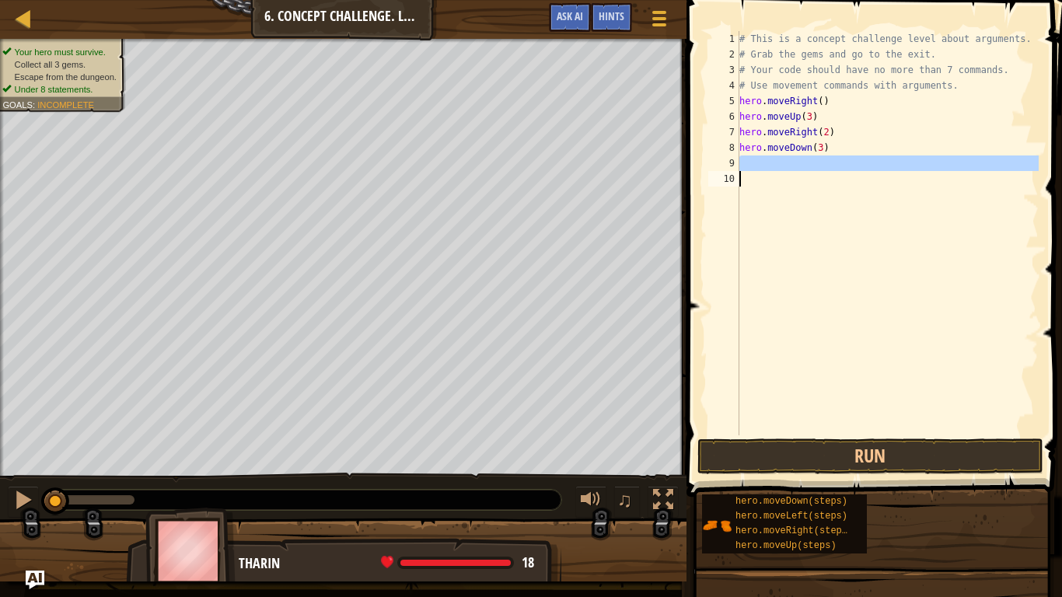
scroll to position [7, 0]
click at [779, 218] on div "# This is a concept challenge level about arguments. # Grab the gems and go to …" at bounding box center [887, 233] width 302 height 404
click at [750, 165] on div "# This is a concept challenge level about arguments. # Grab the gems and go to …" at bounding box center [887, 248] width 303 height 435
type textarea "h"
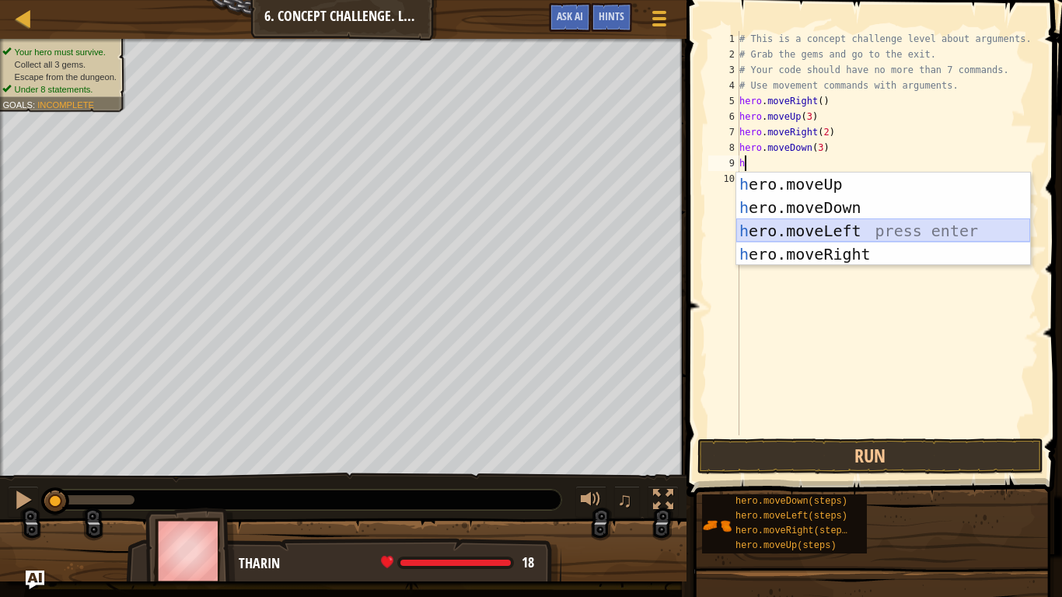
drag, startPoint x: 788, startPoint y: 225, endPoint x: 797, endPoint y: 230, distance: 10.1
click at [797, 230] on div "h ero.moveUp press enter h ero.moveDown press enter h ero.moveLeft press enter …" at bounding box center [883, 243] width 294 height 140
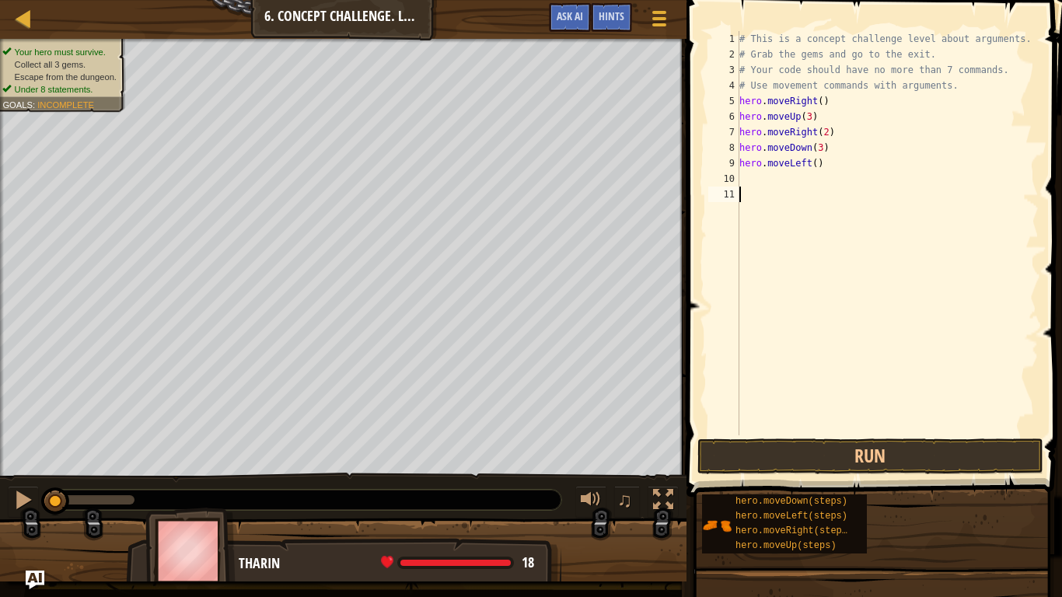
click at [797, 230] on div "# This is a concept challenge level about arguments. # Grab the gems and go to …" at bounding box center [887, 248] width 303 height 435
click at [753, 178] on div "# This is a concept challenge level about arguments. # Grab the gems and go to …" at bounding box center [887, 248] width 303 height 435
type textarea "h"
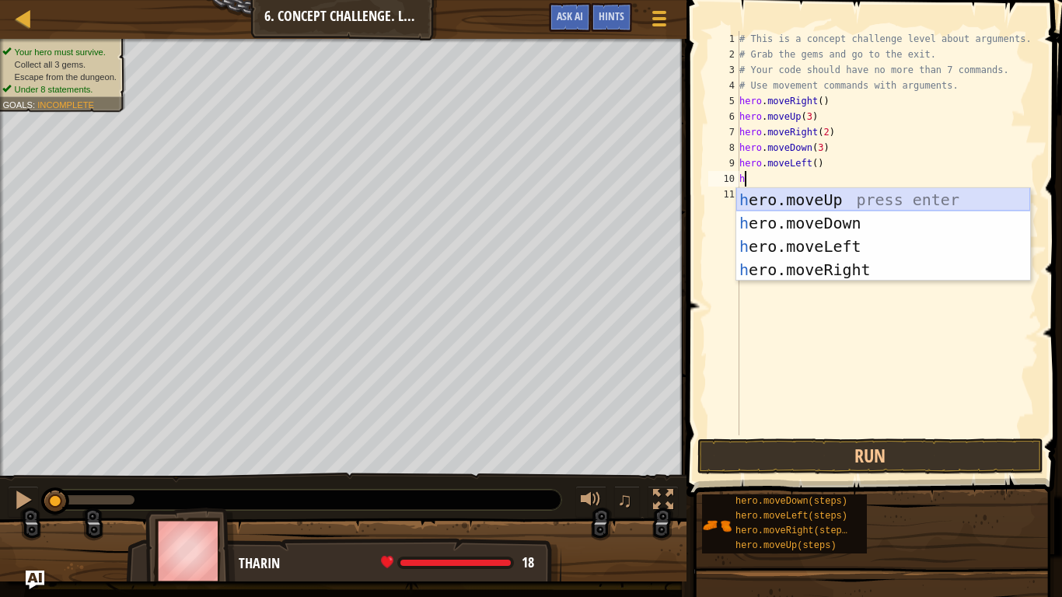
click at [832, 191] on div "h ero.moveUp press enter h ero.moveDown press enter h ero.moveLeft press enter …" at bounding box center [883, 258] width 294 height 140
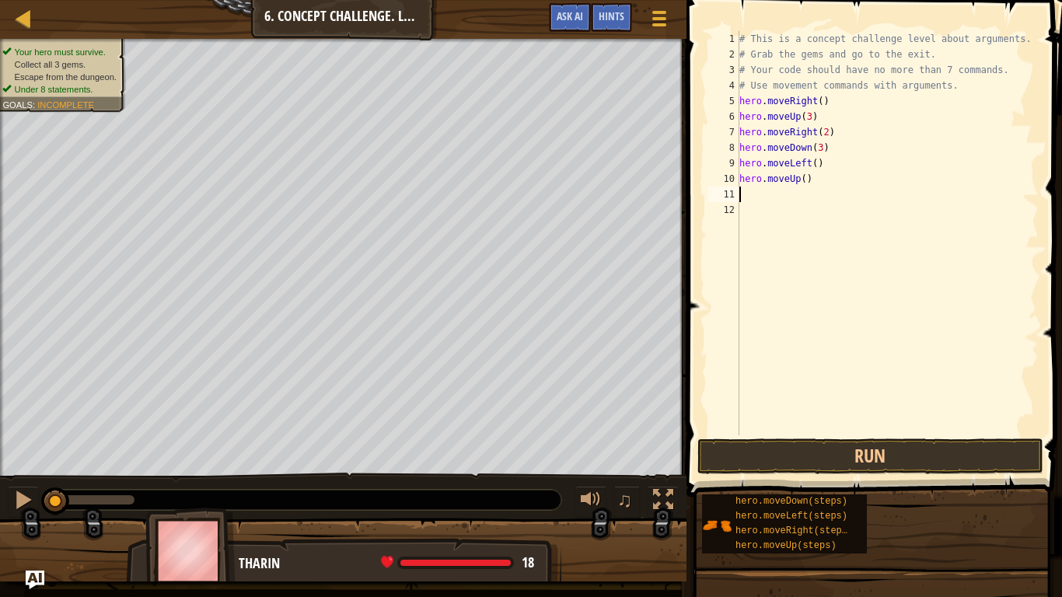
click at [799, 176] on div "# This is a concept challenge level about arguments. # Grab the gems and go to …" at bounding box center [887, 248] width 303 height 435
type textarea "hero.moveUp(2)"
click at [747, 193] on div "# This is a concept challenge level about arguments. # Grab the gems and go to …" at bounding box center [887, 248] width 303 height 435
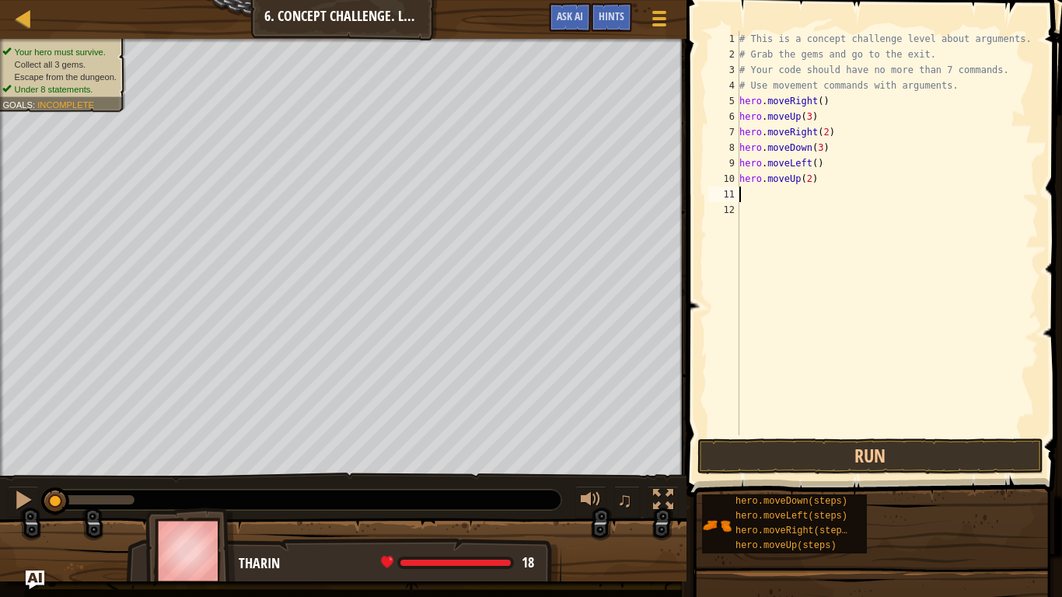
type textarea "h"
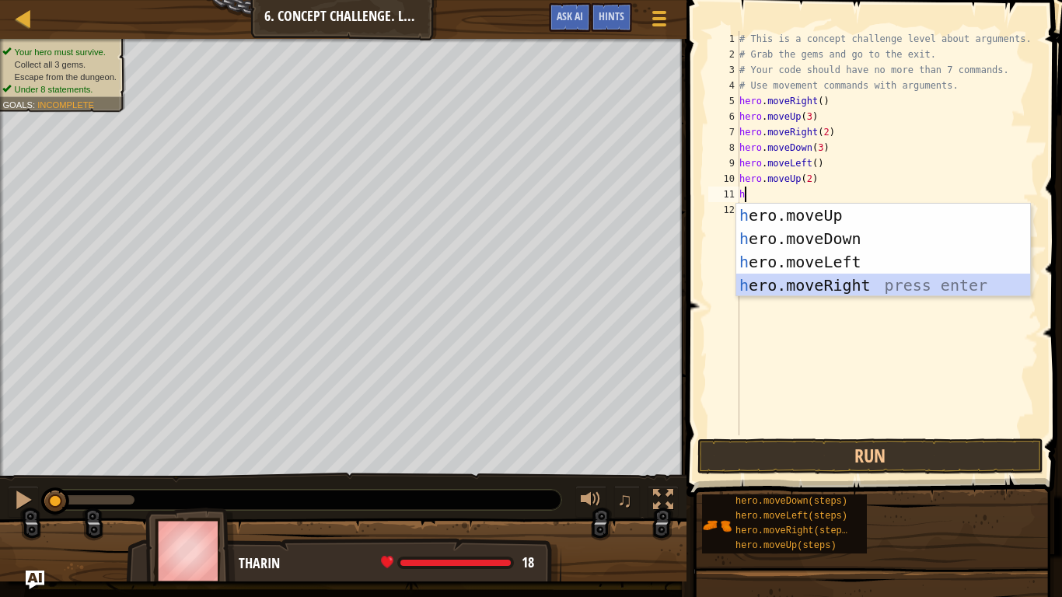
click at [825, 288] on div "h ero.moveUp press enter h ero.moveDown press enter h ero.moveLeft press enter …" at bounding box center [883, 274] width 294 height 140
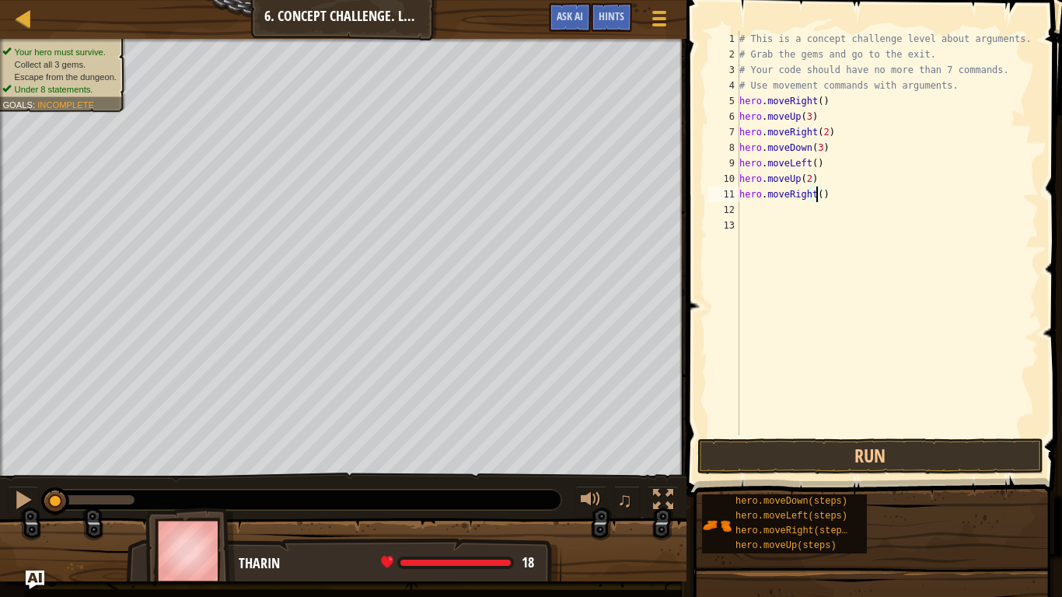
click at [815, 191] on div "# This is a concept challenge level about arguments. # Grab the gems and go to …" at bounding box center [887, 248] width 303 height 435
type textarea "hero.moveRight(3)"
click at [811, 461] on button "Run" at bounding box center [870, 456] width 346 height 36
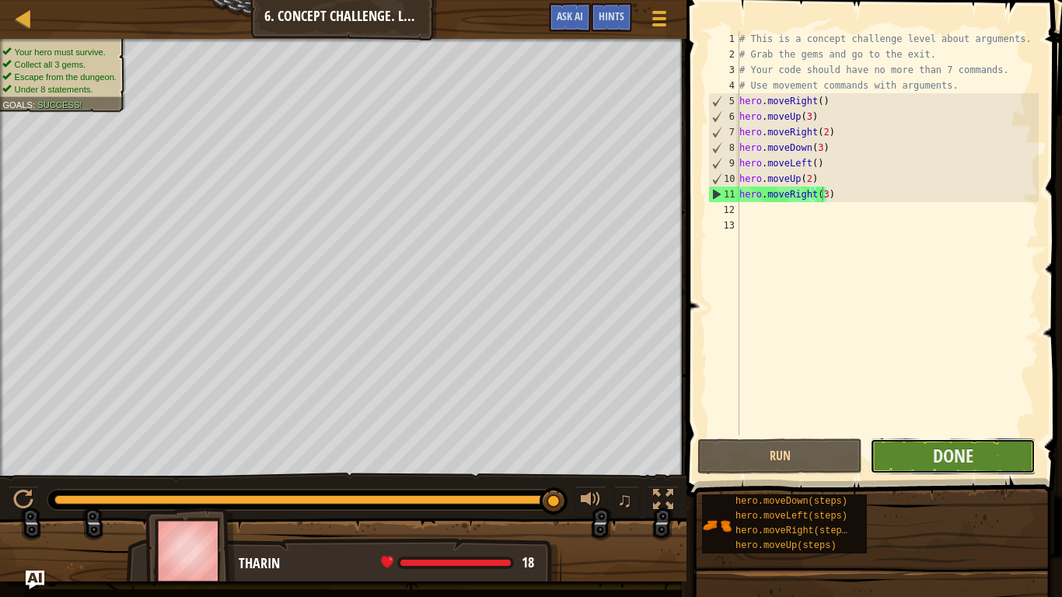
click at [992, 442] on button "Done" at bounding box center [952, 456] width 165 height 36
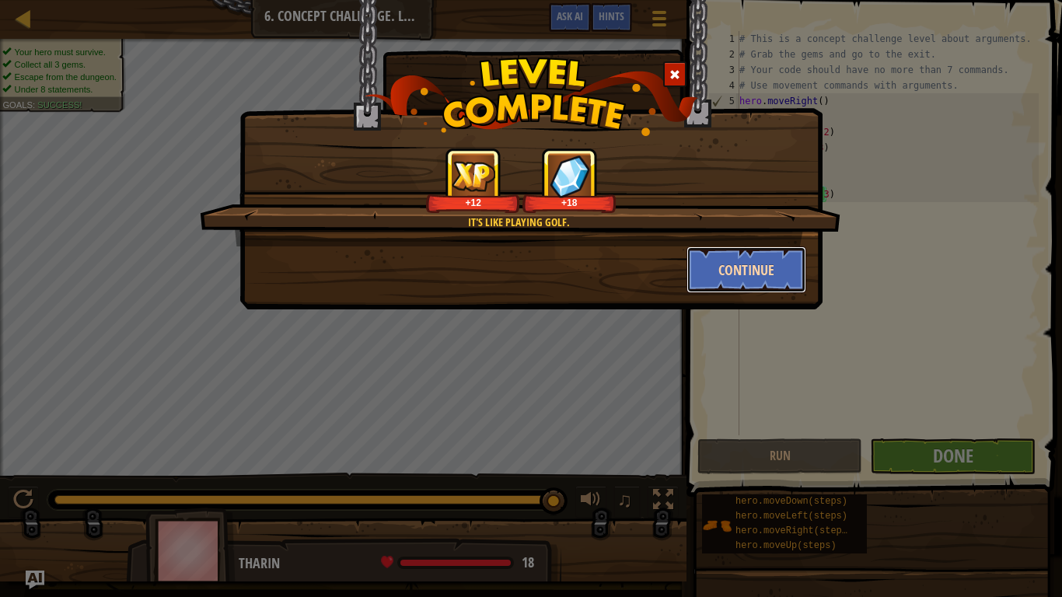
click at [748, 253] on button "Continue" at bounding box center [746, 269] width 120 height 47
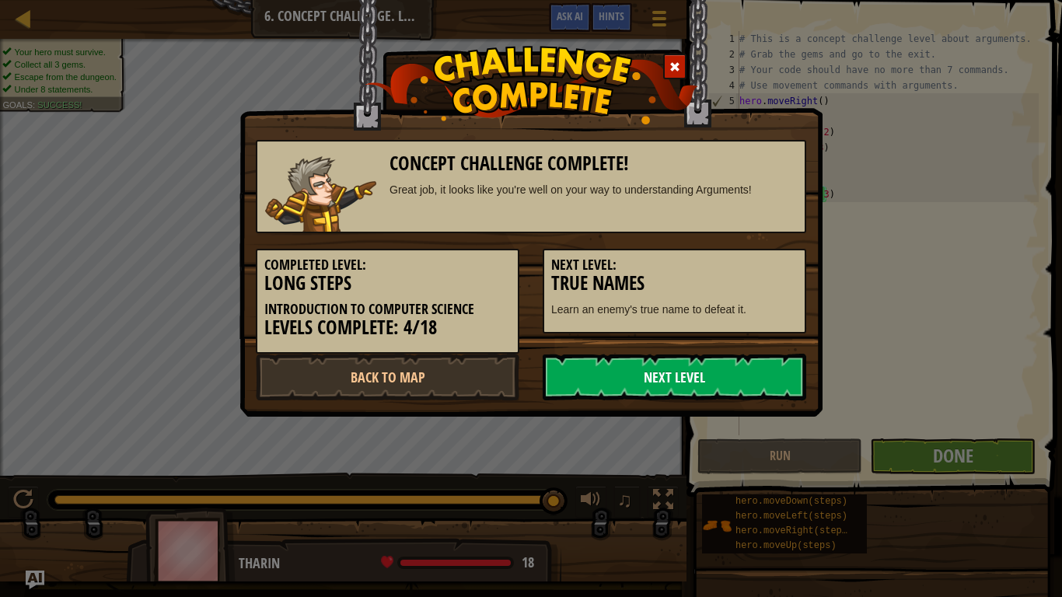
click at [654, 390] on link "Next Level" at bounding box center [674, 377] width 263 height 47
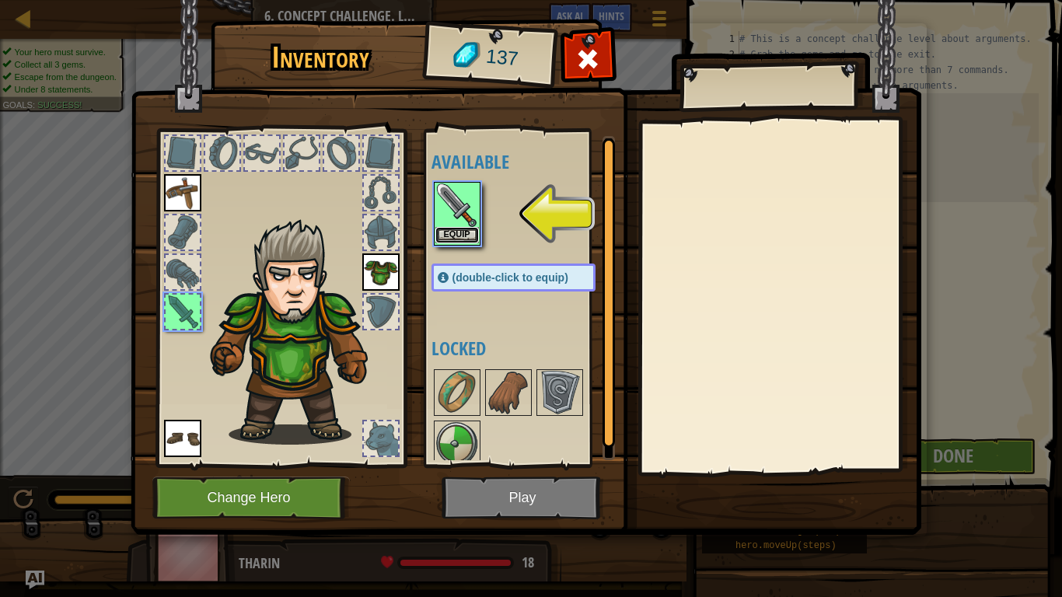
click at [458, 235] on button "Equip" at bounding box center [457, 235] width 44 height 16
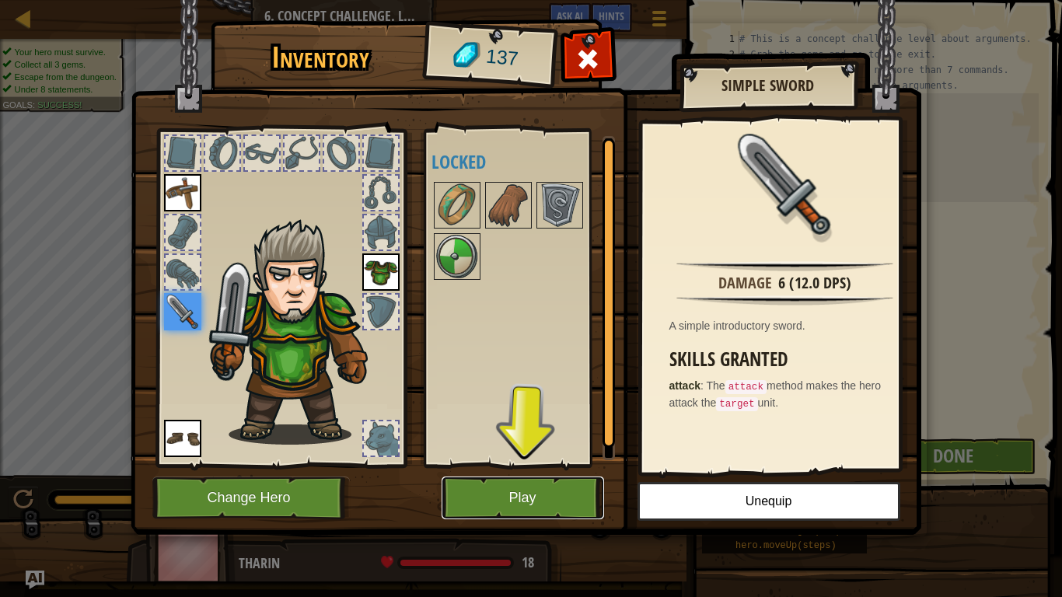
click at [503, 491] on button "Play" at bounding box center [522, 497] width 162 height 43
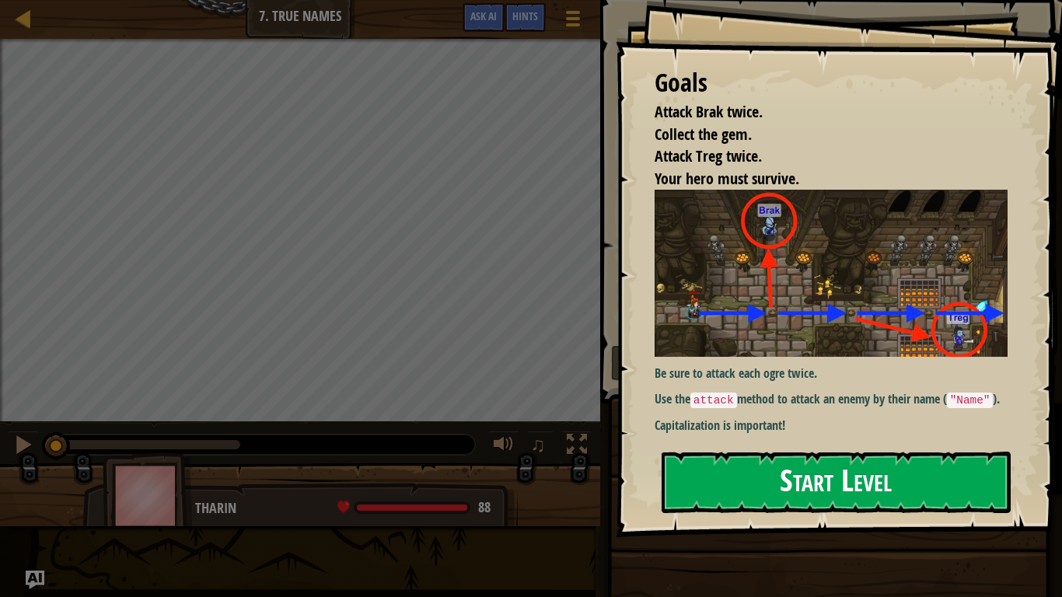
click at [808, 481] on button "Start Level" at bounding box center [835, 482] width 349 height 61
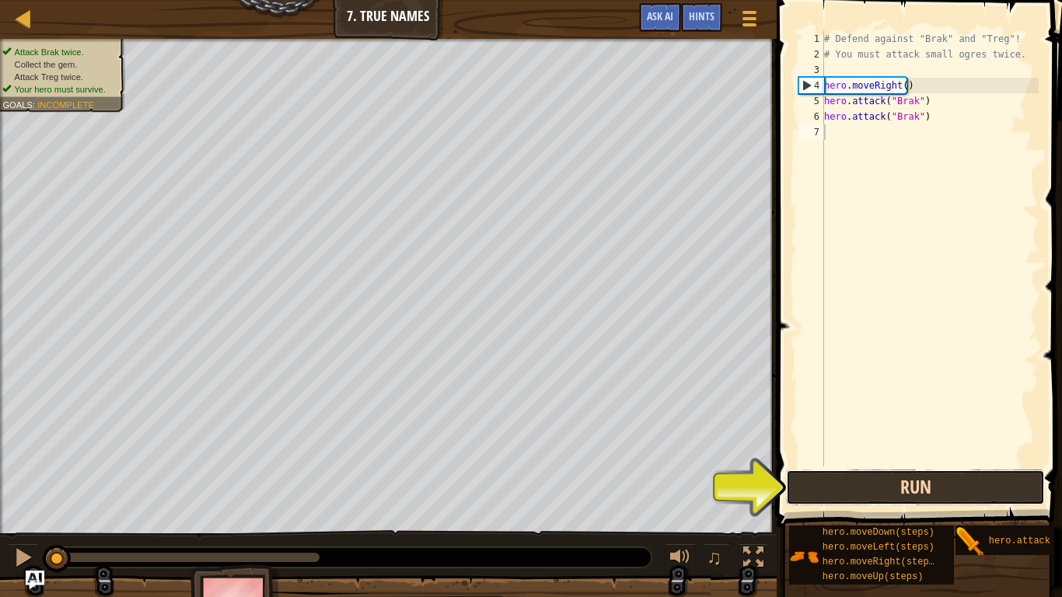
click at [891, 475] on button "Run" at bounding box center [915, 487] width 259 height 36
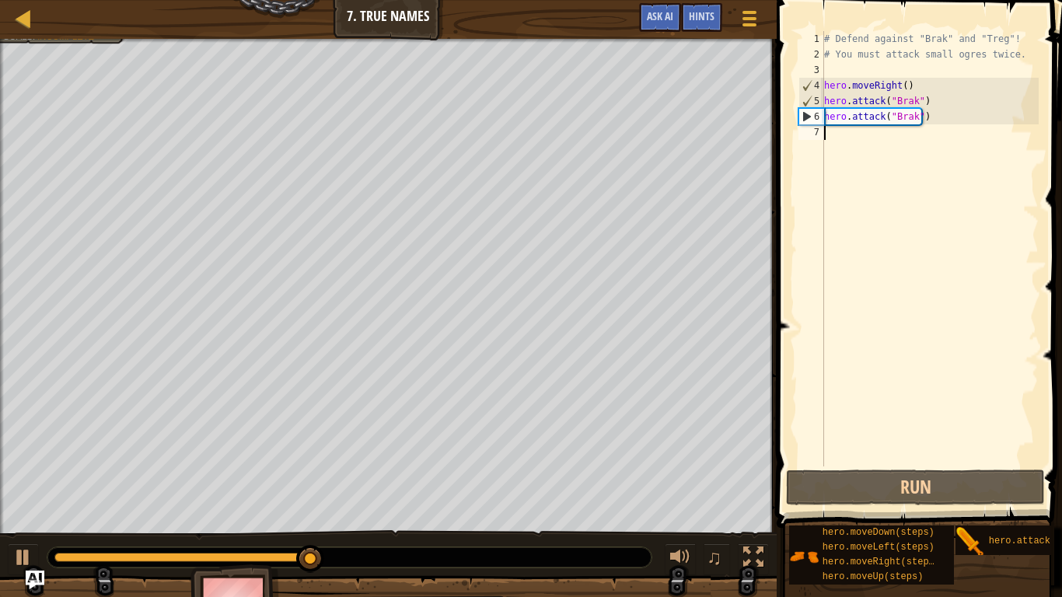
click at [870, 148] on div "# Defend against "Brak" and "Treg"! # You must attack small ogres twice. hero .…" at bounding box center [930, 264] width 218 height 466
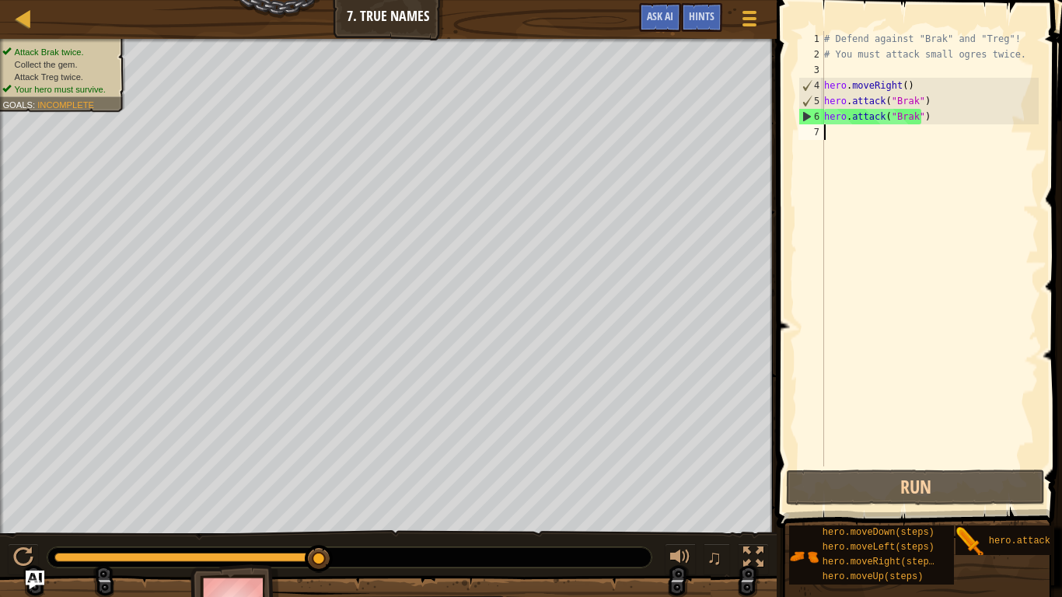
type textarea "h"
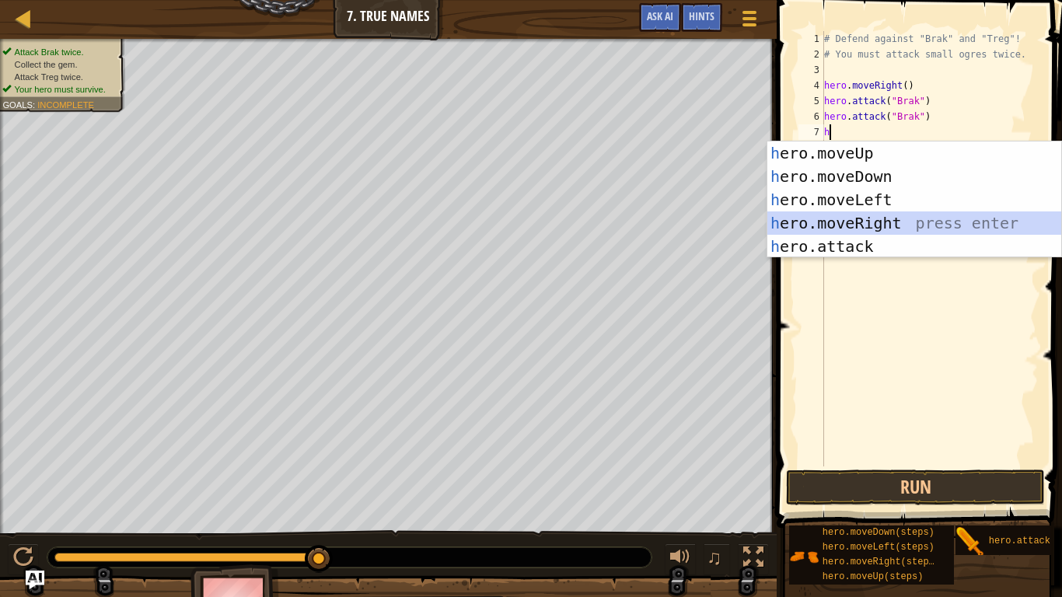
click at [881, 215] on div "h ero.moveUp press enter h ero.moveDown press enter h ero.moveLeft press enter …" at bounding box center [914, 222] width 294 height 163
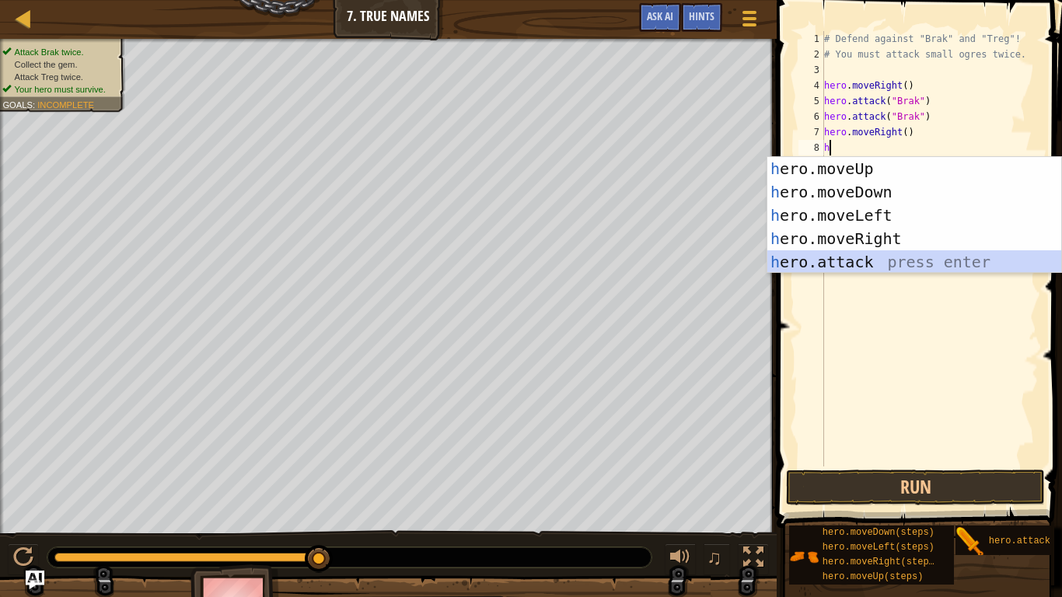
click at [832, 260] on div "h ero.moveUp press enter h ero.moveDown press enter h ero.moveLeft press enter …" at bounding box center [914, 238] width 294 height 163
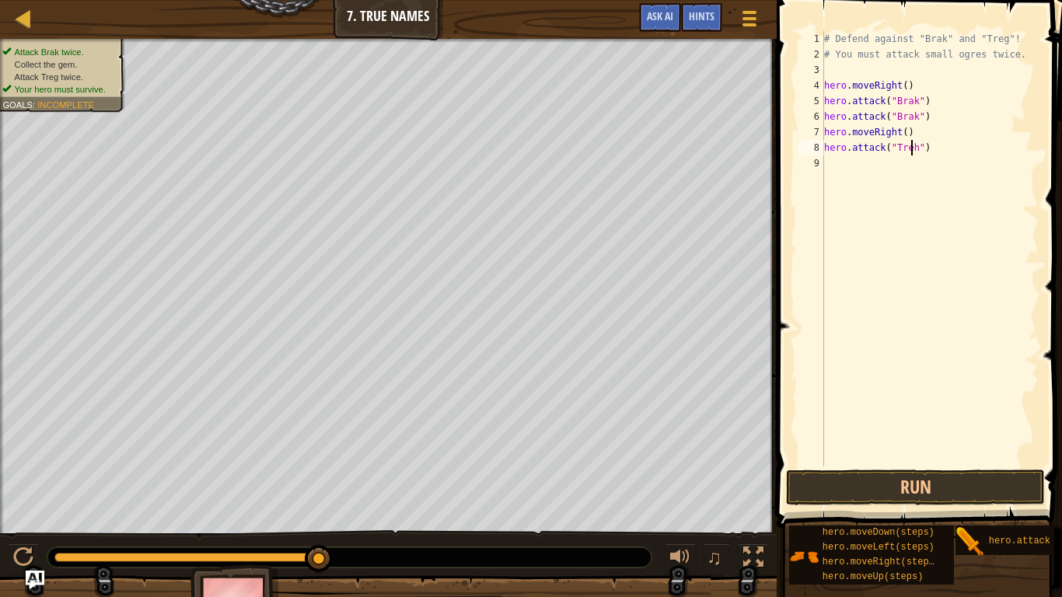
scroll to position [7, 7]
type textarea "hero.attack("Treg")"
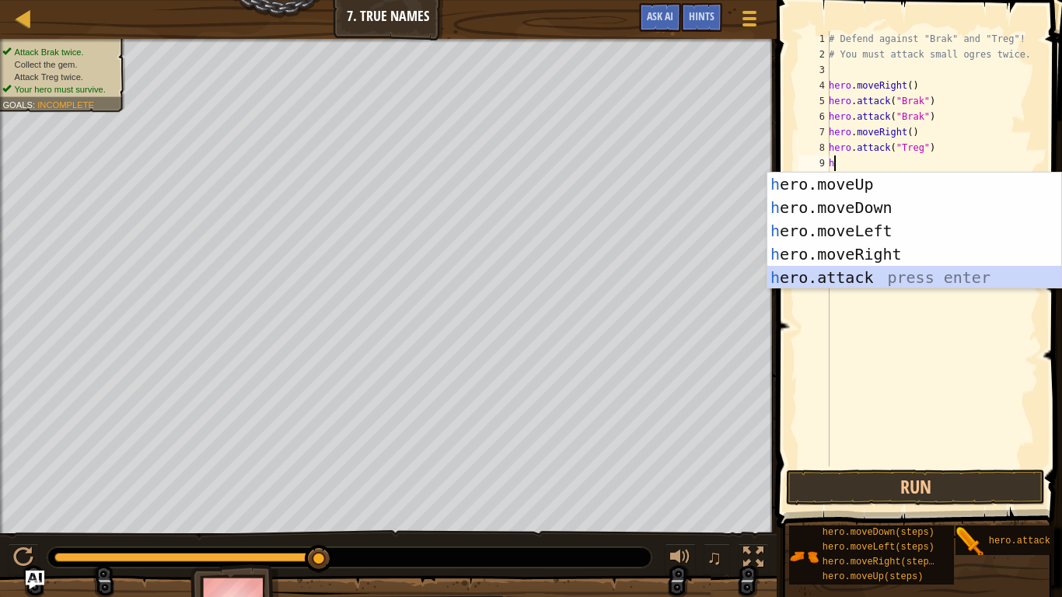
click at [886, 270] on div "h ero.moveUp press enter h ero.moveDown press enter h ero.moveLeft press enter …" at bounding box center [914, 254] width 294 height 163
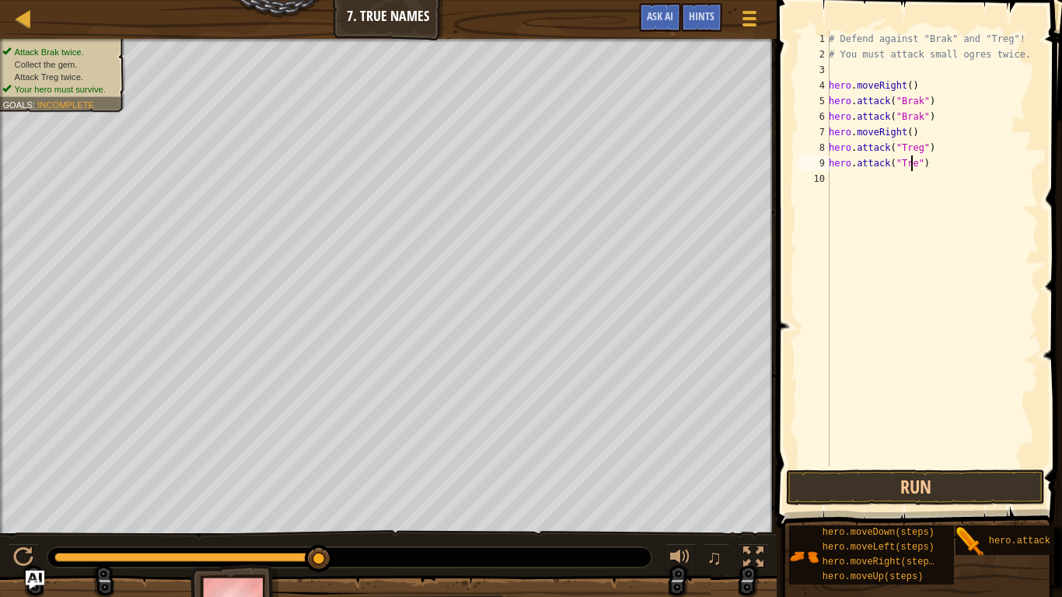
scroll to position [7, 7]
type textarea "hero.attack("Treg")"
click at [889, 487] on button "Run" at bounding box center [915, 487] width 259 height 36
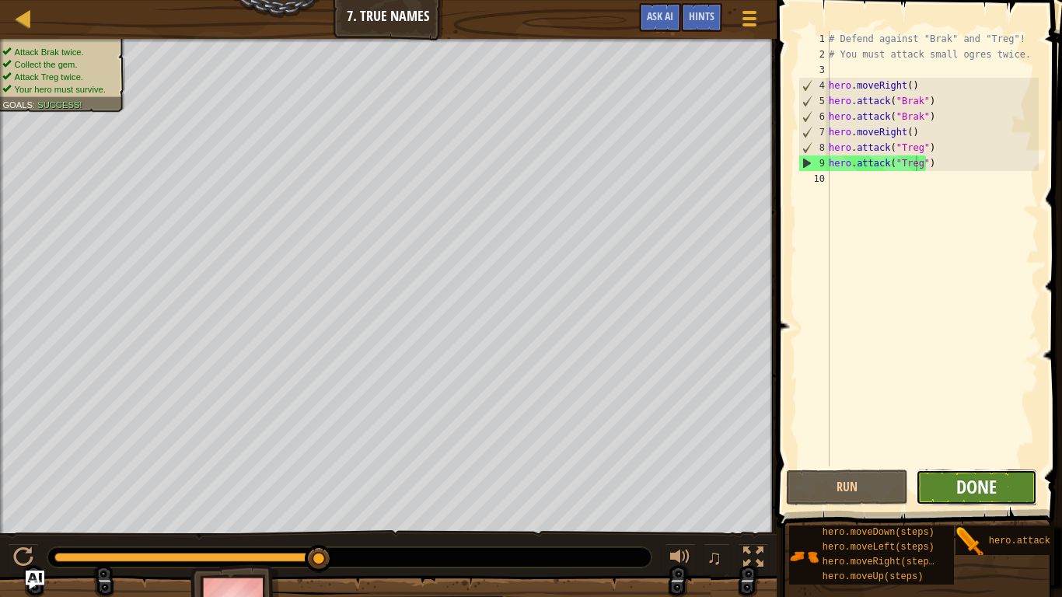
click at [975, 487] on span "Done" at bounding box center [976, 486] width 40 height 25
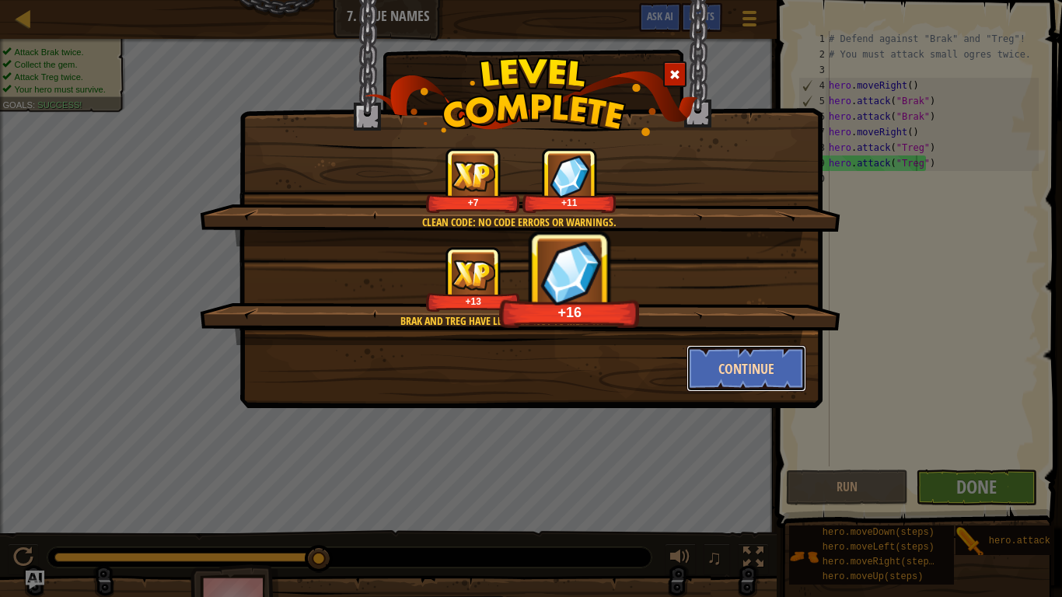
click at [725, 364] on button "Continue" at bounding box center [746, 368] width 120 height 47
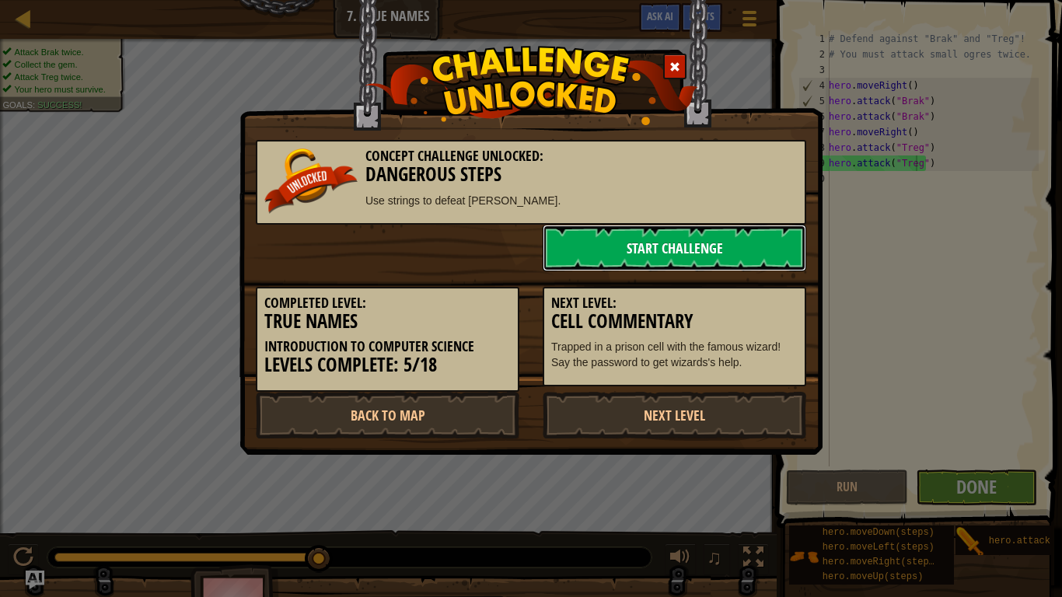
click at [707, 248] on link "Start Challenge" at bounding box center [674, 248] width 263 height 47
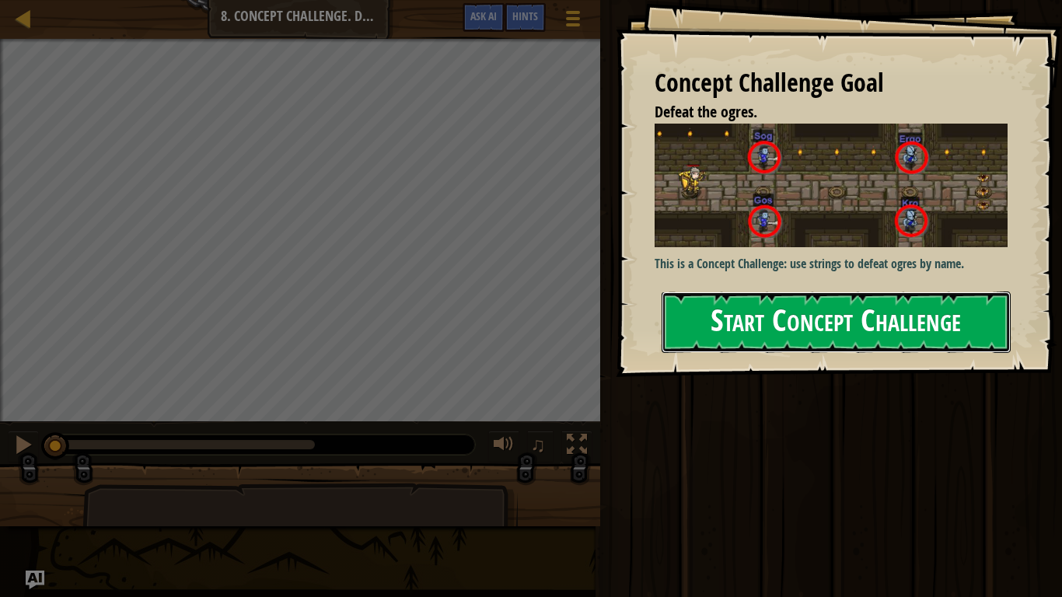
click at [867, 316] on button "Start Concept Challenge" at bounding box center [835, 321] width 349 height 61
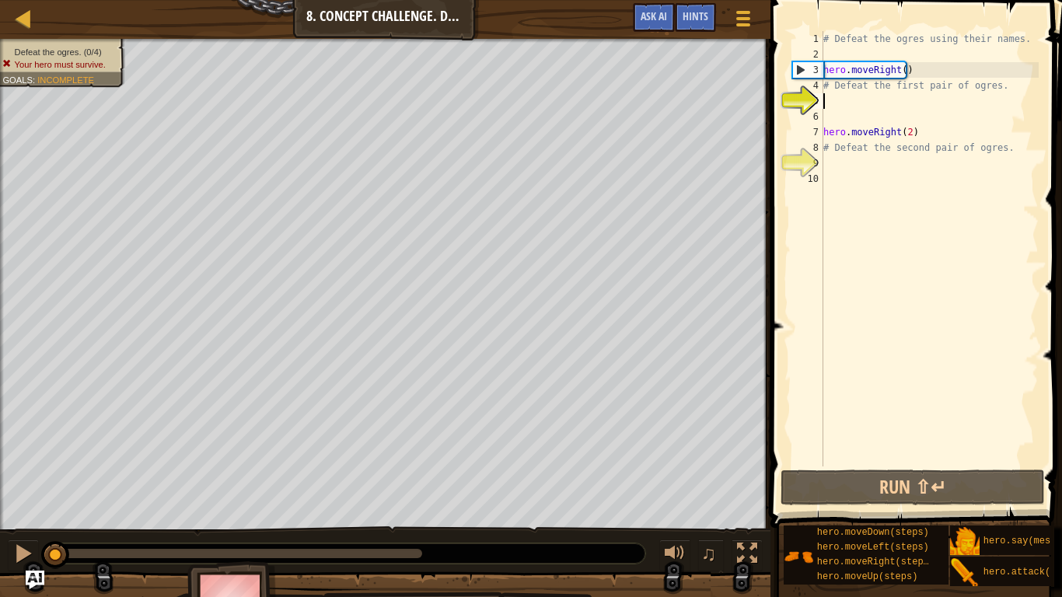
click at [876, 104] on div "# Defeat the ogres using their names. hero . moveRight ( ) # Defeat the first p…" at bounding box center [929, 264] width 218 height 466
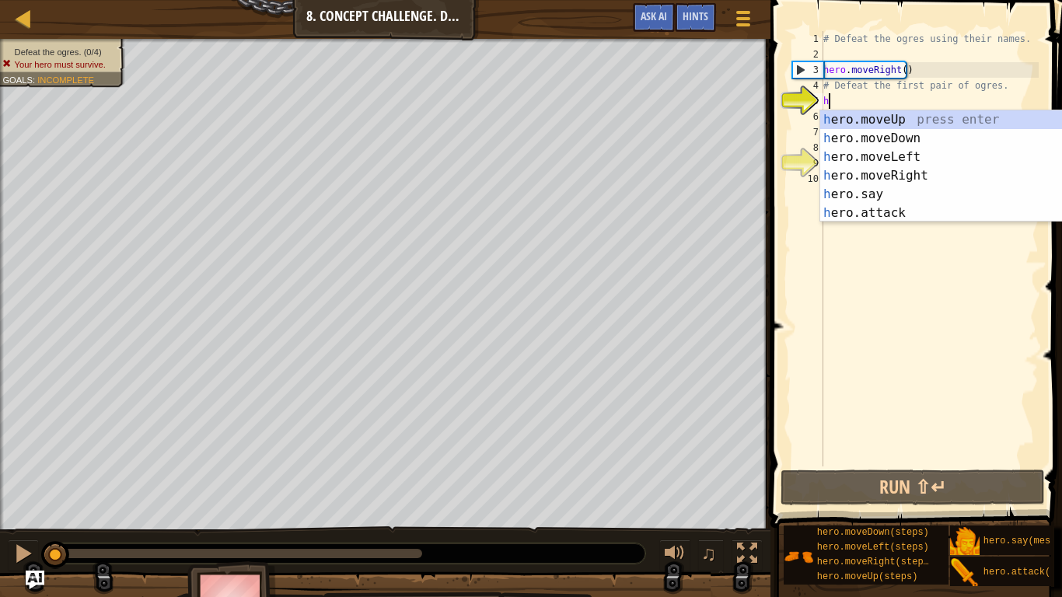
scroll to position [7, 0]
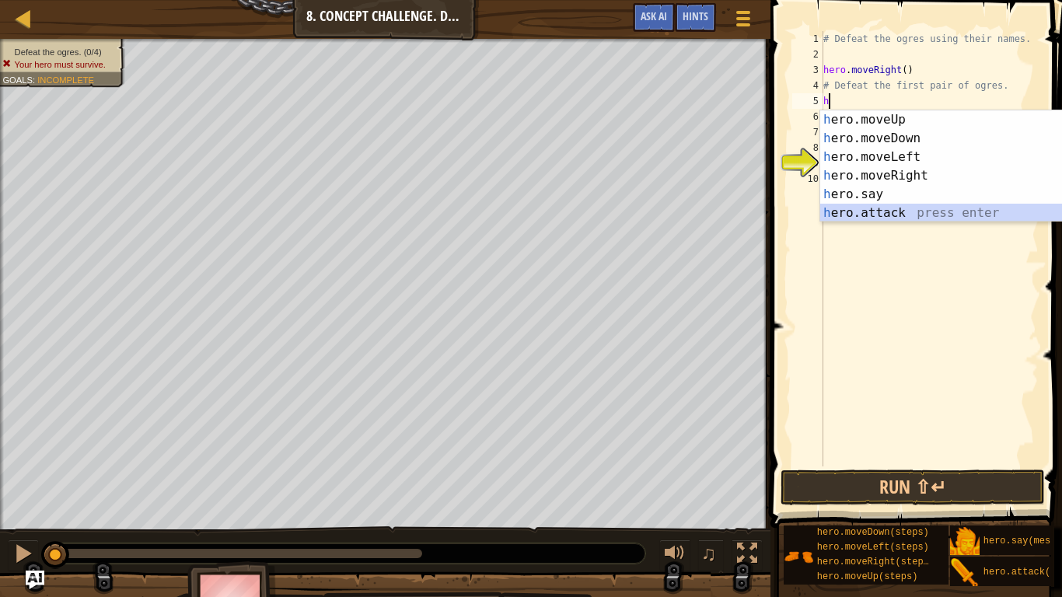
click at [882, 208] on div "h ero.moveUp press enter h ero.moveDown press enter h ero.moveLeft press enter …" at bounding box center [967, 184] width 294 height 149
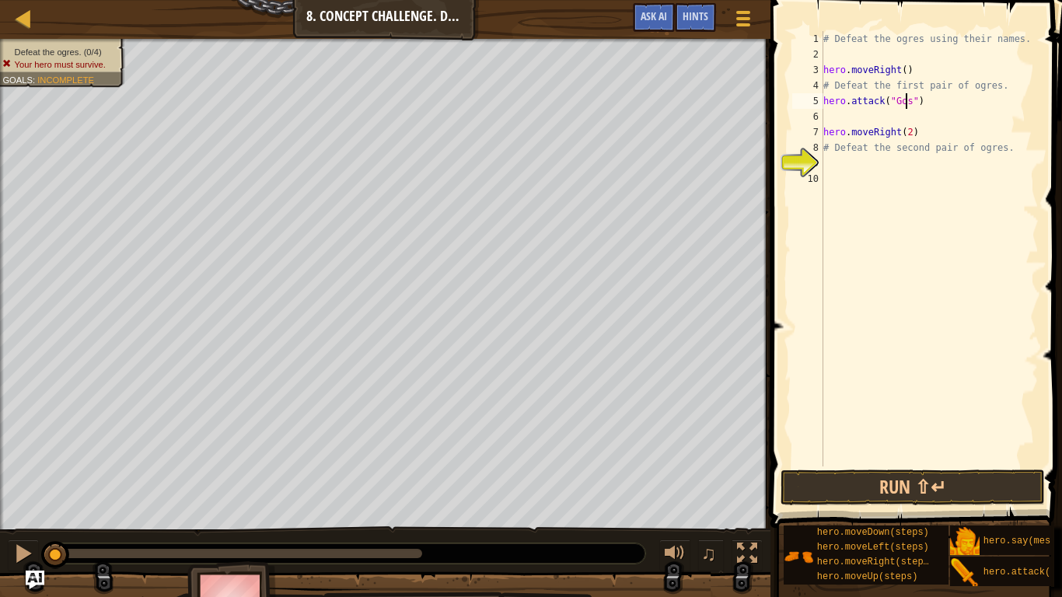
scroll to position [7, 7]
type textarea "hero.attack("Gos")"
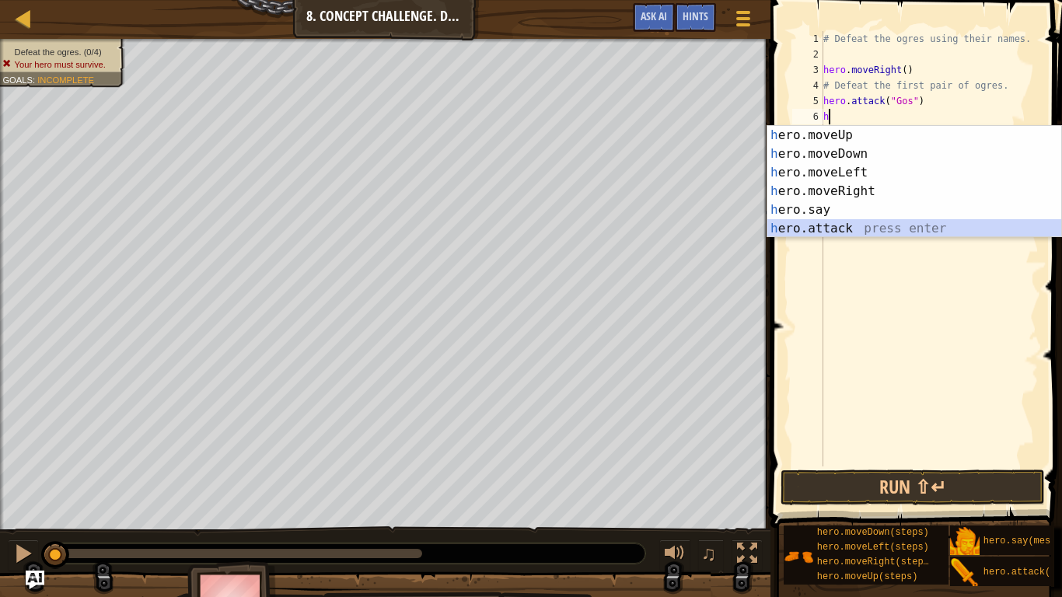
click at [851, 222] on div "h ero.moveUp press enter h ero.moveDown press enter h ero.moveLeft press enter …" at bounding box center [914, 200] width 294 height 149
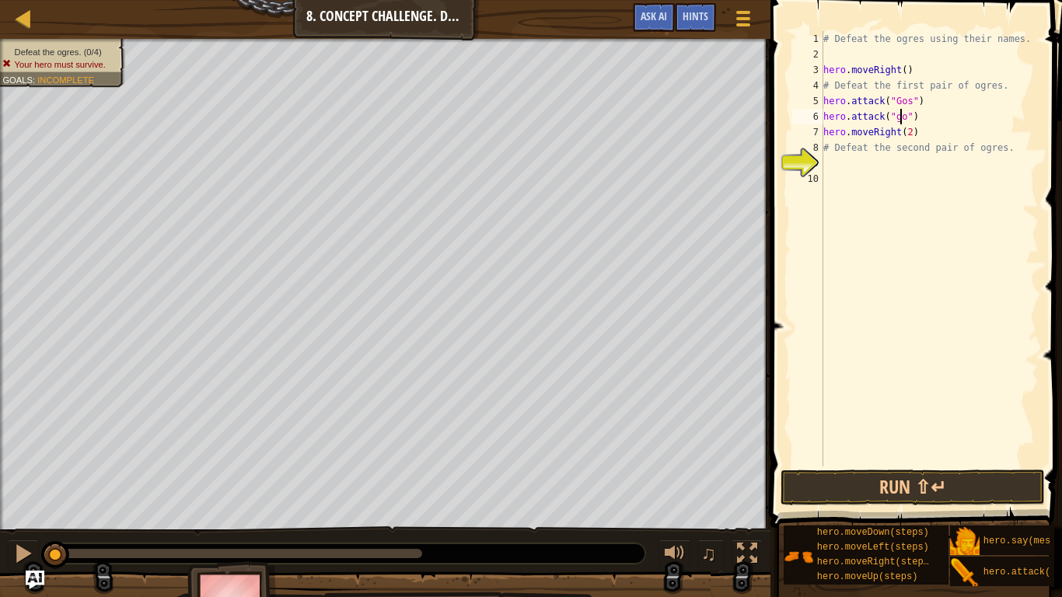
type textarea "hero.attack("gos")"
click at [836, 159] on div "# Defeat the ogres using their names. hero . moveRight ( ) # Defeat the first p…" at bounding box center [929, 264] width 218 height 466
click at [907, 110] on div "# Defeat the ogres using their names. hero . moveRight ( ) # Defeat the first p…" at bounding box center [929, 264] width 218 height 466
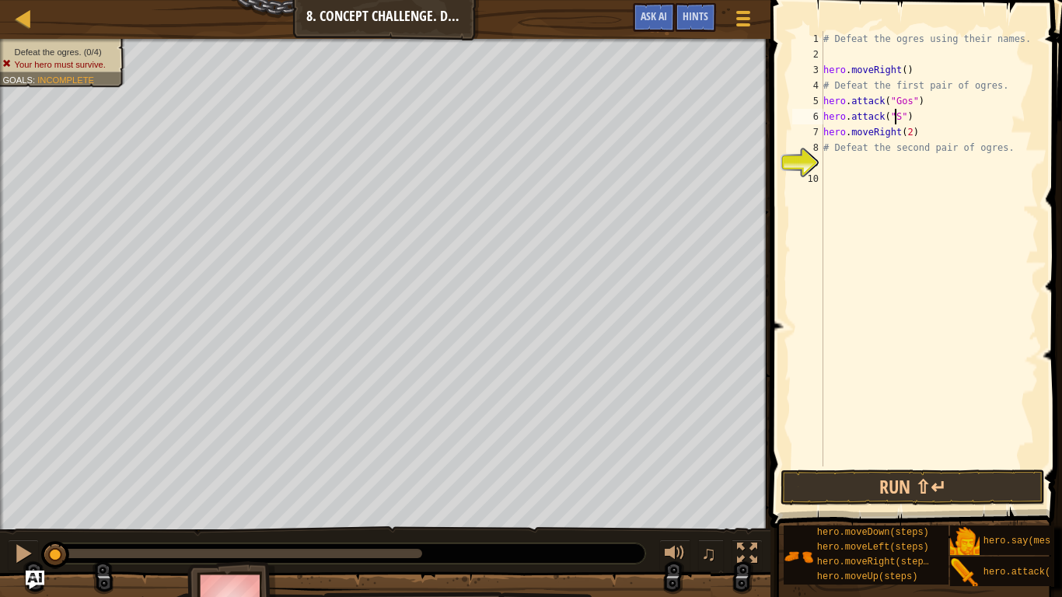
scroll to position [7, 6]
type textarea "hero.attack("Sog")"
click at [829, 172] on div "# Defeat the ogres using their names. hero . moveRight ( ) # Defeat the first p…" at bounding box center [929, 264] width 218 height 466
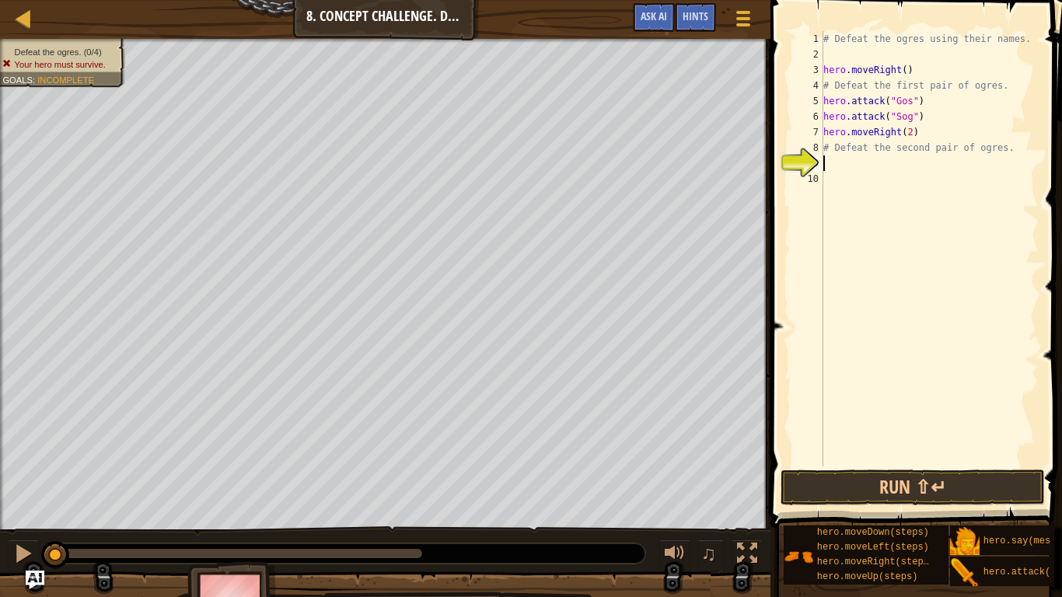
click at [828, 161] on div "# Defeat the ogres using their names. hero . moveRight ( ) # Defeat the first p…" at bounding box center [929, 264] width 218 height 466
type textarea "m"
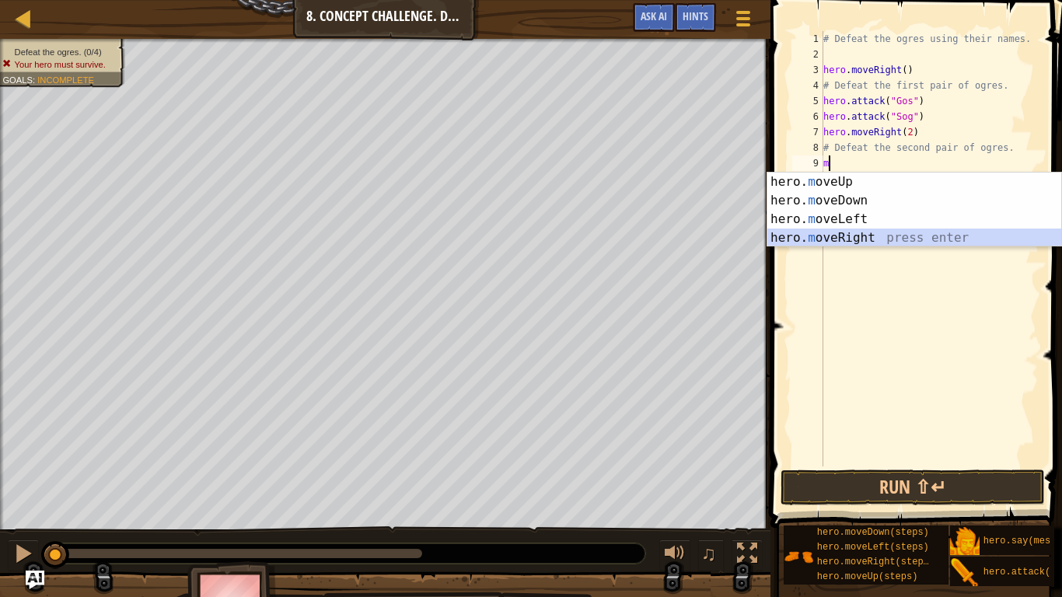
click at [840, 235] on div "hero. m oveUp press enter hero. m oveDown press enter hero. m oveLeft press ent…" at bounding box center [914, 229] width 294 height 112
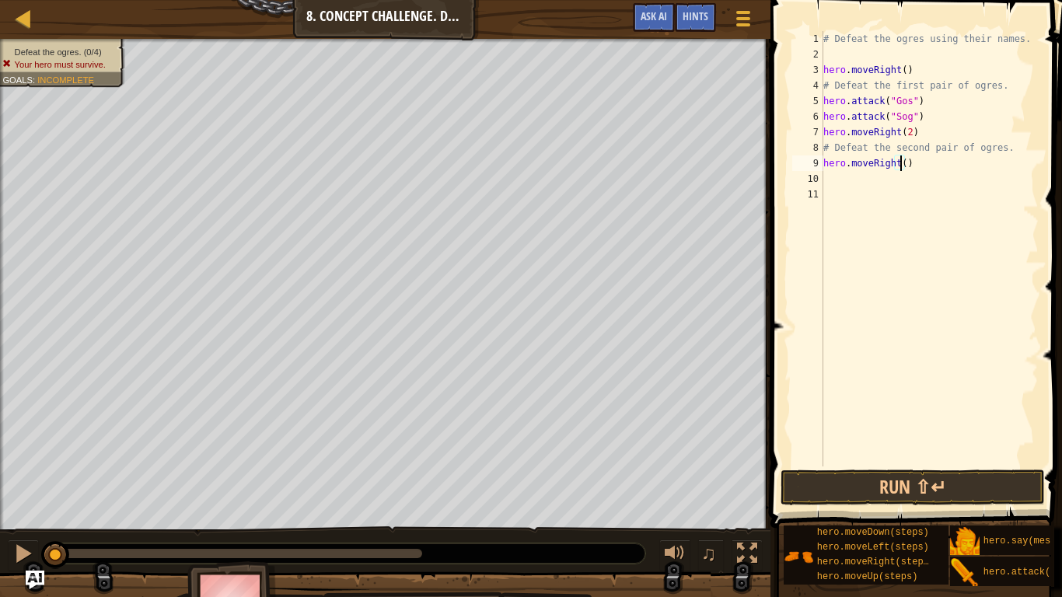
click at [898, 166] on div "# Defeat the ogres using their names. hero . moveRight ( ) # Defeat the first p…" at bounding box center [929, 264] width 218 height 466
drag, startPoint x: 914, startPoint y: 169, endPoint x: 926, endPoint y: 134, distance: 36.4
click at [926, 134] on div "# Defeat the ogres using their names. hero . moveRight ( ) # Defeat the first p…" at bounding box center [929, 264] width 218 height 466
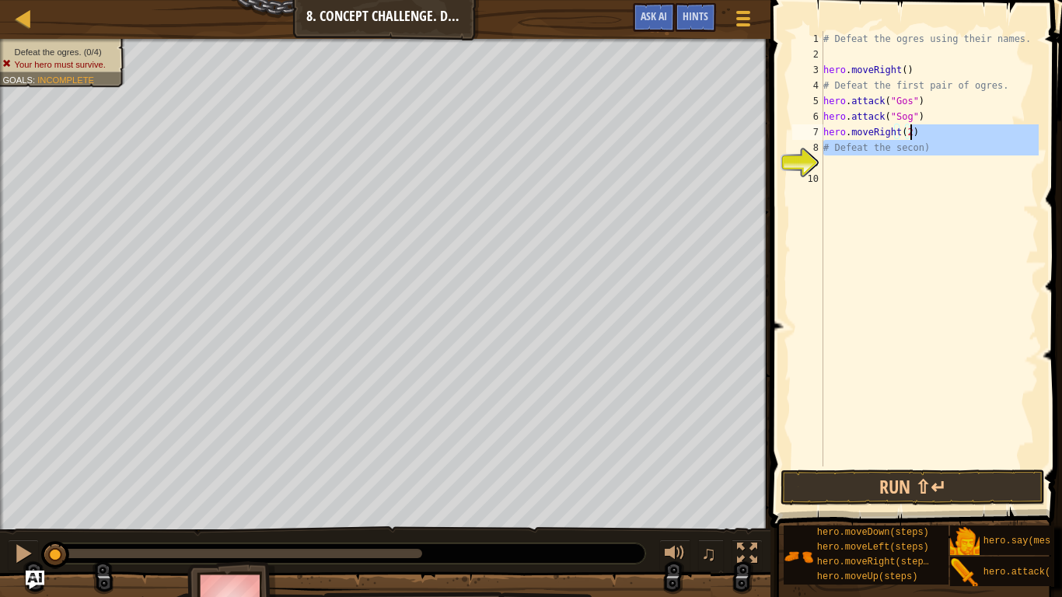
click at [934, 145] on div "# Defeat the ogres using their names. hero . moveRight ( ) # Defeat the first p…" at bounding box center [929, 248] width 218 height 435
type textarea "# Defeat the secon)"
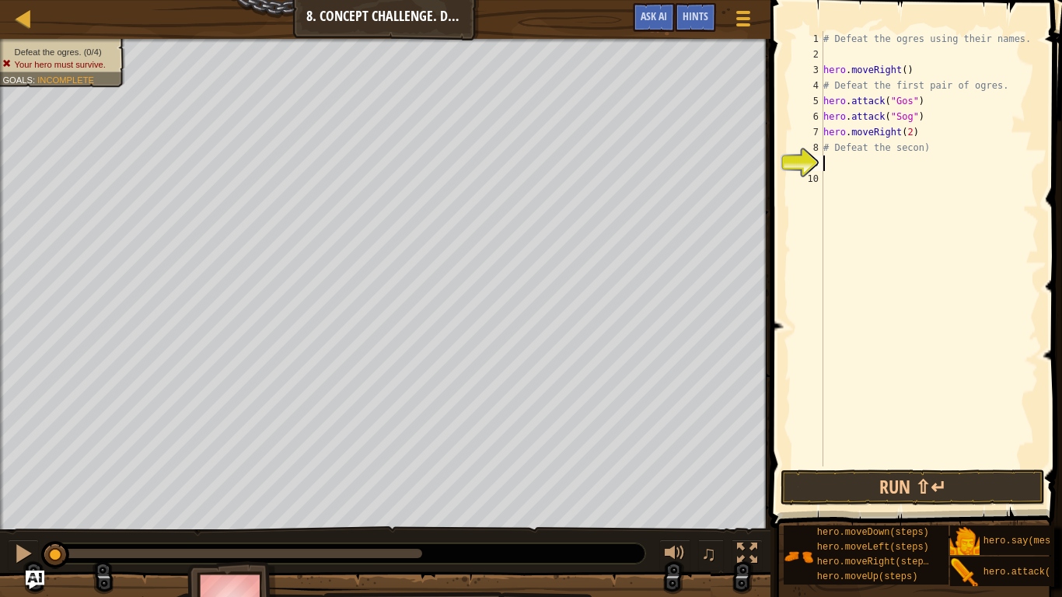
click at [832, 165] on div "# Defeat the ogres using their names. hero . moveRight ( ) # Defeat the first p…" at bounding box center [929, 264] width 218 height 466
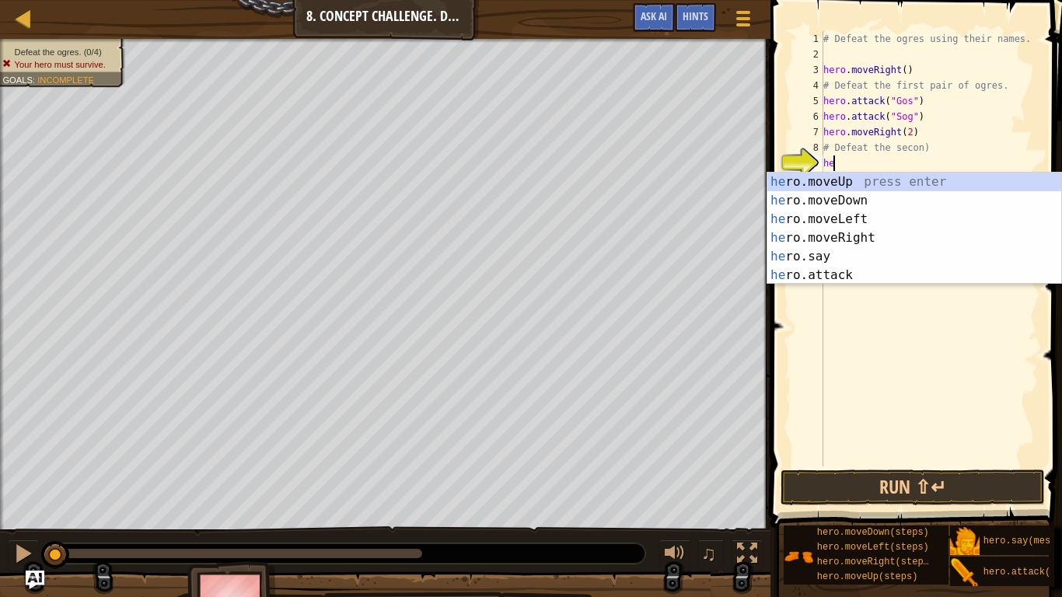
scroll to position [7, 1]
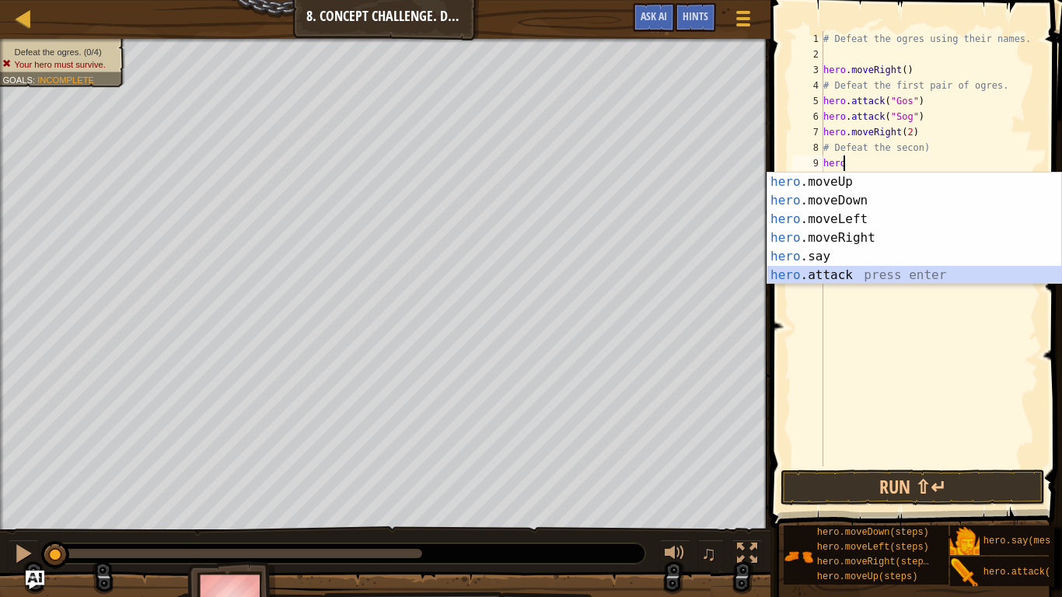
click at [833, 276] on div "hero .moveUp press enter hero .moveDown press enter hero .moveLeft press enter …" at bounding box center [914, 247] width 294 height 149
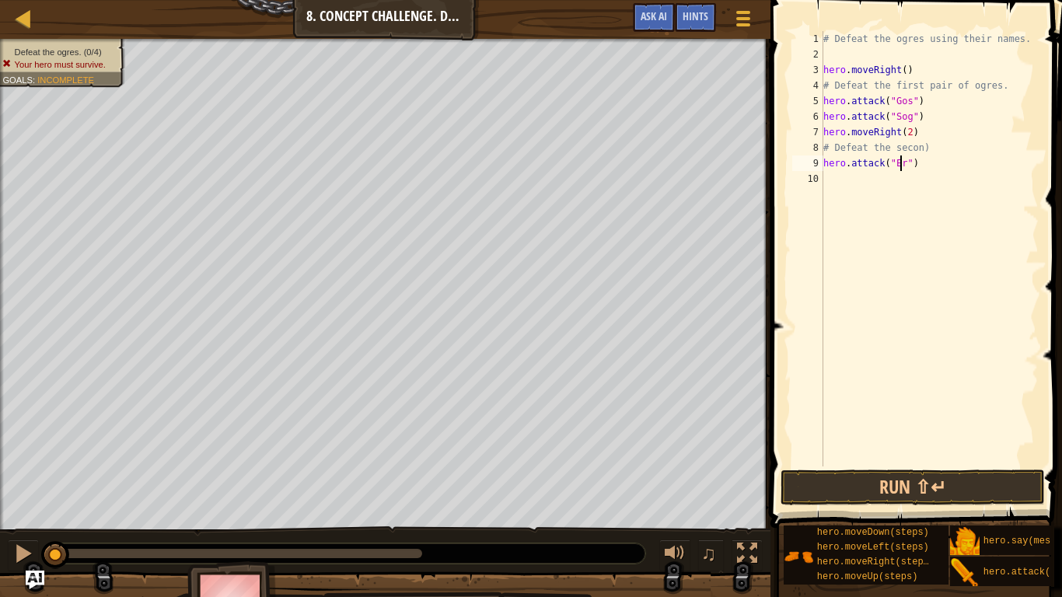
scroll to position [7, 7]
type textarea "hero.attack("Ergo")"
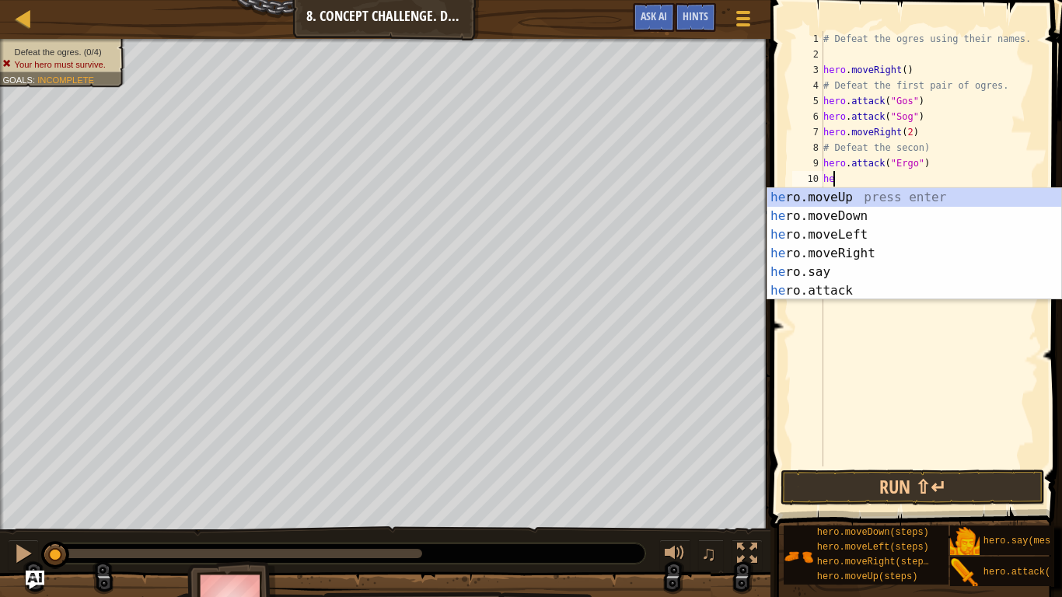
scroll to position [7, 1]
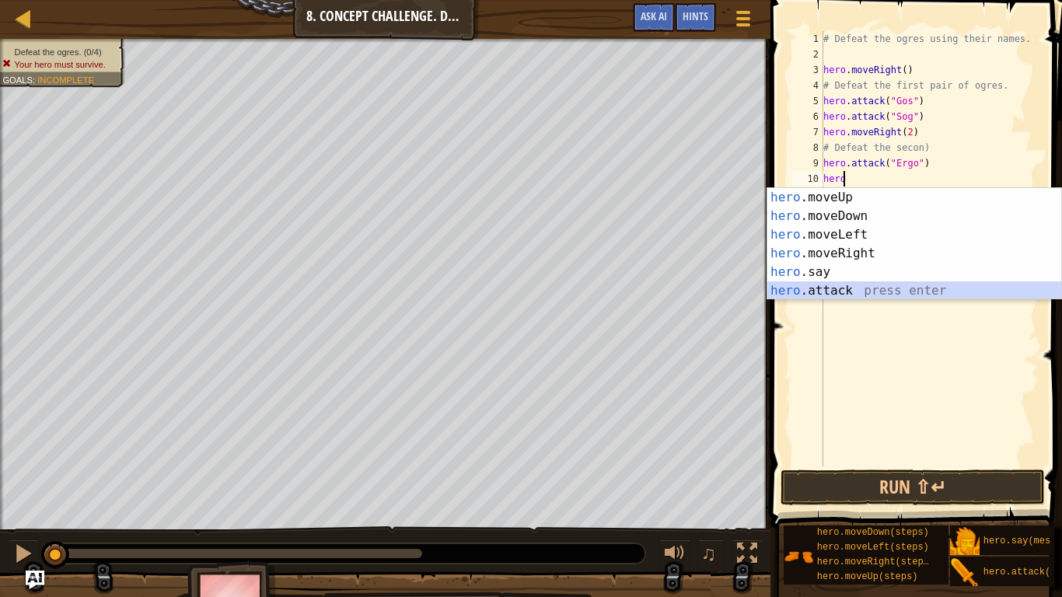
click at [843, 286] on div "hero .moveUp press enter hero .moveDown press enter hero .moveLeft press enter …" at bounding box center [914, 262] width 294 height 149
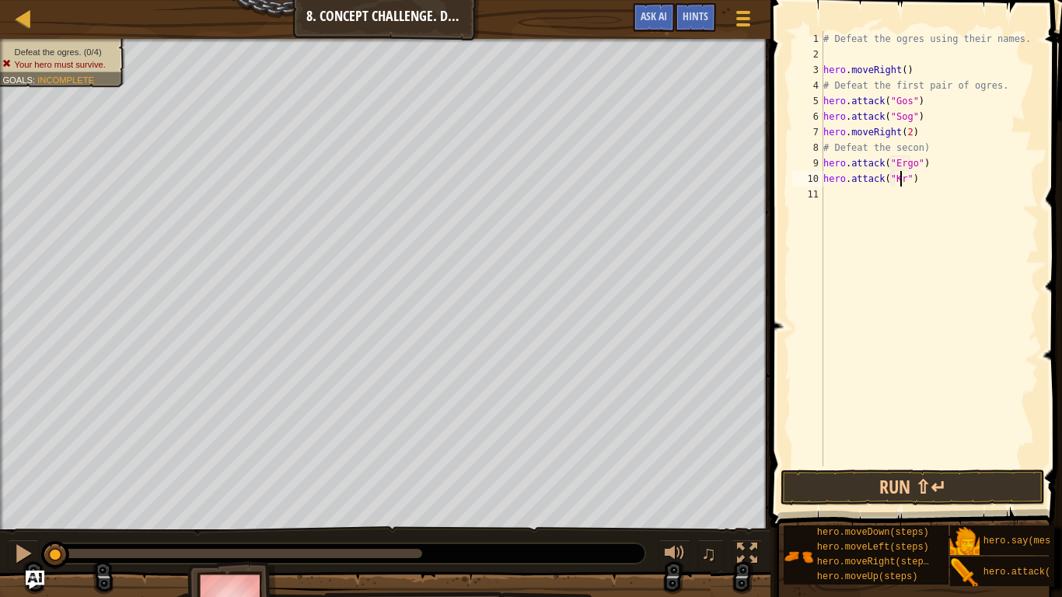
scroll to position [7, 7]
type textarea "hero.attack("Kro")"
click at [873, 490] on button "Run ⇧↵" at bounding box center [912, 487] width 264 height 36
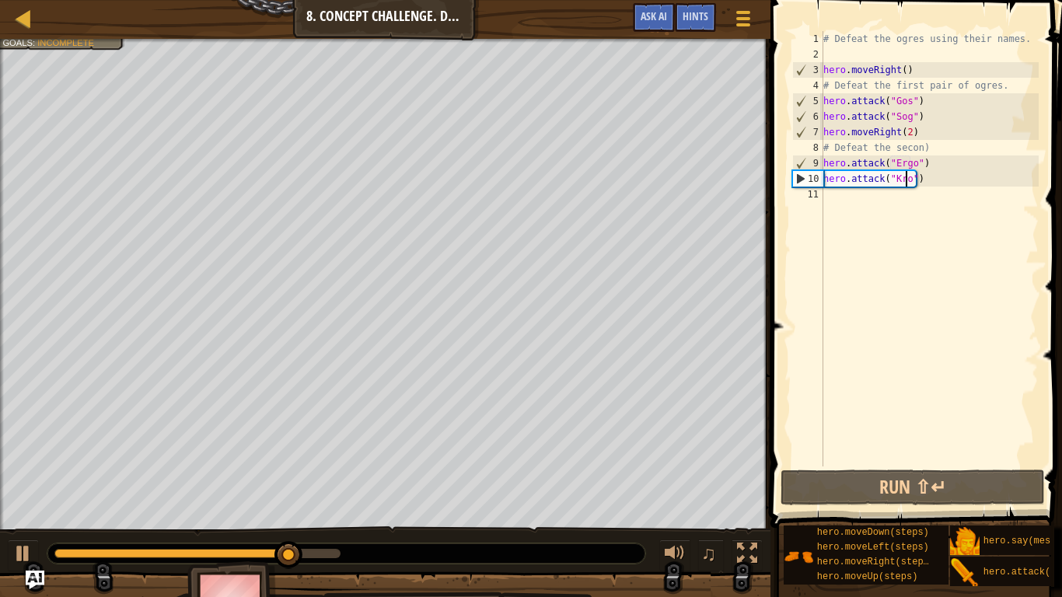
click at [858, 460] on div "# Defeat the ogres using their names. hero . moveRight ( ) # Defeat the first p…" at bounding box center [929, 264] width 218 height 466
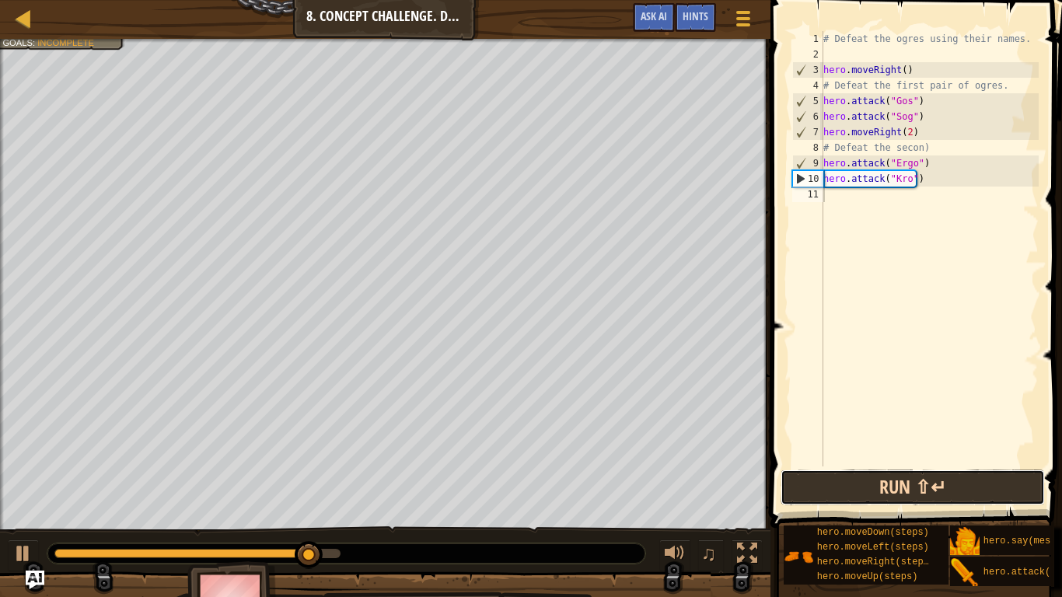
click at [853, 491] on button "Run ⇧↵" at bounding box center [912, 487] width 264 height 36
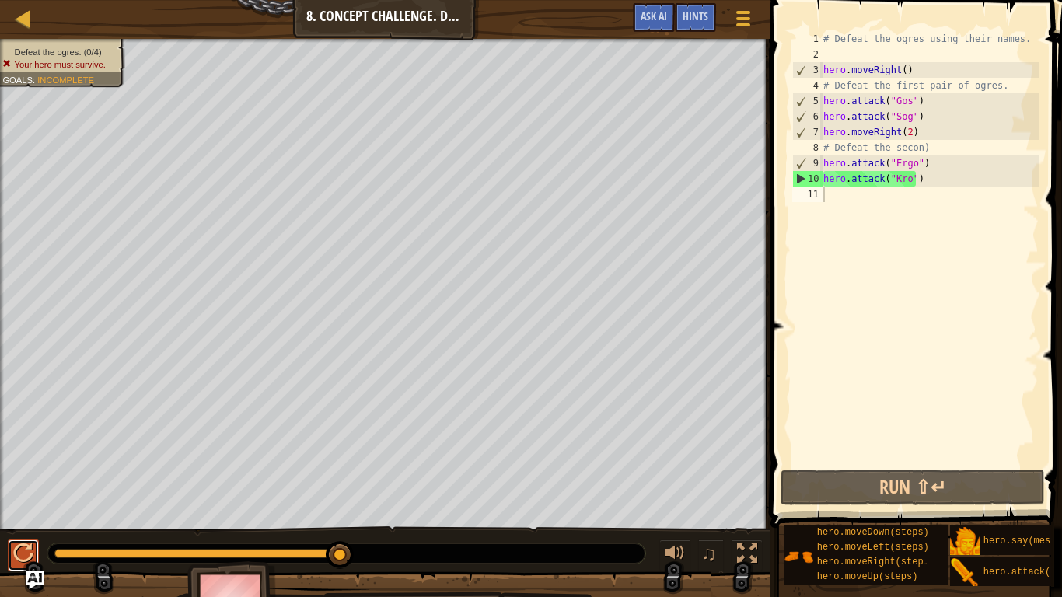
click at [16, 491] on div at bounding box center [23, 553] width 20 height 20
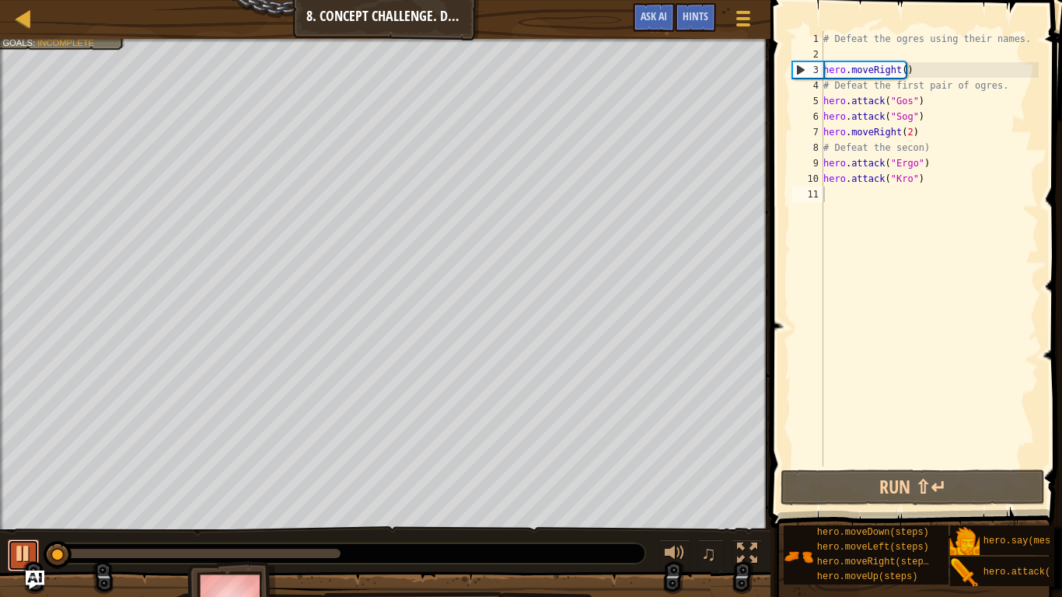
click at [16, 491] on div at bounding box center [23, 553] width 20 height 20
click at [915, 98] on div "# Defeat the ogres using their names. hero . moveRight ( ) # Defeat the first p…" at bounding box center [929, 264] width 218 height 466
type textarea "hero.attack("Gos")"
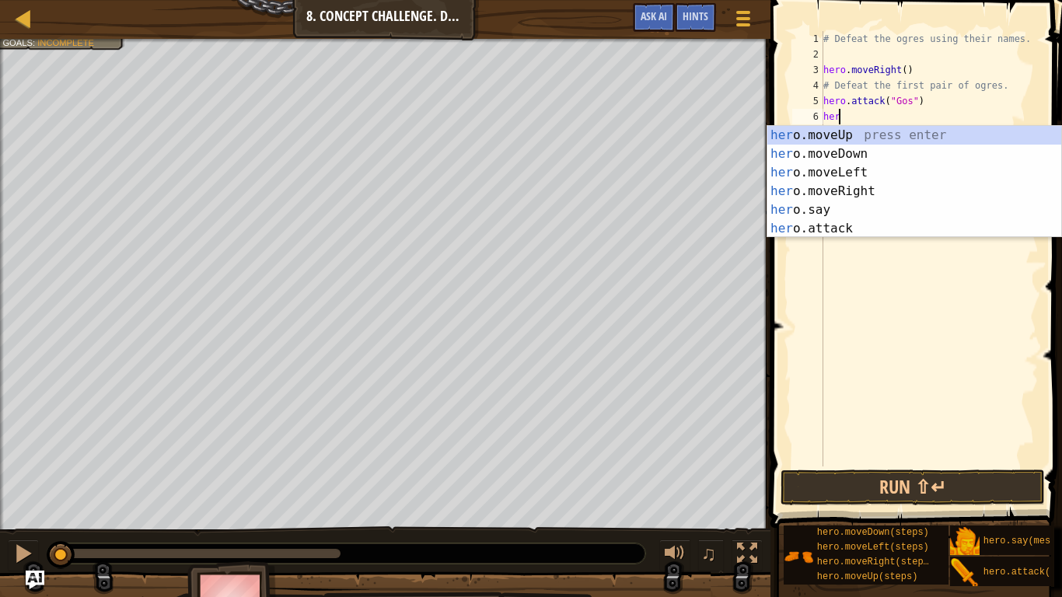
scroll to position [7, 1]
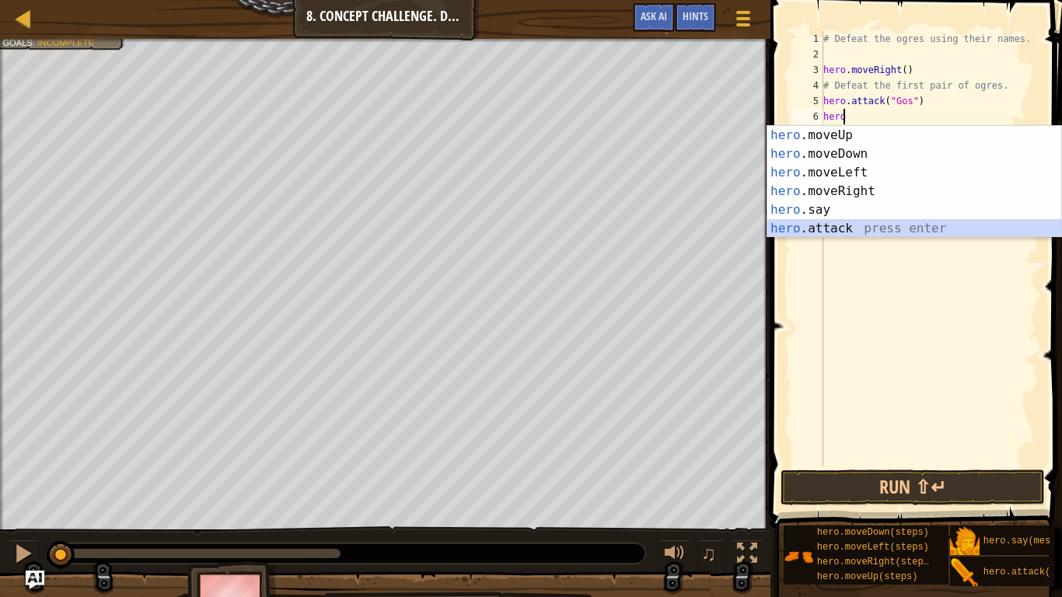
click at [874, 228] on div "hero .moveUp press enter hero .moveDown press enter hero .moveLeft press enter …" at bounding box center [914, 200] width 294 height 149
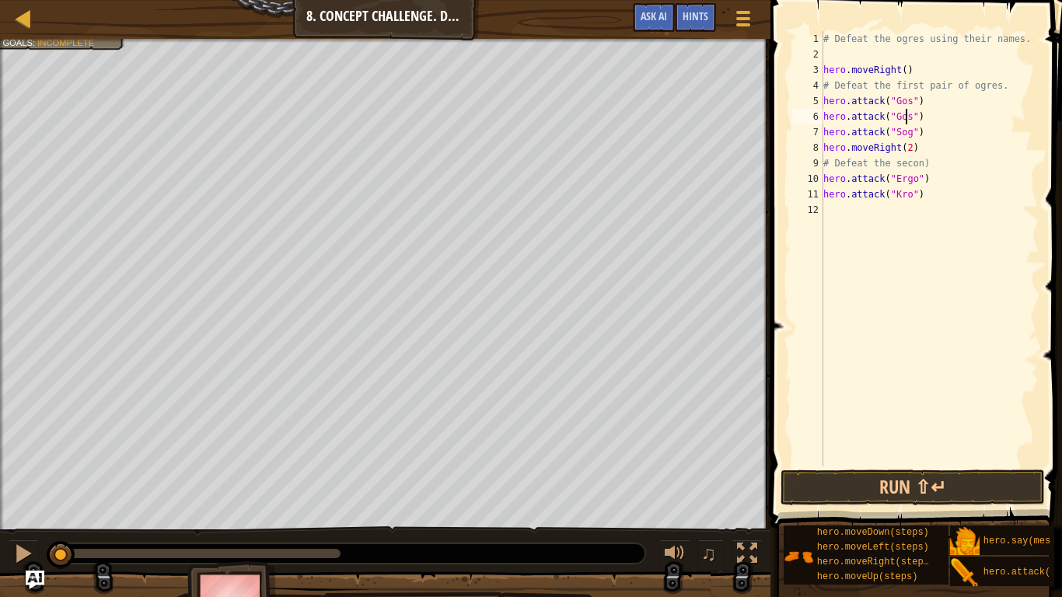
scroll to position [7, 7]
click at [927, 135] on div "# Defeat the ogres using their names. hero . moveRight ( ) # Defeat the first p…" at bounding box center [929, 264] width 218 height 466
type textarea "hero.attack("Sog")"
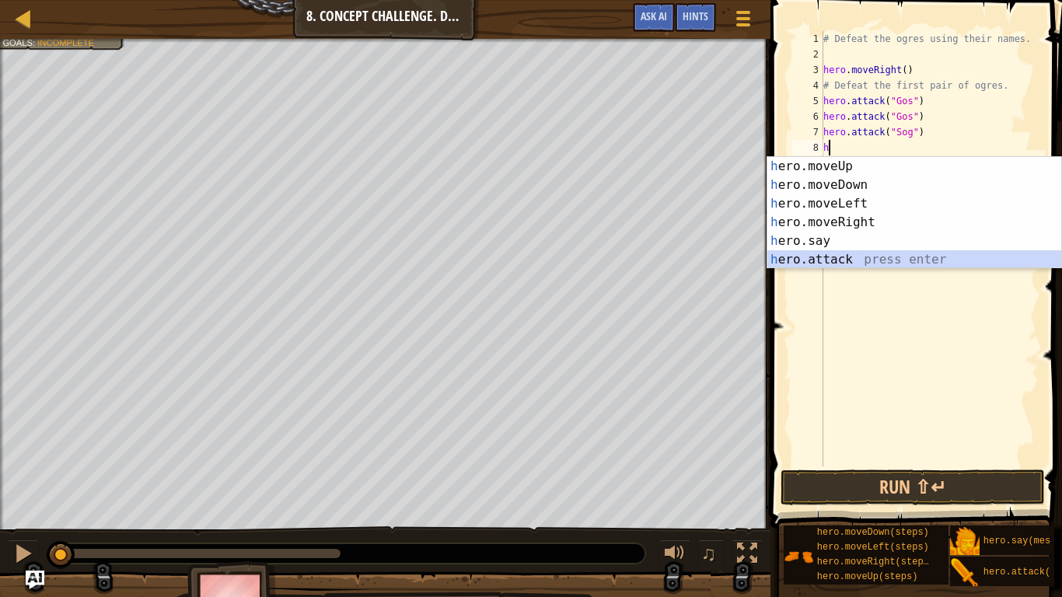
click at [853, 262] on div "h ero.moveUp press enter h ero.moveDown press enter h ero.moveLeft press enter …" at bounding box center [914, 231] width 294 height 149
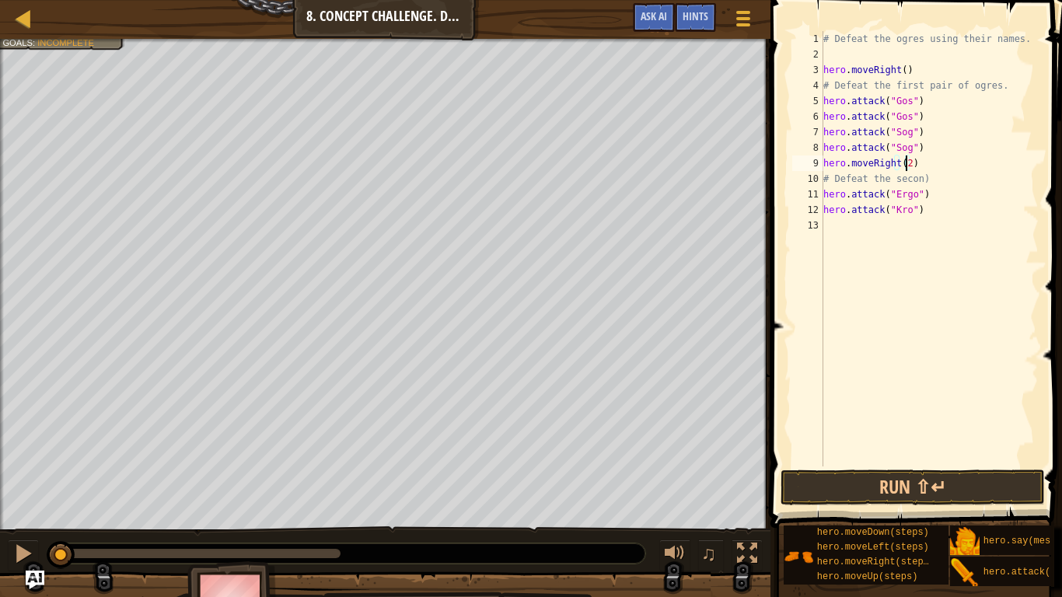
scroll to position [7, 6]
type textarea "hero.attack("Sog")"
type textarea "h"
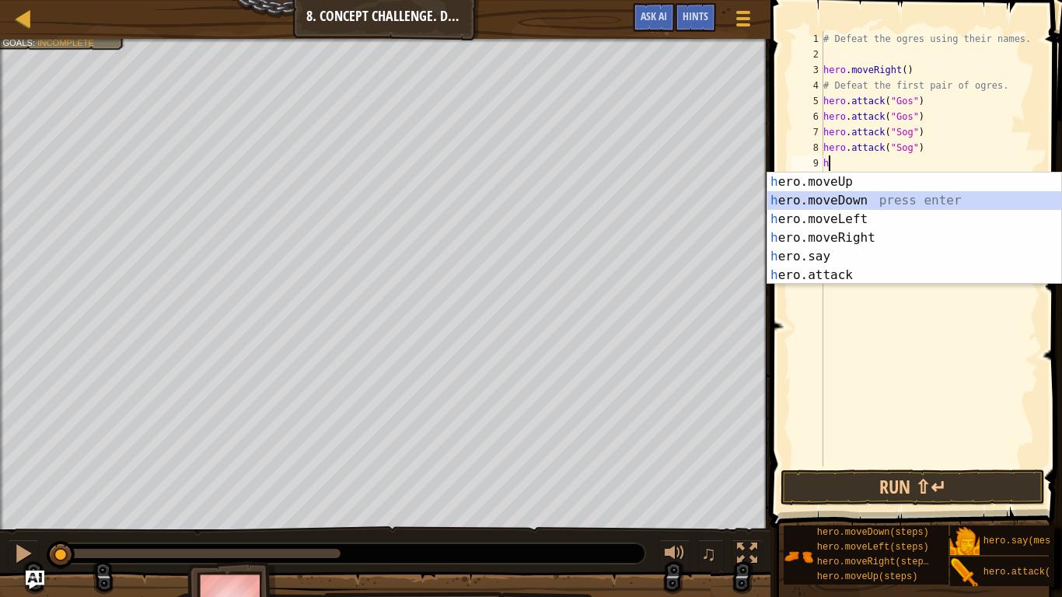
click at [846, 201] on div "h ero.moveUp press enter h ero.moveDown press enter h ero.moveLeft press enter …" at bounding box center [914, 247] width 294 height 149
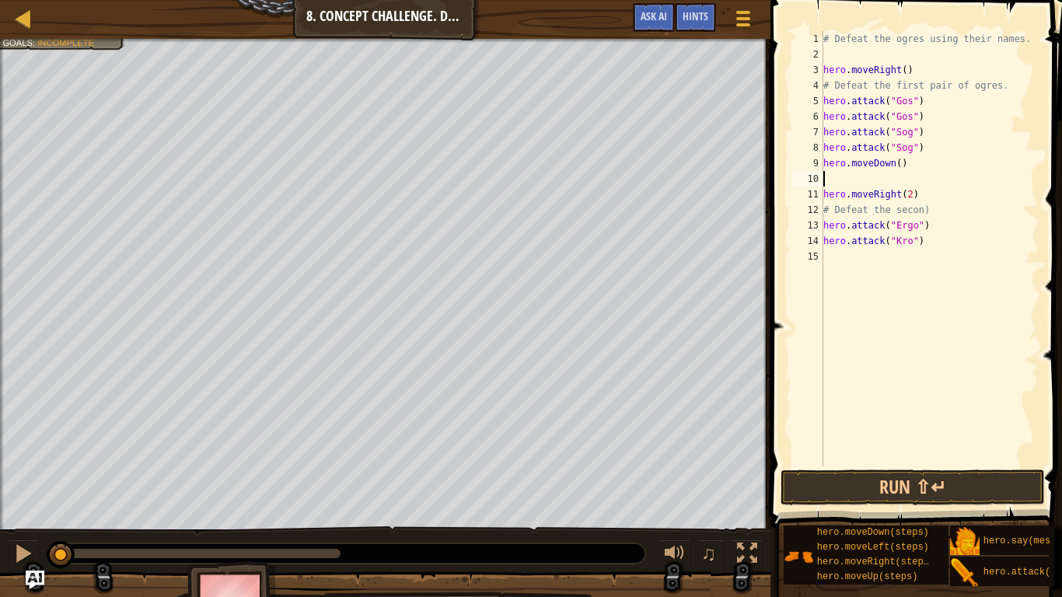
type textarea "h"
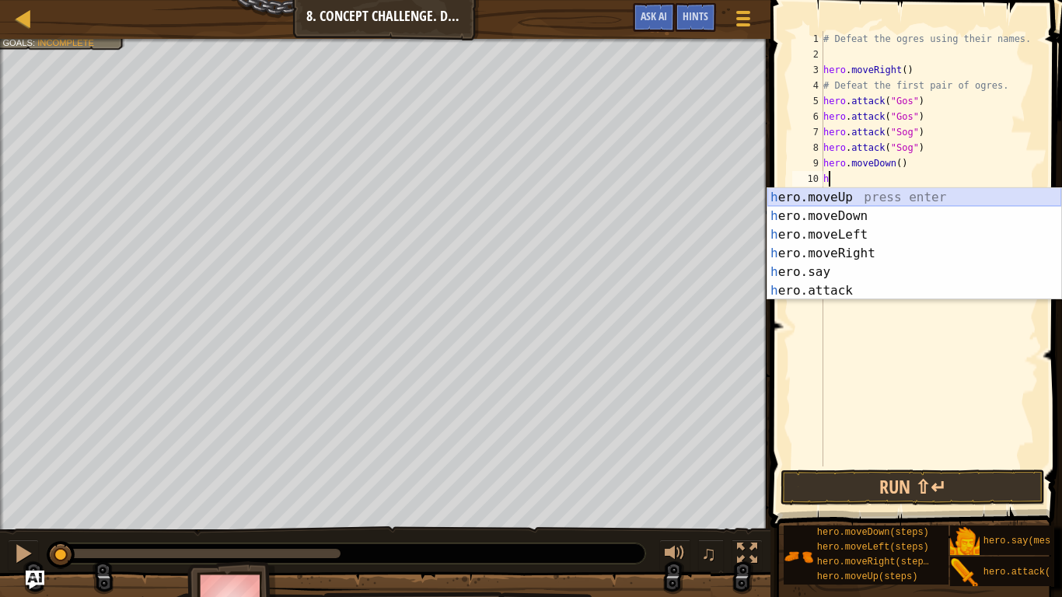
click at [833, 196] on div "h ero.moveUp press enter h ero.moveDown press enter h ero.moveLeft press enter …" at bounding box center [914, 262] width 294 height 149
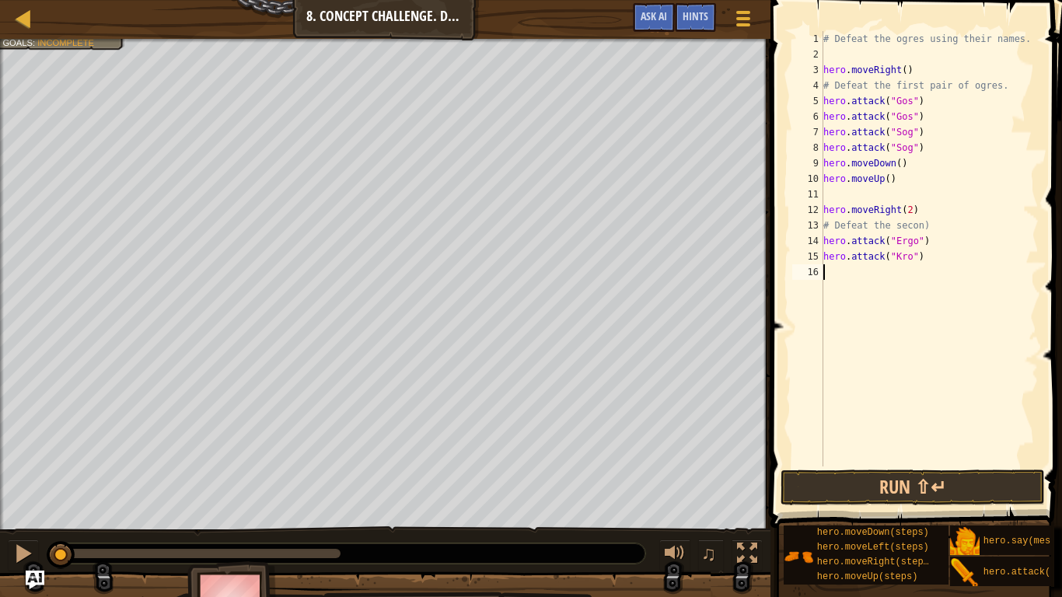
click at [857, 268] on div "# Defeat the ogres using their names. hero . moveRight ( ) # Defeat the first p…" at bounding box center [929, 264] width 218 height 466
click at [902, 259] on div "# Defeat the ogres using their names. hero . moveRight ( ) # Defeat the first p…" at bounding box center [929, 264] width 218 height 466
type textarea "hero.attack("Ergo")"
click at [865, 278] on div "# Defeat the ogres using their names. hero . moveRight ( ) # Defeat the first p…" at bounding box center [929, 264] width 218 height 466
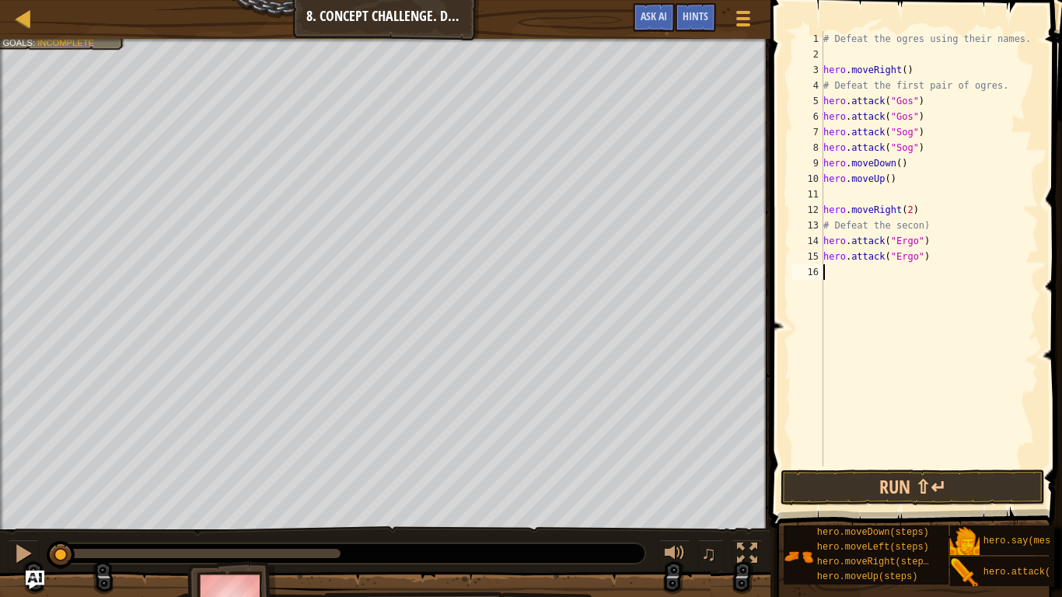
scroll to position [7, 0]
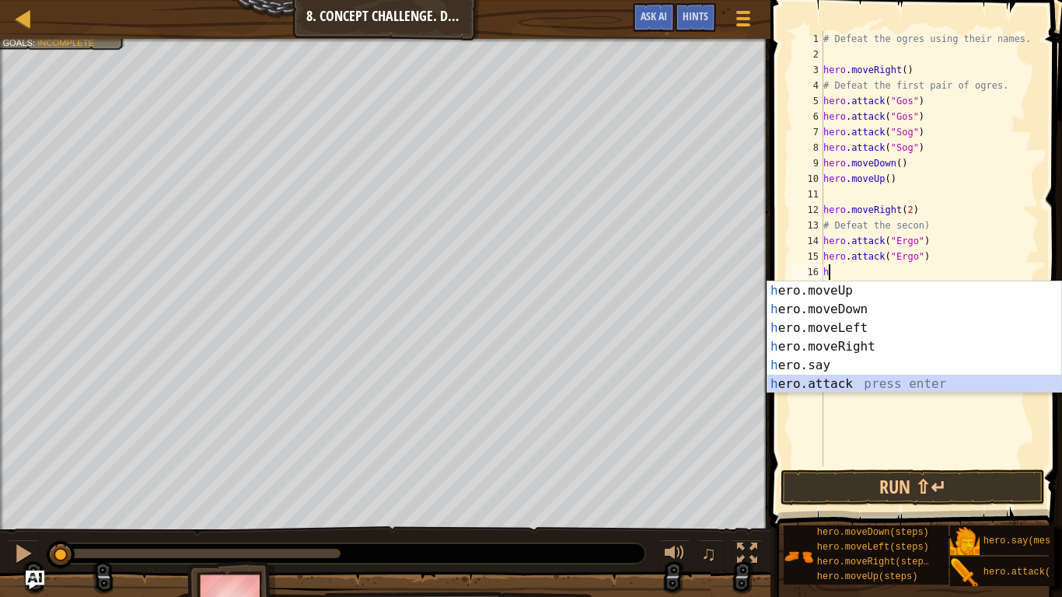
click at [828, 379] on div "h ero.moveUp press enter h ero.moveDown press enter h ero.moveLeft press enter …" at bounding box center [914, 355] width 294 height 149
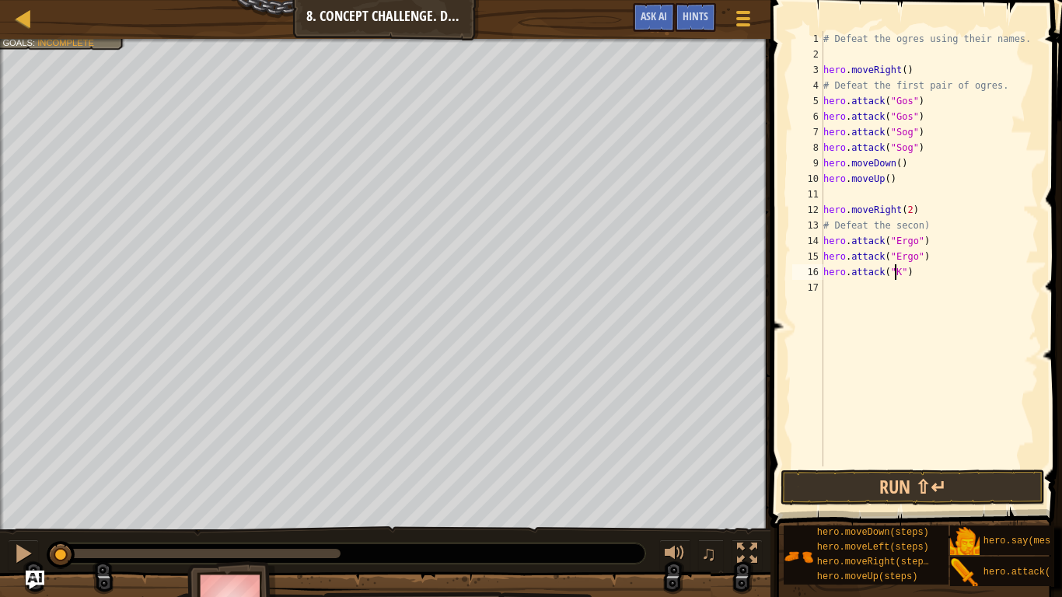
type textarea "hero.attack("Kro")"
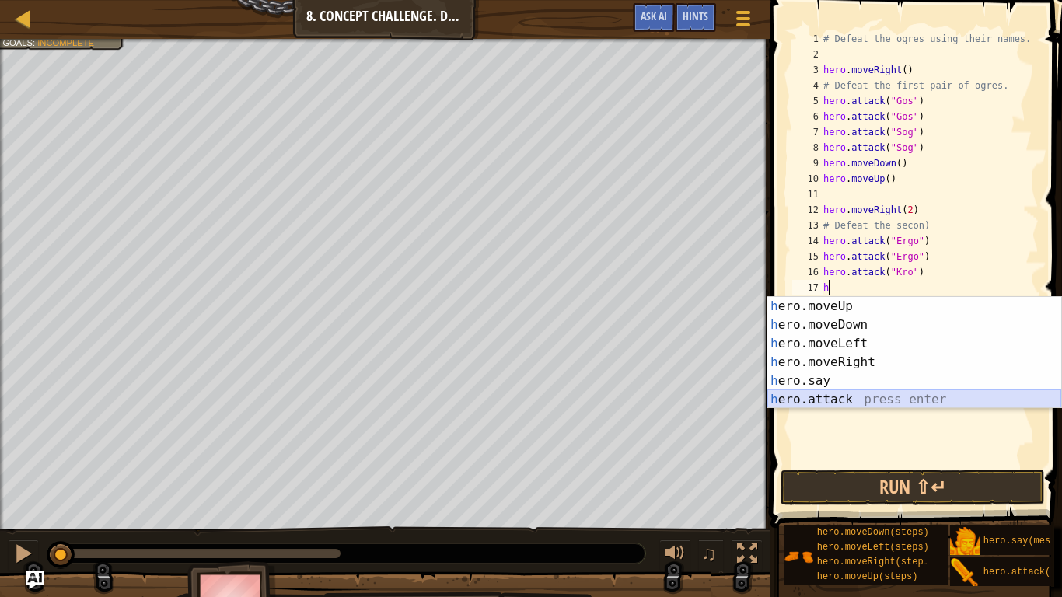
drag, startPoint x: 829, startPoint y: 403, endPoint x: 853, endPoint y: 398, distance: 24.5
click at [853, 398] on div "h ero.moveUp press enter h ero.moveDown press enter h ero.moveLeft press enter …" at bounding box center [914, 371] width 294 height 149
type textarea "hero.attack("Enemy Name")"
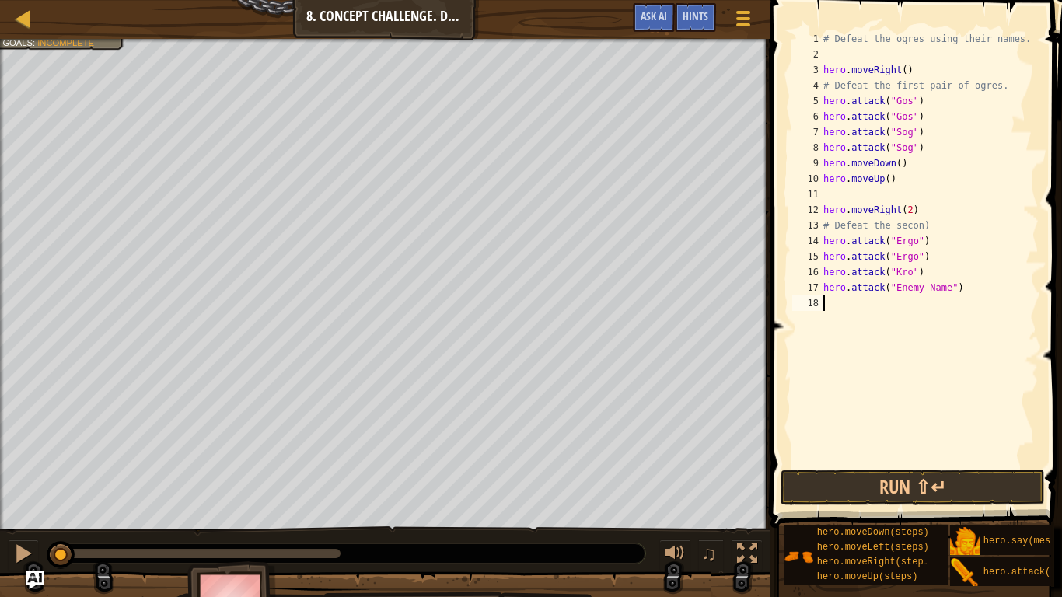
click at [853, 398] on div "# Defeat the ogres using their names. hero . moveRight ( ) # Defeat the first p…" at bounding box center [929, 264] width 218 height 466
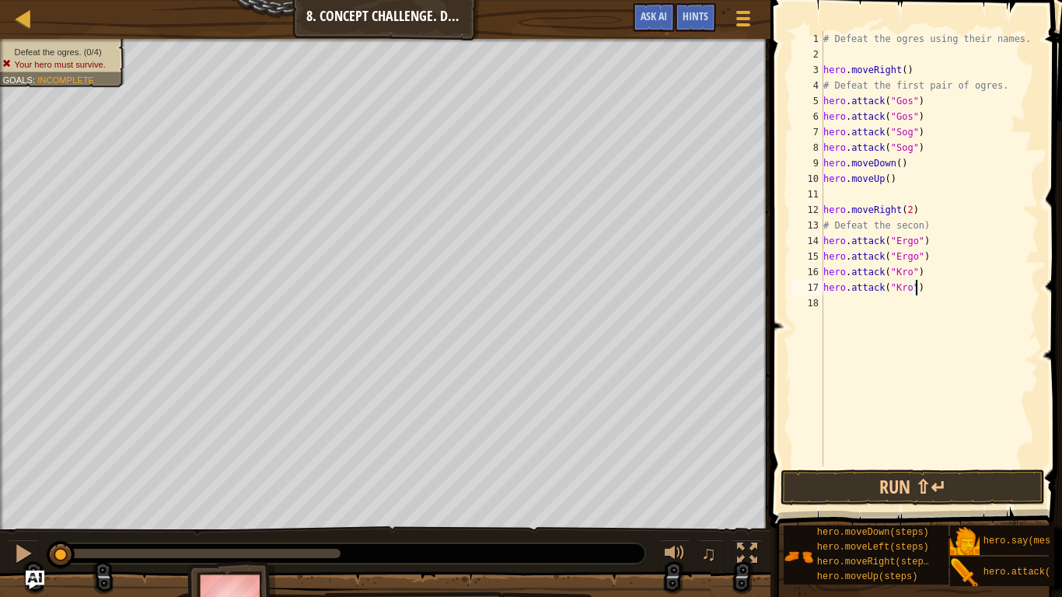
type textarea "hero.attack("Kro")"
click at [102, 46] on li "Defeat the ogres. (0/4)" at bounding box center [58, 52] width 113 height 12
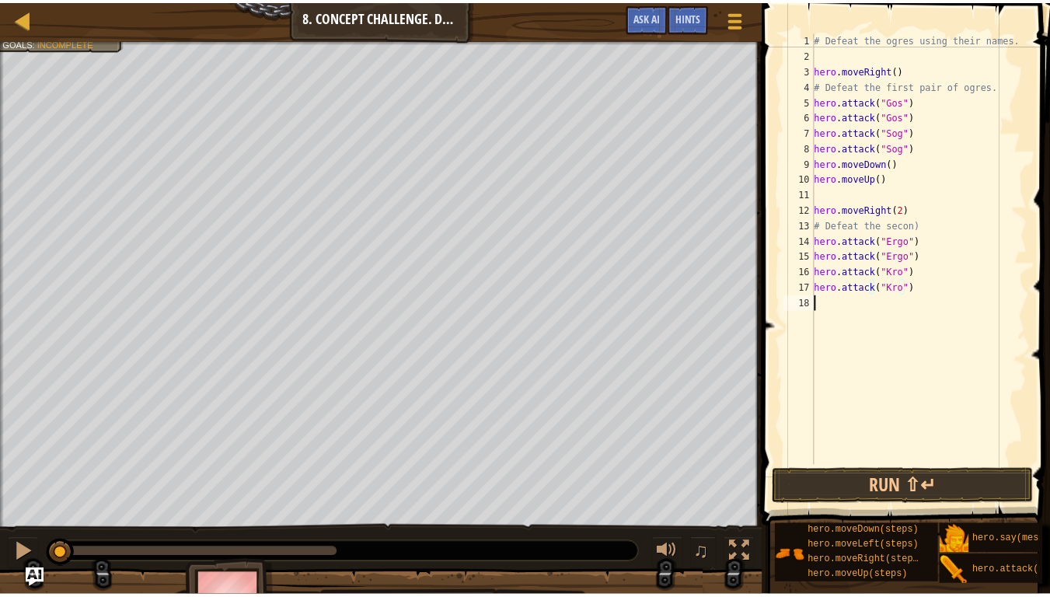
scroll to position [7, 0]
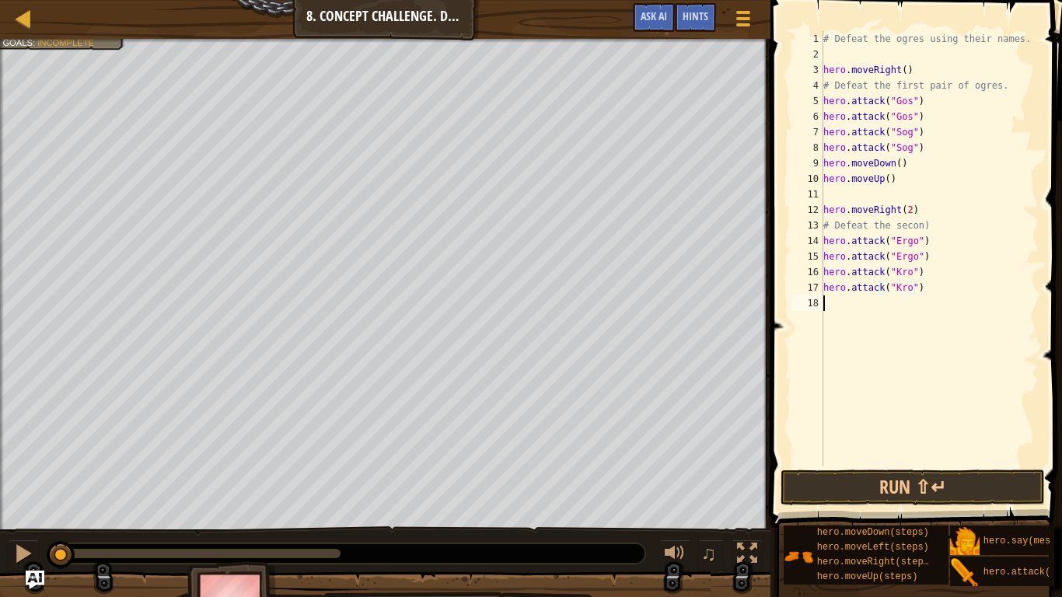
click at [916, 297] on div "# Defeat the ogres using their names. hero . moveRight ( ) # Defeat the first p…" at bounding box center [929, 264] width 218 height 466
type textarea "h"
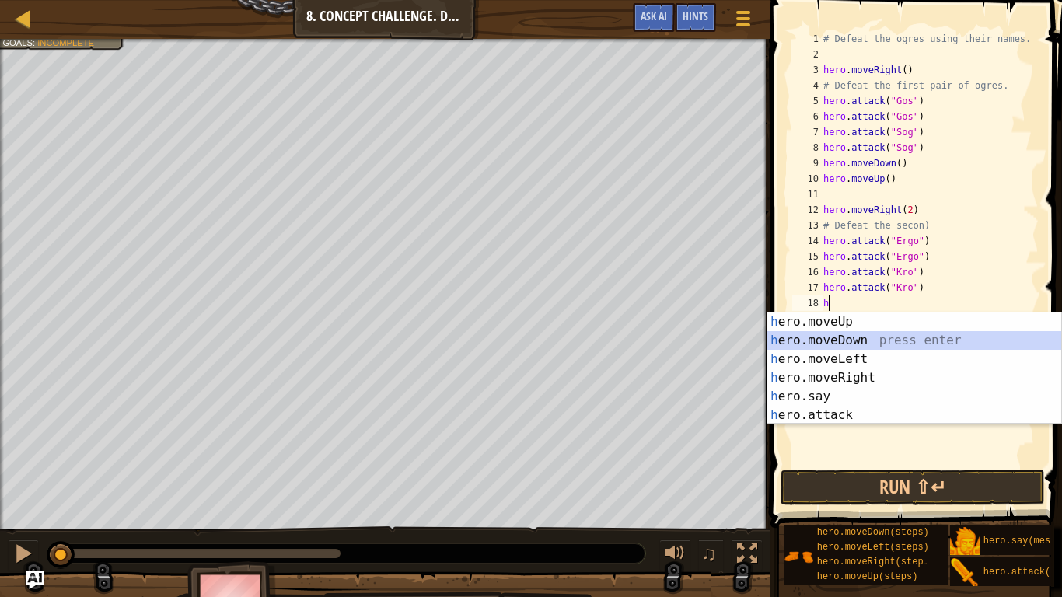
click at [850, 341] on div "h ero.moveUp press enter h ero.moveDown press enter h ero.moveLeft press enter …" at bounding box center [914, 386] width 294 height 149
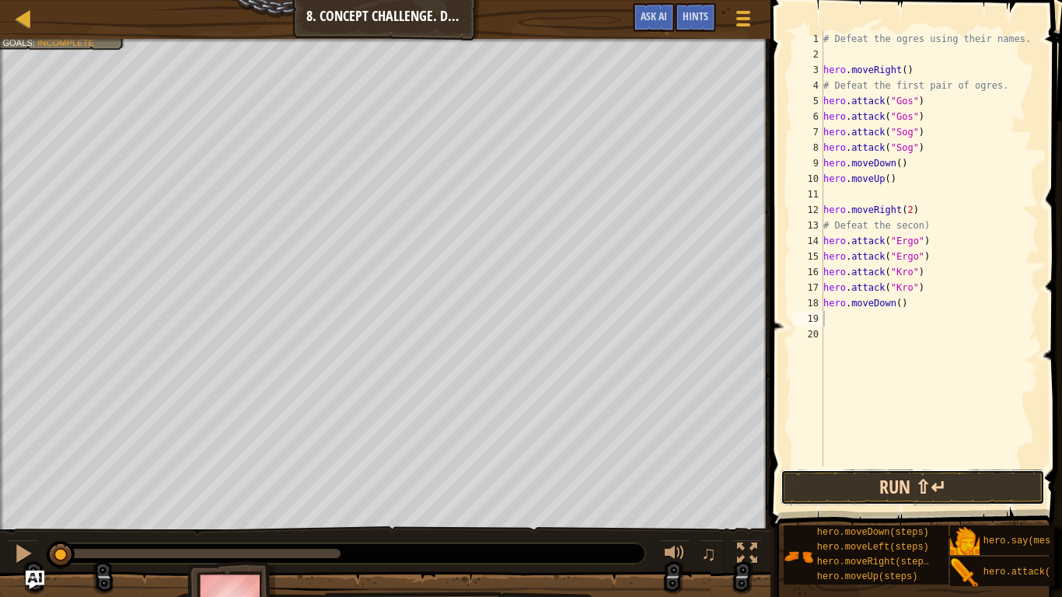
click at [858, 486] on button "Run ⇧↵" at bounding box center [912, 487] width 264 height 36
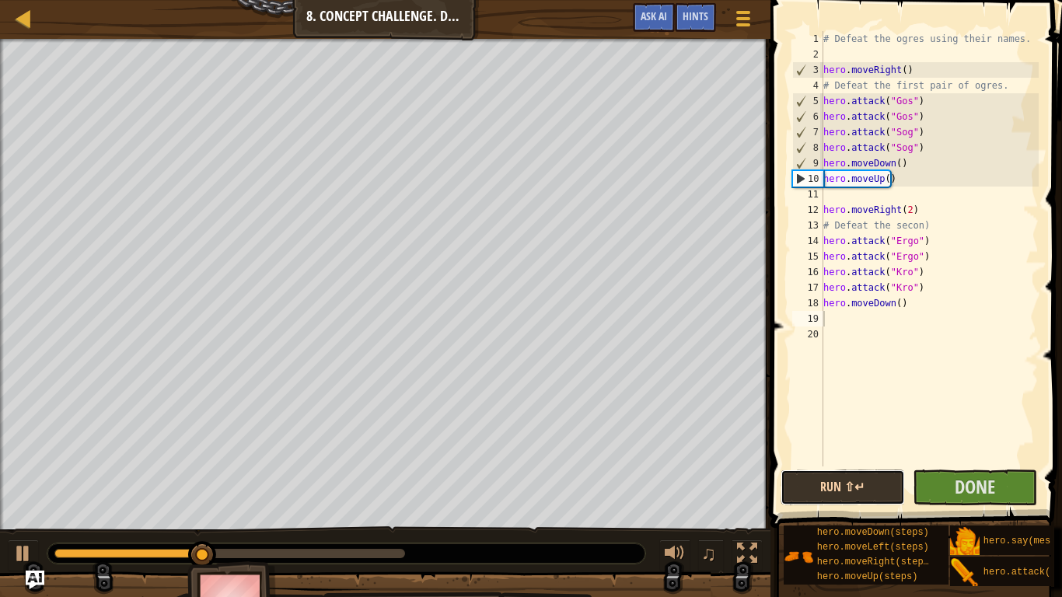
click at [858, 486] on button "Run ⇧↵" at bounding box center [842, 487] width 124 height 36
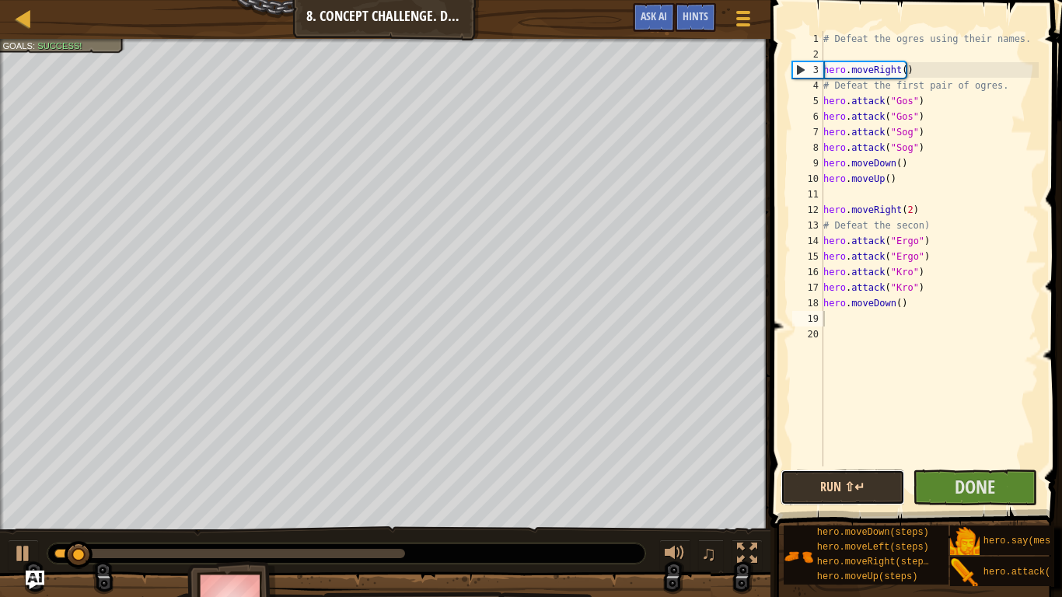
click at [858, 486] on button "Run ⇧↵" at bounding box center [842, 487] width 124 height 36
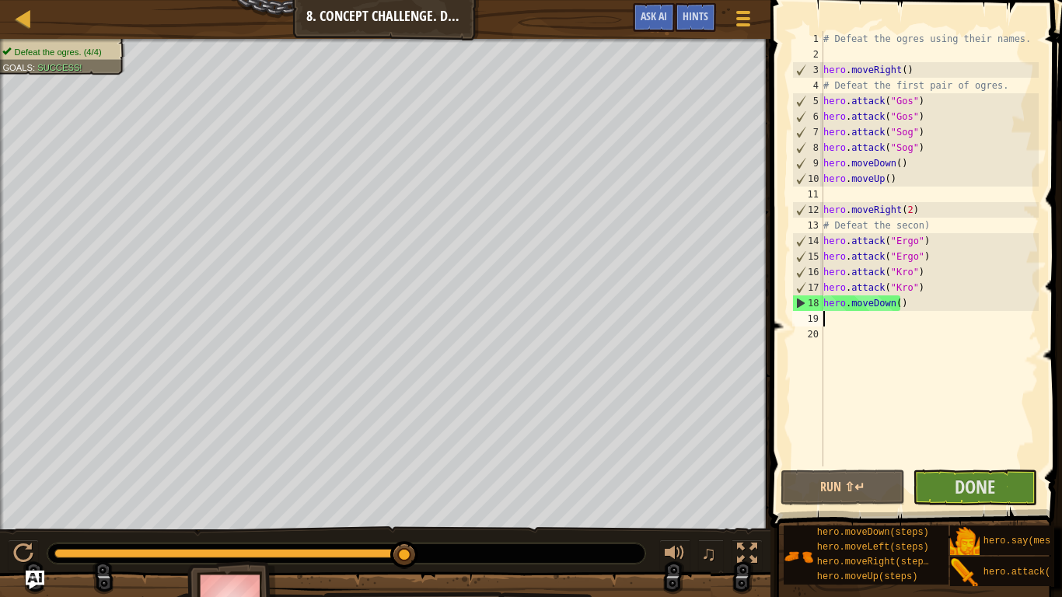
click at [920, 324] on div "# Defeat the ogres using their names. hero . moveRight ( ) # Defeat the first p…" at bounding box center [929, 264] width 218 height 466
type textarea "h"
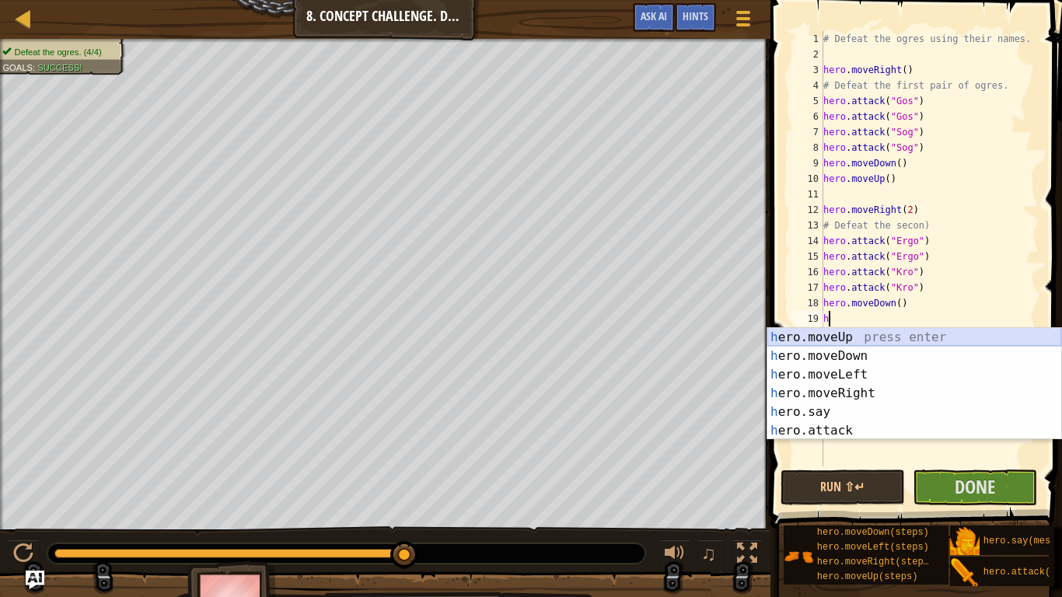
click at [856, 335] on div "h ero.moveUp press enter h ero.moveDown press enter h ero.moveLeft press enter …" at bounding box center [914, 402] width 294 height 149
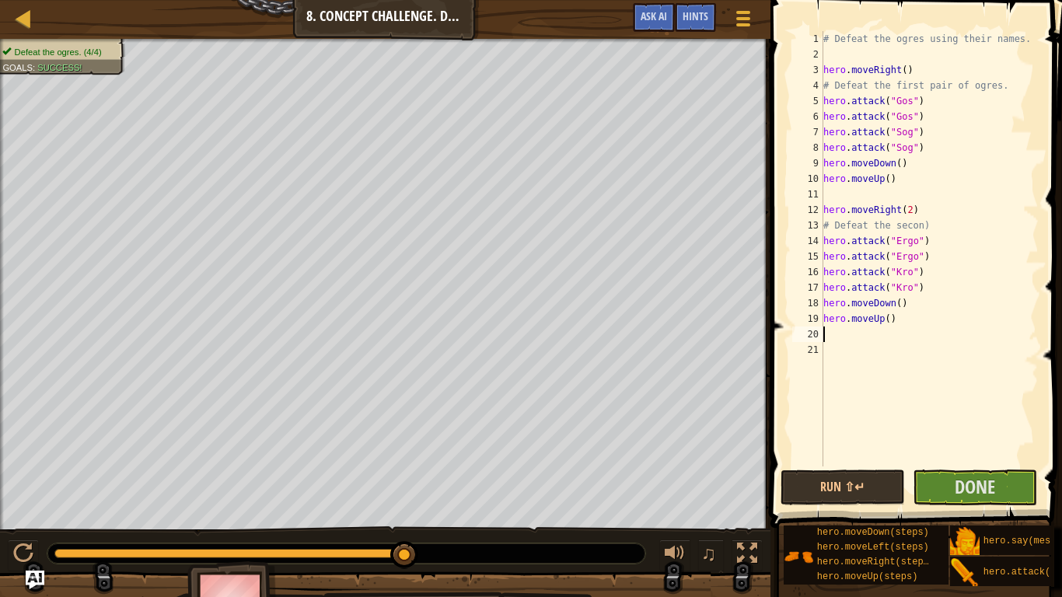
type textarea "h"
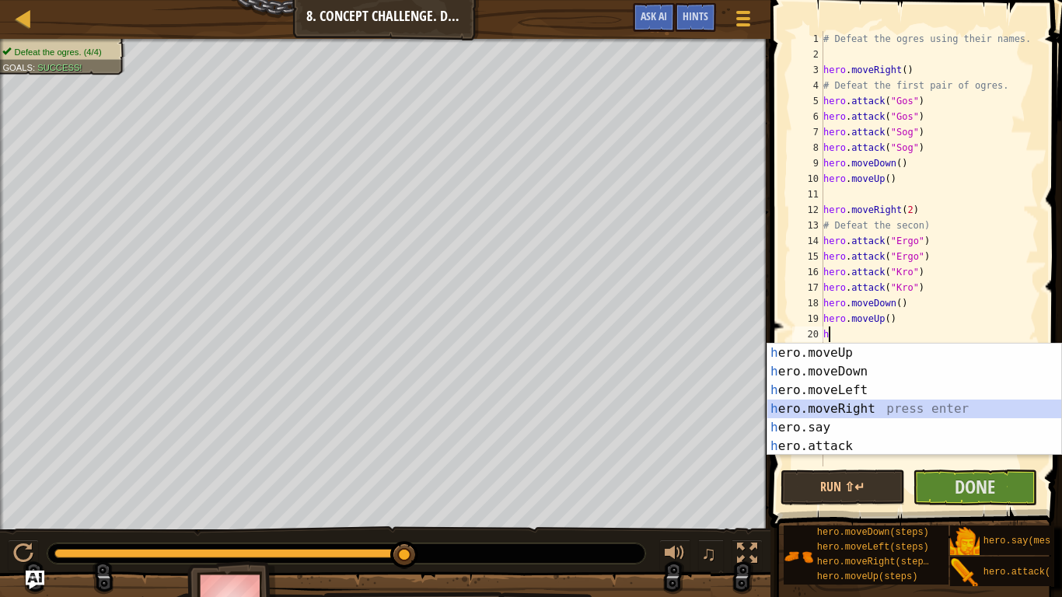
click at [864, 412] on div "h ero.moveUp press enter h ero.moveDown press enter h ero.moveLeft press enter …" at bounding box center [914, 418] width 294 height 149
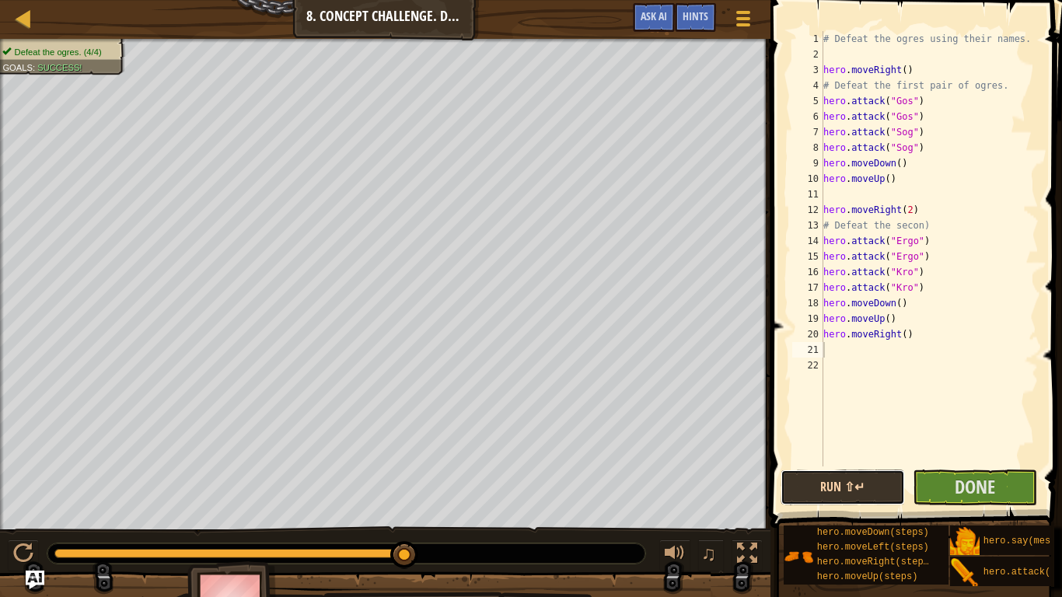
click at [870, 487] on button "Run ⇧↵" at bounding box center [842, 487] width 124 height 36
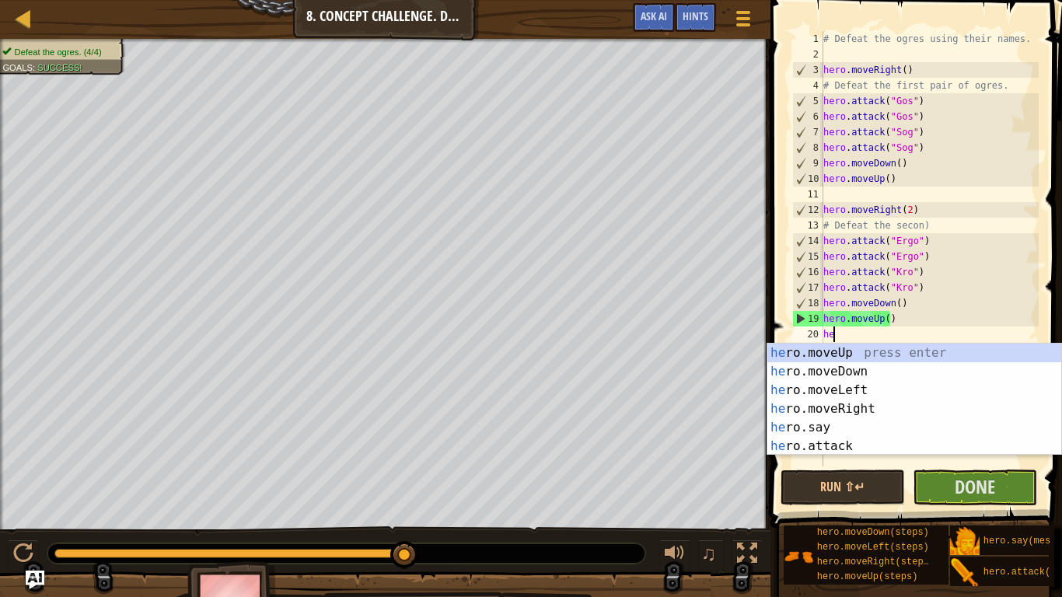
type textarea "h"
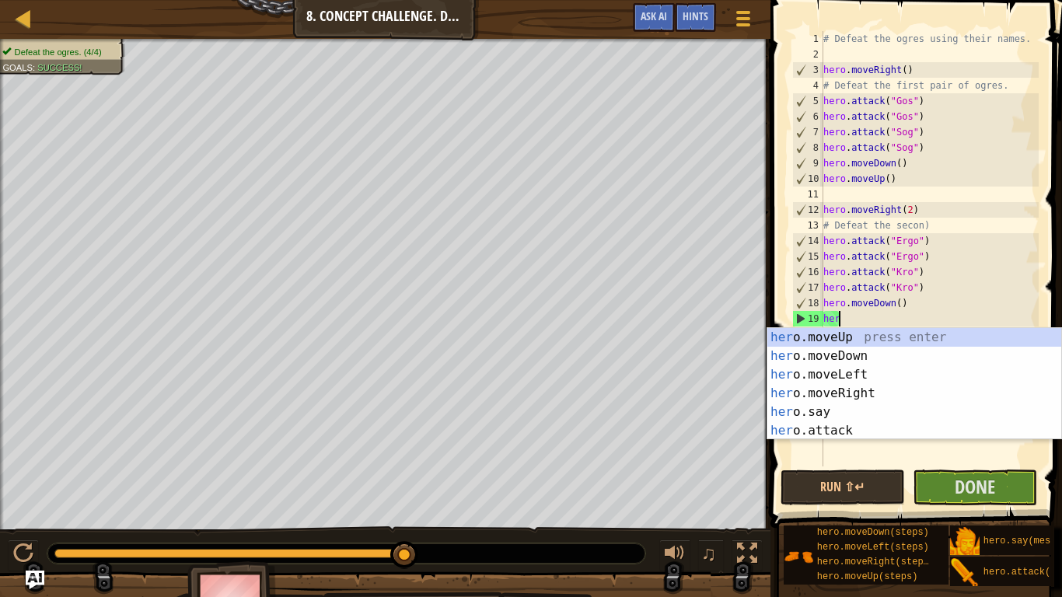
type textarea "h"
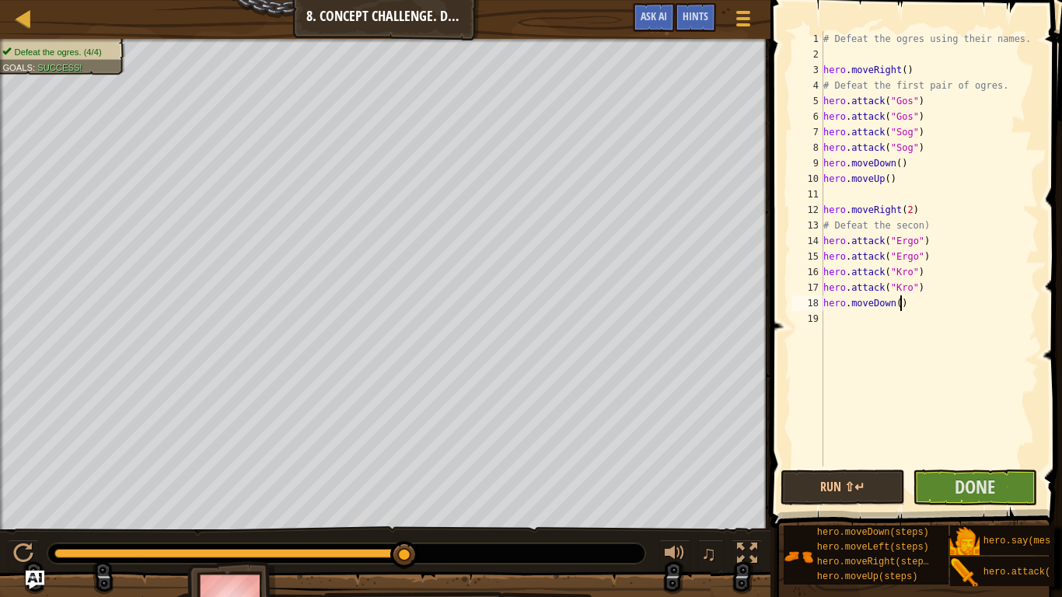
type textarea "hero.moveDown()"
click at [948, 488] on button "Done" at bounding box center [974, 487] width 124 height 36
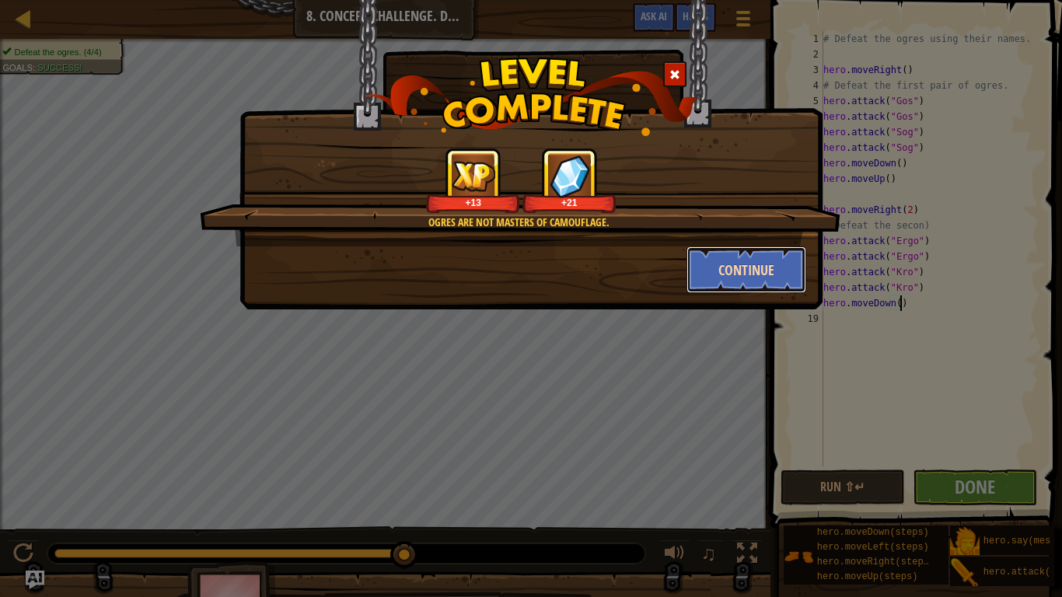
click at [741, 270] on button "Continue" at bounding box center [746, 269] width 120 height 47
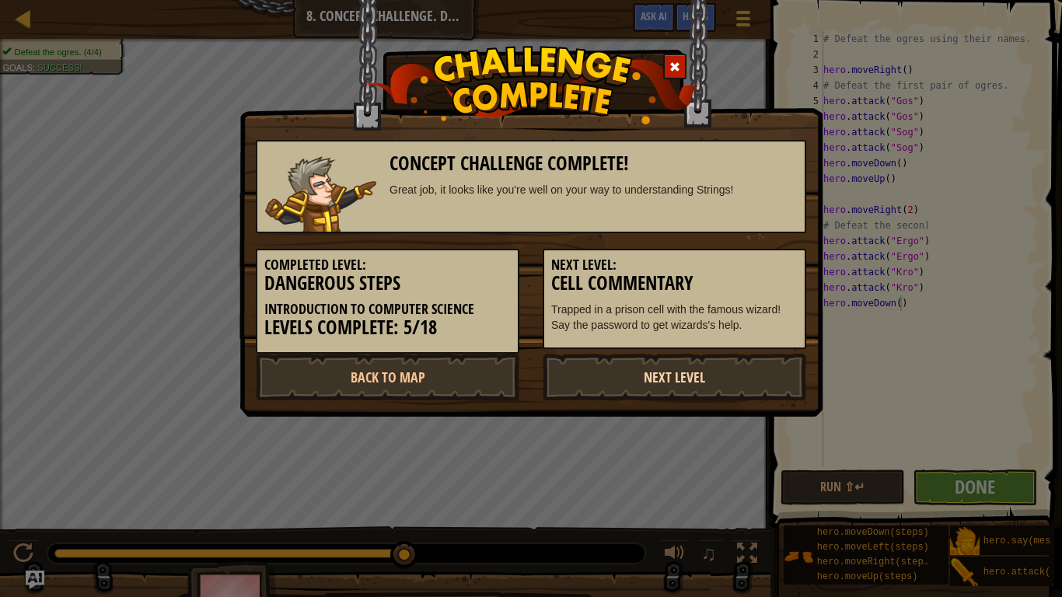
click at [671, 367] on link "Next Level" at bounding box center [674, 377] width 263 height 47
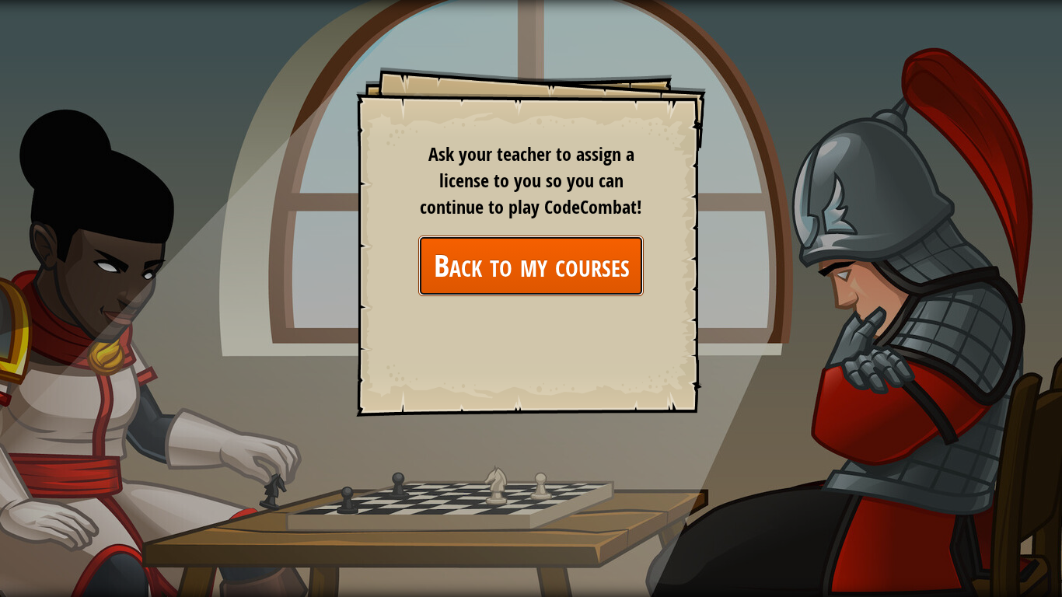
click at [558, 277] on link "Back to my courses" at bounding box center [530, 266] width 225 height 60
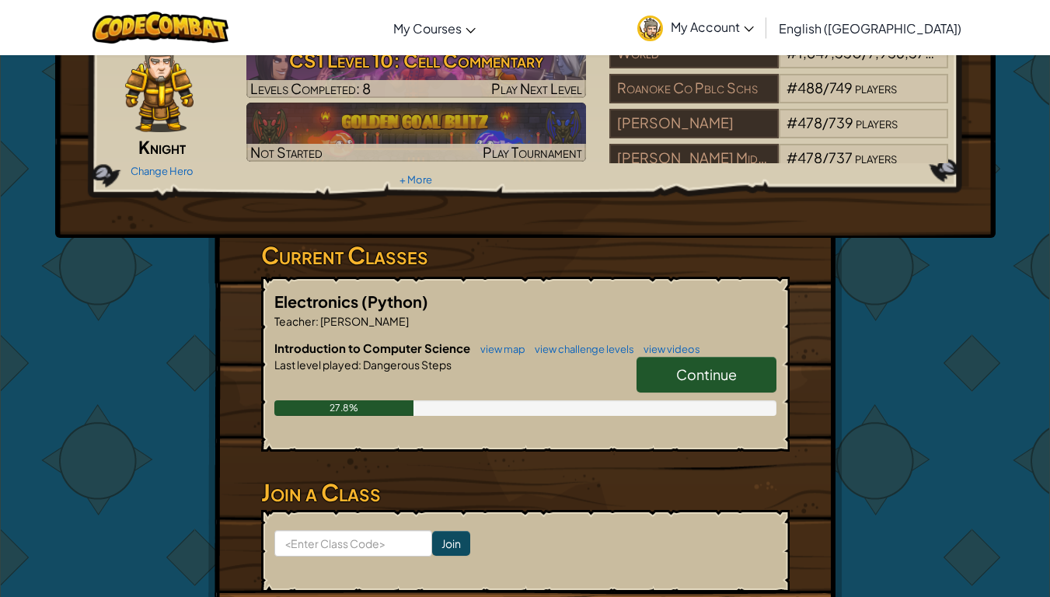
scroll to position [79, 0]
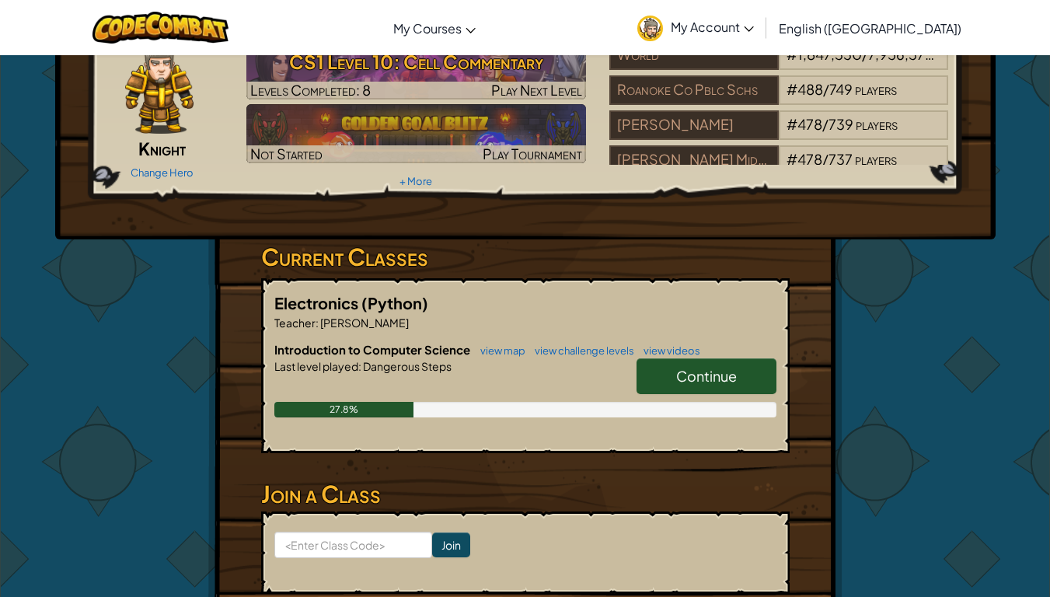
click at [740, 388] on link "Continue" at bounding box center [707, 376] width 140 height 36
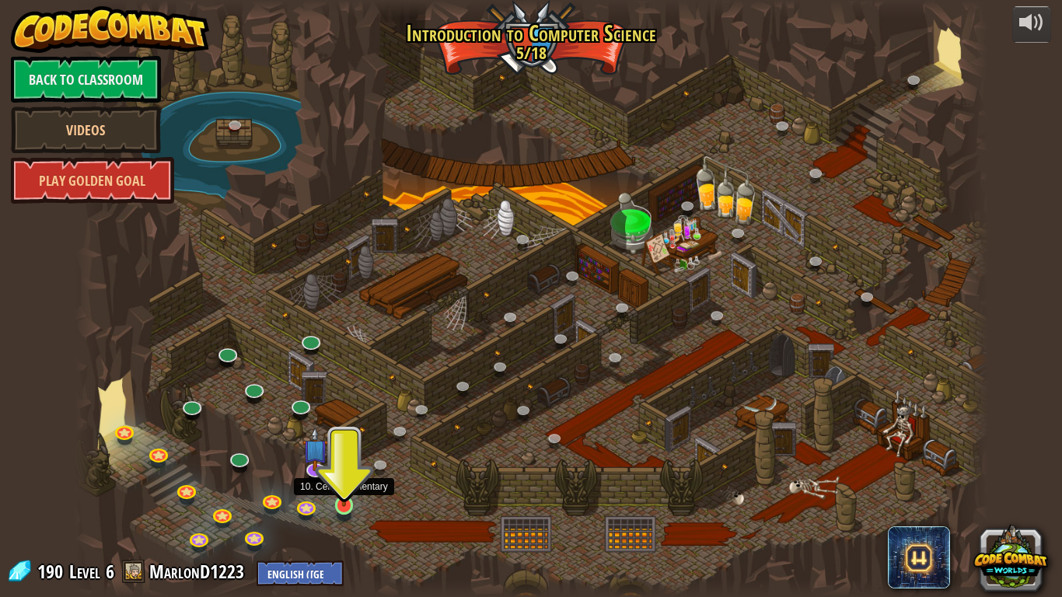
click at [345, 491] on img at bounding box center [344, 480] width 23 height 53
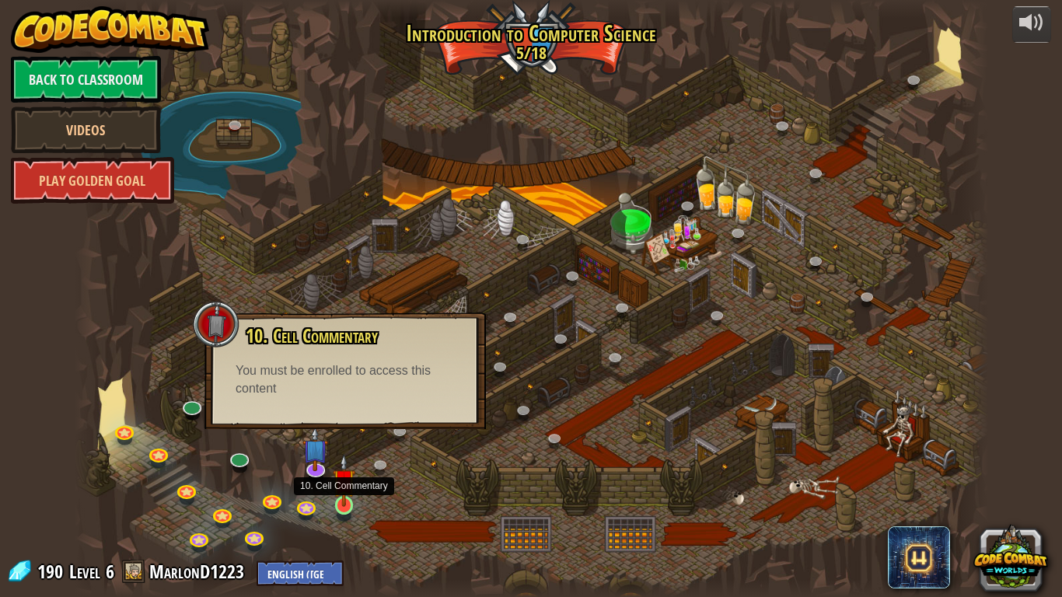
click at [340, 491] on img at bounding box center [344, 480] width 23 height 53
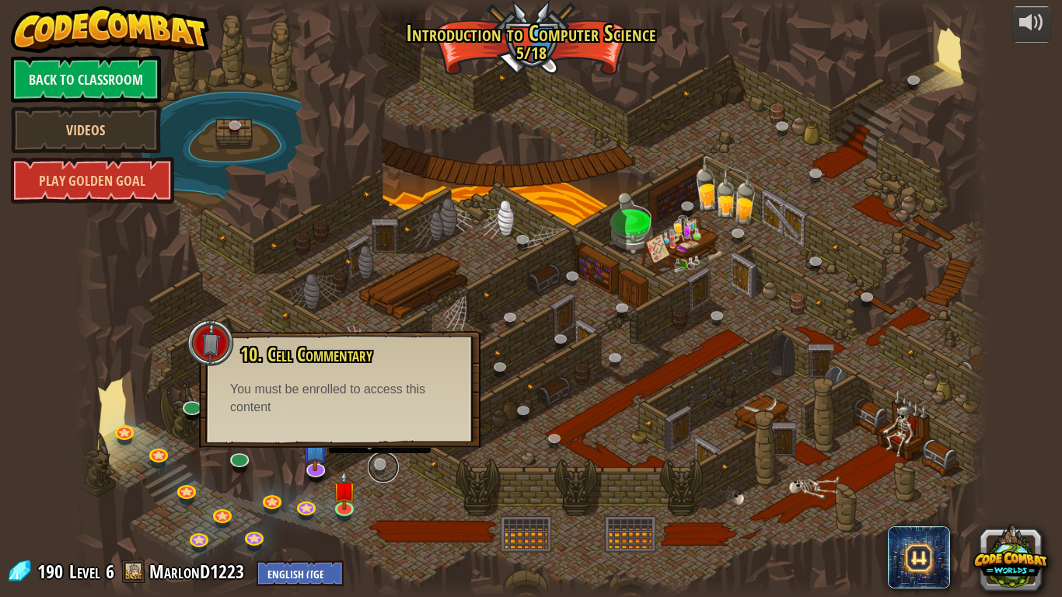
click at [377, 478] on div "25. Kithgard Gates (Locked) Escape the Kithgard dungeons, and don't let the gua…" at bounding box center [531, 298] width 913 height 597
click at [316, 468] on img at bounding box center [316, 439] width 26 height 59
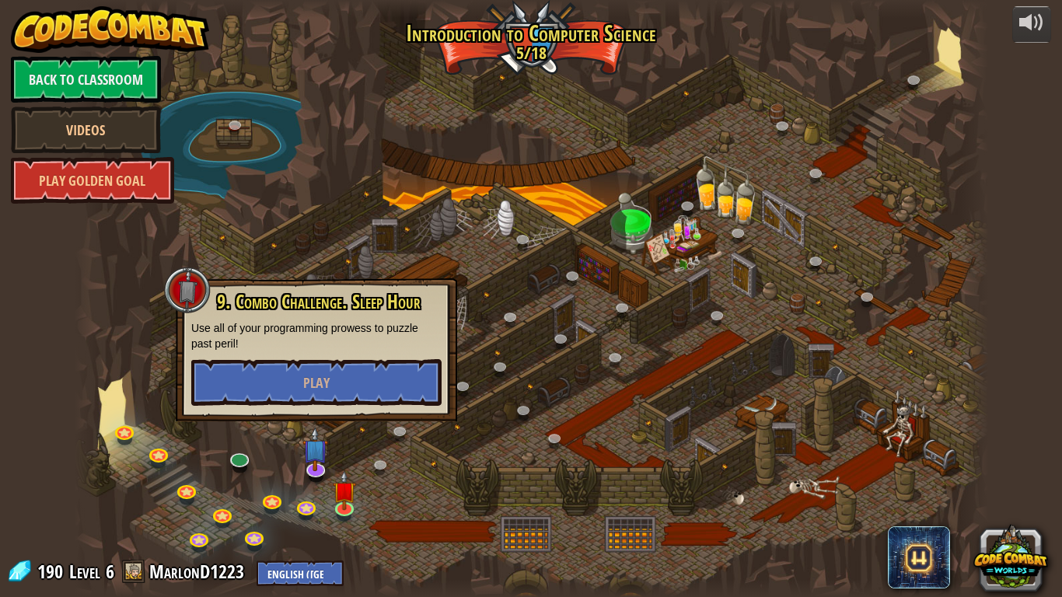
click at [82, 453] on div at bounding box center [88, 298] width 27 height 597
click at [241, 462] on link at bounding box center [239, 456] width 31 height 31
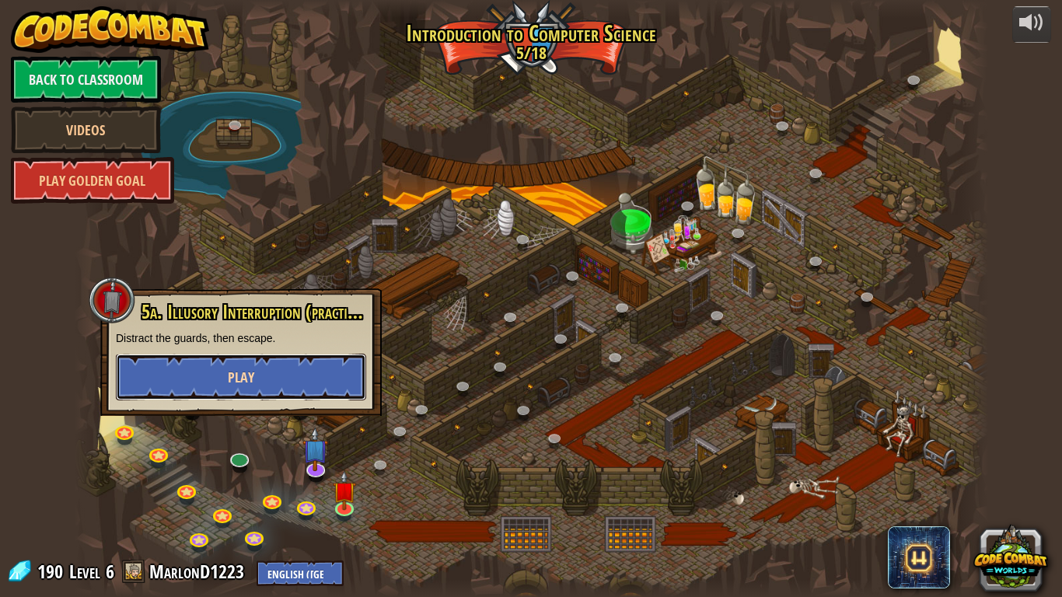
click at [267, 372] on button "Play" at bounding box center [241, 377] width 250 height 47
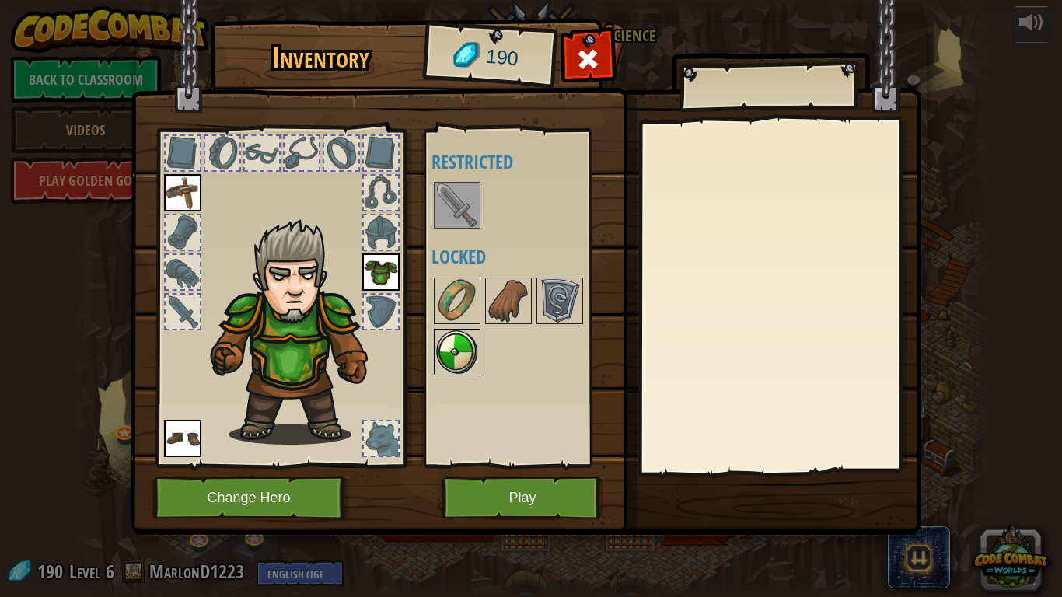
click at [456, 342] on img at bounding box center [457, 352] width 44 height 44
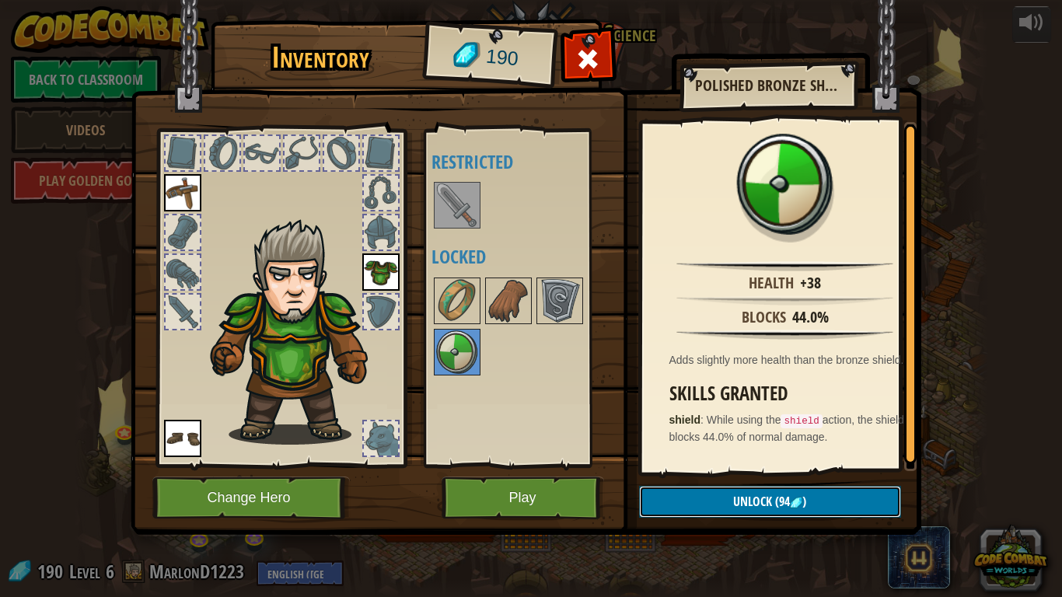
click at [706, 491] on button "Unlock (94 )" at bounding box center [770, 502] width 262 height 32
click at [717, 491] on button "Confirm" at bounding box center [770, 502] width 262 height 32
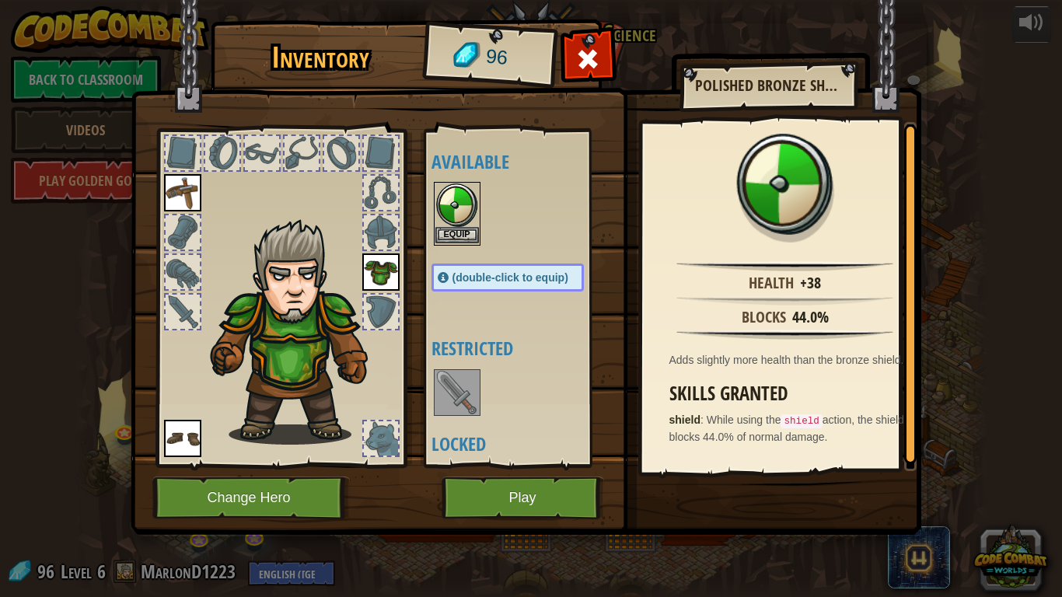
click at [454, 225] on img at bounding box center [457, 205] width 44 height 44
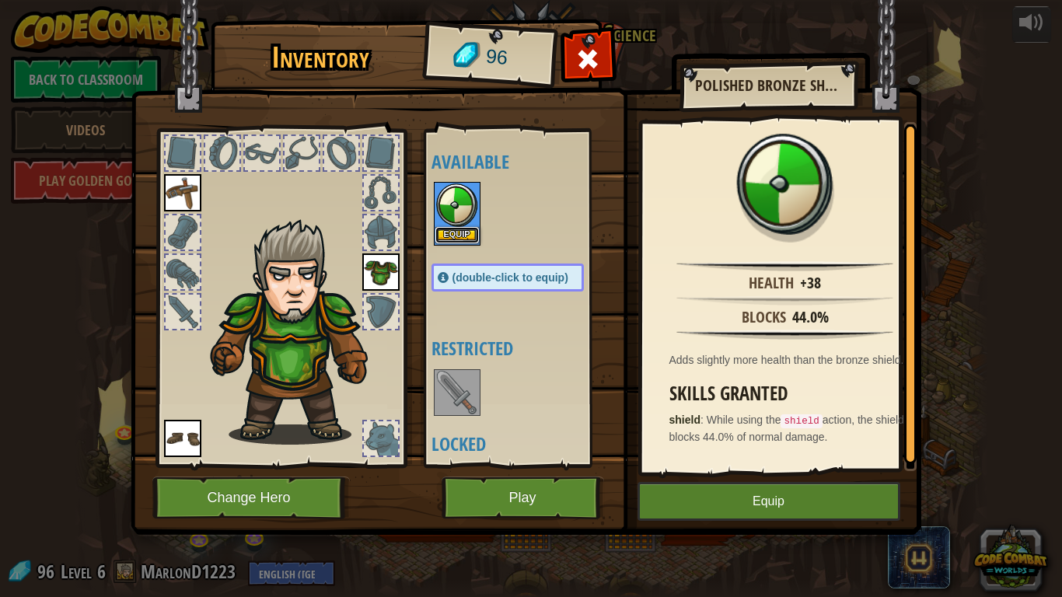
click at [457, 236] on button "Equip" at bounding box center [457, 235] width 44 height 16
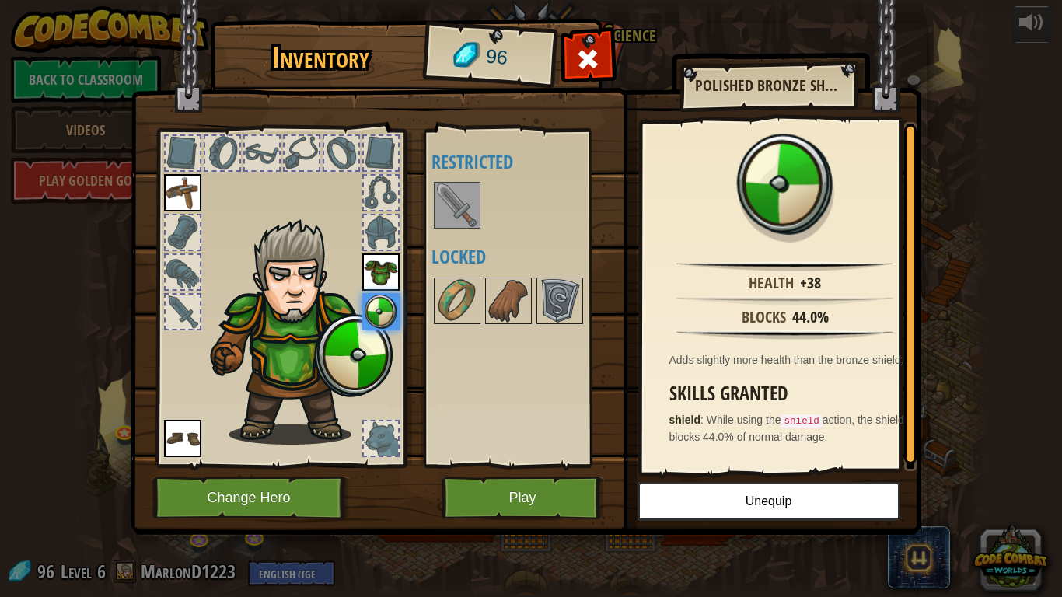
drag, startPoint x: 162, startPoint y: 308, endPoint x: 503, endPoint y: 491, distance: 386.7
click at [503, 491] on div "Inventory 96 Available Equip Equip Equip Equip (double-click to equip) Restrict…" at bounding box center [531, 279] width 790 height 513
click at [528, 490] on button "Play" at bounding box center [522, 497] width 162 height 43
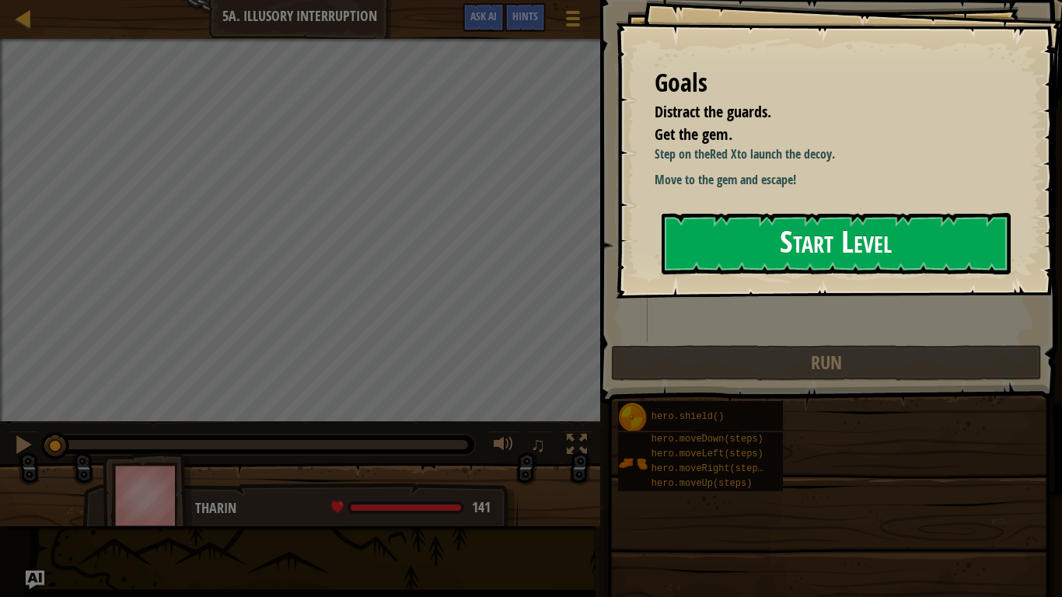
click at [736, 239] on button "Start Level" at bounding box center [835, 243] width 349 height 61
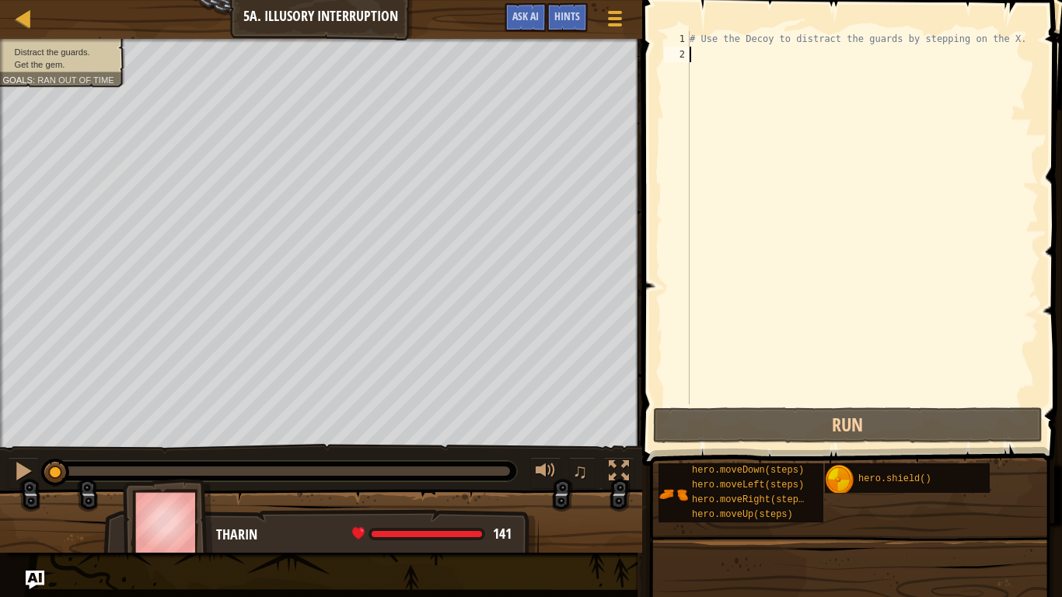
click at [933, 95] on div "# Use the Decoy to distract the guards by stepping on the X." at bounding box center [862, 233] width 352 height 404
type textarea "h"
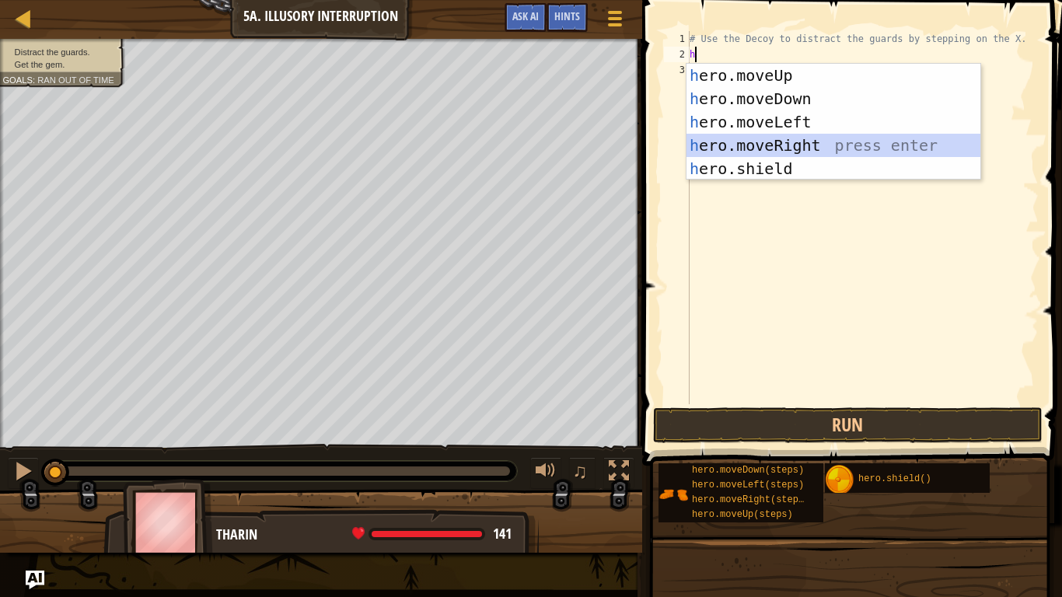
click at [789, 138] on div "h ero.moveUp press enter h ero.moveDown press enter h ero.moveLeft press enter …" at bounding box center [833, 145] width 294 height 163
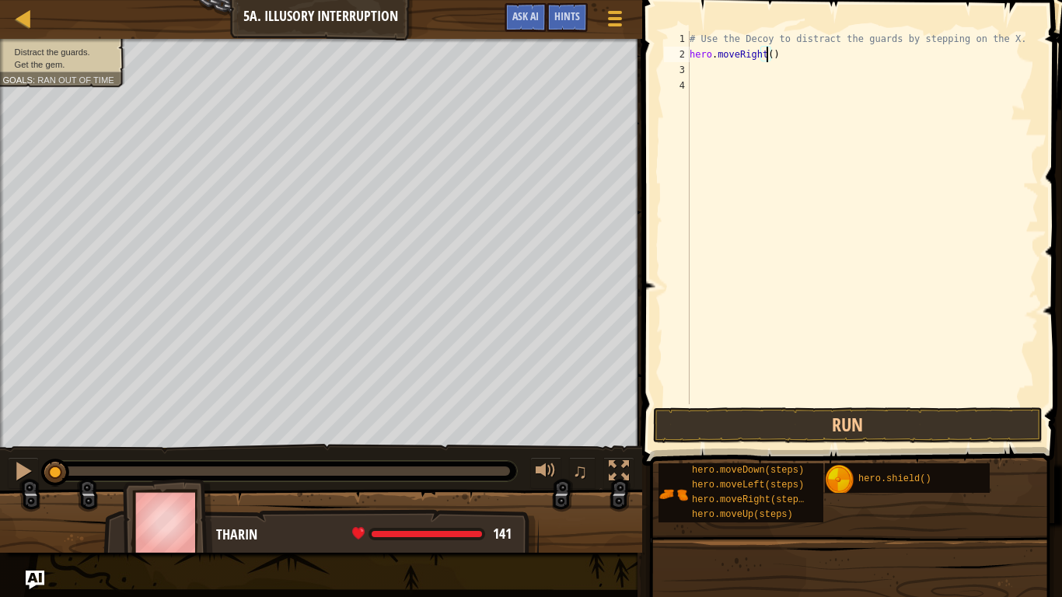
click at [766, 55] on div "# Use the Decoy to distract the guards by stepping on the X. hero . moveRight (…" at bounding box center [862, 233] width 352 height 404
type textarea "hero.moveRight(3)"
type textarea "h"
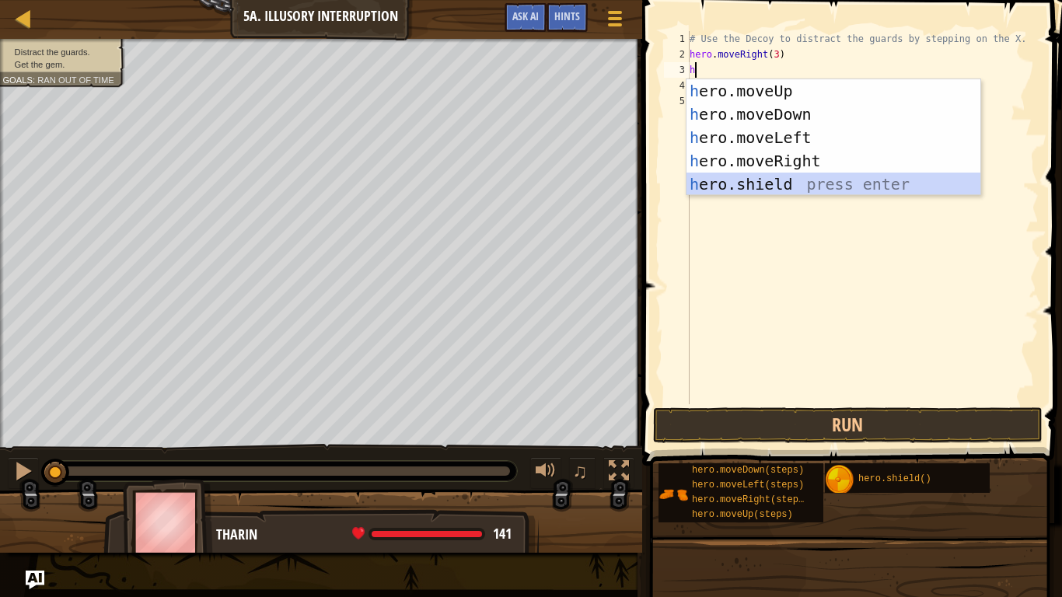
click at [760, 182] on div "h ero.moveUp press enter h ero.moveDown press enter h ero.moveLeft press enter …" at bounding box center [833, 160] width 294 height 163
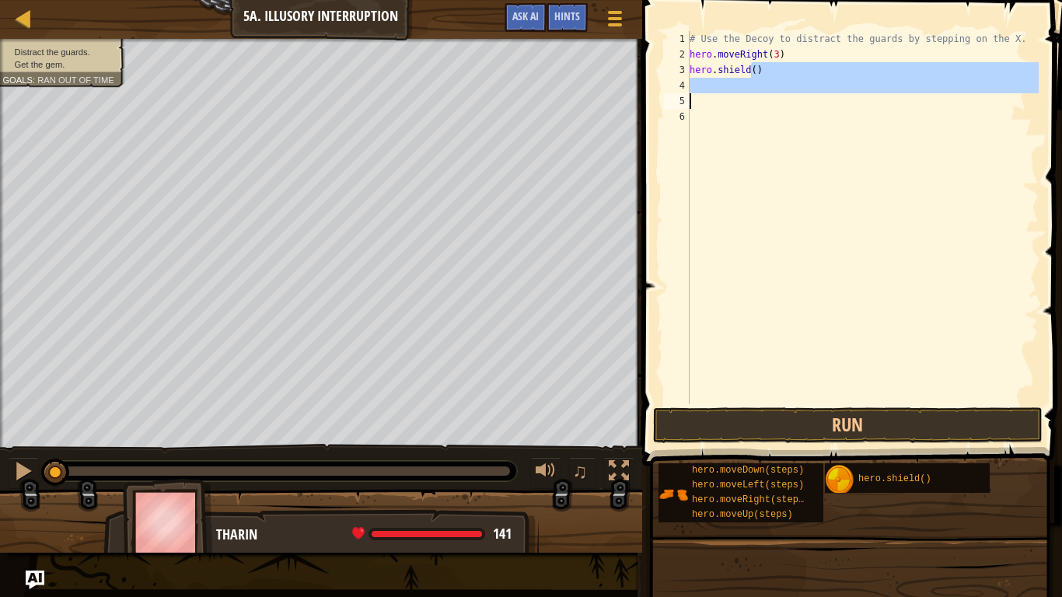
drag, startPoint x: 750, startPoint y: 68, endPoint x: 700, endPoint y: 102, distance: 60.4
click at [700, 102] on div "# Use the Decoy to distract the guards by stepping on the X. hero . moveRight (…" at bounding box center [862, 233] width 352 height 404
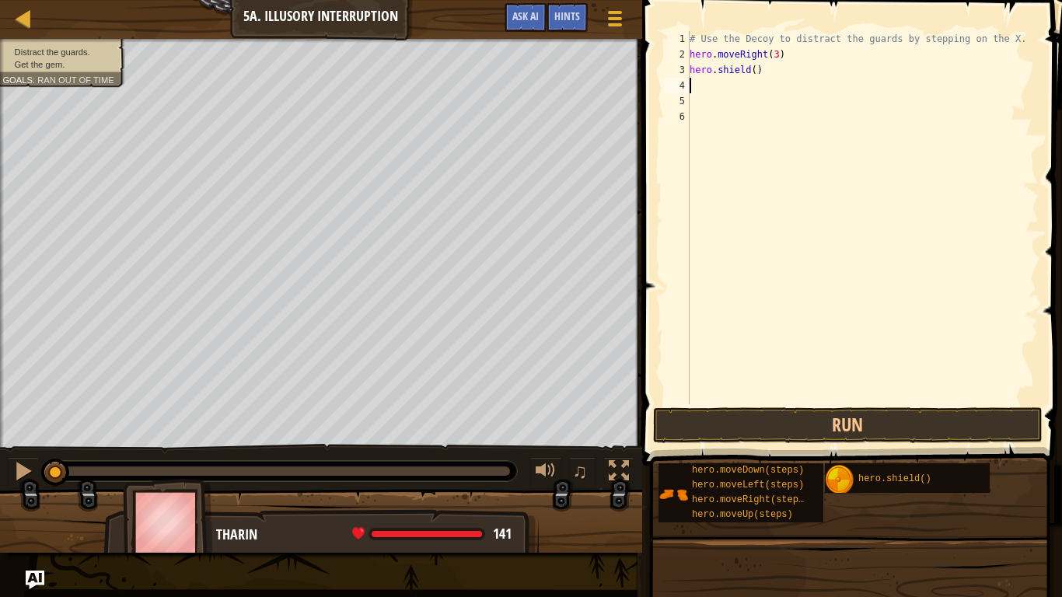
click at [693, 82] on div "# Use the Decoy to distract the guards by stepping on the X. hero . moveRight (…" at bounding box center [862, 233] width 352 height 404
type textarea "j"
type textarea "h"
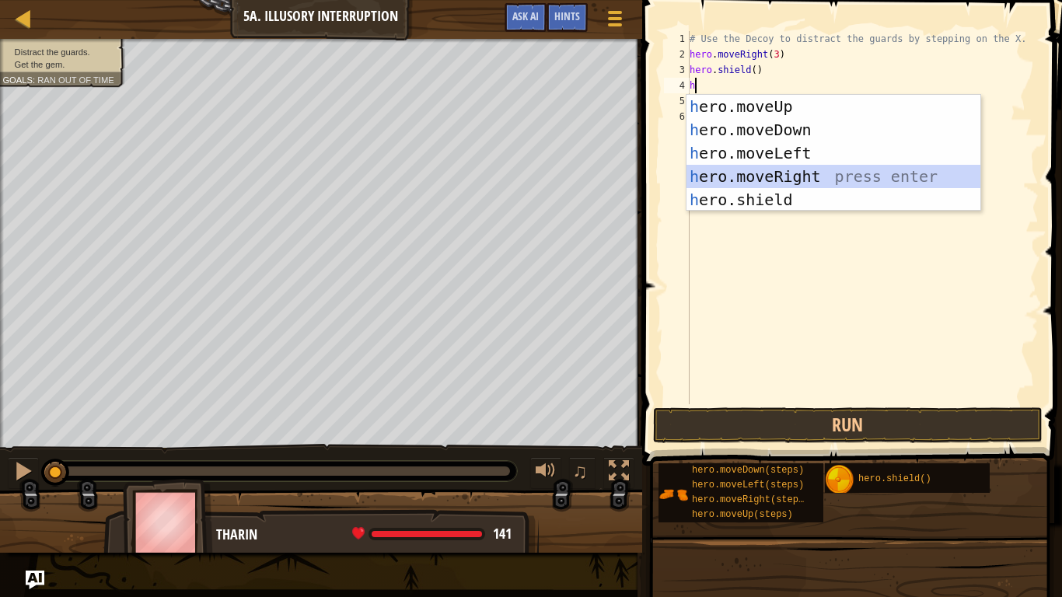
click at [810, 175] on div "h ero.moveUp press enter h ero.moveDown press enter h ero.moveLeft press enter …" at bounding box center [833, 176] width 294 height 163
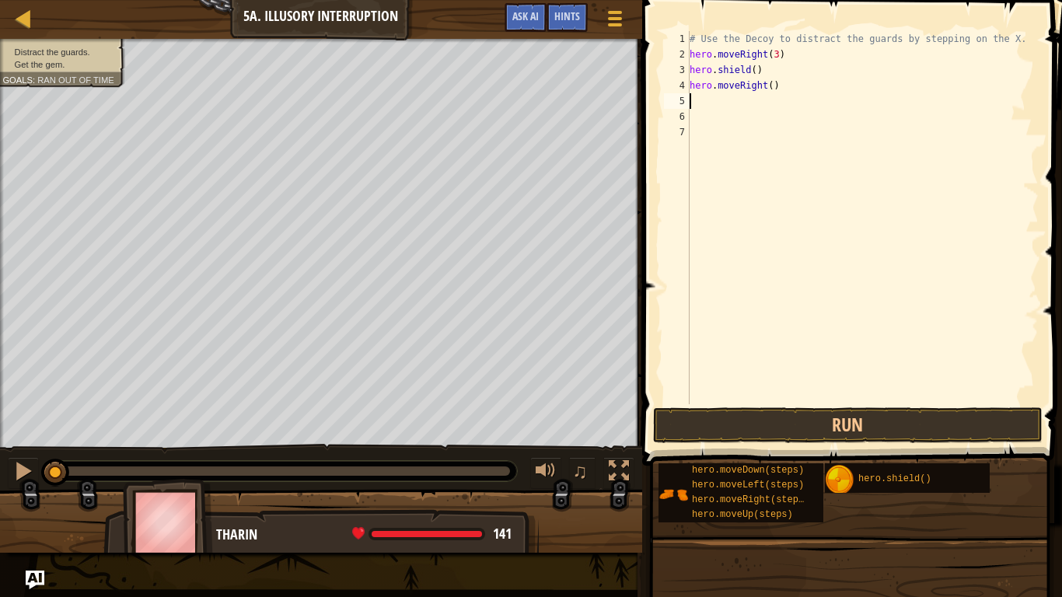
type textarea "h"
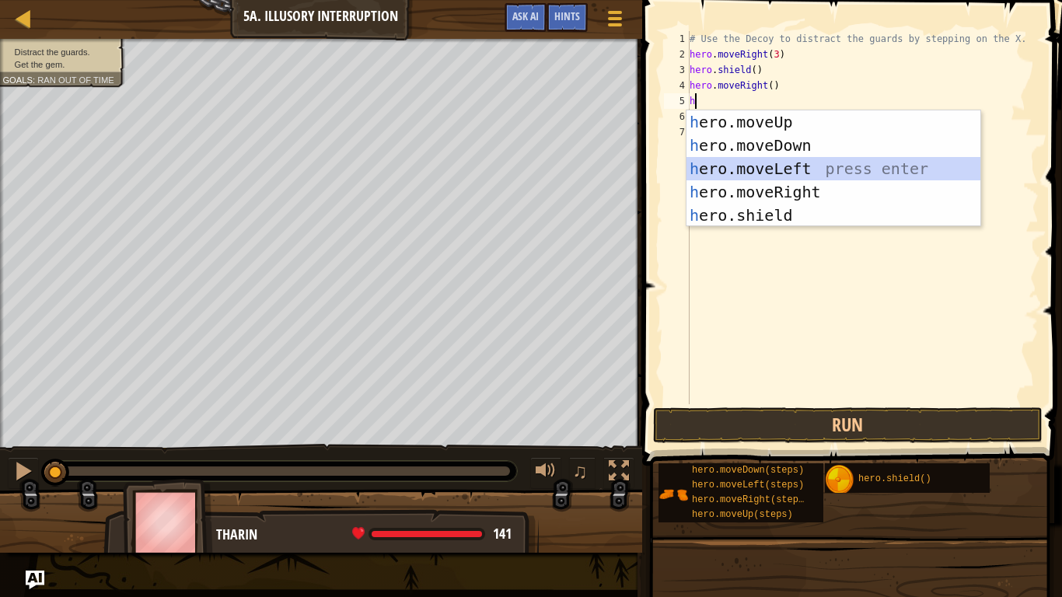
click at [762, 171] on div "h ero.moveUp press enter h ero.moveDown press enter h ero.moveLeft press enter …" at bounding box center [833, 191] width 294 height 163
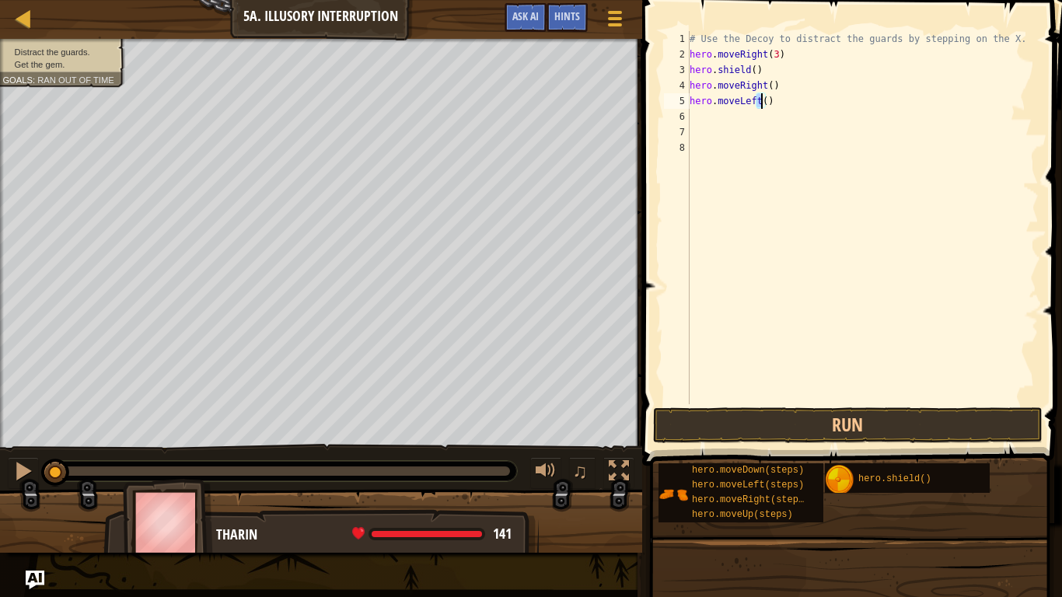
click at [762, 100] on div "# Use the Decoy to distract the guards by stepping on the X. hero . moveRight (…" at bounding box center [862, 233] width 352 height 404
click at [762, 100] on div "# Use the Decoy to distract the guards by stepping on the X. hero . moveRight (…" at bounding box center [862, 217] width 352 height 373
click at [762, 100] on div "# Use the Decoy to distract the guards by stepping on the X. hero . moveRight (…" at bounding box center [862, 233] width 352 height 404
type textarea "hero.moveLeft(3)"
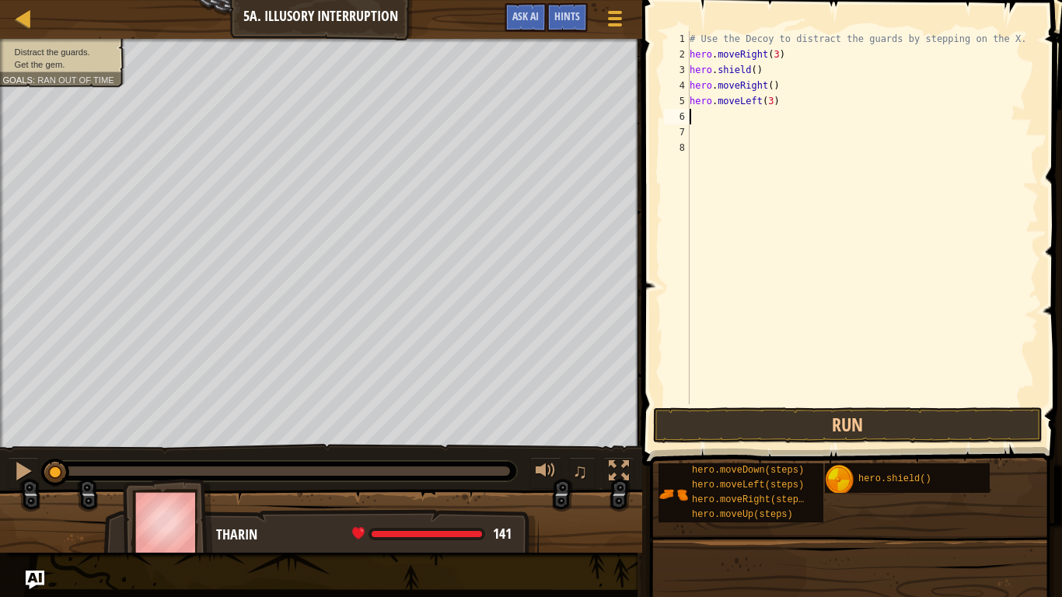
scroll to position [7, 0]
type textarea "h"
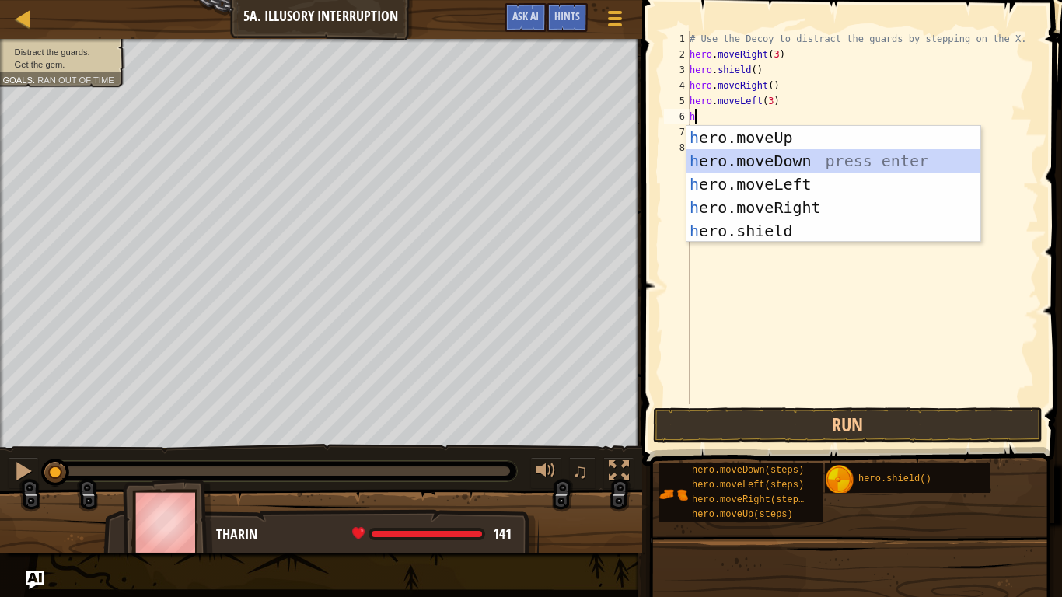
click at [745, 150] on div "h ero.moveUp press enter h ero.moveDown press enter h ero.moveLeft press enter …" at bounding box center [833, 207] width 294 height 163
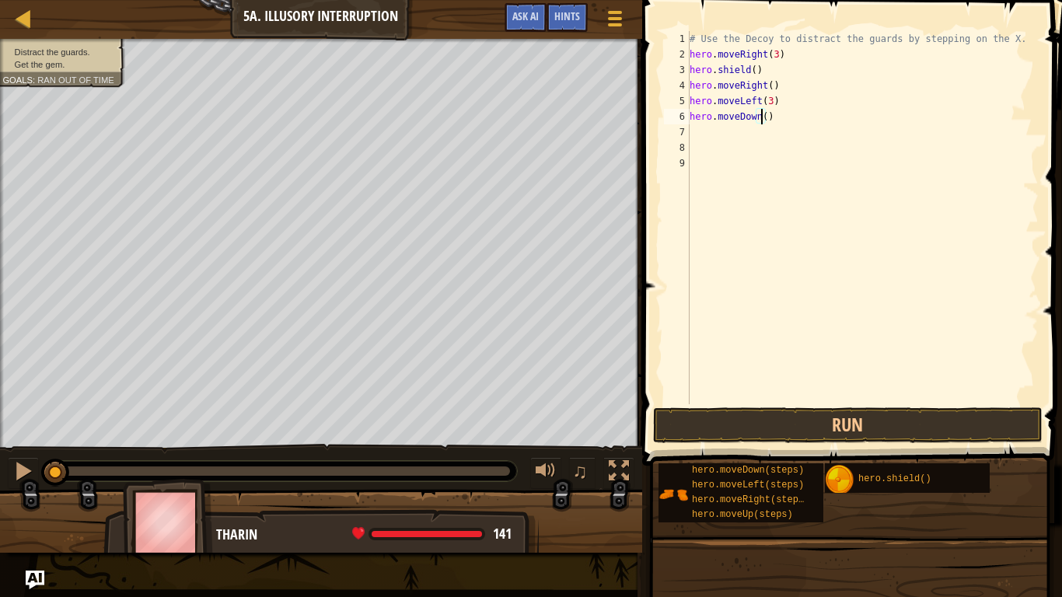
click at [761, 120] on div "# Use the Decoy to distract the guards by stepping on the X. hero . moveRight (…" at bounding box center [862, 233] width 352 height 404
click at [792, 428] on button "Run" at bounding box center [847, 425] width 389 height 36
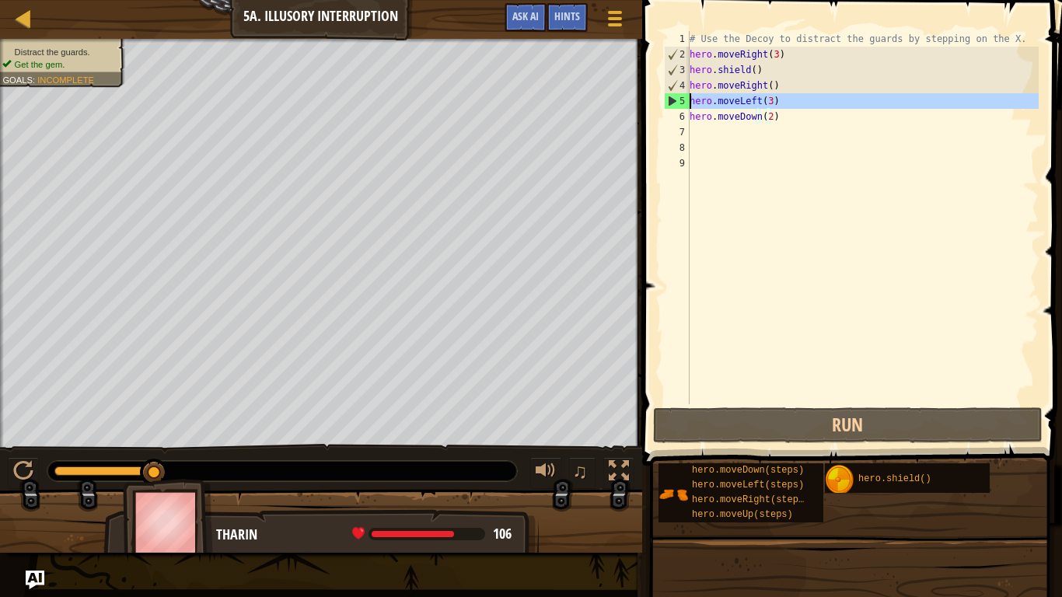
click at [672, 99] on div "5" at bounding box center [677, 101] width 25 height 16
click at [764, 99] on div "# Use the Decoy to distract the guards by stepping on the X. hero . moveRight (…" at bounding box center [862, 233] width 352 height 404
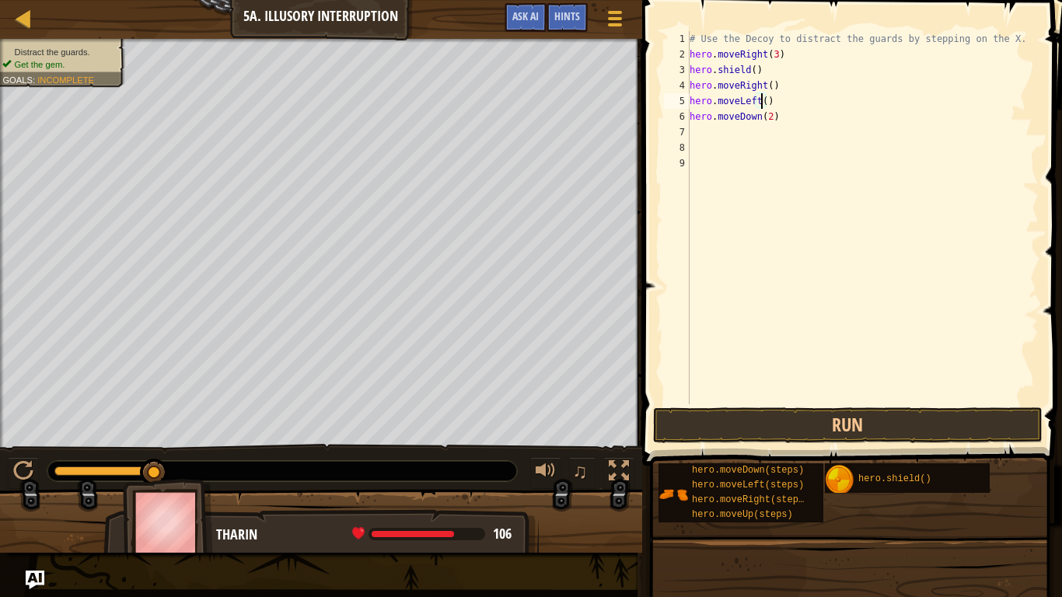
type textarea "hero.moveLeft(6)"
click at [760, 429] on button "Run" at bounding box center [847, 425] width 389 height 36
type textarea "hero.move`"
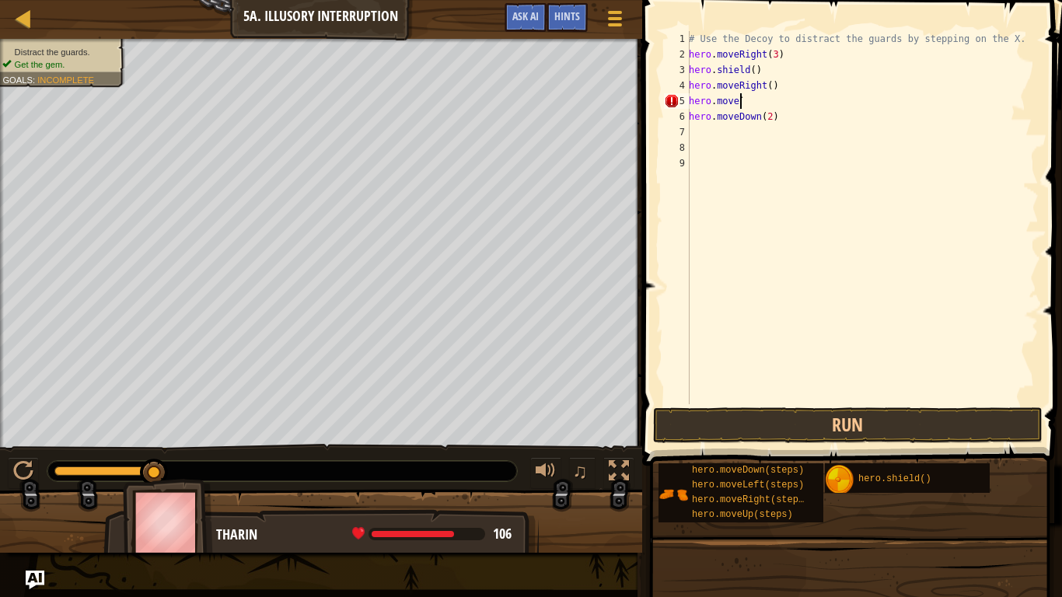
click at [0, 159] on div at bounding box center [2, 255] width 4 height 432
click at [20, 10] on div at bounding box center [23, 18] width 19 height 19
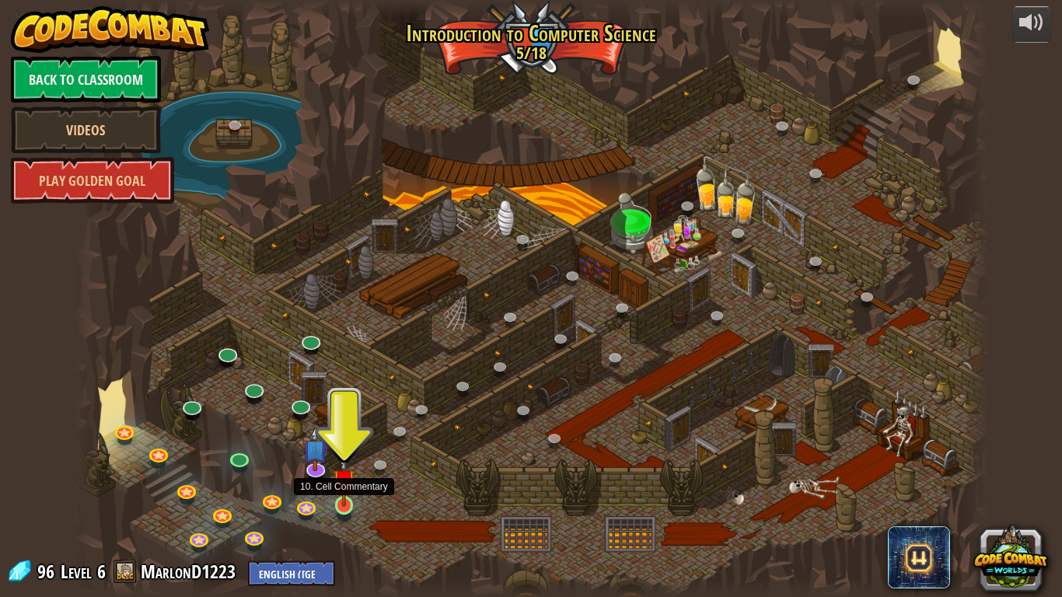
click at [347, 491] on img at bounding box center [344, 480] width 23 height 53
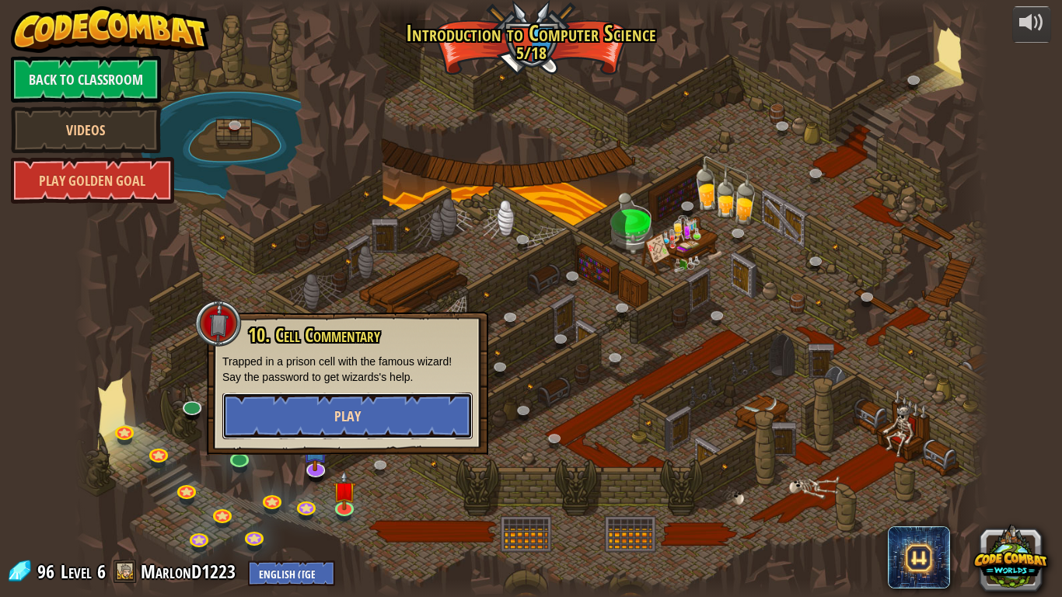
click at [372, 413] on button "Play" at bounding box center [347, 416] width 250 height 47
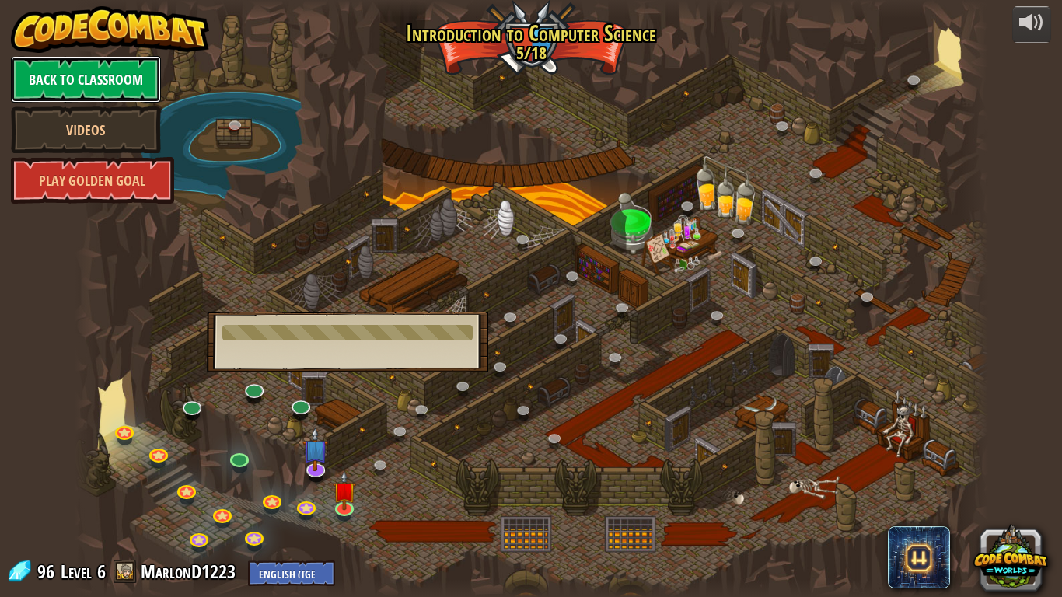
click at [72, 85] on link "Back to Classroom" at bounding box center [86, 79] width 150 height 47
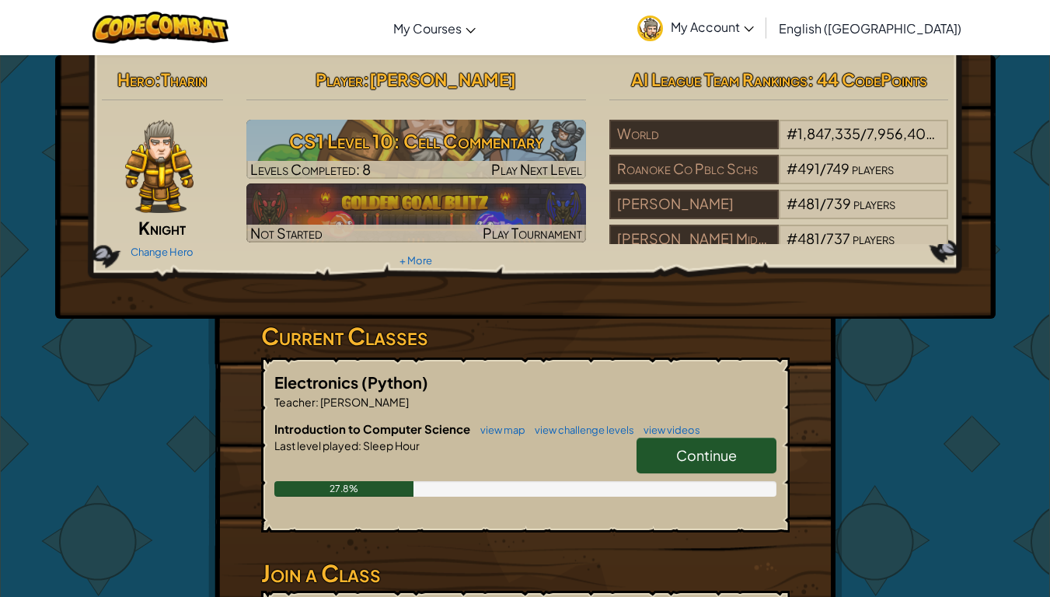
click at [688, 453] on span "Continue" at bounding box center [706, 455] width 61 height 18
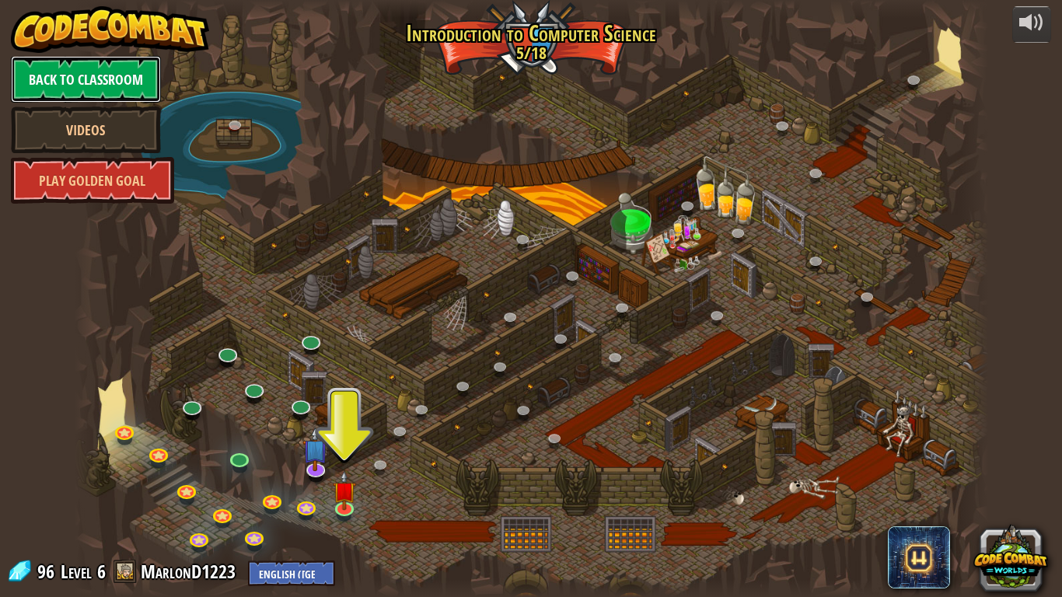
click at [85, 75] on link "Back to Classroom" at bounding box center [86, 79] width 150 height 47
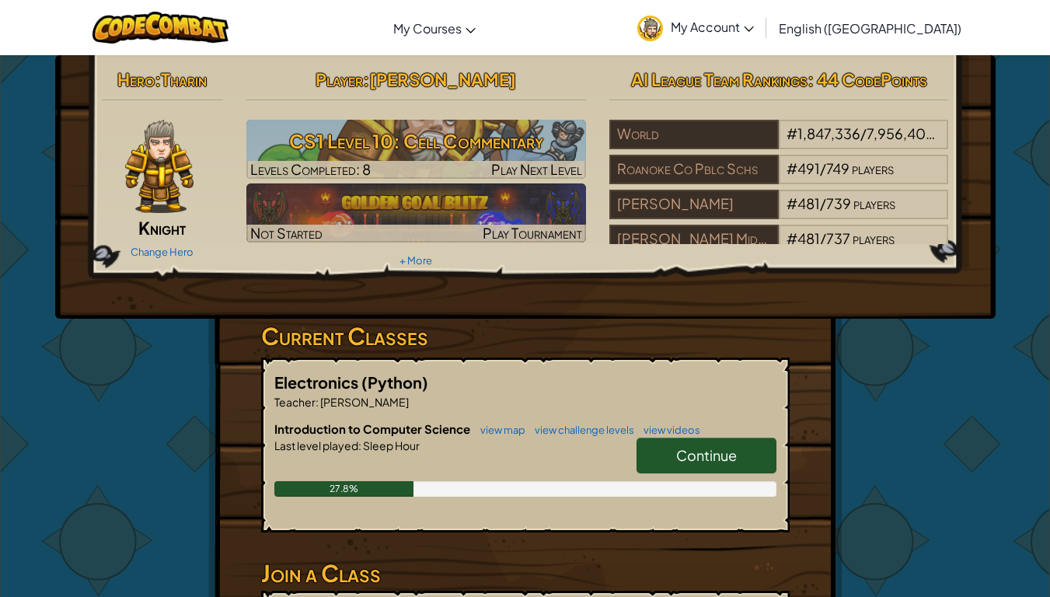
click at [660, 469] on link "Continue" at bounding box center [707, 456] width 140 height 36
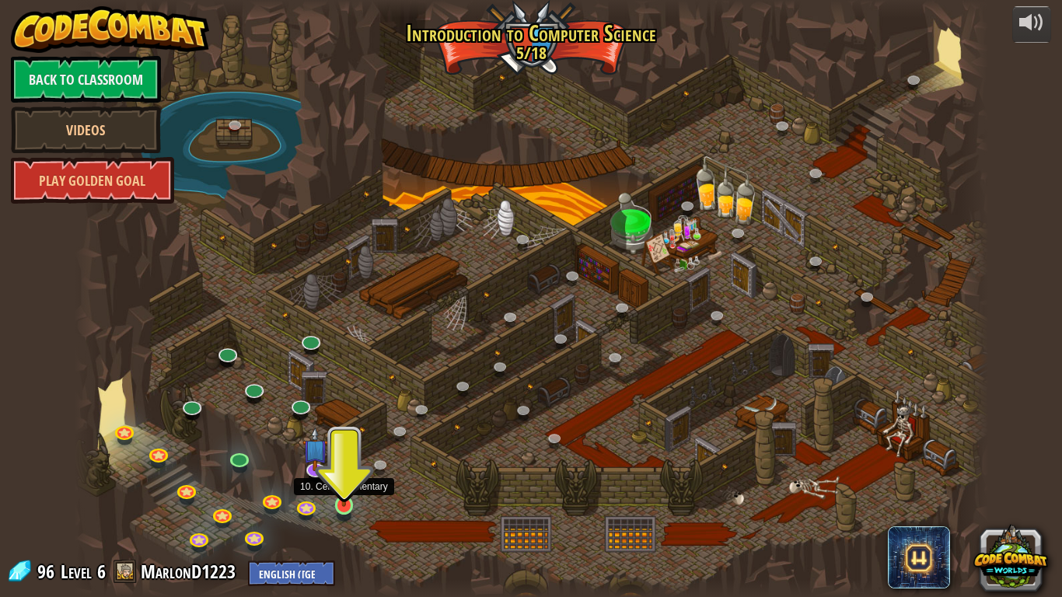
click at [350, 491] on img at bounding box center [344, 480] width 23 height 53
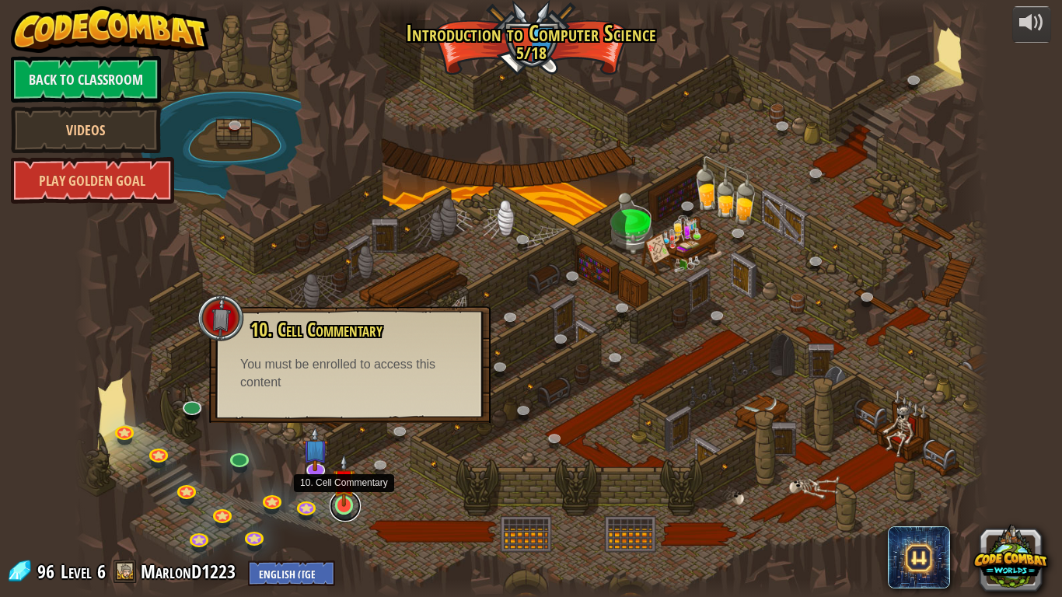
click at [341, 491] on link at bounding box center [345, 505] width 31 height 31
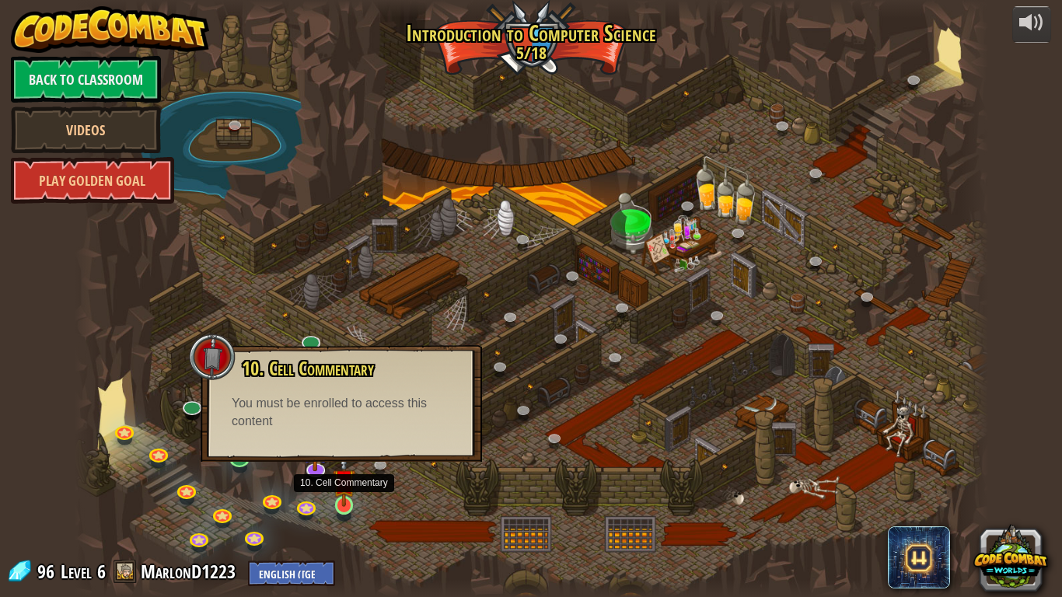
click at [333, 491] on img at bounding box center [344, 480] width 23 height 53
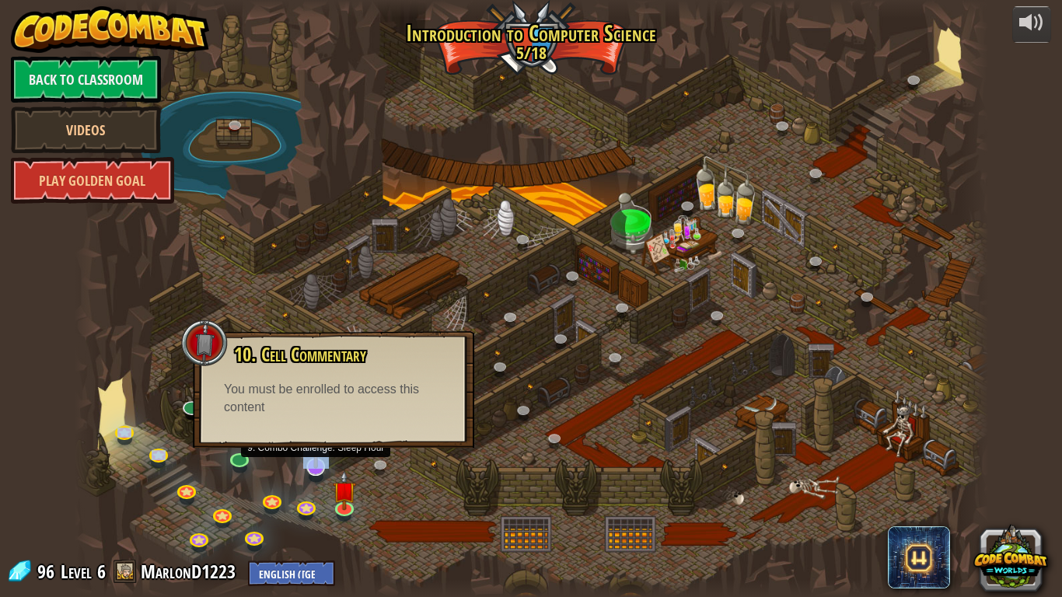
drag, startPoint x: 62, startPoint y: 357, endPoint x: 322, endPoint y: 451, distance: 276.1
click at [322, 451] on div "powered by Back to Classroom Videos Play Golden Goal 25. Kithgard Gates (Locked…" at bounding box center [531, 298] width 1062 height 597
click at [359, 457] on div at bounding box center [531, 298] width 913 height 597
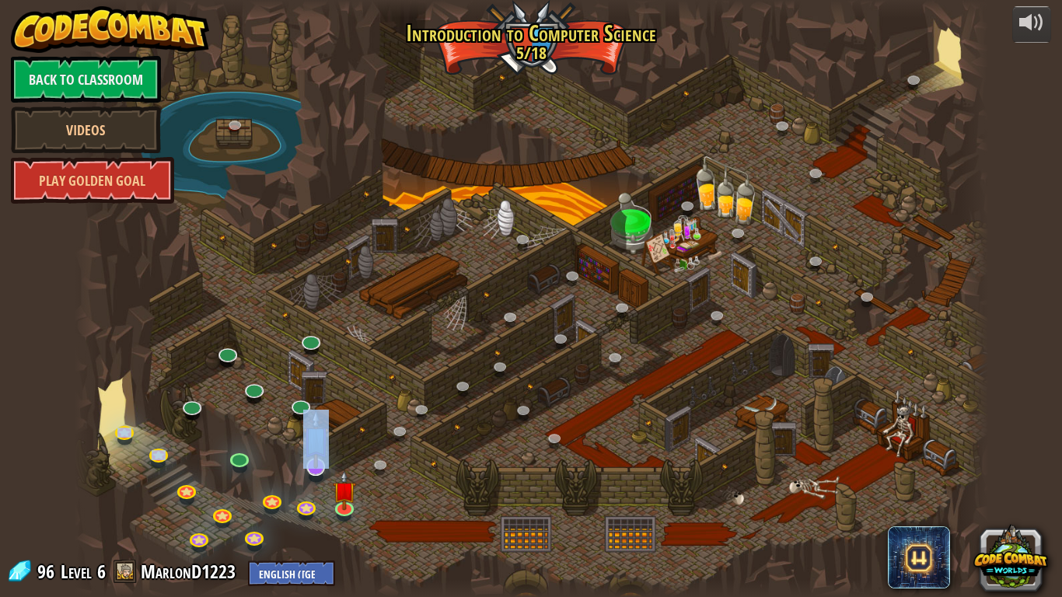
drag, startPoint x: 272, startPoint y: 461, endPoint x: 317, endPoint y: 466, distance: 45.3
click at [317, 466] on div "25. Kithgard Gates (Locked) Escape the Kithgard dungeons, and don't let the gua…" at bounding box center [531, 298] width 913 height 597
click at [317, 466] on img at bounding box center [316, 439] width 26 height 59
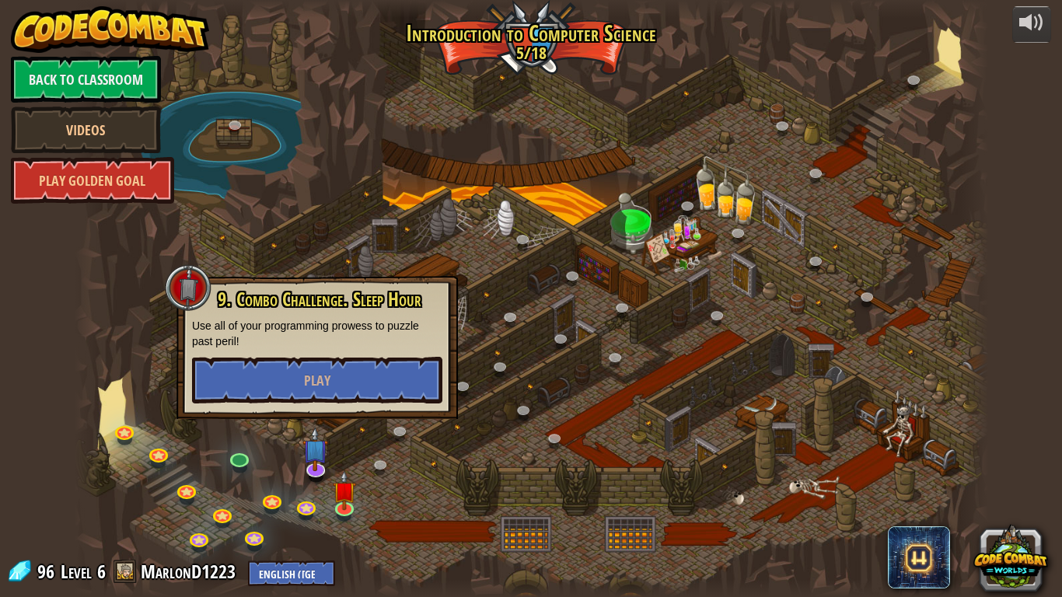
drag, startPoint x: 40, startPoint y: 337, endPoint x: 25, endPoint y: 204, distance: 133.7
click at [25, 204] on div "powered by Back to Classroom Videos Play Golden Goal 25. Kithgard Gates (Locked…" at bounding box center [531, 298] width 1062 height 597
click at [948, 391] on div at bounding box center [531, 298] width 913 height 597
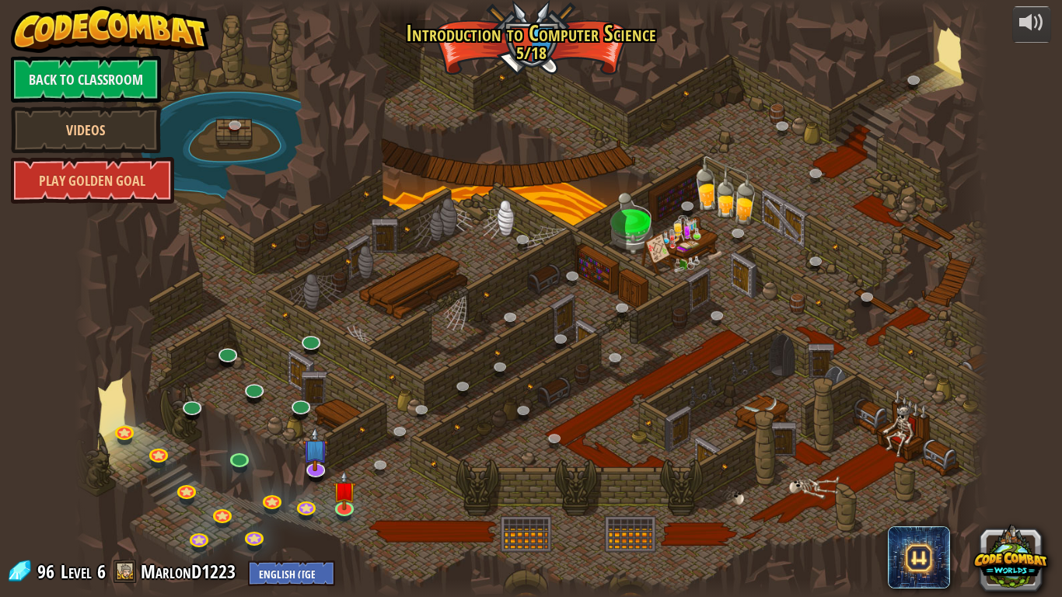
click at [852, 298] on div at bounding box center [531, 298] width 913 height 597
click at [852, 297] on div at bounding box center [531, 298] width 913 height 597
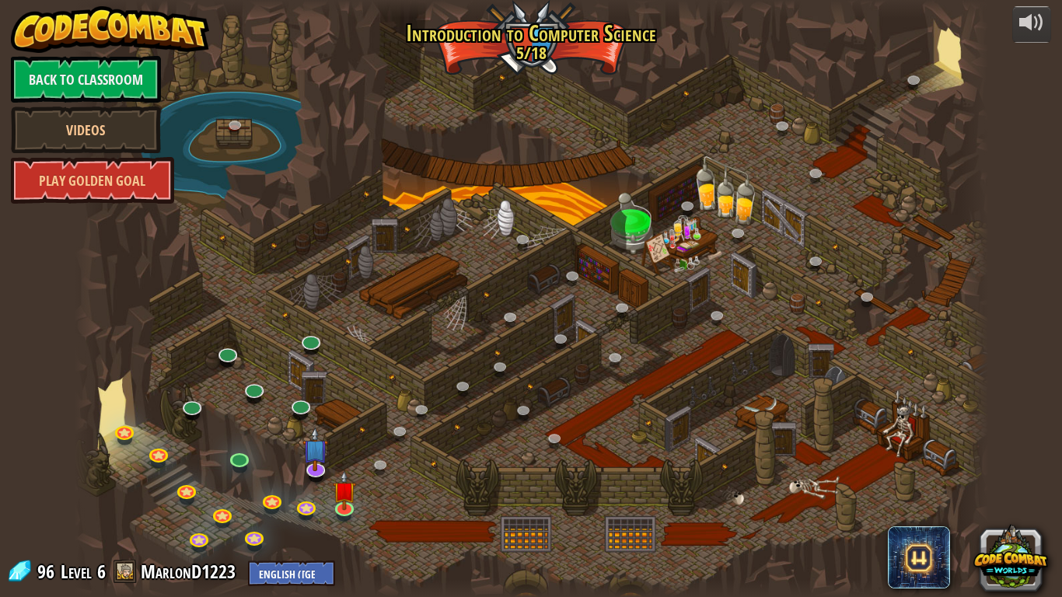
click at [832, 309] on div at bounding box center [531, 298] width 913 height 597
click at [820, 299] on div at bounding box center [531, 298] width 913 height 597
